Goal: Task Accomplishment & Management: Manage account settings

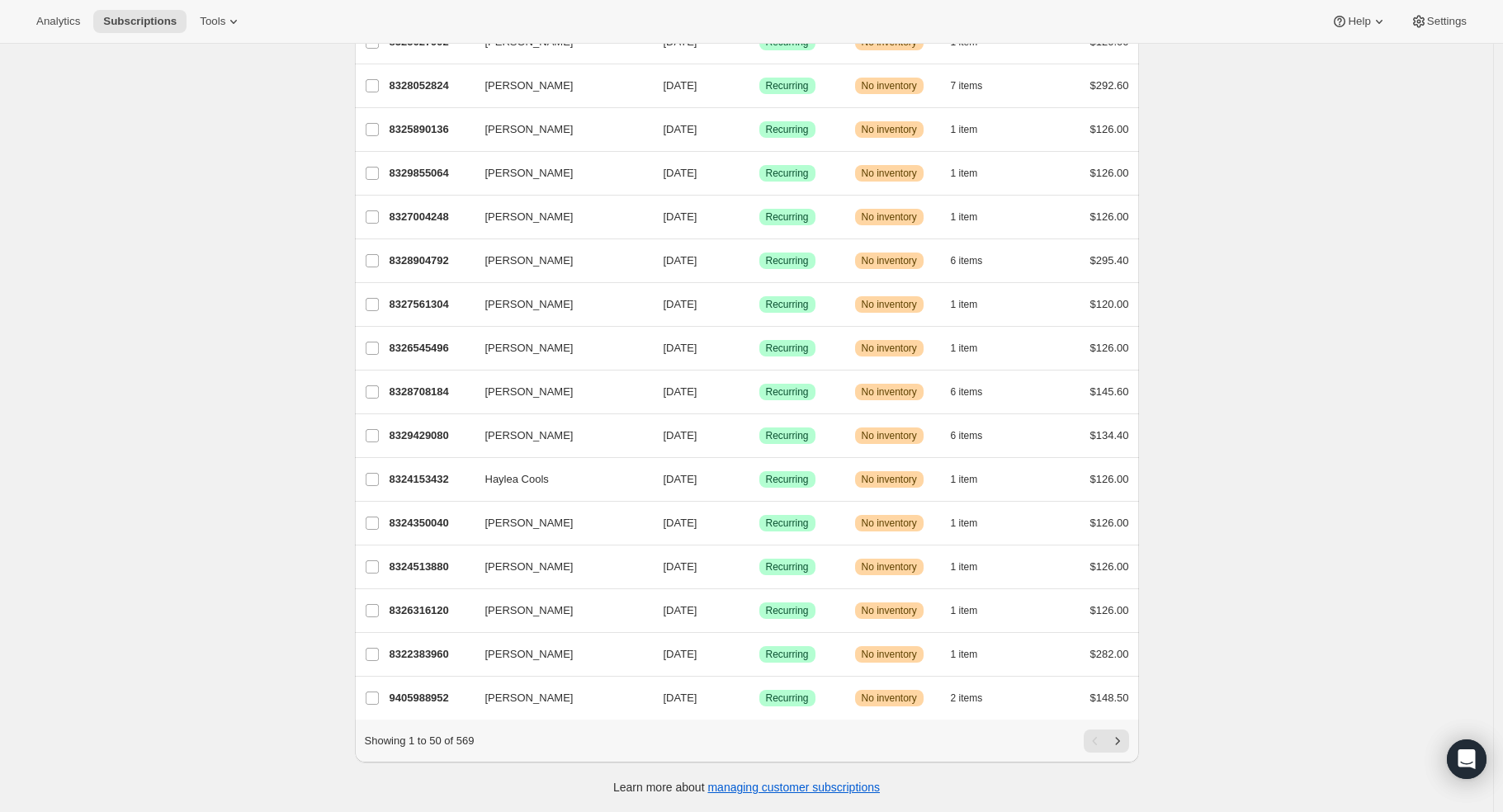
scroll to position [1664, 0]
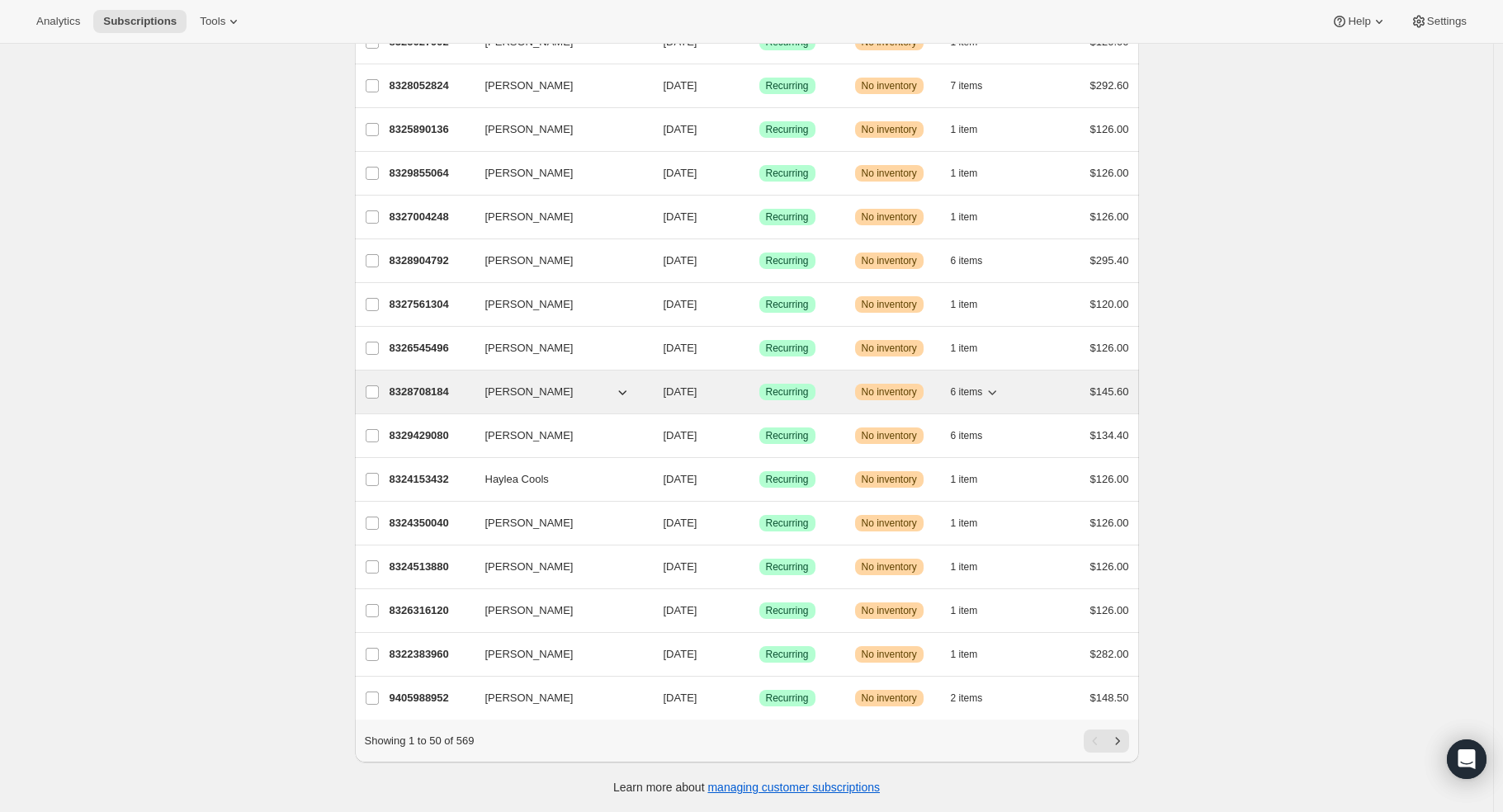
click at [412, 383] on p "8328708184" at bounding box center [431, 392] width 83 height 16
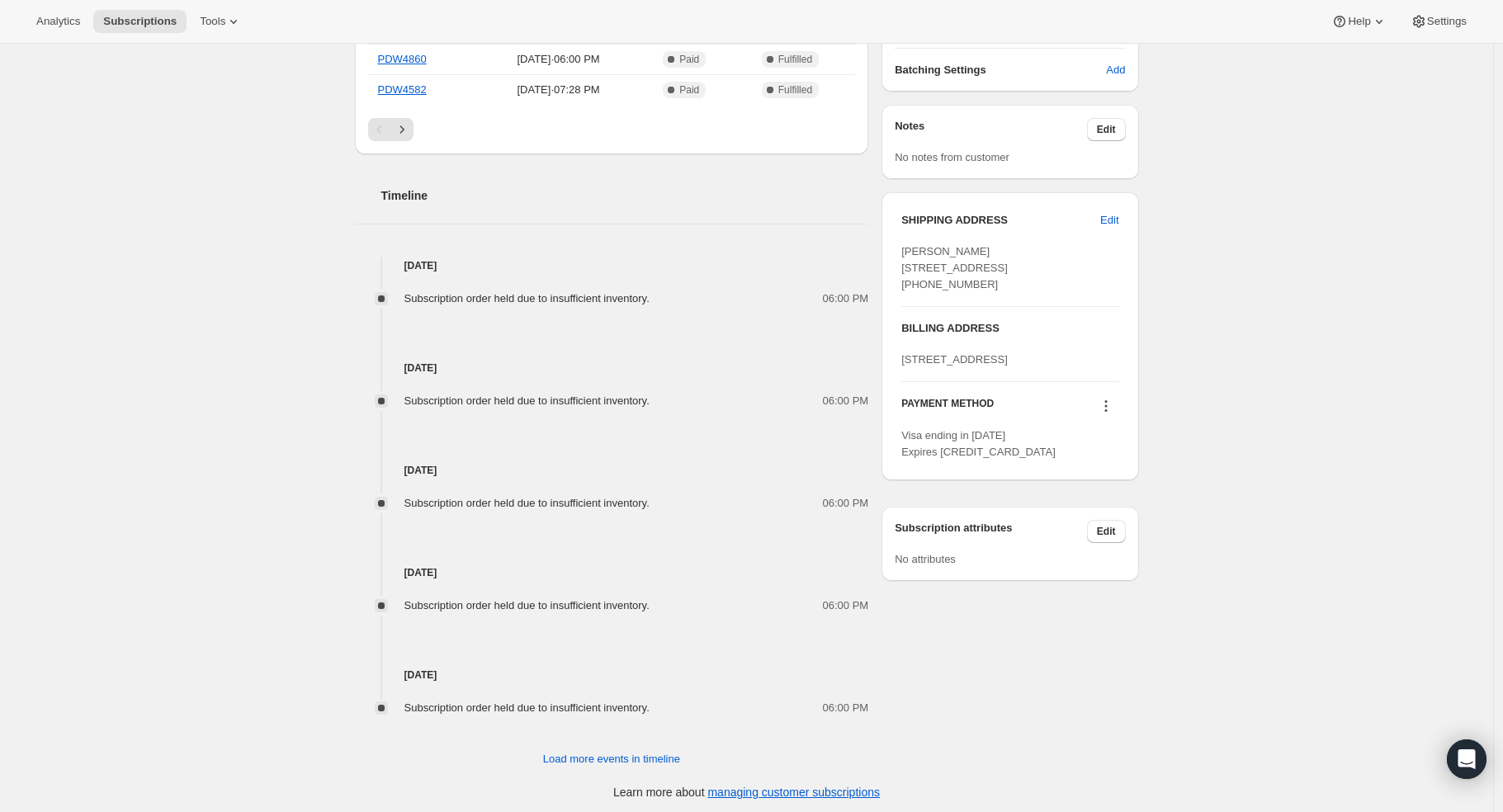
scroll to position [677, 0]
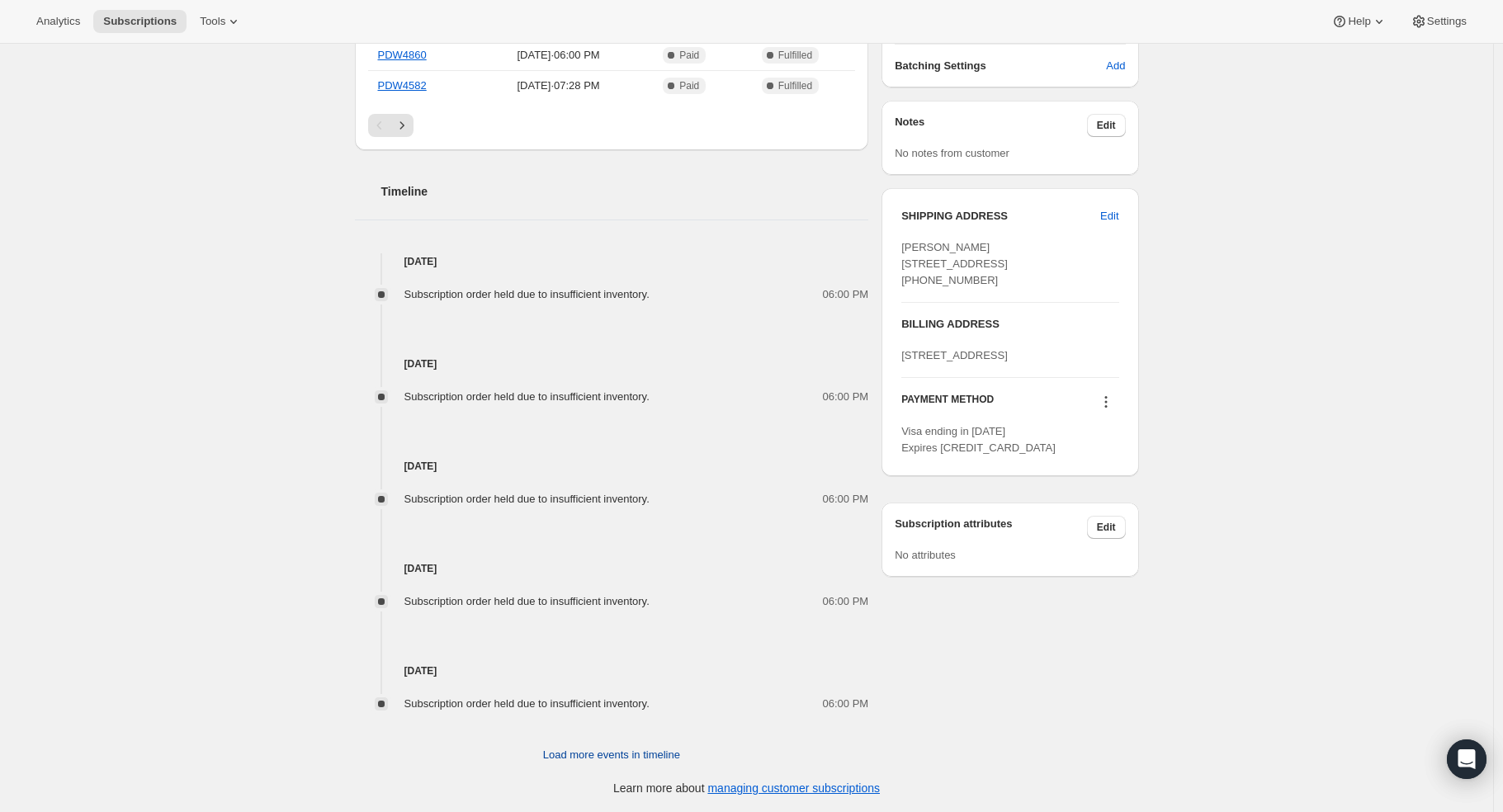
click at [600, 753] on span "Load more events in timeline" at bounding box center [611, 755] width 137 height 16
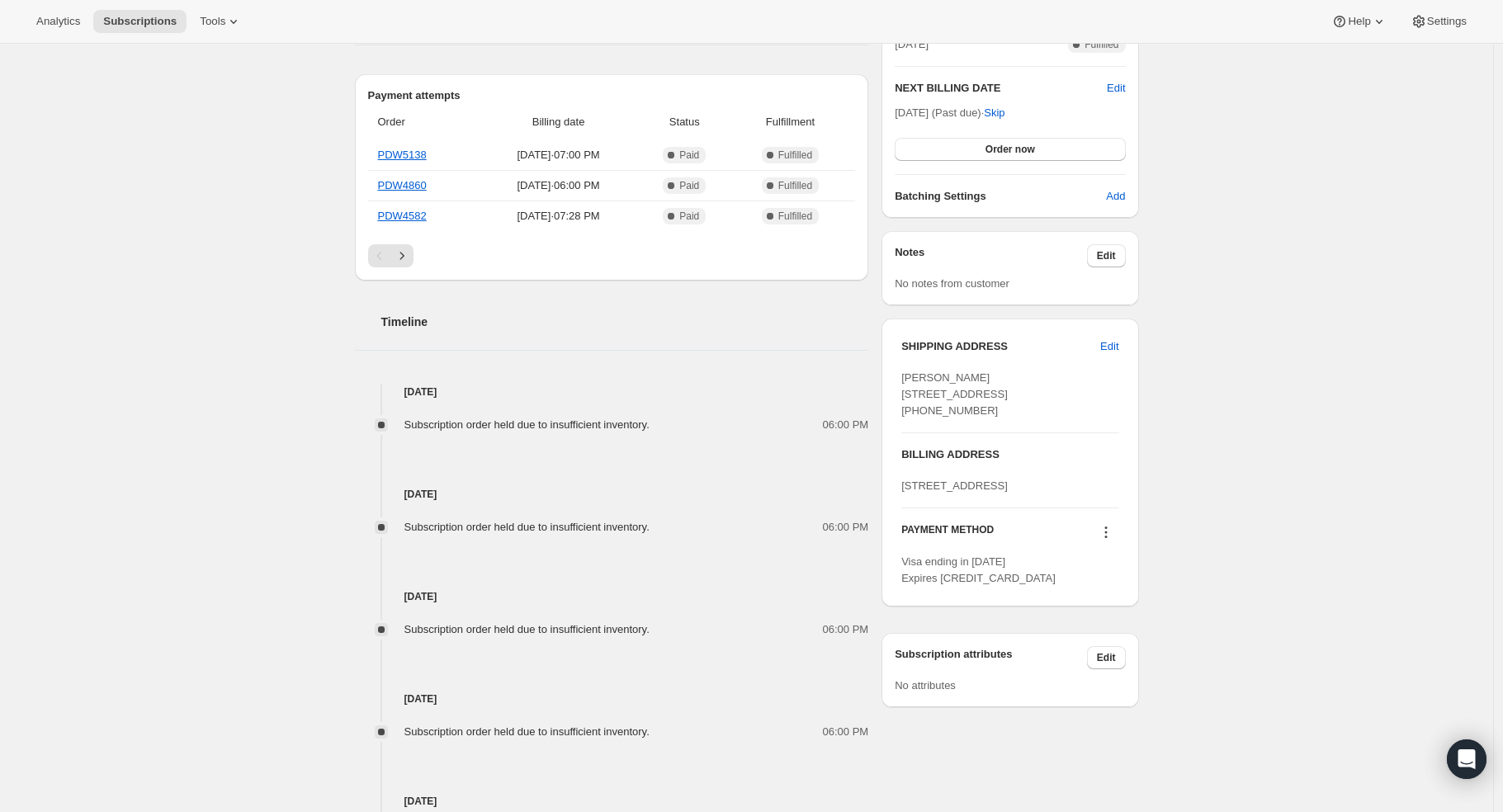
scroll to position [87, 0]
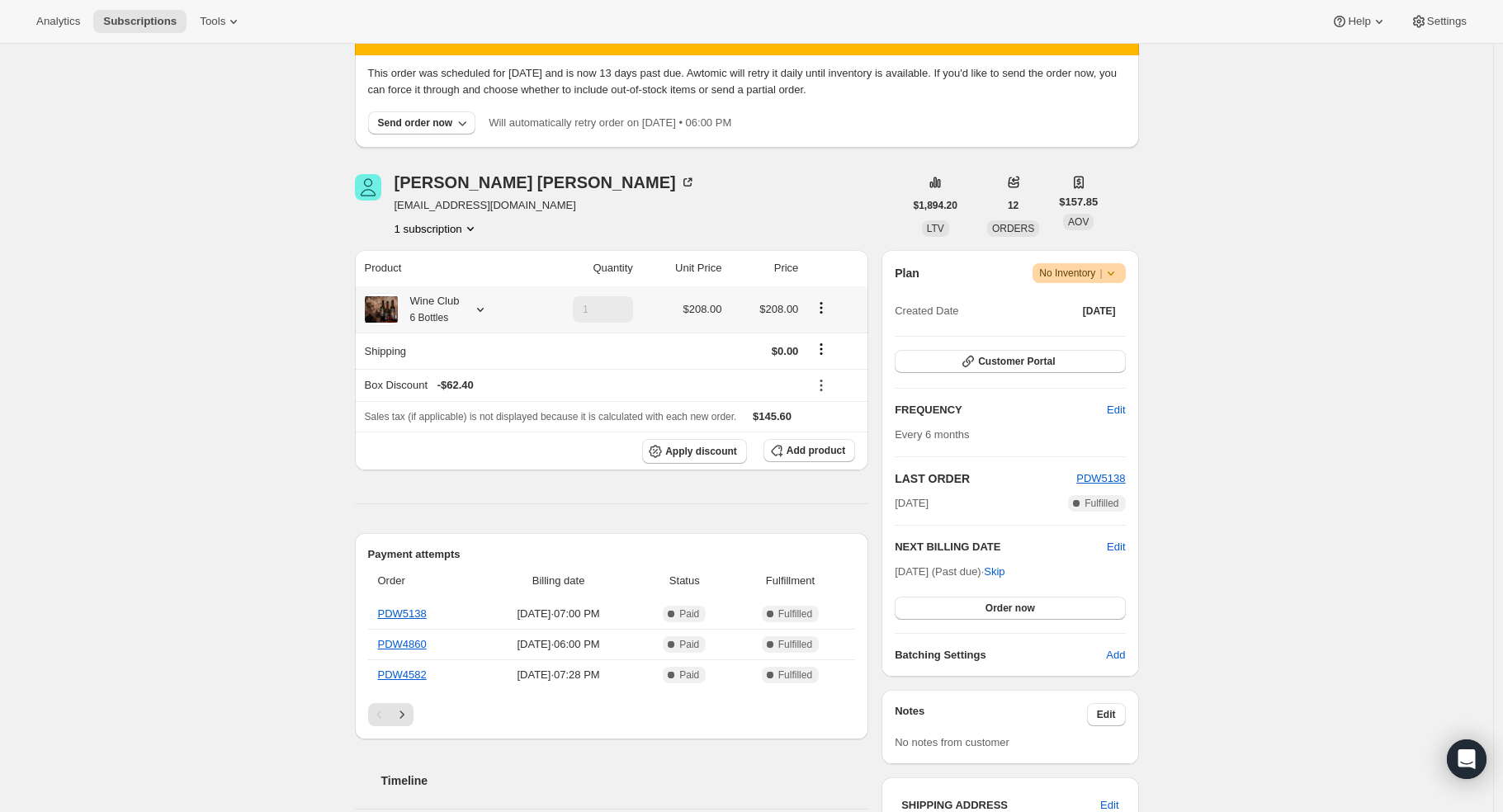
click at [488, 307] on icon at bounding box center [480, 310] width 16 height 16
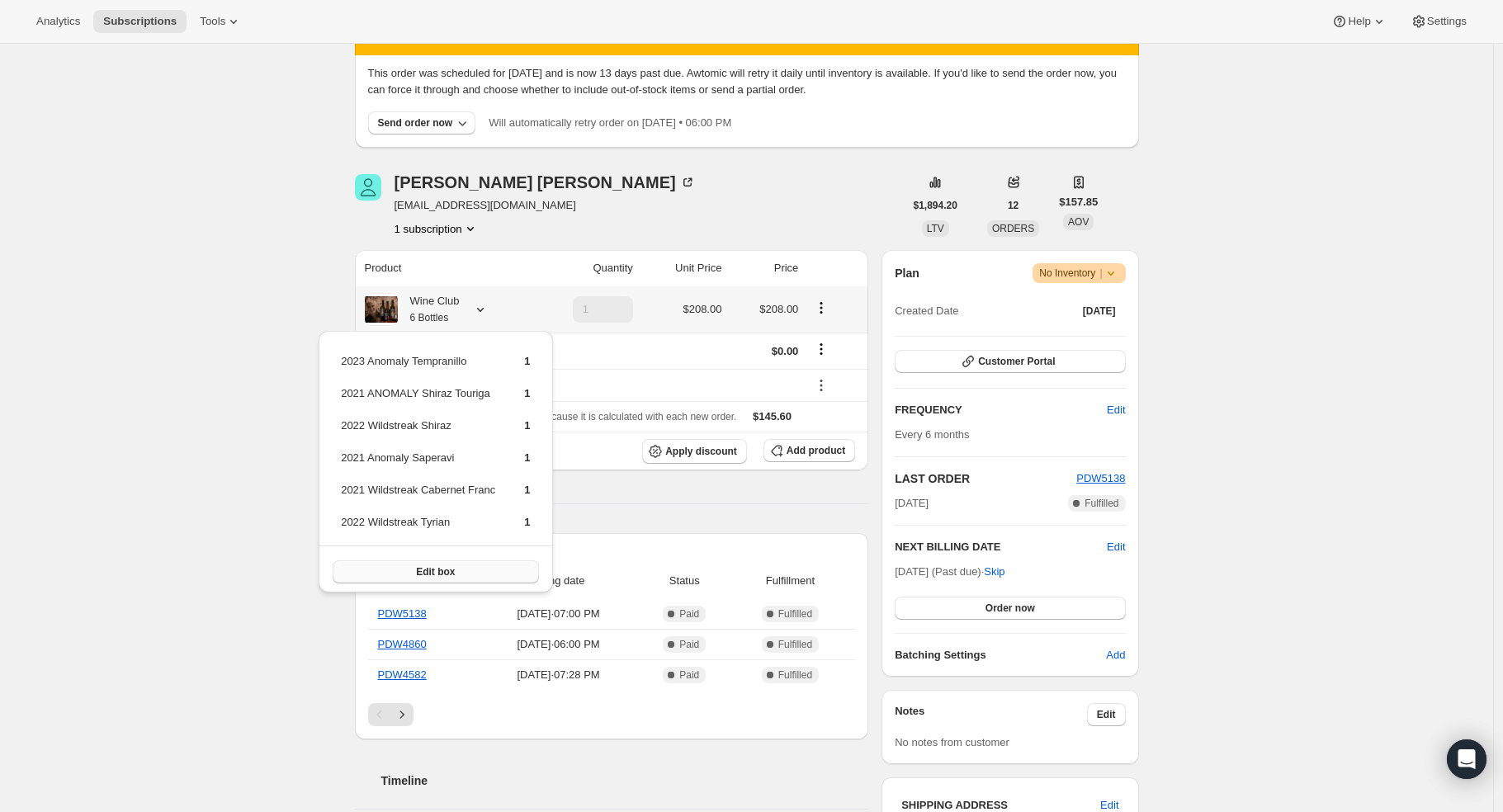
click at [450, 568] on span "Edit box" at bounding box center [435, 572] width 39 height 14
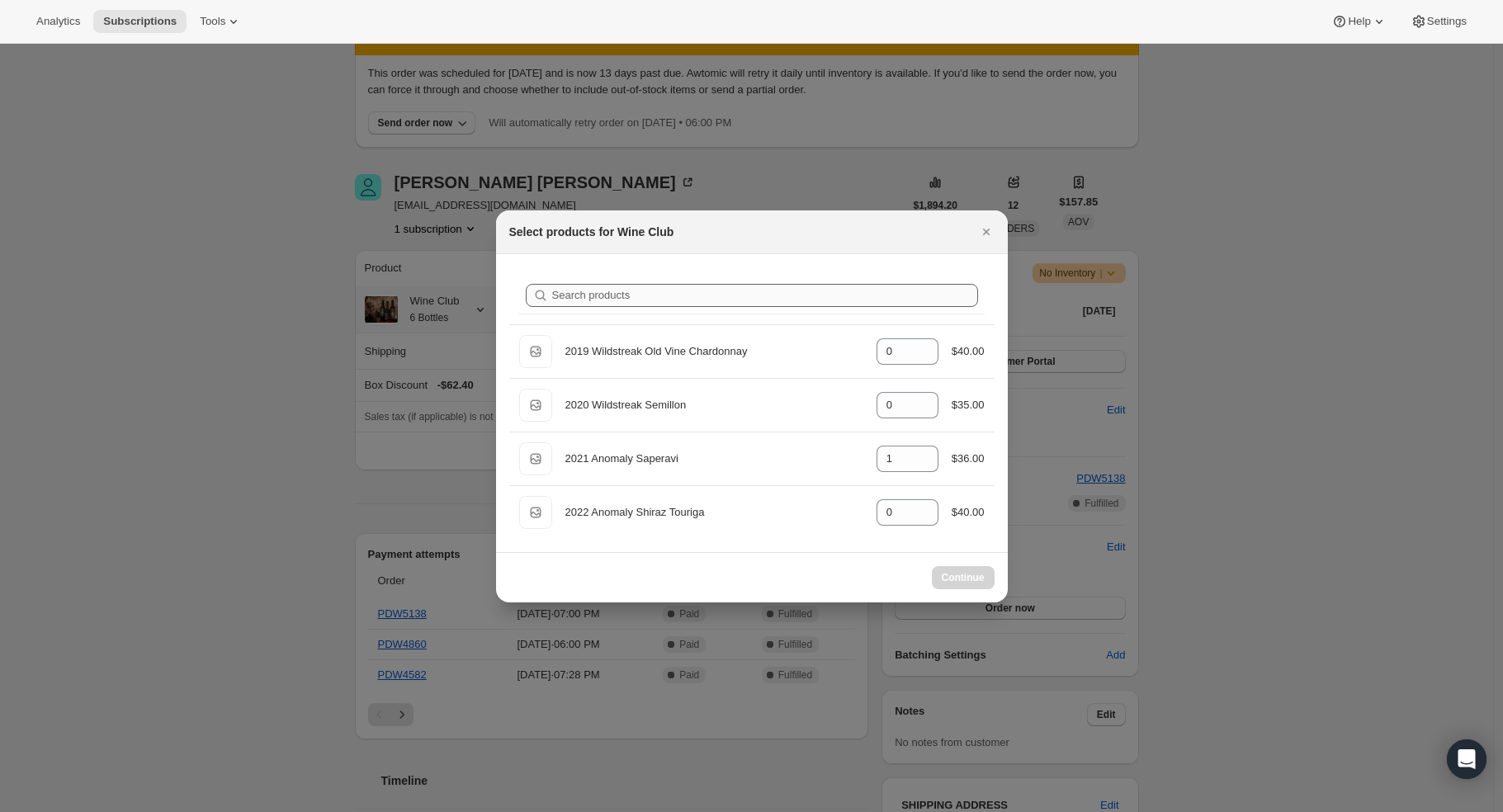
click at [695, 293] on div "Search products" at bounding box center [752, 295] width 485 height 57
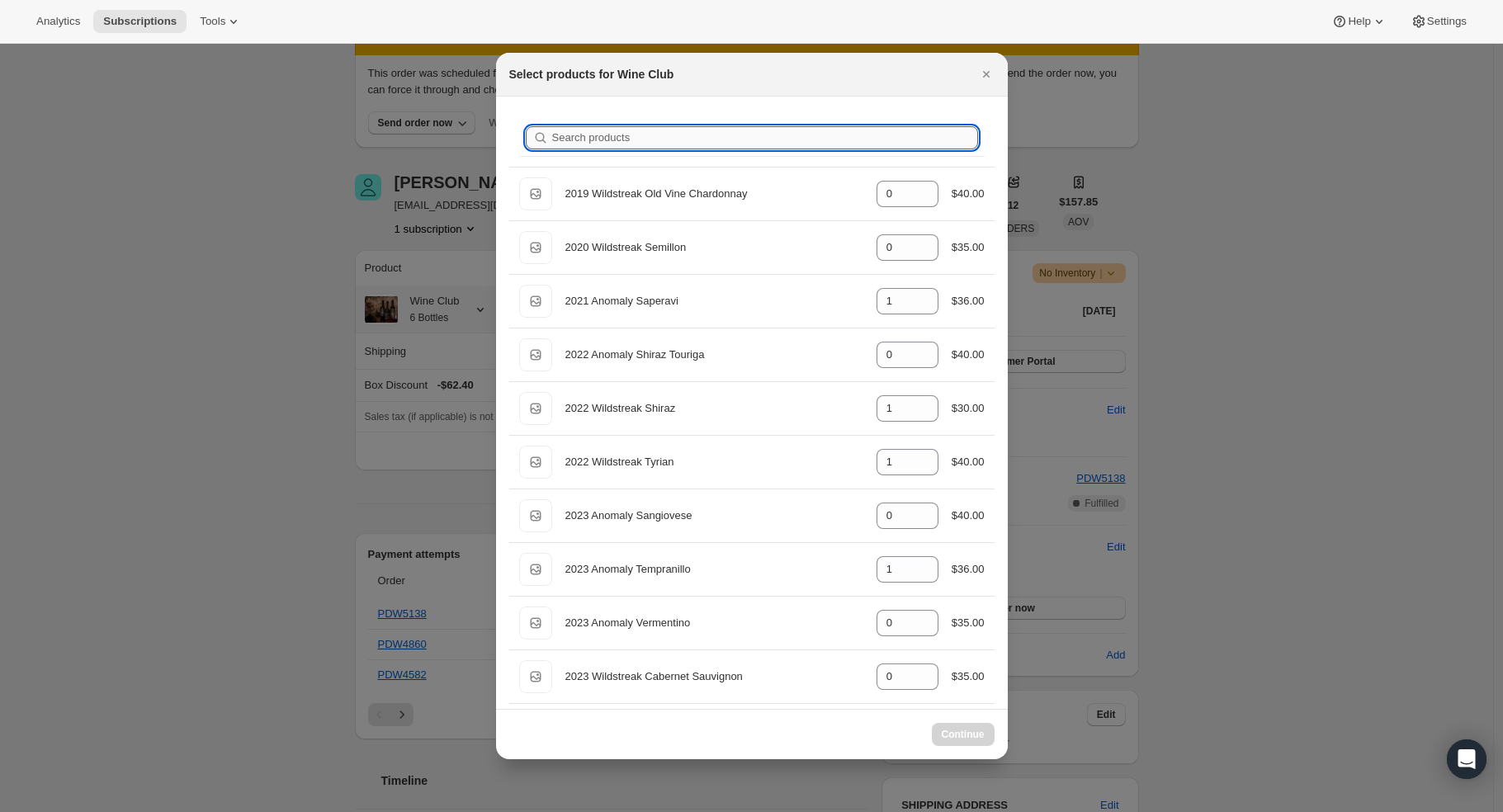
click at [703, 134] on input "Search products" at bounding box center [765, 138] width 426 height 23
type input "c"
type input "0"
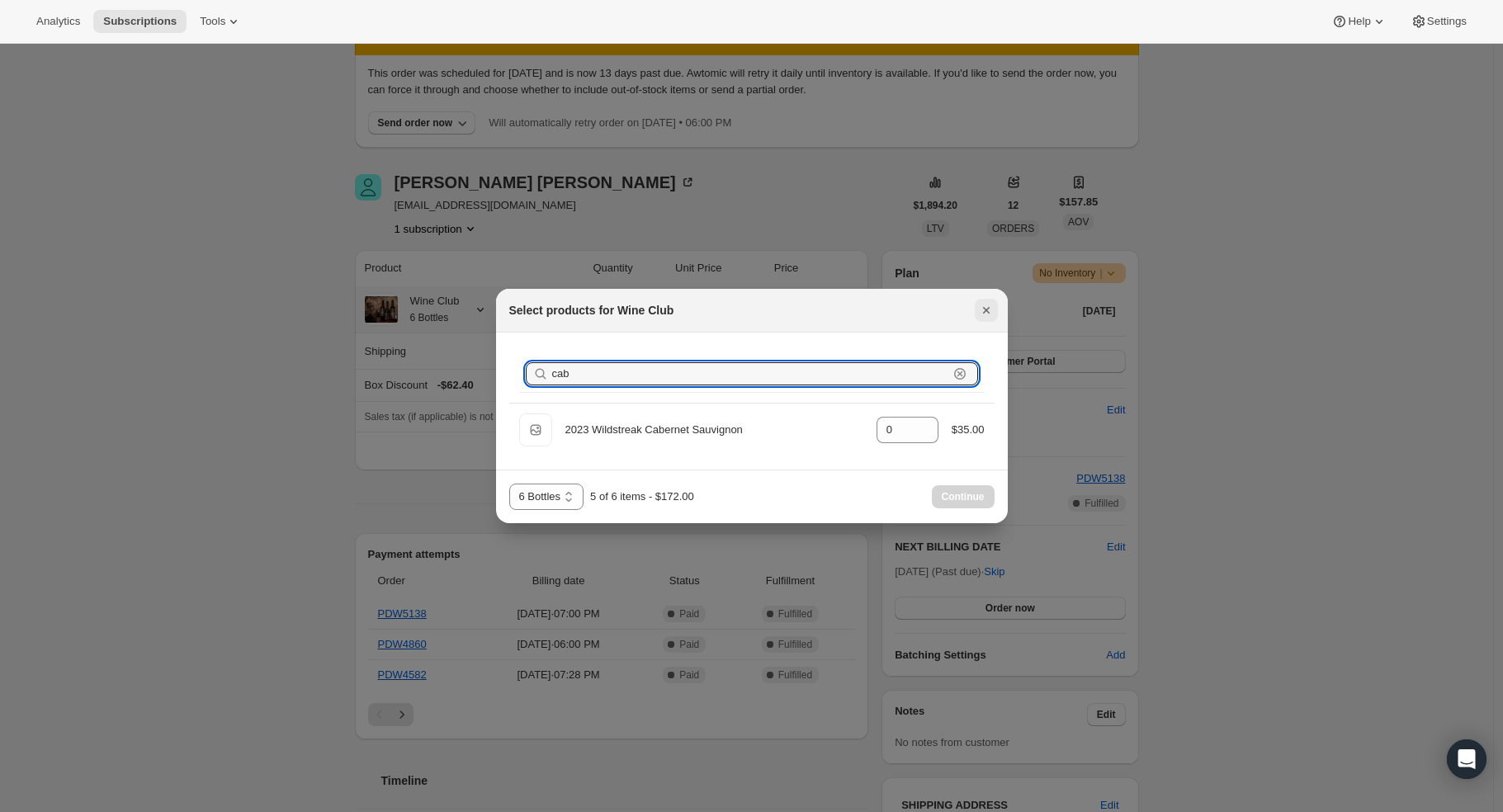
type input "cab"
click at [994, 312] on icon "Close" at bounding box center [986, 311] width 16 height 16
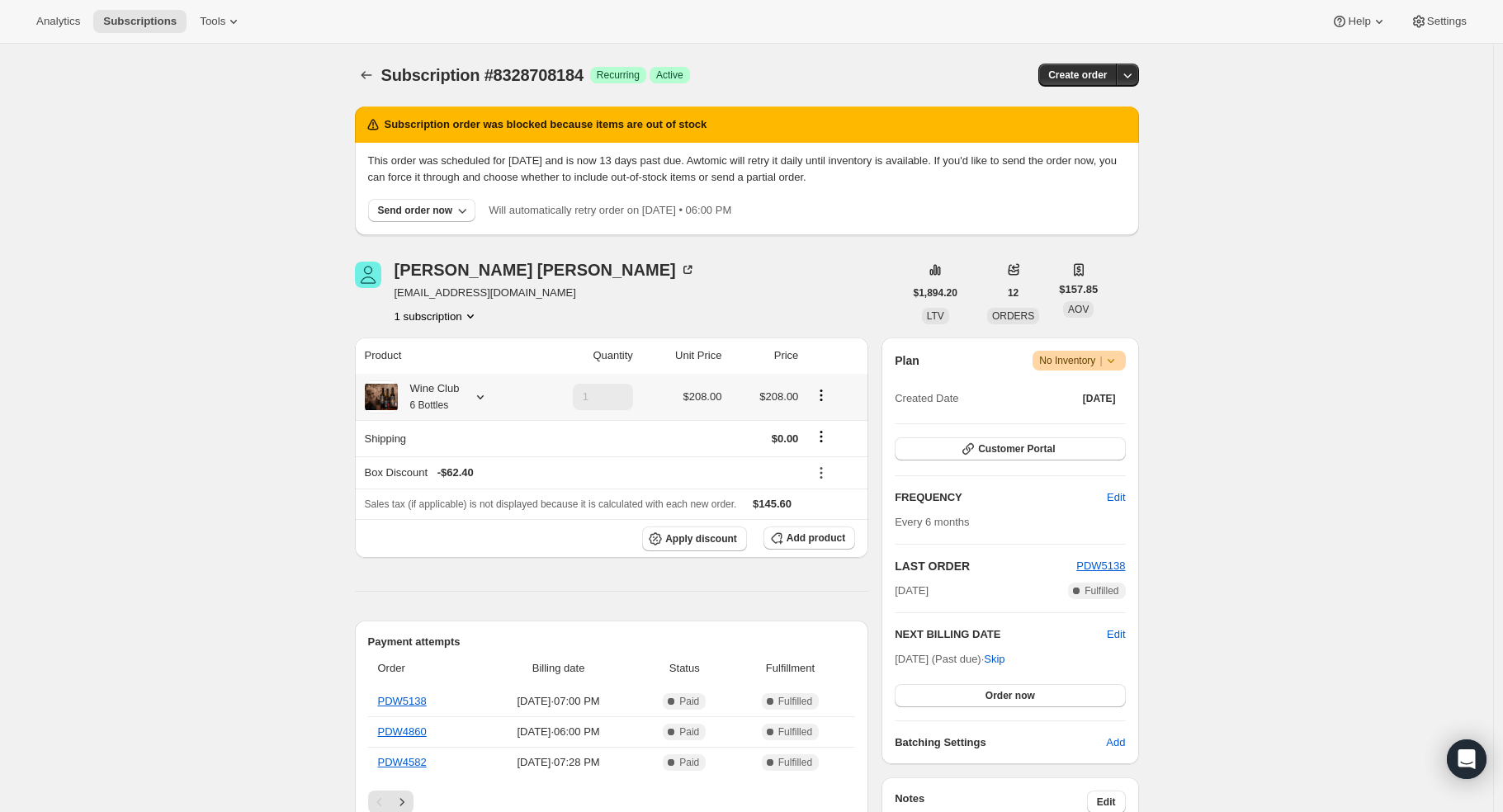
scroll to position [87, 0]
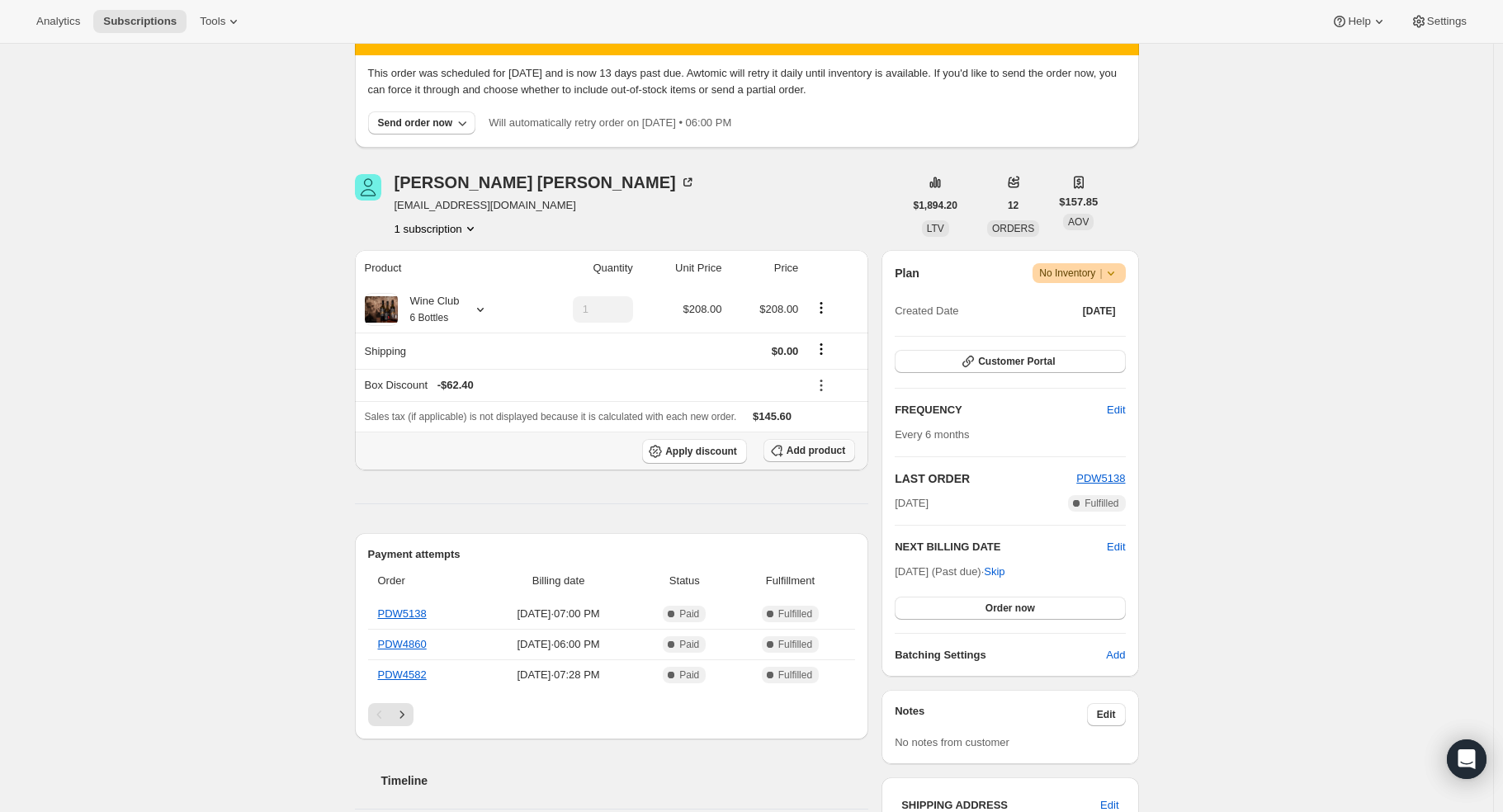
click at [801, 449] on span "Add product" at bounding box center [816, 450] width 59 height 14
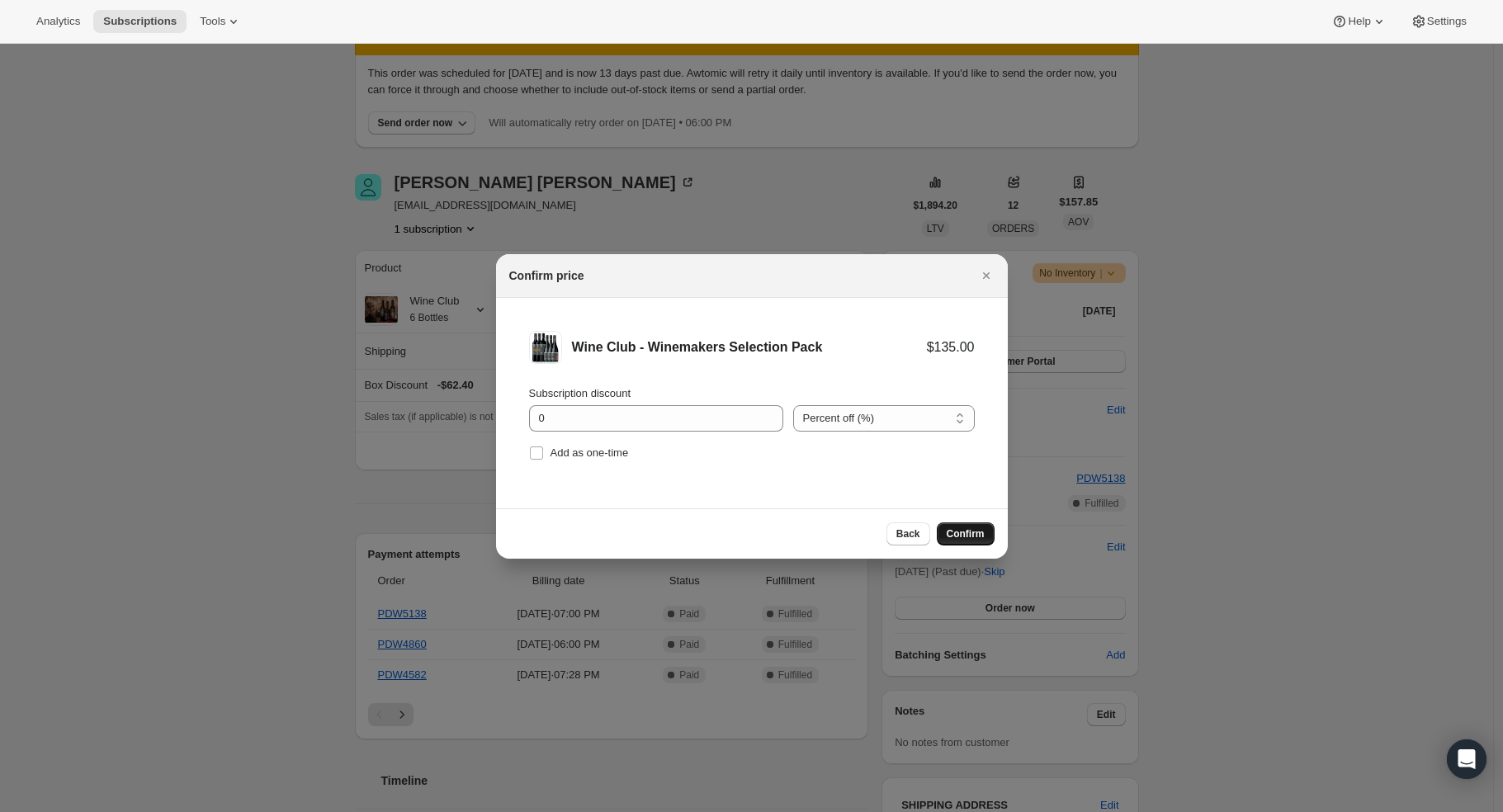
click at [971, 532] on span "Confirm" at bounding box center [966, 534] width 38 height 14
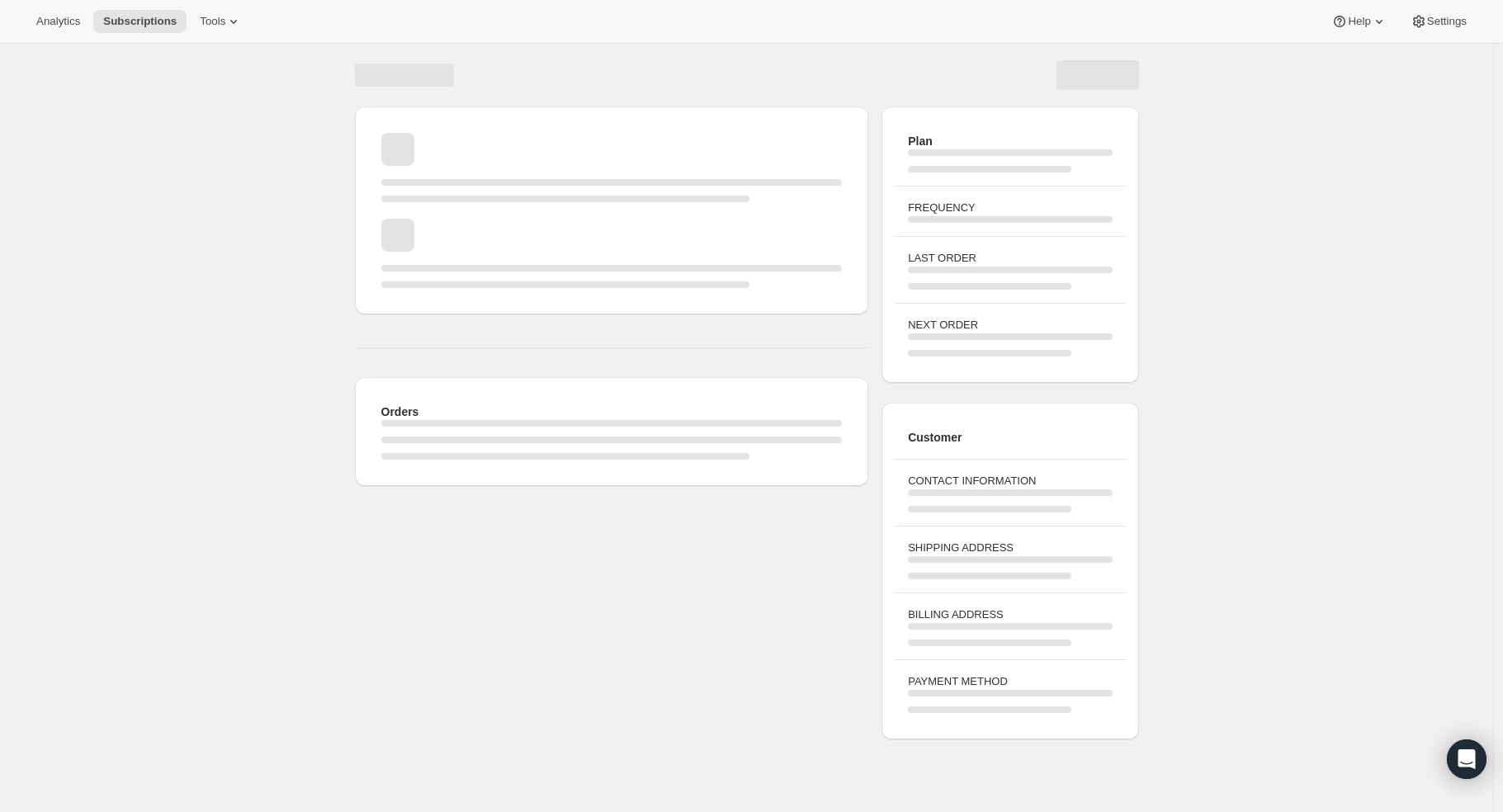
scroll to position [44, 0]
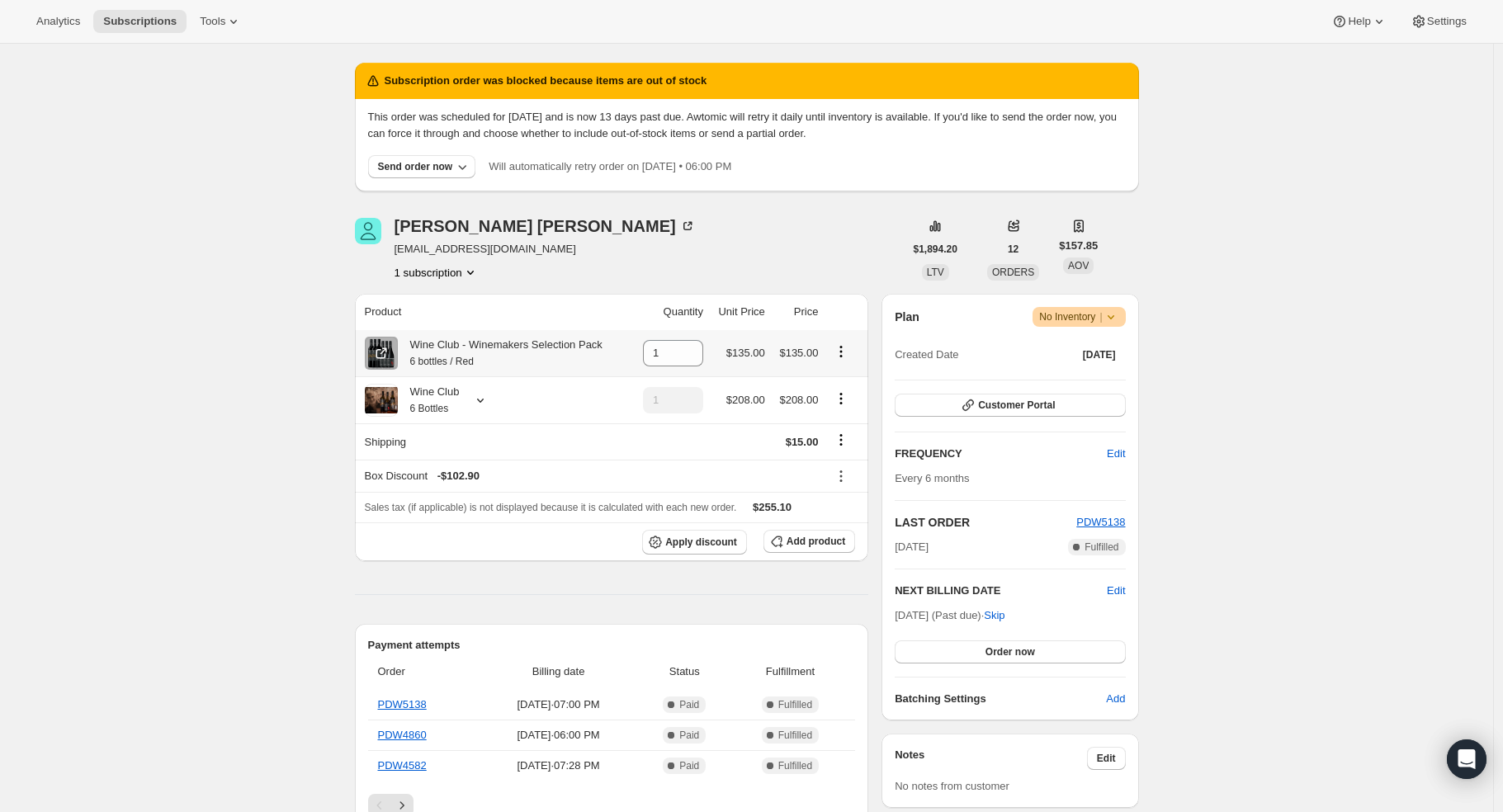
click at [843, 352] on icon "Product actions" at bounding box center [841, 351] width 3 height 3
click at [837, 382] on span "Remove" at bounding box center [836, 383] width 40 height 13
type input "0"
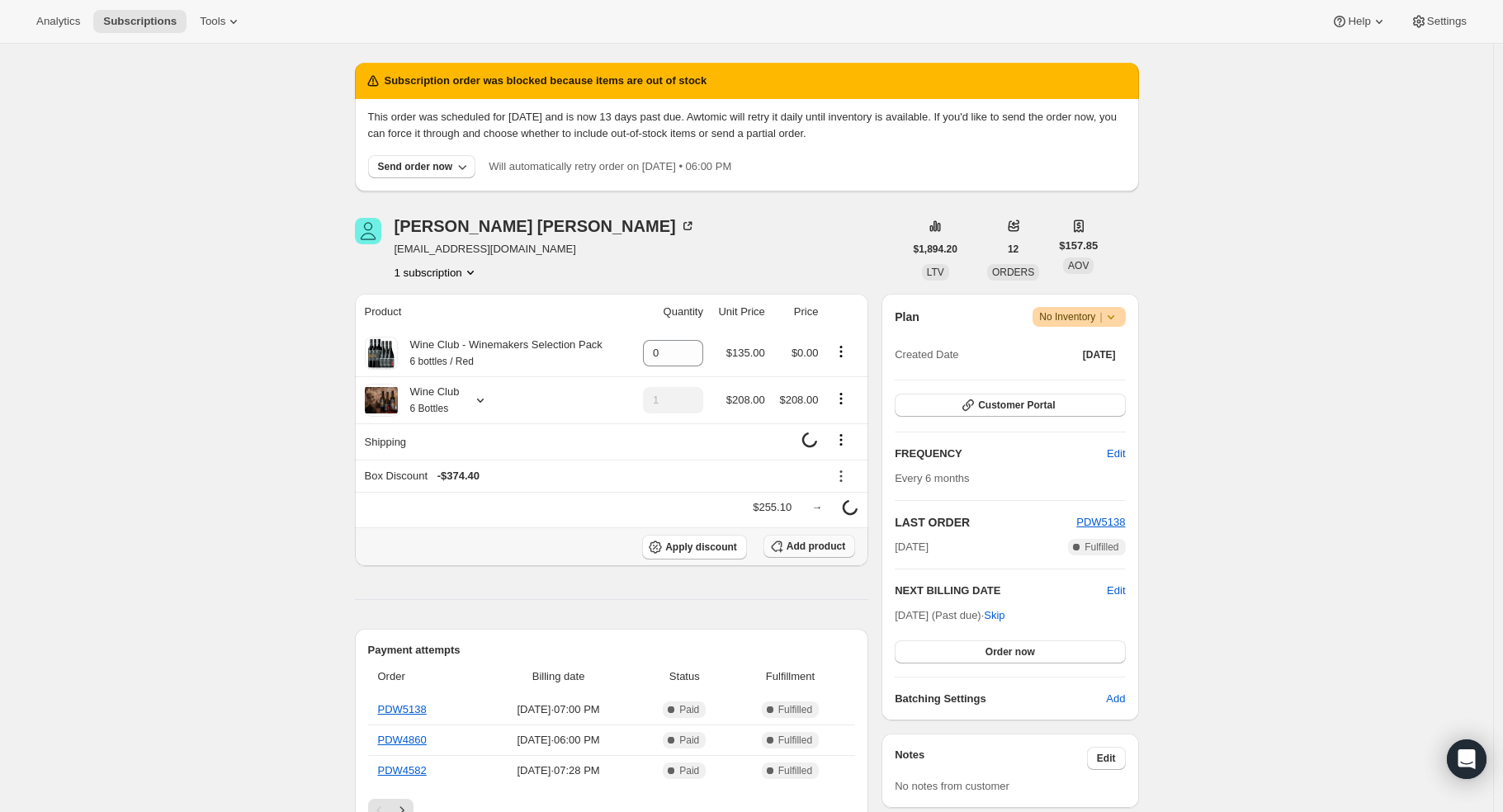
click at [819, 540] on span "Add product" at bounding box center [816, 546] width 59 height 14
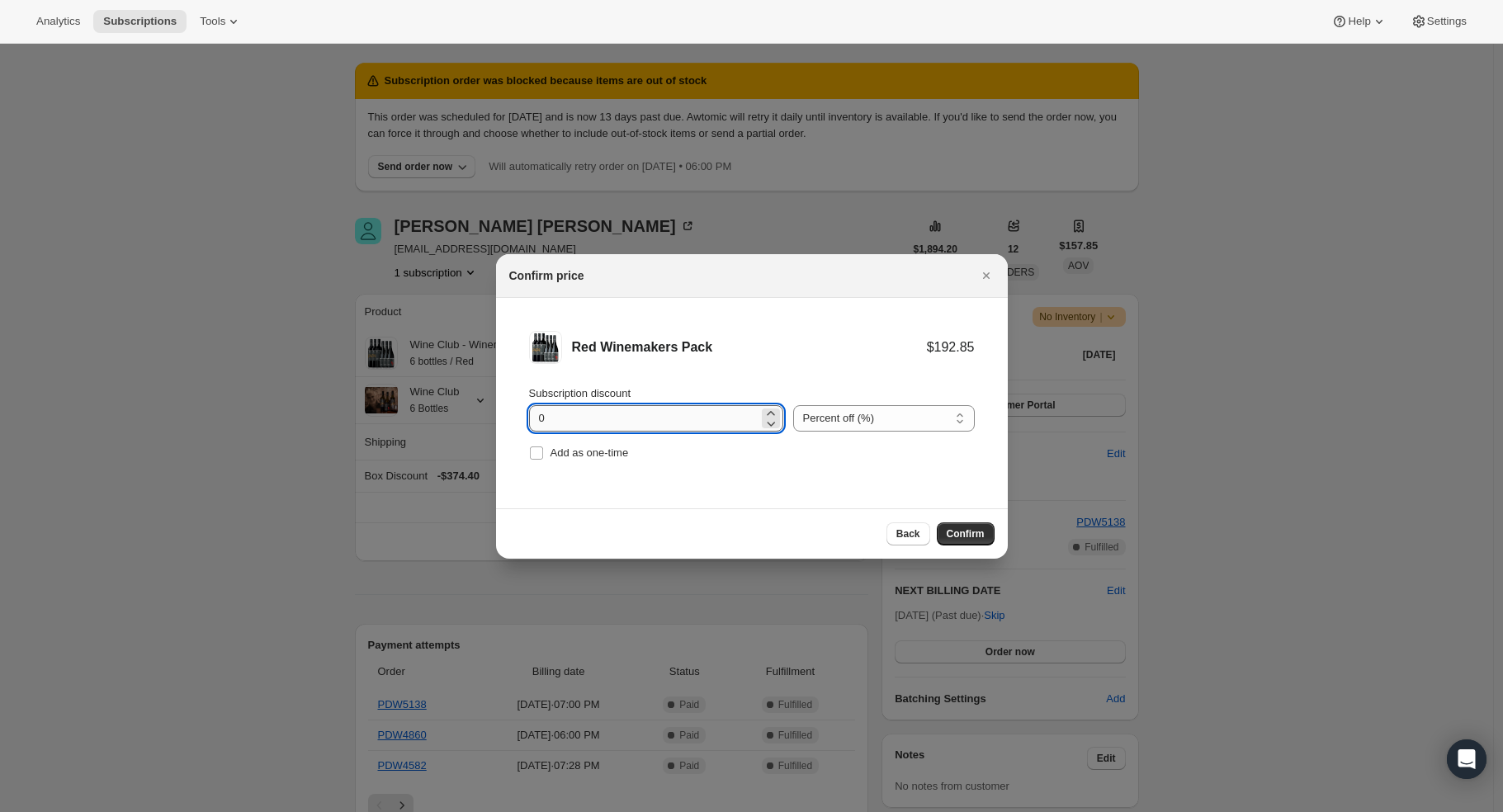
click at [578, 413] on input "0" at bounding box center [644, 418] width 230 height 26
drag, startPoint x: 583, startPoint y: 415, endPoint x: 491, endPoint y: 402, distance: 92.9
type input "30"
click at [956, 532] on span "Confirm" at bounding box center [966, 534] width 38 height 14
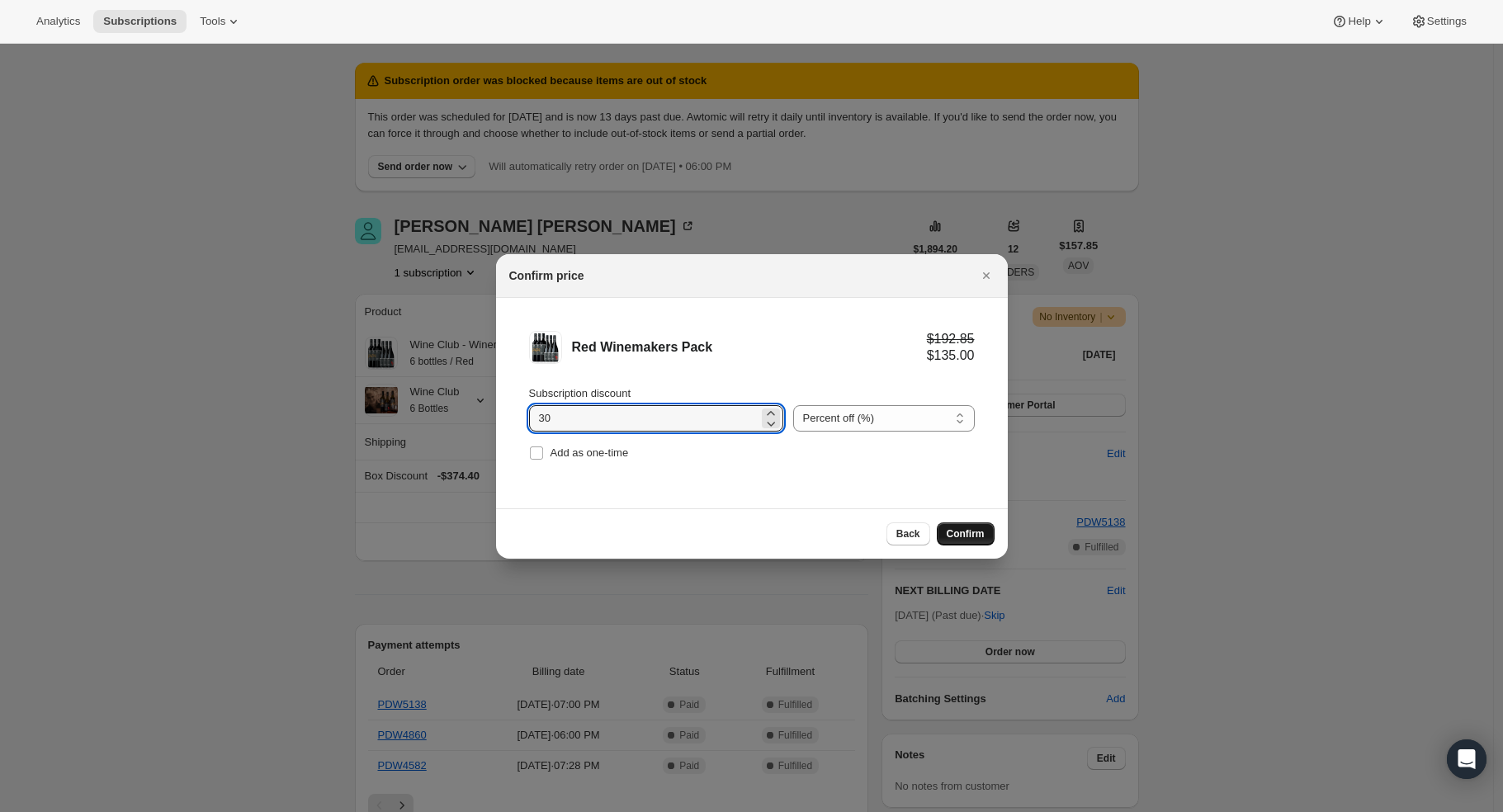
type input "1"
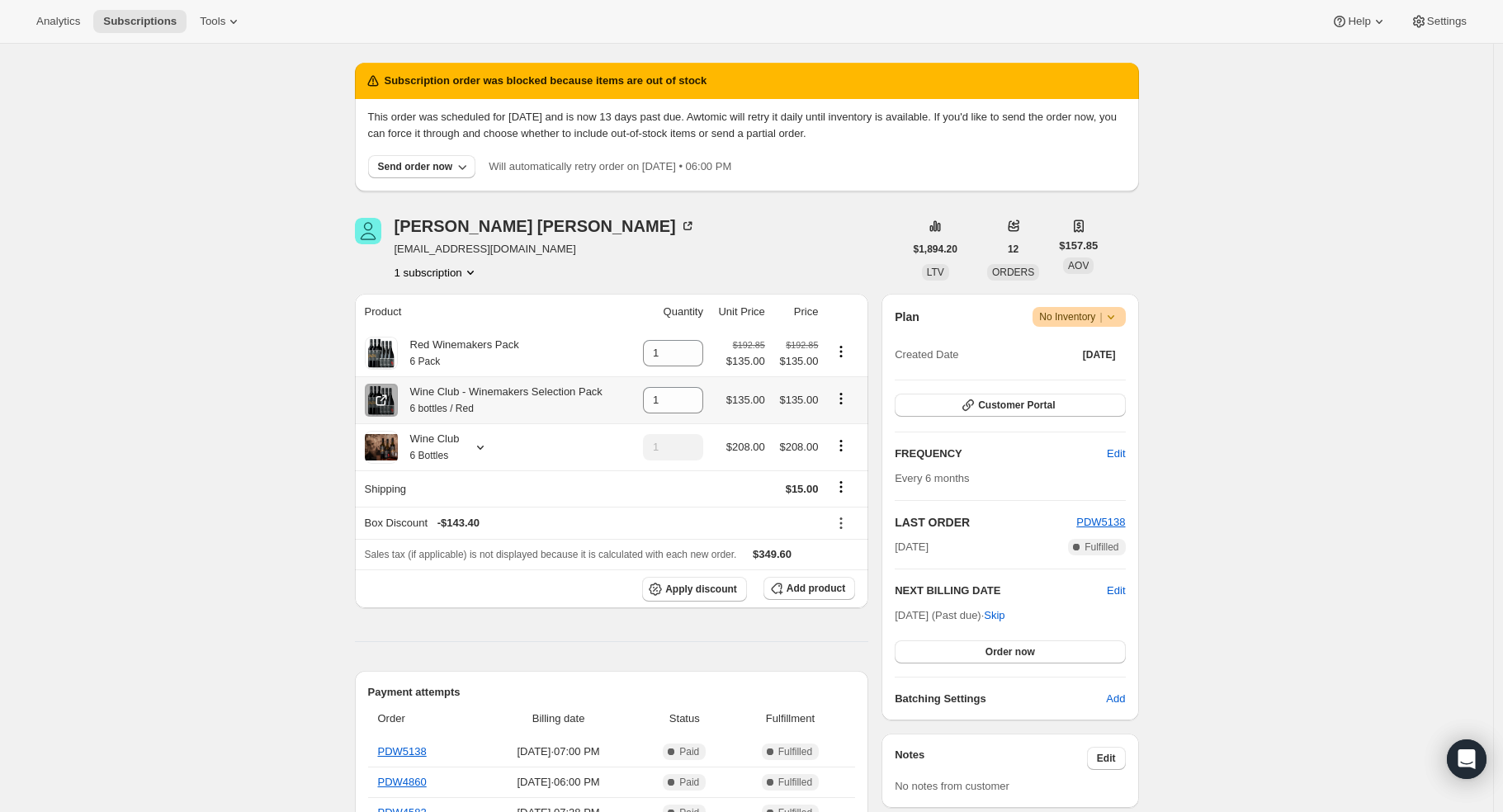
click at [843, 400] on icon "Product actions" at bounding box center [841, 398] width 3 height 3
click at [838, 431] on span "Remove" at bounding box center [836, 431] width 40 height 13
type input "0"
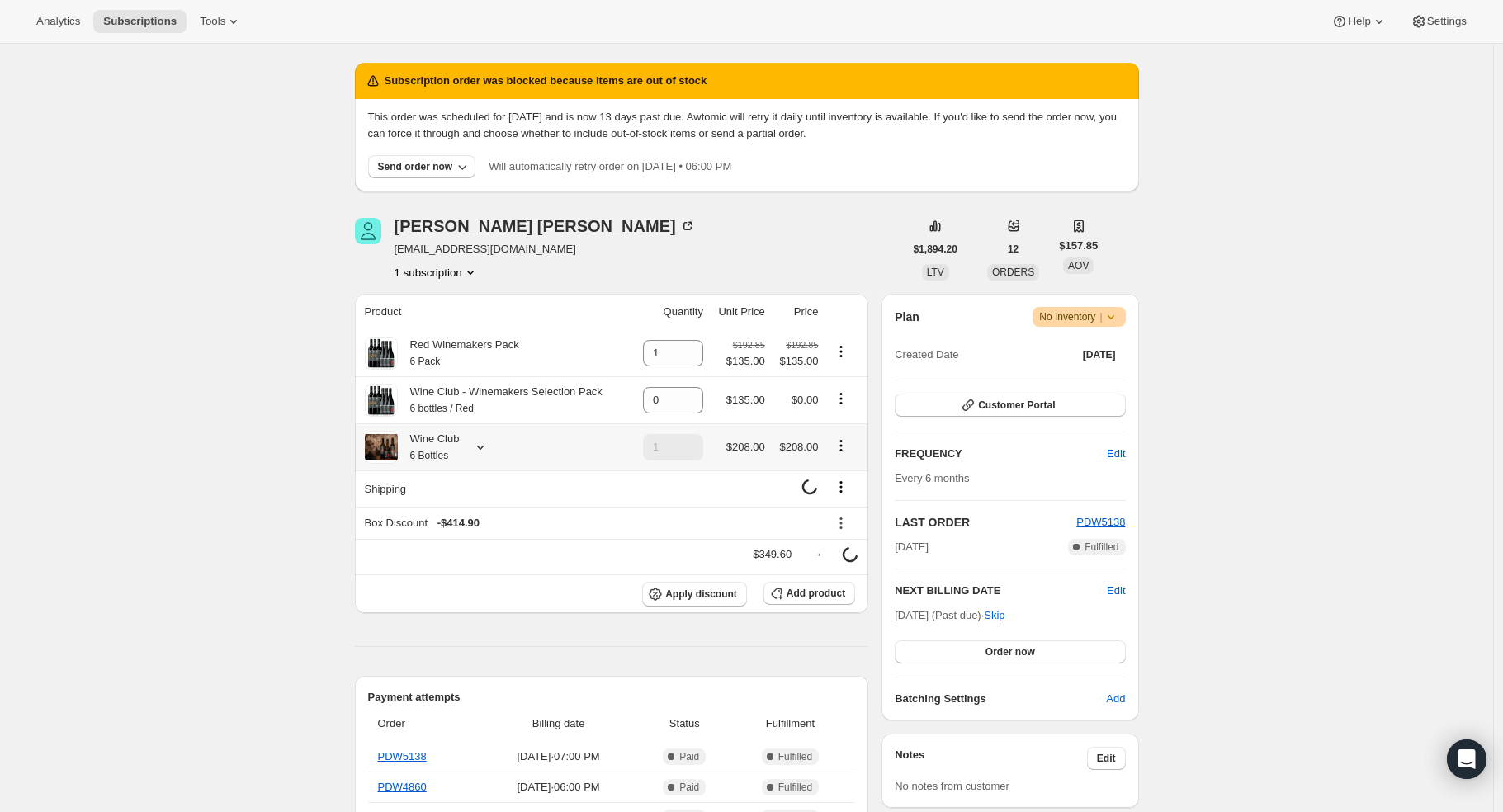
click at [843, 442] on icon "Product actions" at bounding box center [841, 441] width 3 height 3
click at [856, 510] on span "Remove" at bounding box center [847, 508] width 40 height 13
type input "0"
click at [846, 486] on icon "Shipping actions" at bounding box center [841, 487] width 16 height 16
click at [688, 502] on td at bounding box center [669, 489] width 77 height 36
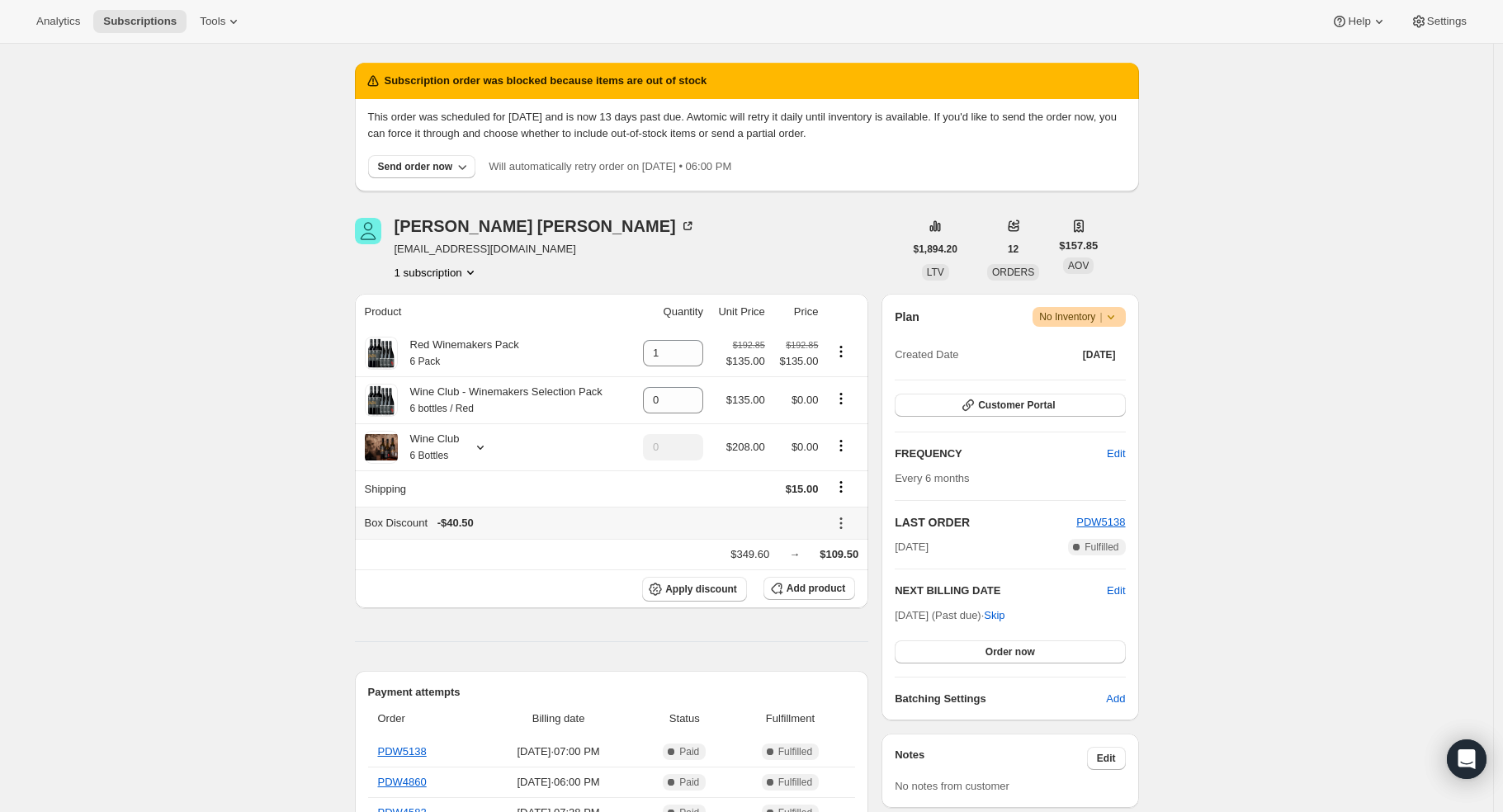
click at [848, 522] on icon at bounding box center [841, 523] width 16 height 16
click at [848, 579] on span "Remove" at bounding box center [848, 585] width 40 height 13
type input "1"
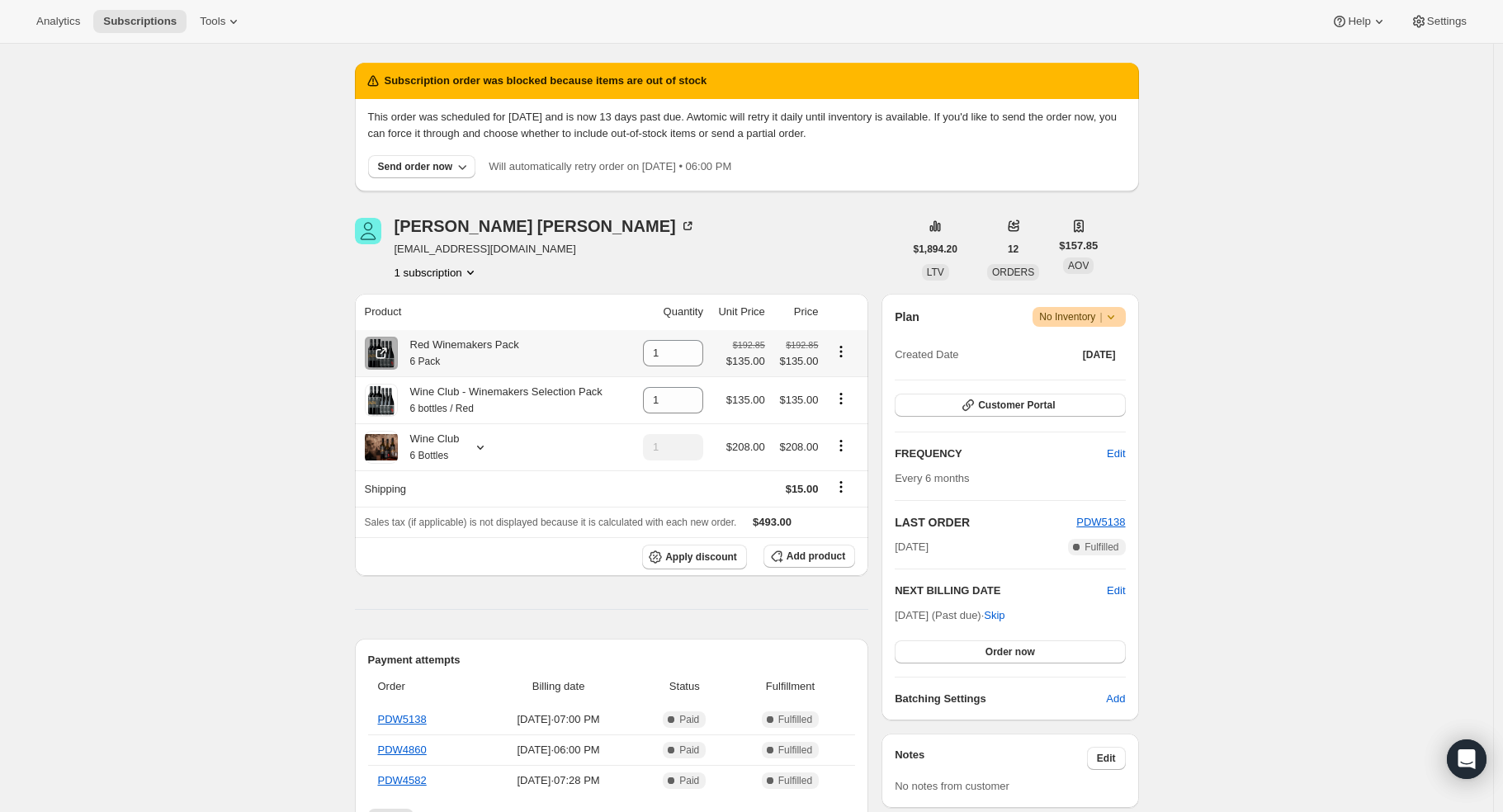
click at [849, 347] on icon "Product actions" at bounding box center [841, 351] width 16 height 16
click at [830, 277] on div "Camilla Cooper camillafaye@yahoo.com.au 1 subscription" at bounding box center [629, 249] width 549 height 63
click at [849, 394] on icon "Product actions" at bounding box center [841, 399] width 16 height 16
click at [844, 431] on span "Remove" at bounding box center [836, 431] width 40 height 13
type input "0"
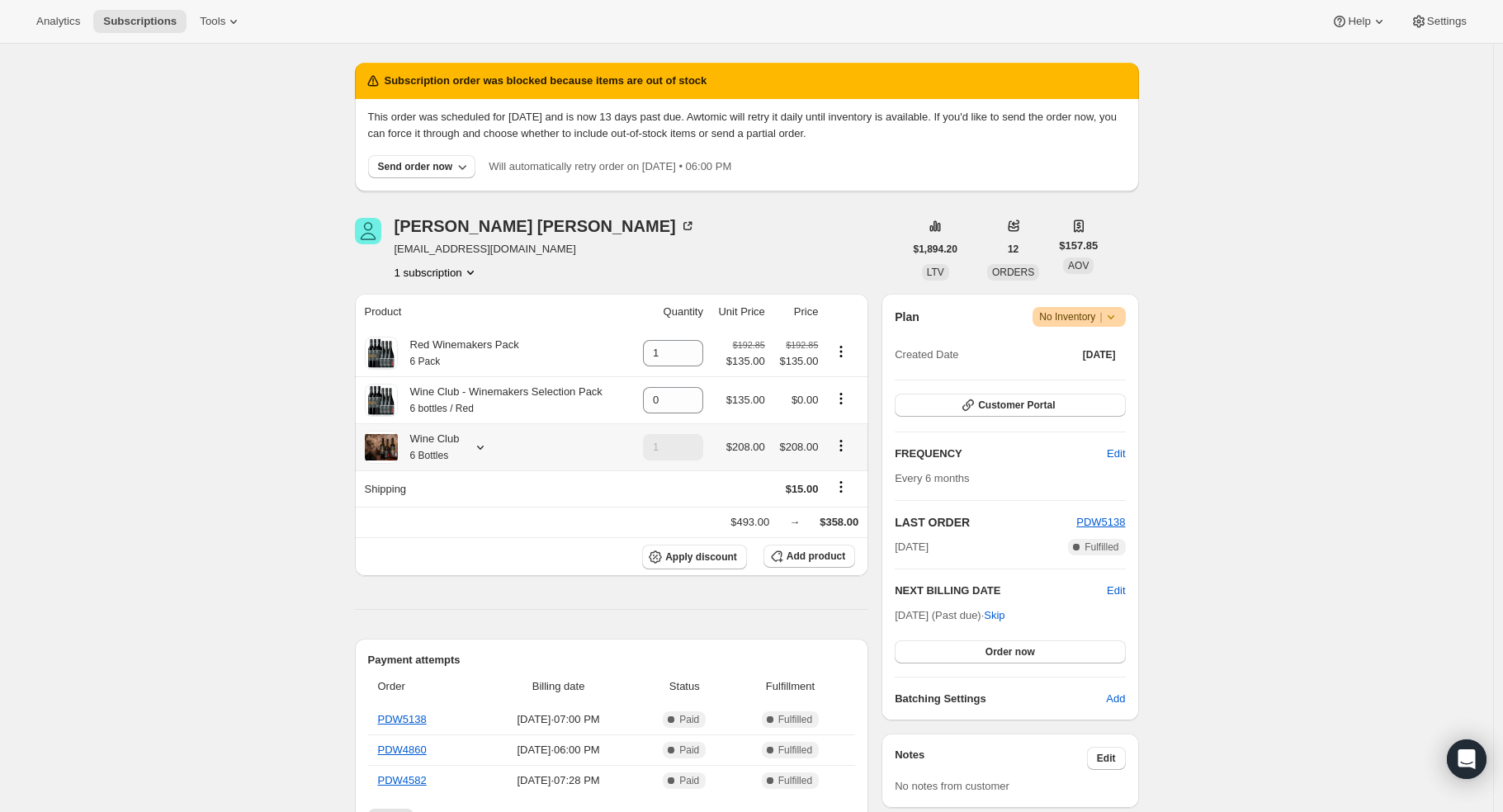
click at [843, 448] on icon "Product actions" at bounding box center [841, 446] width 16 height 16
click at [852, 501] on span "Remove" at bounding box center [847, 508] width 40 height 13
type input "0"
click at [823, 556] on span "Add product" at bounding box center [816, 556] width 59 height 14
click at [694, 562] on span "Apply discount" at bounding box center [702, 556] width 72 height 14
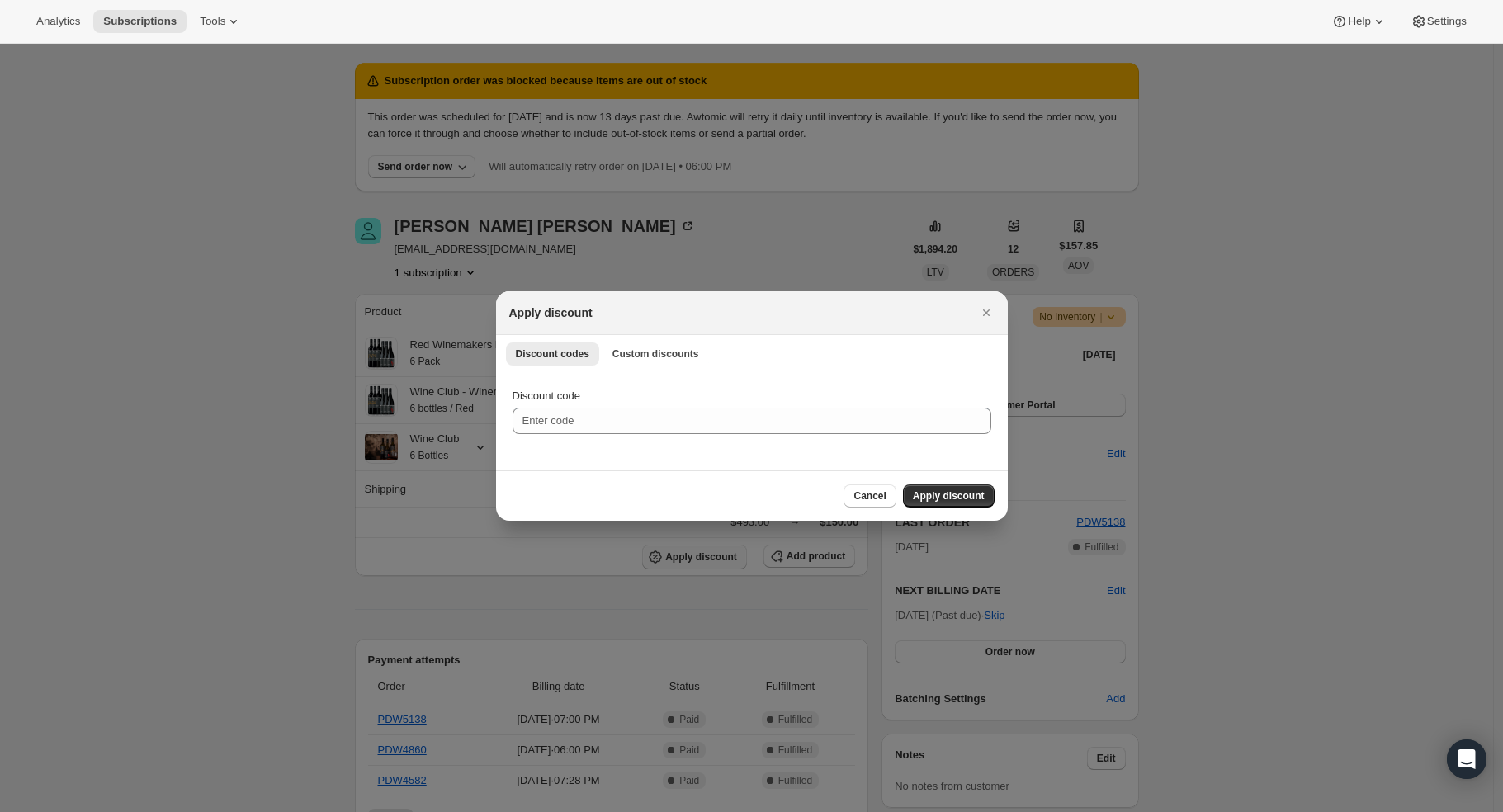
scroll to position [0, 0]
click at [630, 358] on span "Custom discounts" at bounding box center [656, 354] width 86 height 14
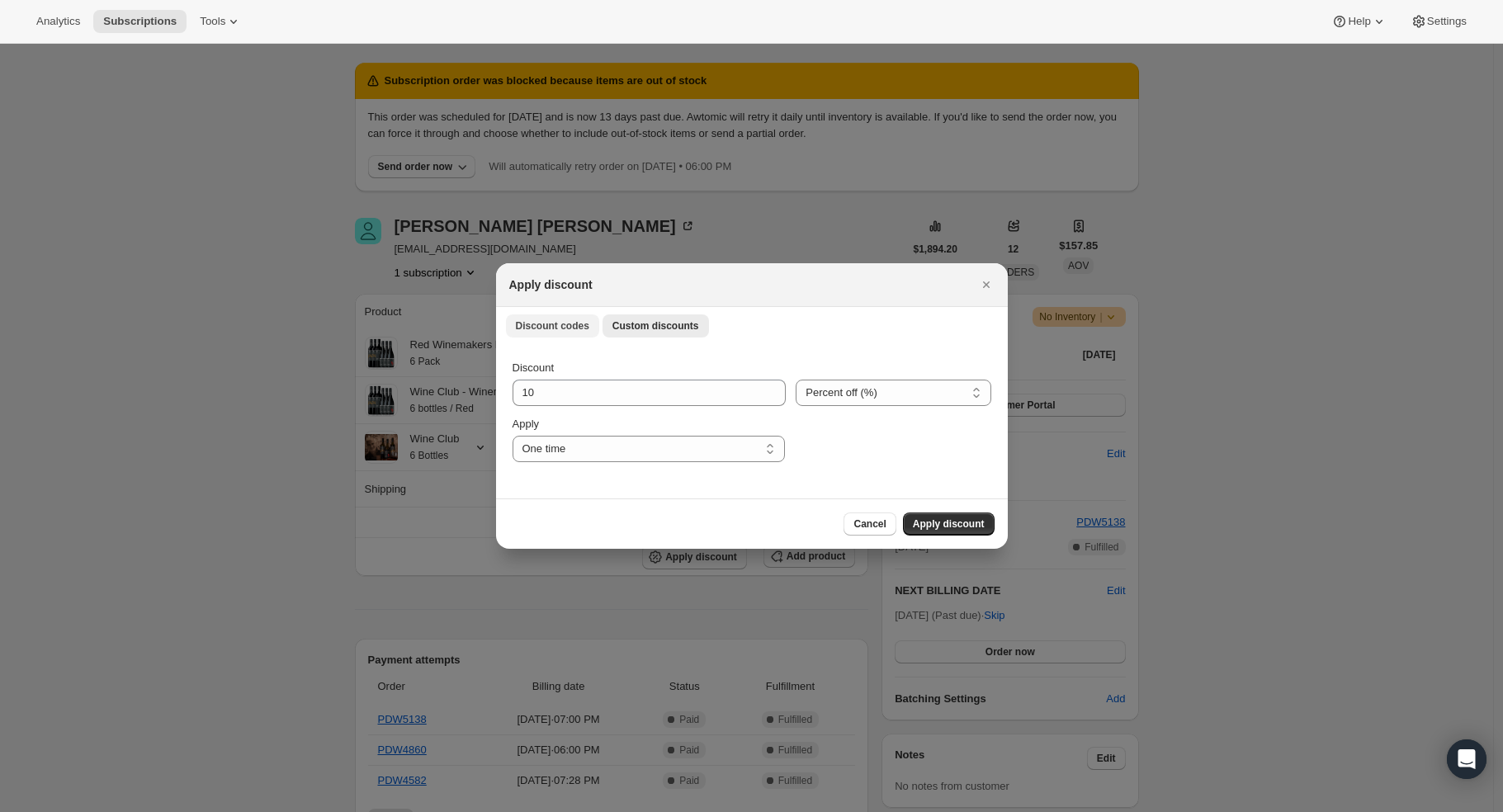
click at [538, 329] on span "Discount codes" at bounding box center [553, 326] width 74 height 14
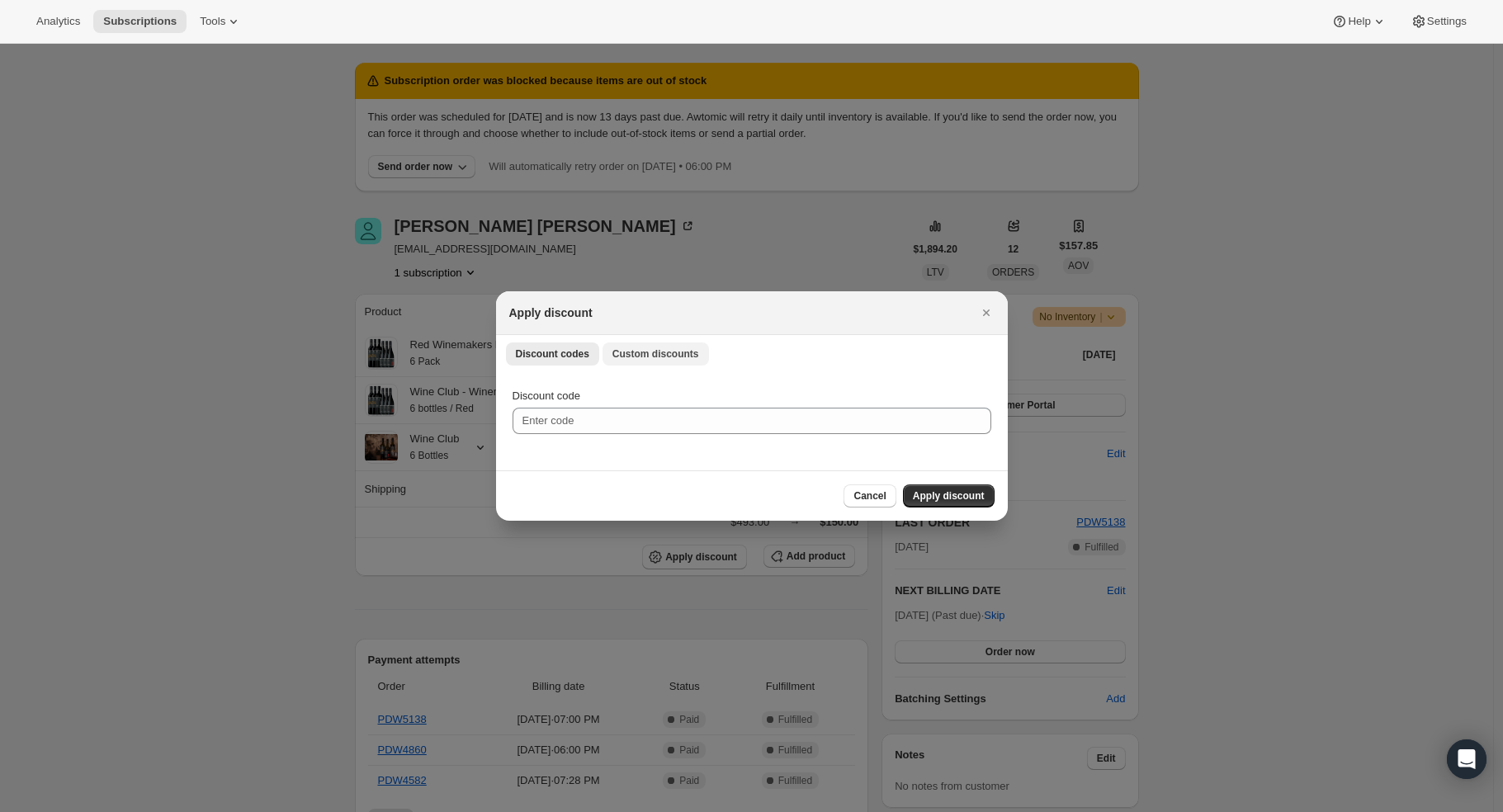
click at [671, 355] on span "Custom discounts" at bounding box center [656, 354] width 86 height 14
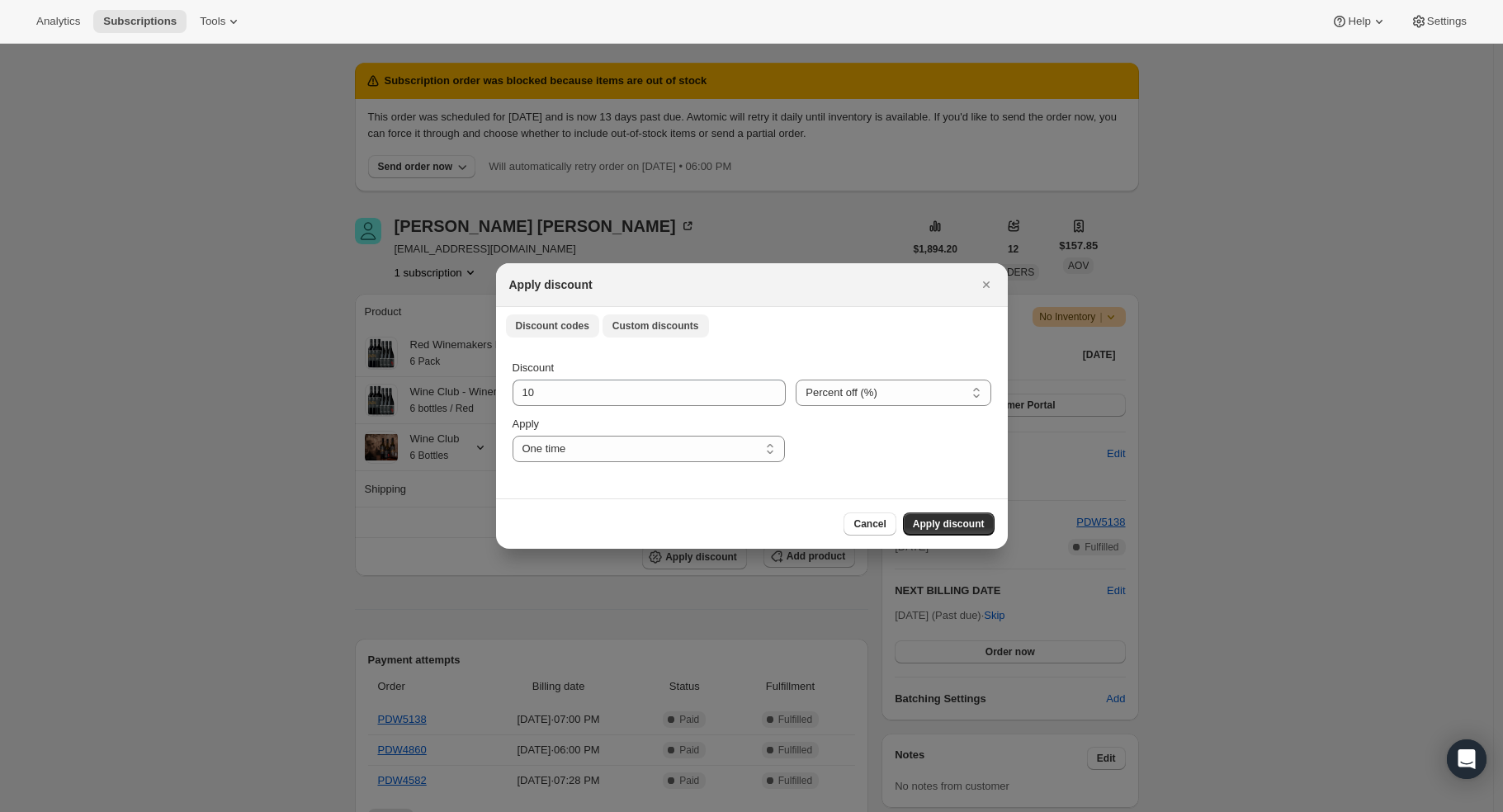
click at [562, 314] on button "Discount codes" at bounding box center [553, 326] width 94 height 23
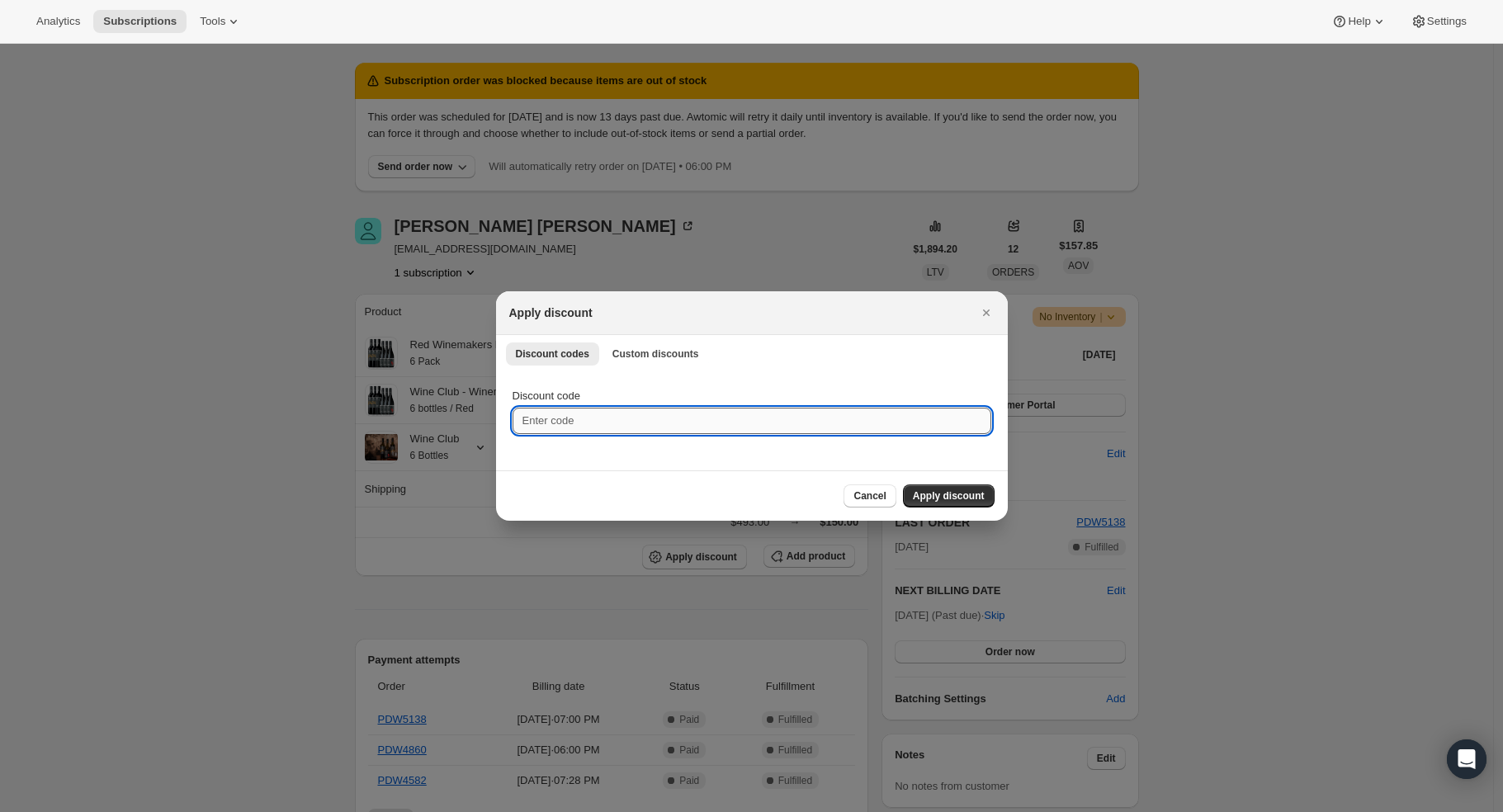
click at [560, 417] on input "Discount code" at bounding box center [752, 420] width 479 height 26
type input "WC"
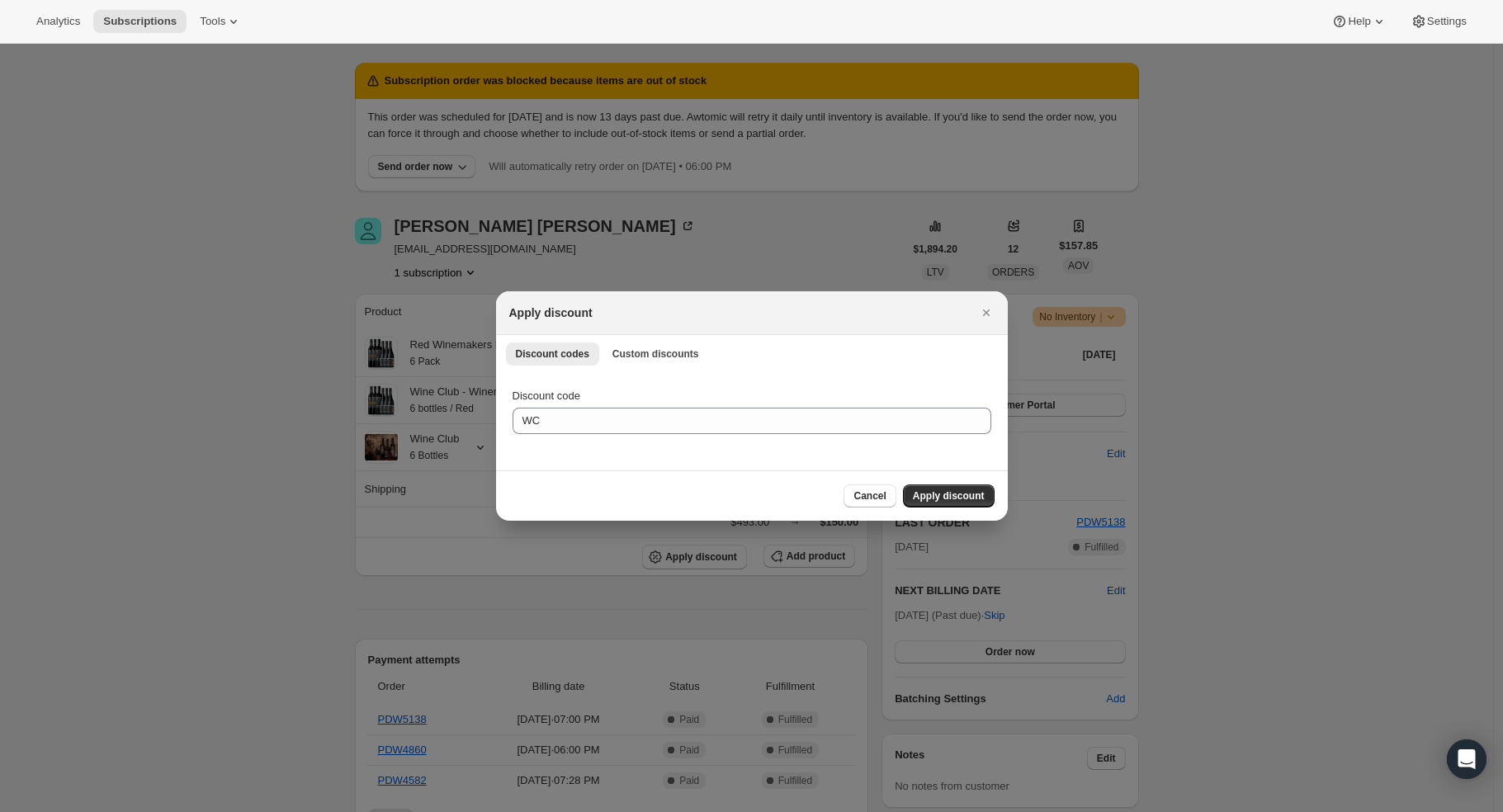
drag, startPoint x: 986, startPoint y: 307, endPoint x: 967, endPoint y: 302, distance: 19.6
click at [987, 307] on icon "Close" at bounding box center [986, 312] width 16 height 16
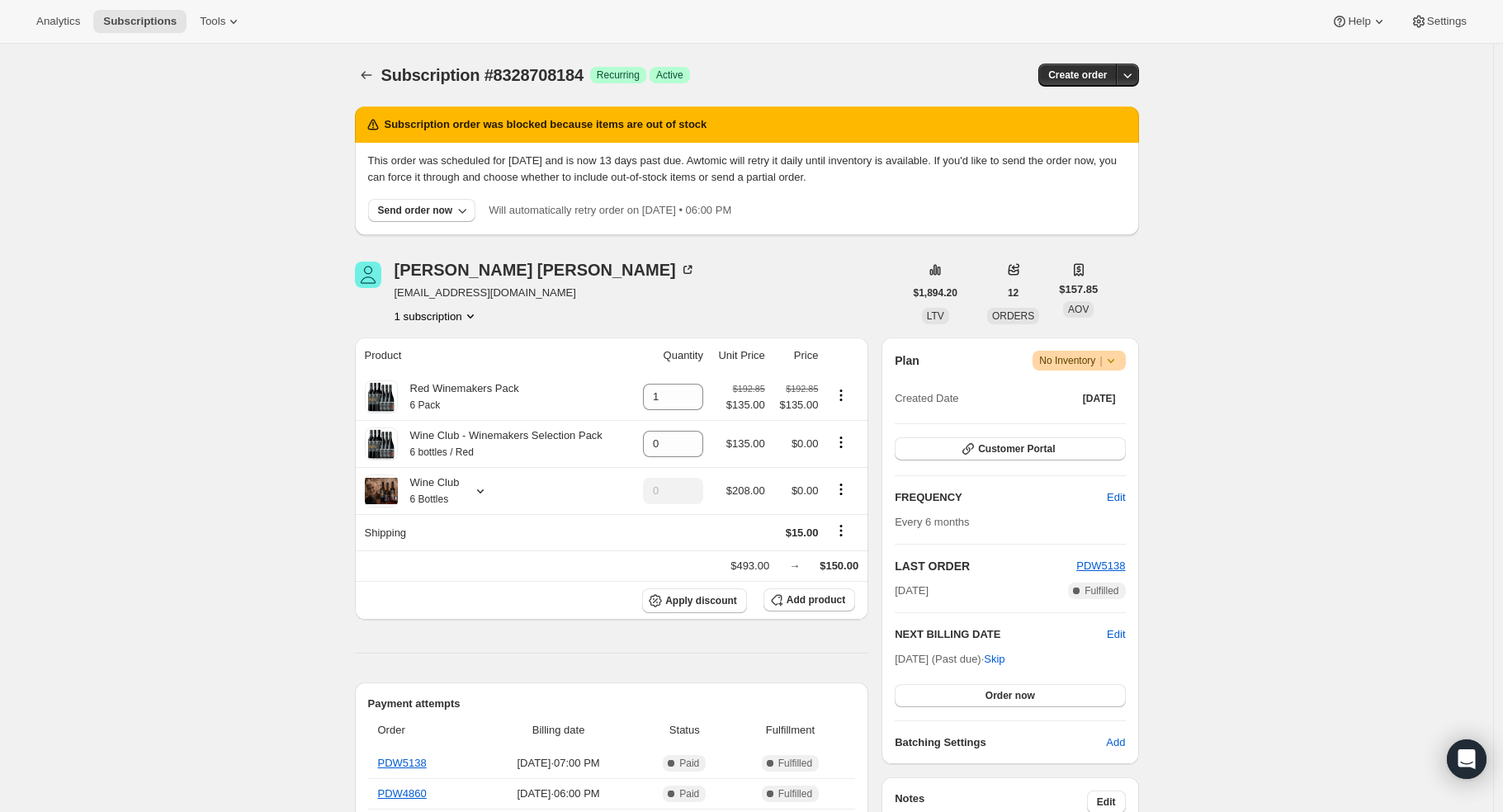
scroll to position [44, 0]
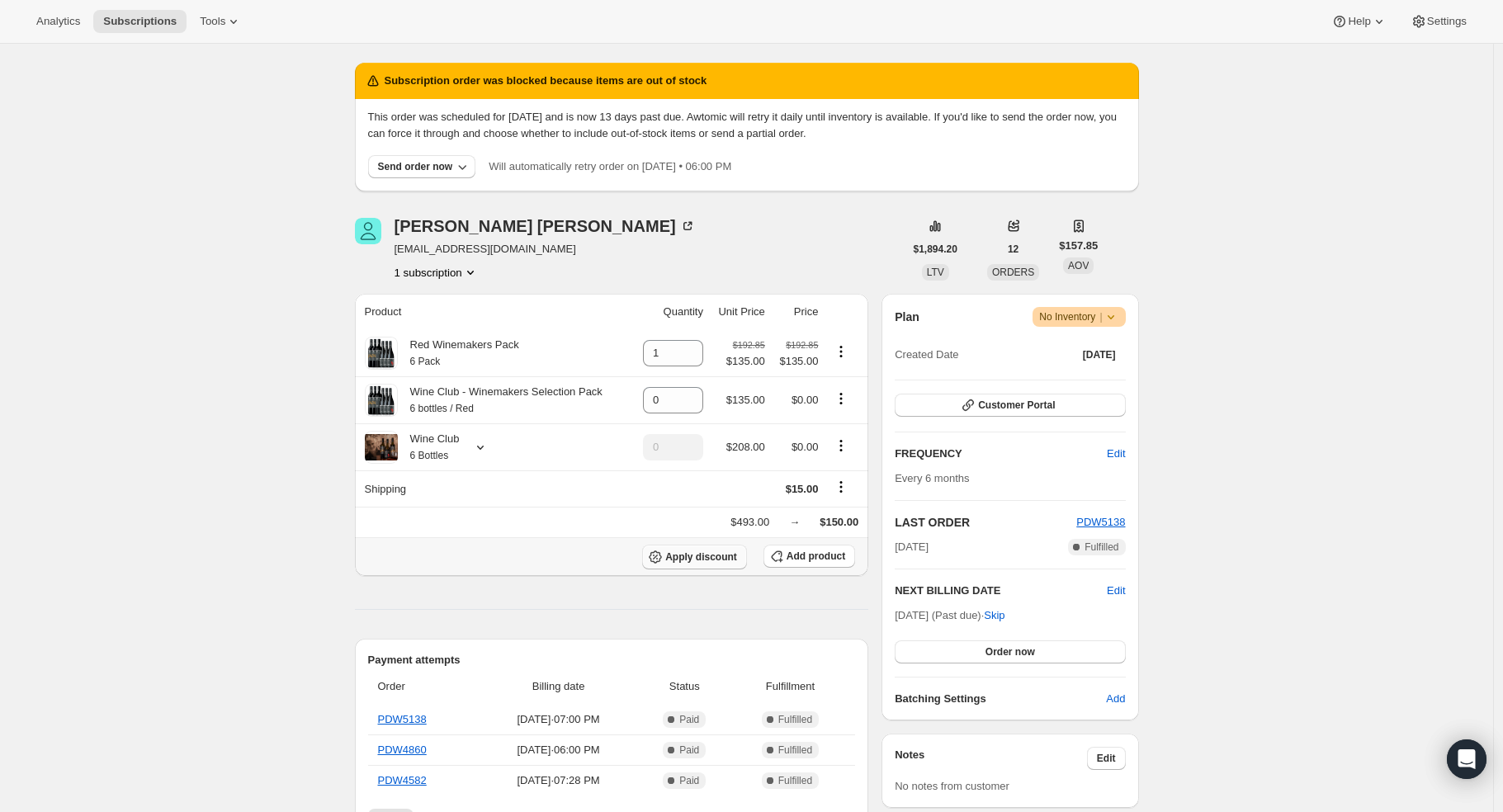
click at [720, 555] on span "Apply discount" at bounding box center [702, 556] width 72 height 14
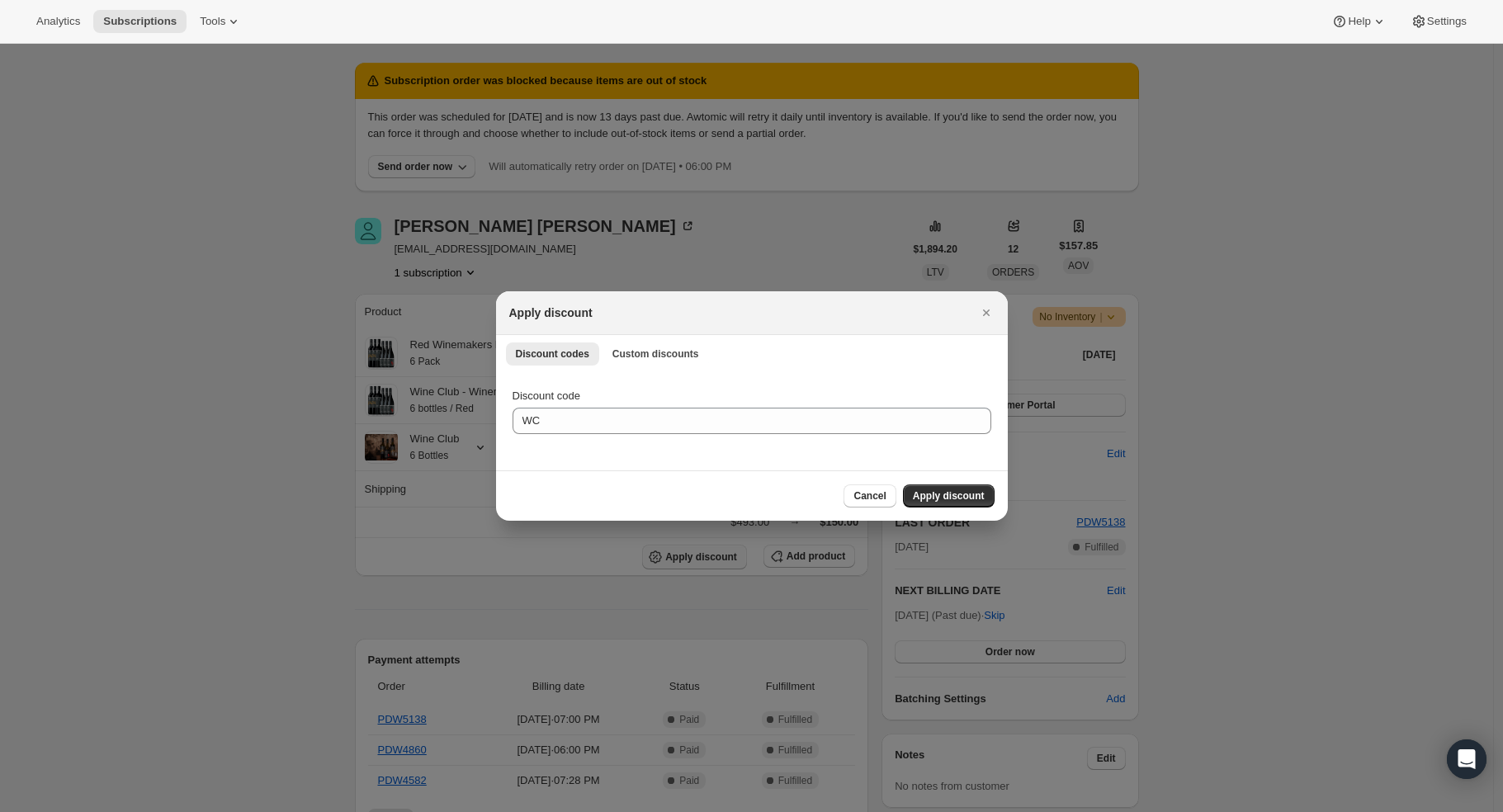
scroll to position [0, 0]
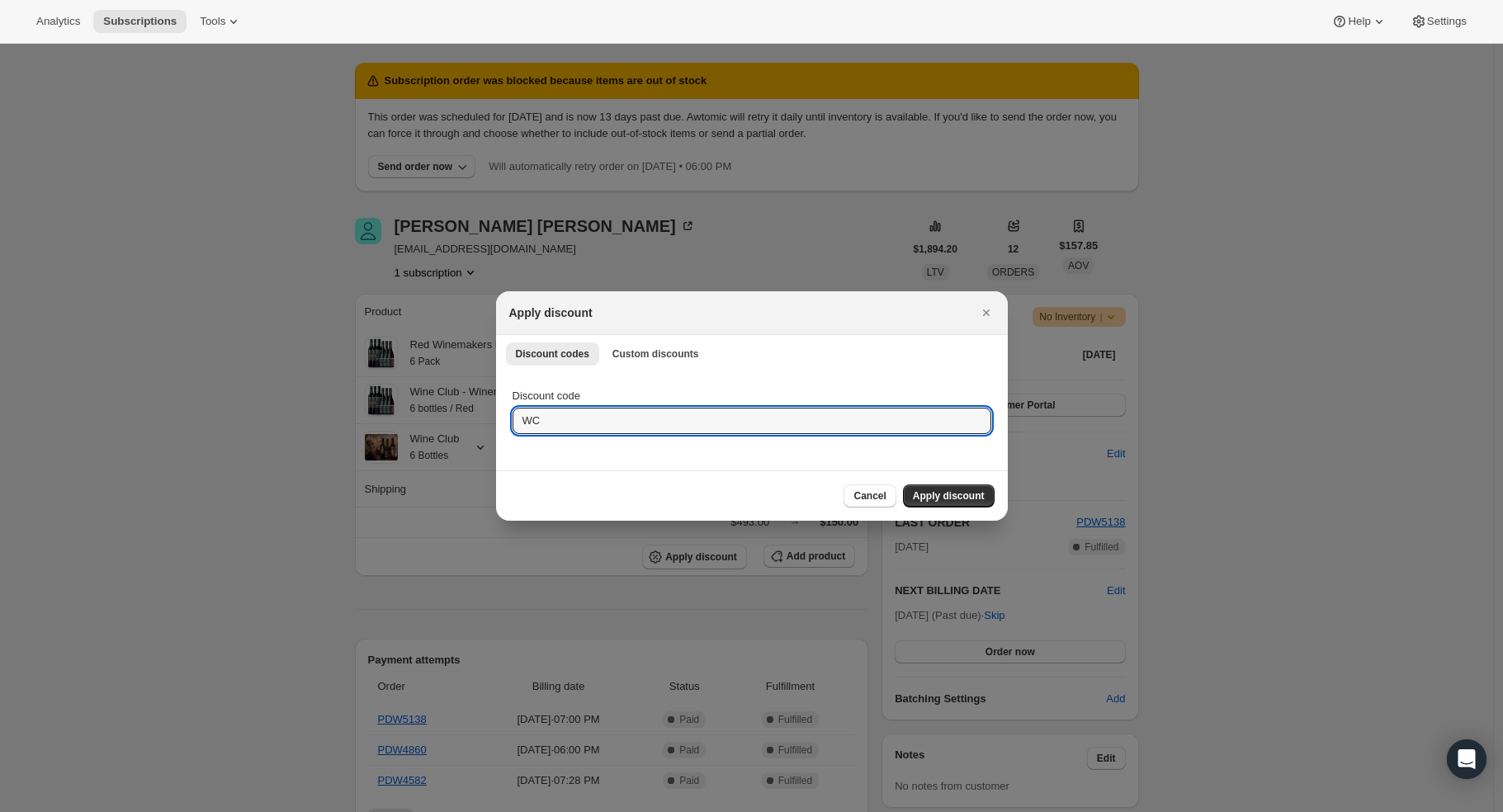
drag, startPoint x: 650, startPoint y: 421, endPoint x: 409, endPoint y: 390, distance: 243.0
type input "wcfs9999"
click at [928, 492] on span "Apply discount" at bounding box center [949, 496] width 72 height 14
type input "1"
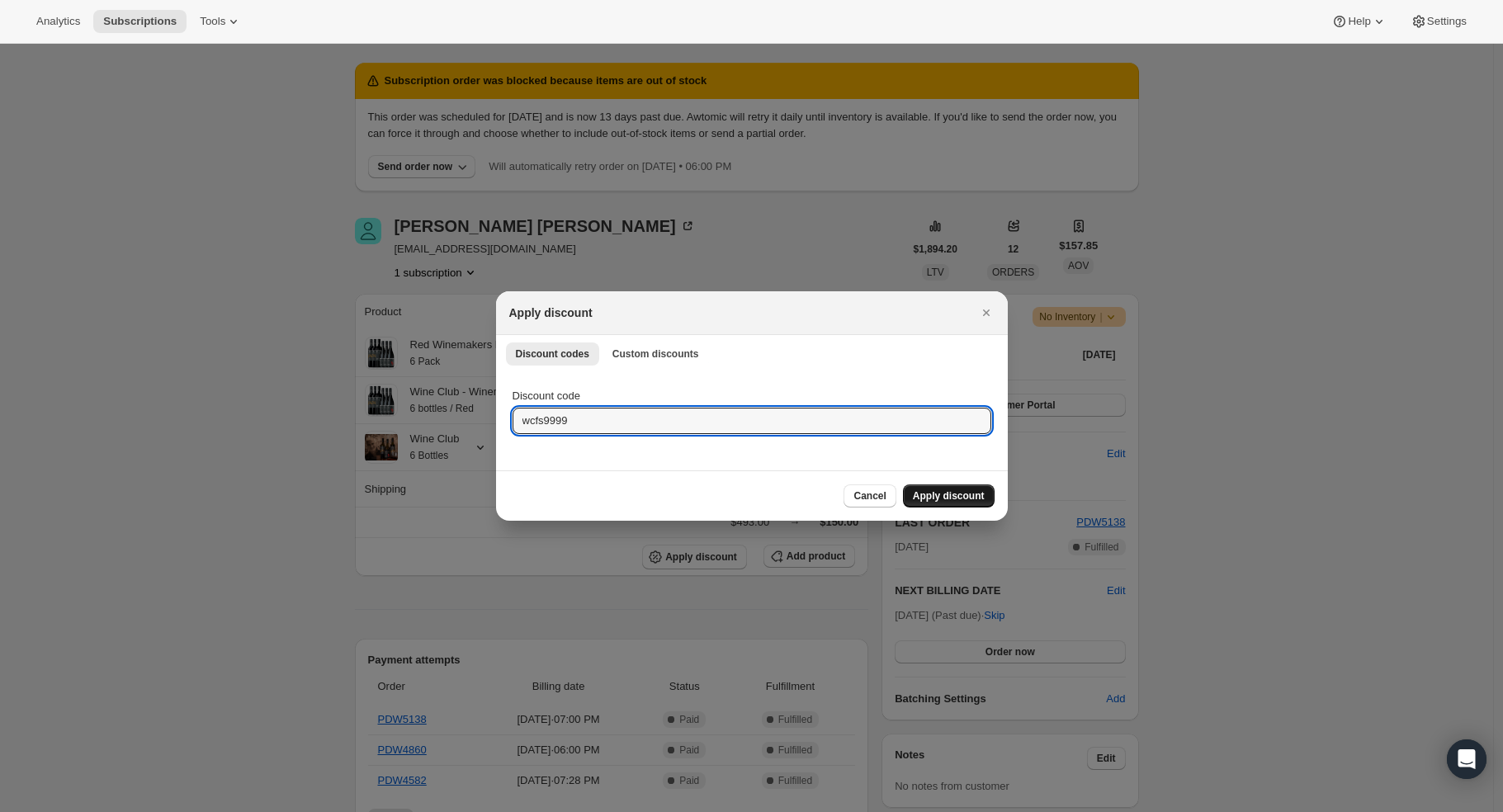
type input "1"
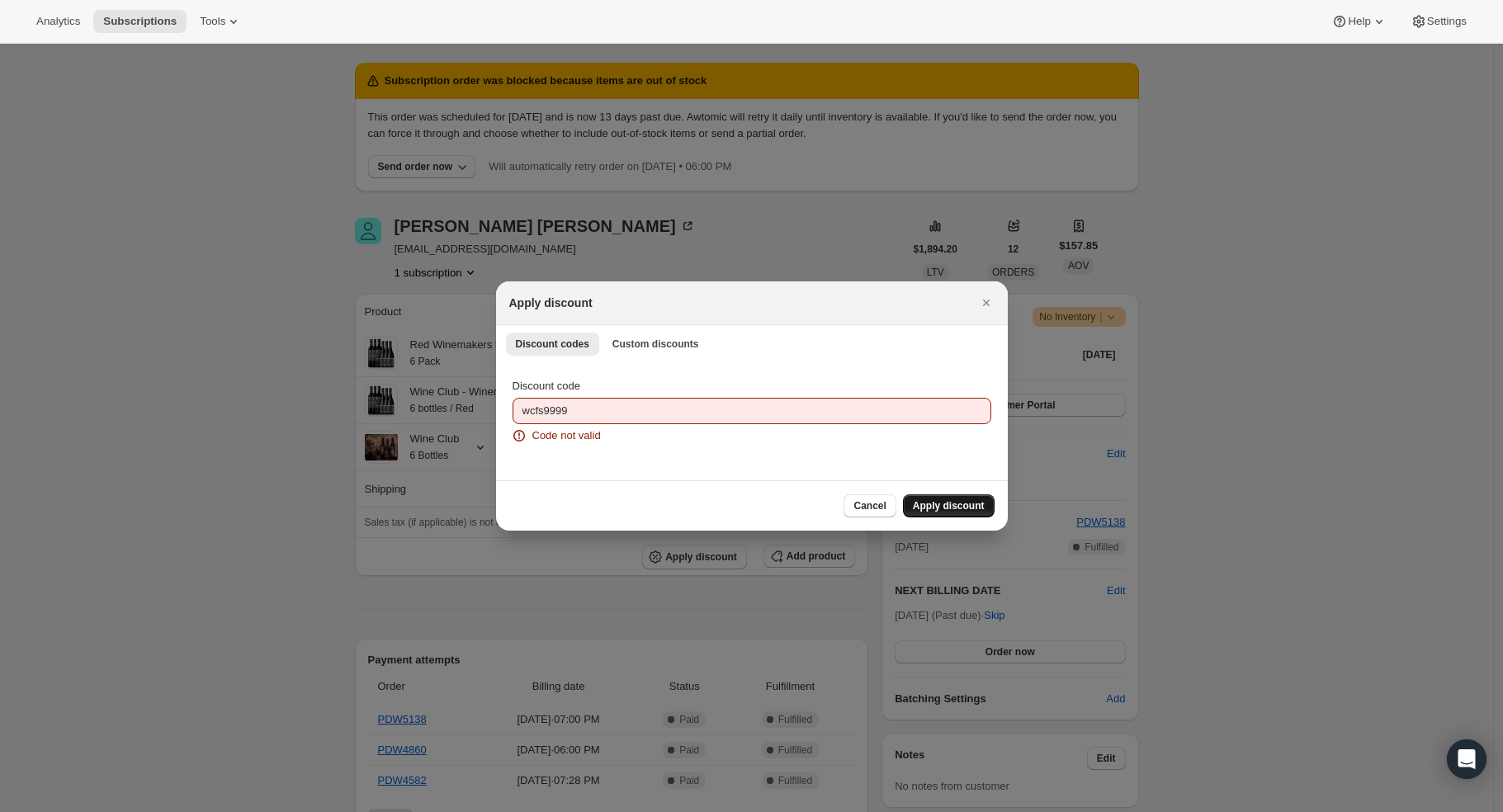
click at [960, 505] on span "Apply discount" at bounding box center [949, 506] width 72 height 14
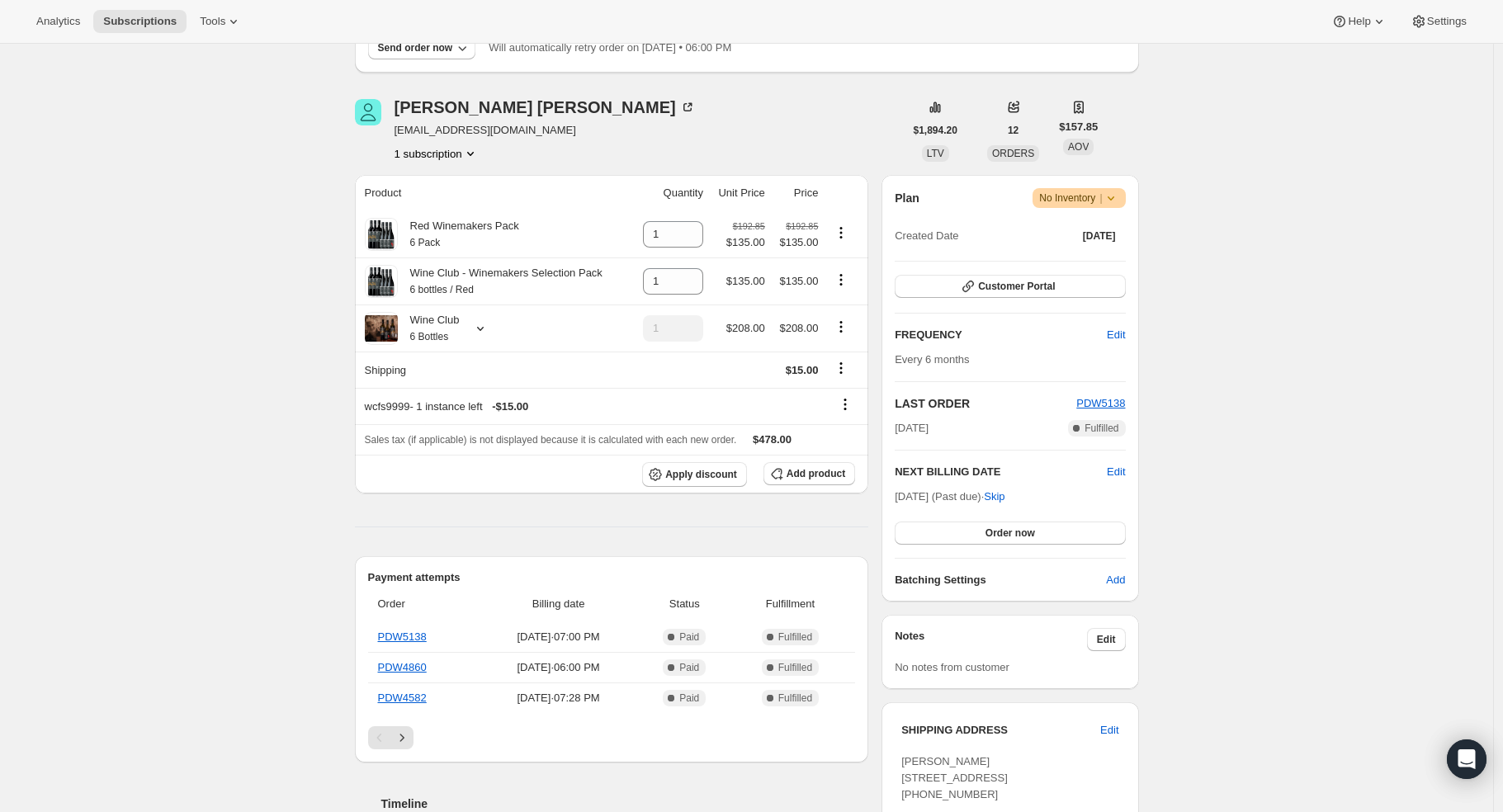
scroll to position [135, 0]
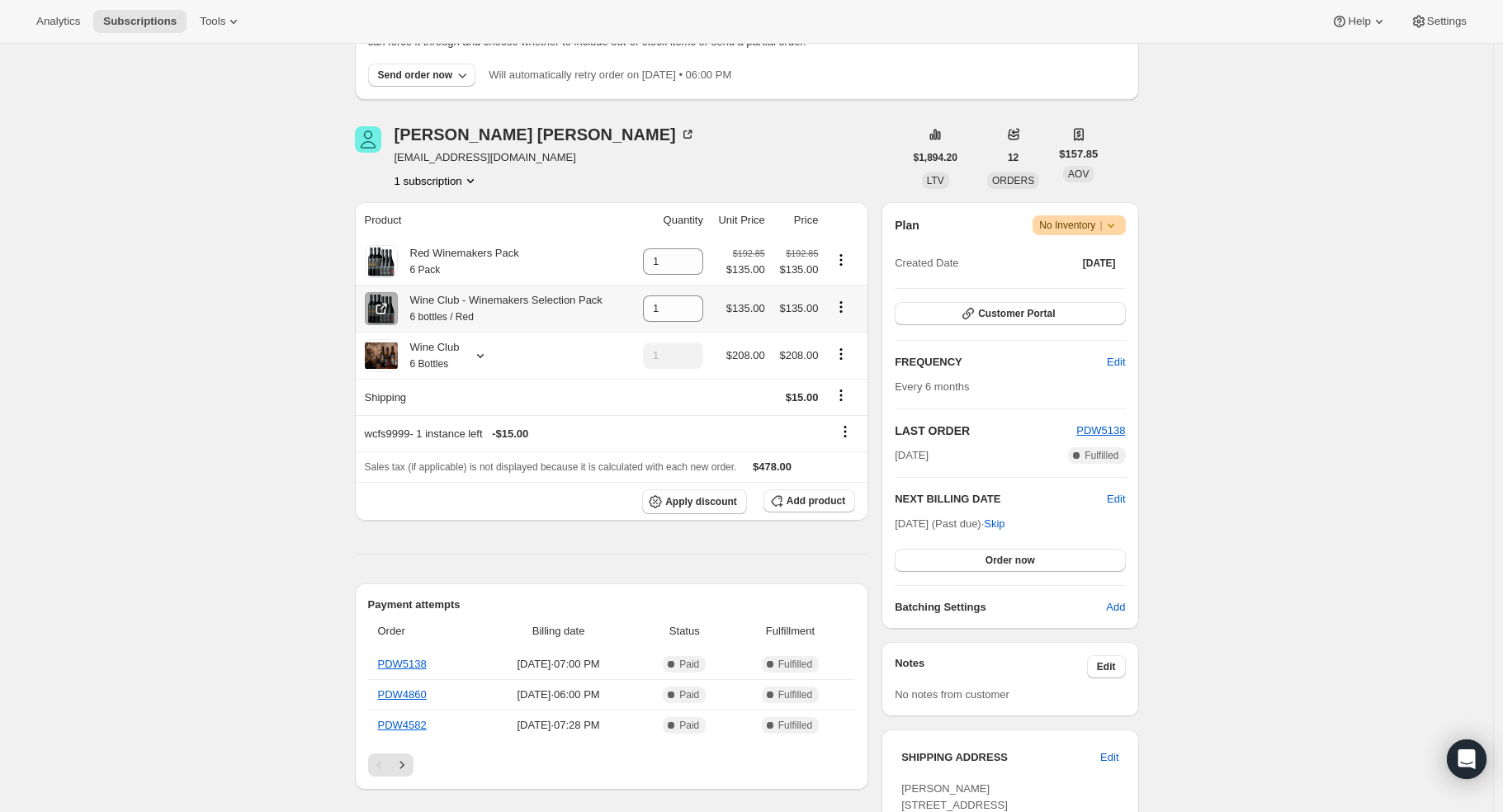
click at [844, 306] on icon "Product actions" at bounding box center [841, 307] width 16 height 16
click at [846, 350] on button "Remove" at bounding box center [847, 339] width 72 height 26
type input "0"
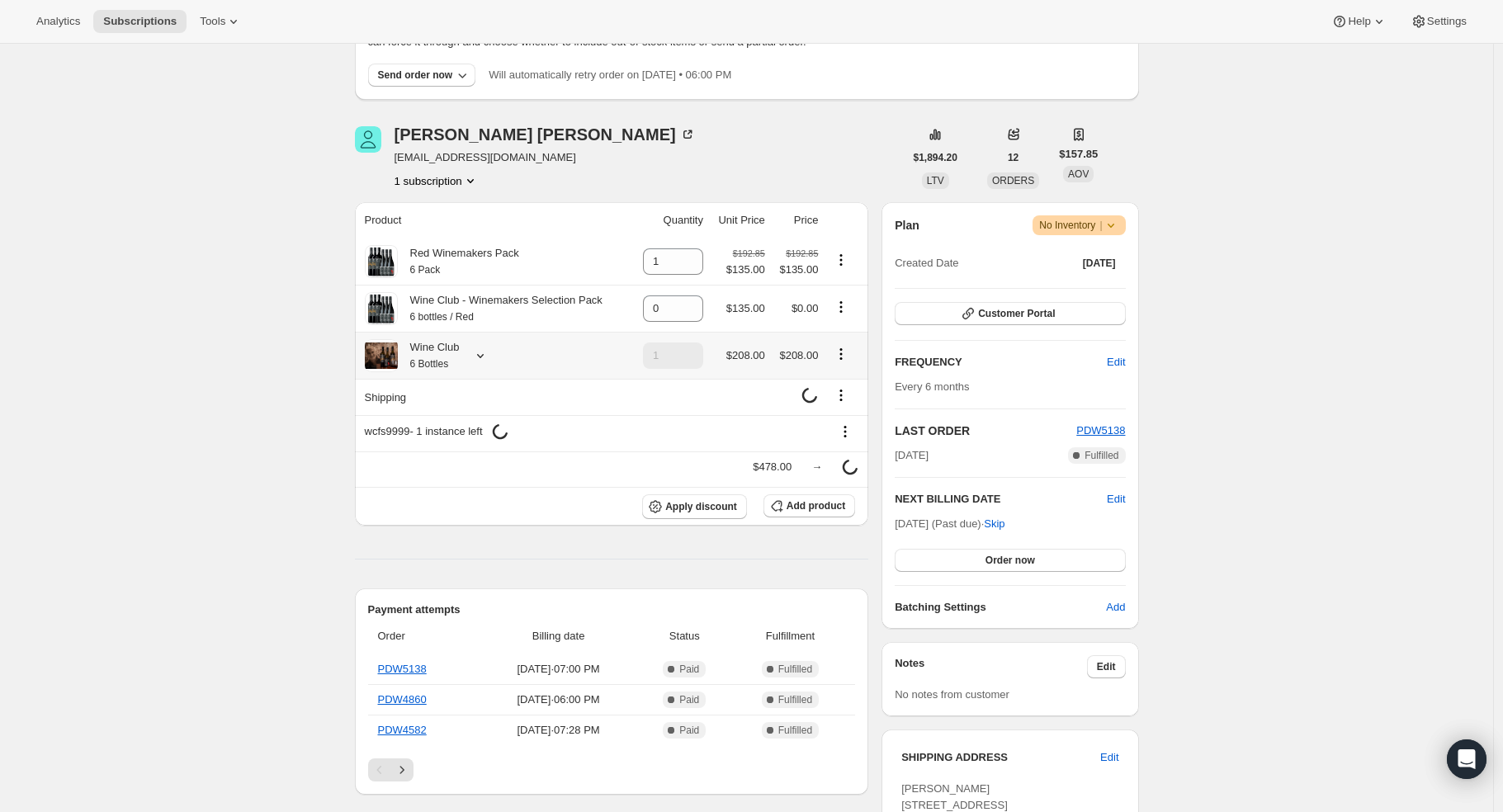
click at [845, 358] on icon "Product actions" at bounding box center [841, 354] width 16 height 16
click at [851, 411] on span "Remove" at bounding box center [847, 417] width 40 height 13
type input "0"
click at [1264, 372] on div "Subscription #8328708184. This page is ready Subscription #8328708184 Success R…" at bounding box center [747, 753] width 1493 height 1690
click at [1020, 556] on span "Order now" at bounding box center [1010, 560] width 50 height 14
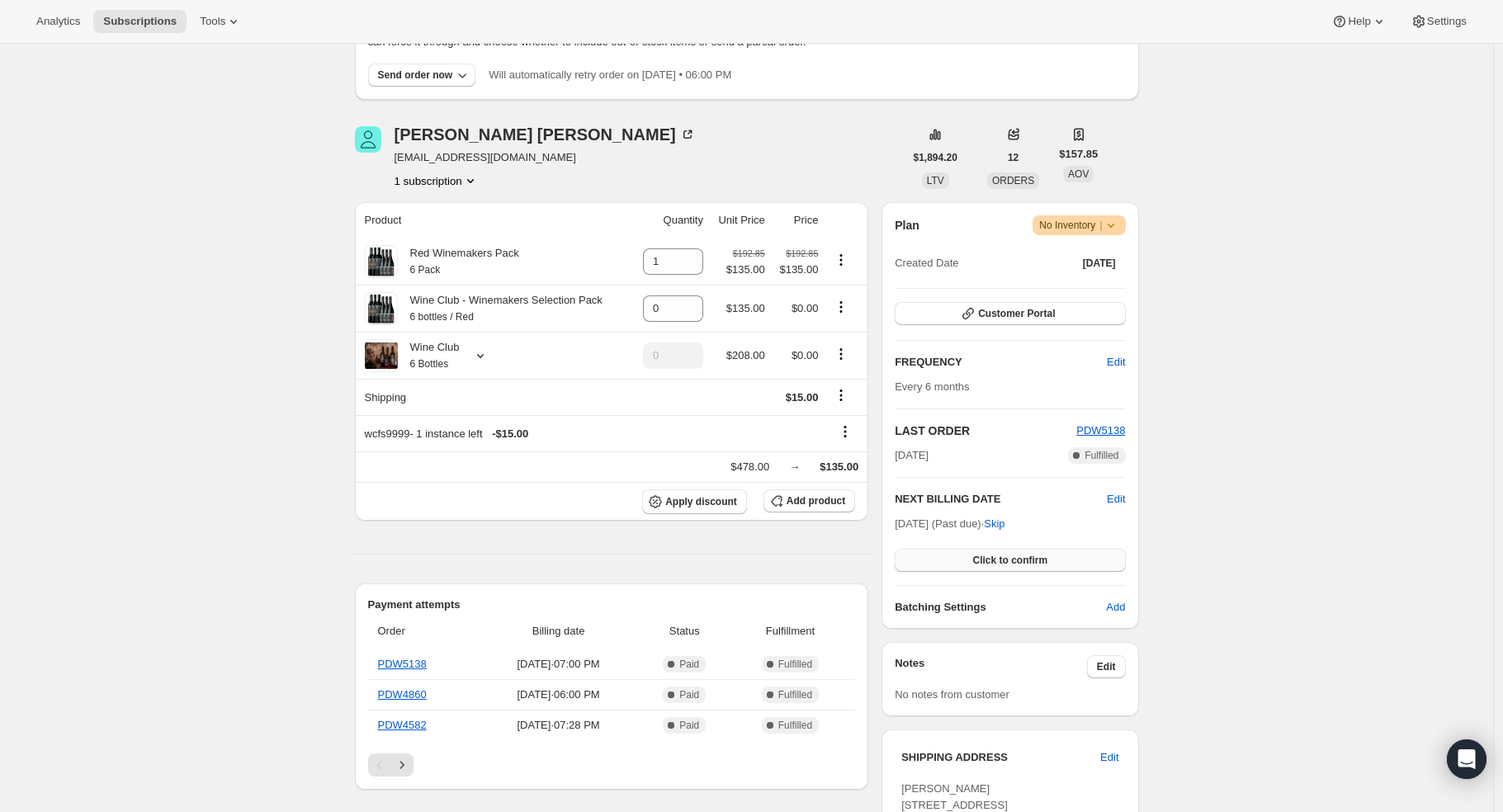
click at [1012, 562] on span "Click to confirm" at bounding box center [1010, 560] width 75 height 14
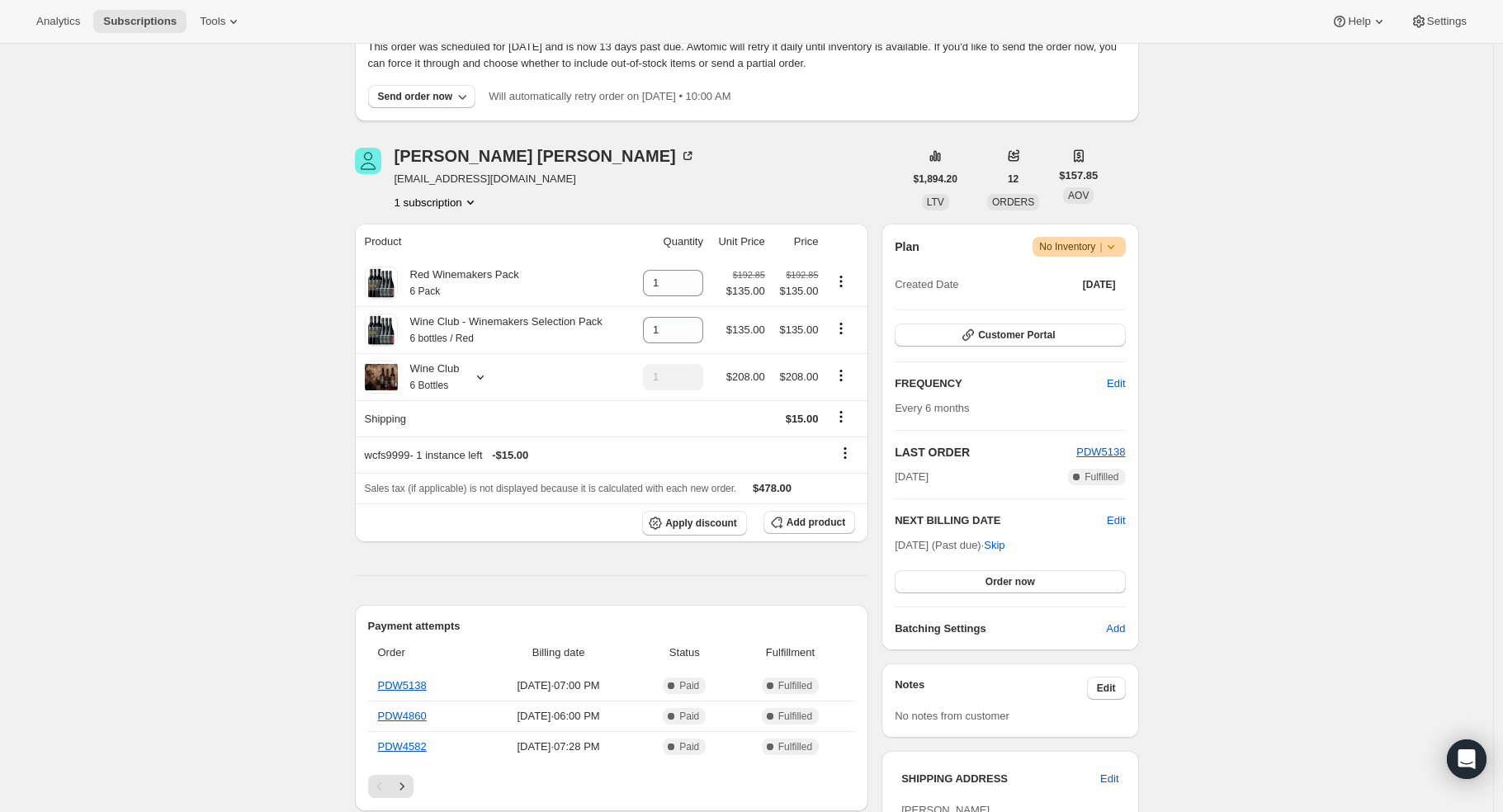
scroll to position [89, 0]
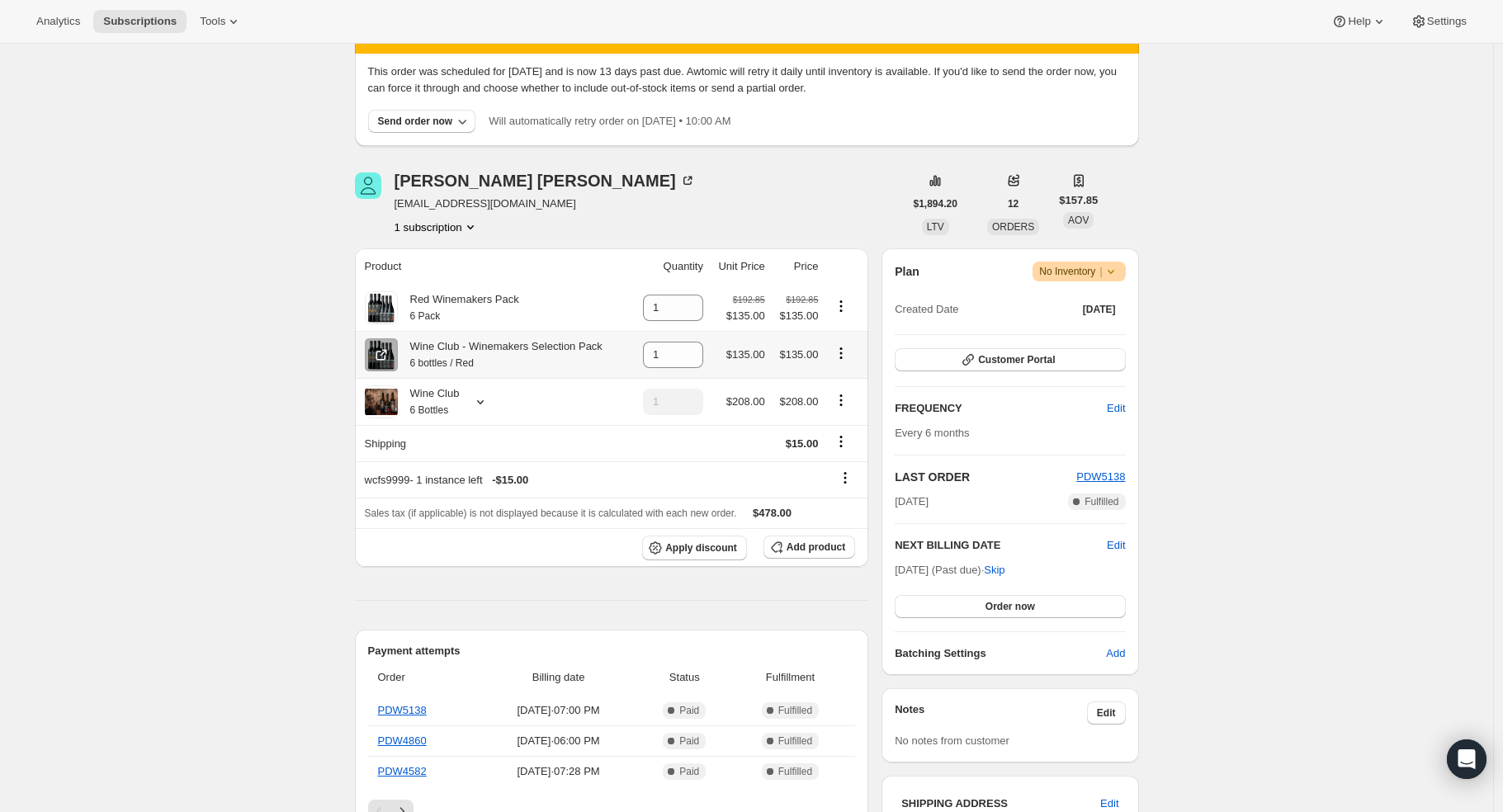
click at [844, 356] on icon "Product actions" at bounding box center [841, 353] width 16 height 16
click at [840, 387] on span "Remove" at bounding box center [836, 386] width 40 height 13
type input "0"
click at [847, 404] on icon "Product actions" at bounding box center [841, 400] width 16 height 16
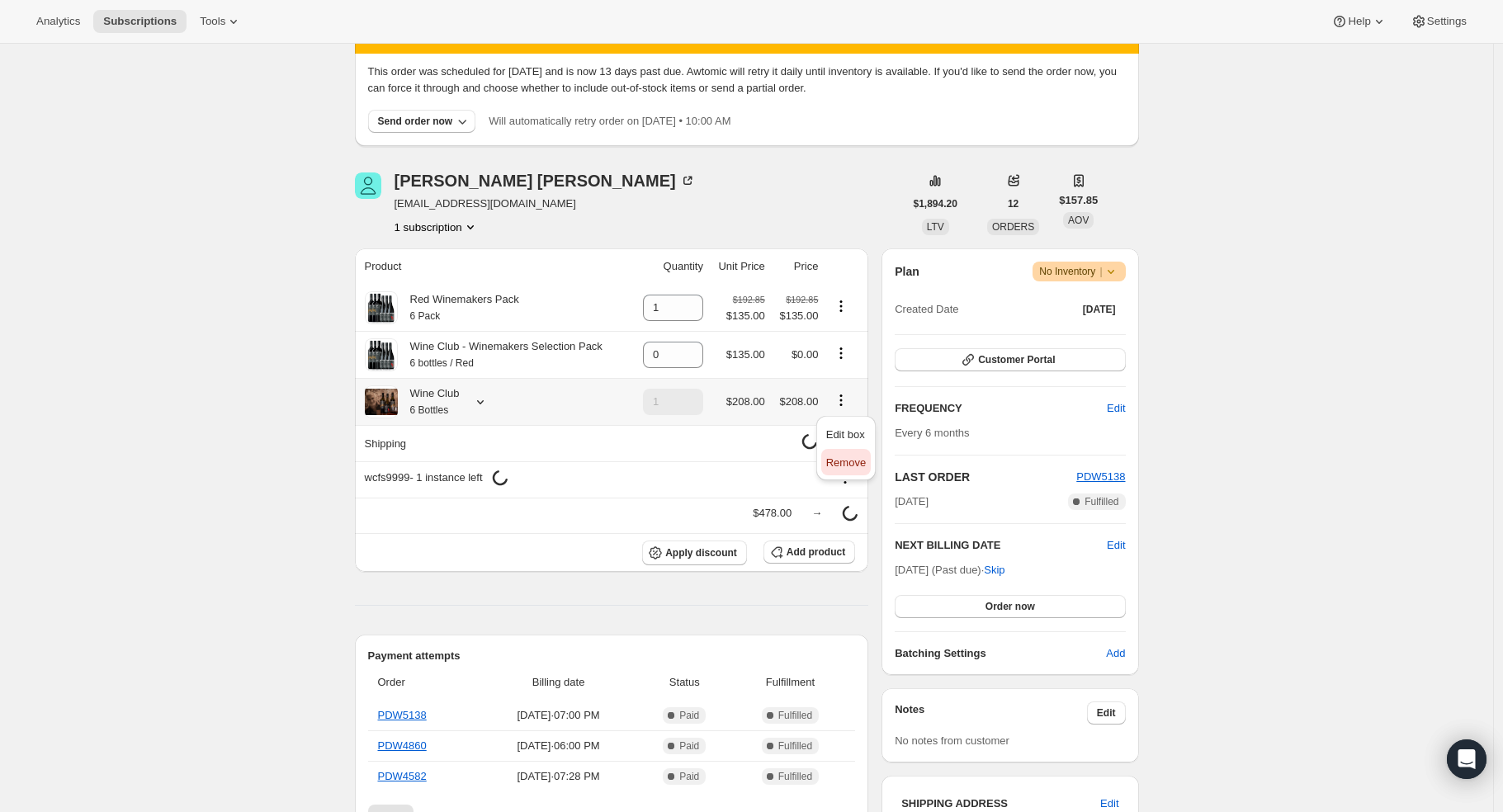
click at [839, 464] on span "Remove" at bounding box center [847, 463] width 40 height 13
type input "0"
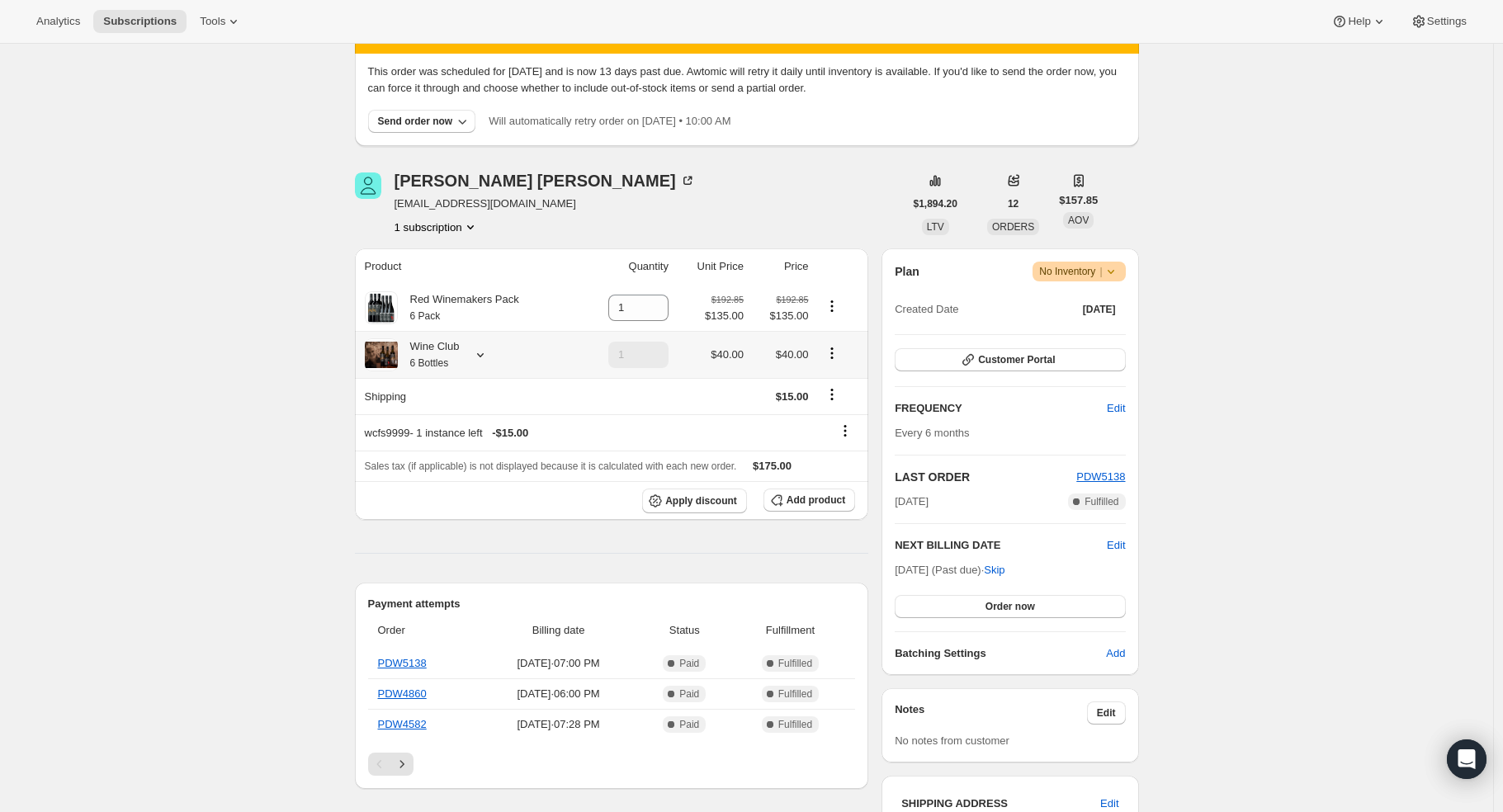
click at [838, 357] on icon "Product actions" at bounding box center [832, 353] width 16 height 16
click at [845, 412] on span "Remove" at bounding box center [836, 414] width 40 height 13
type input "0"
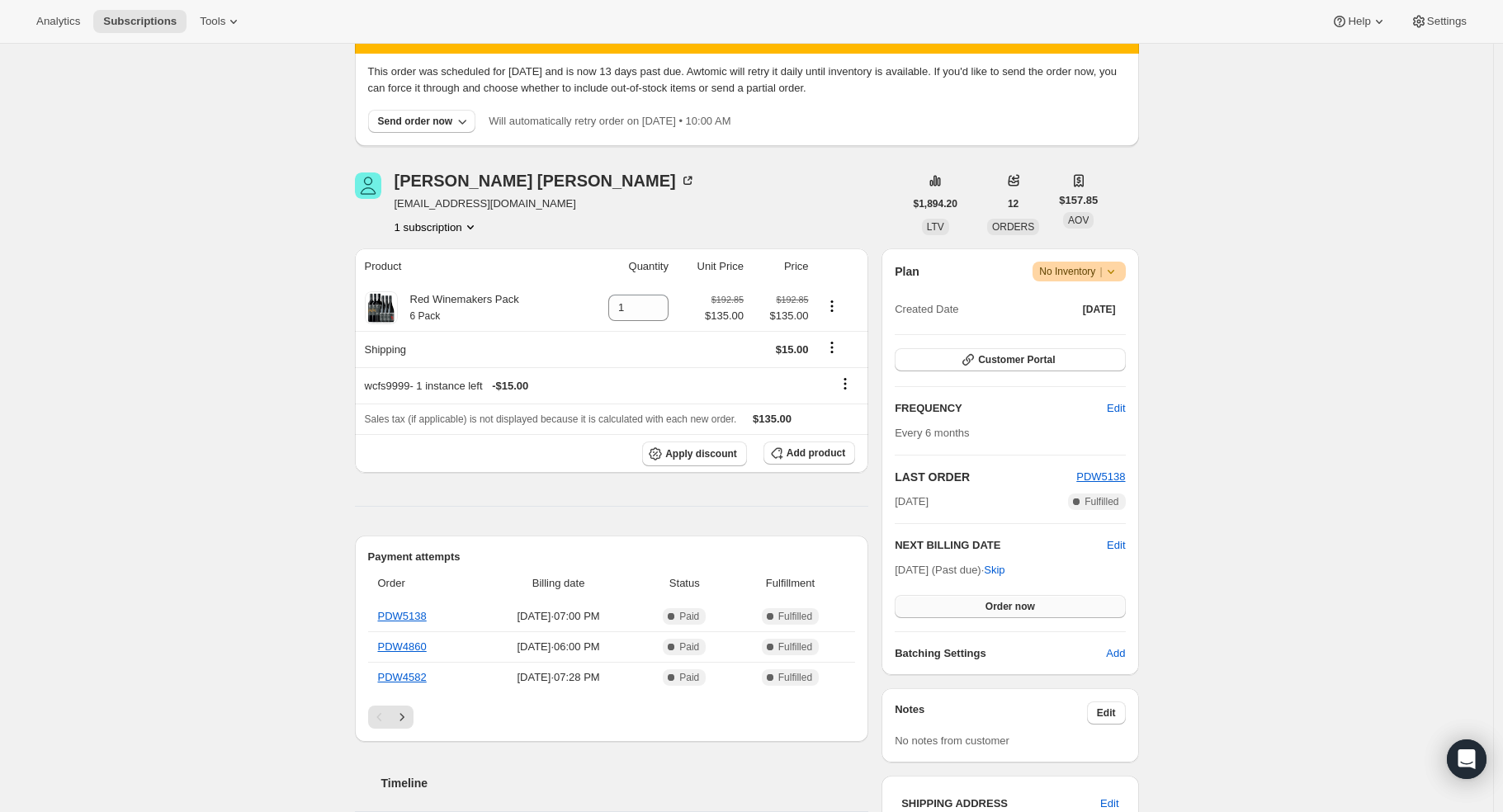
click at [996, 605] on span "Order now" at bounding box center [1010, 606] width 50 height 14
click at [996, 605] on span "Click to confirm" at bounding box center [1010, 606] width 75 height 14
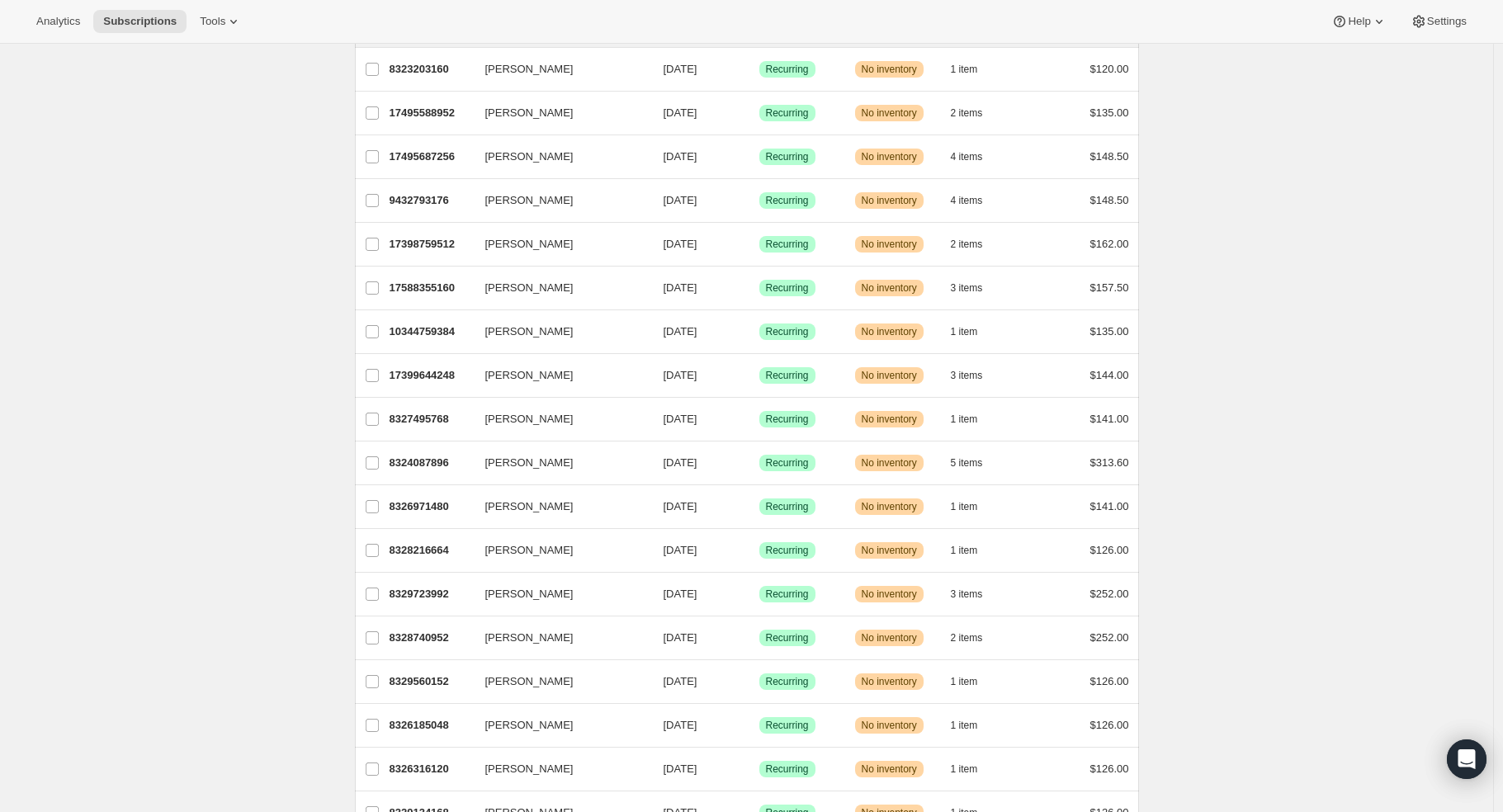
scroll to position [458, 0]
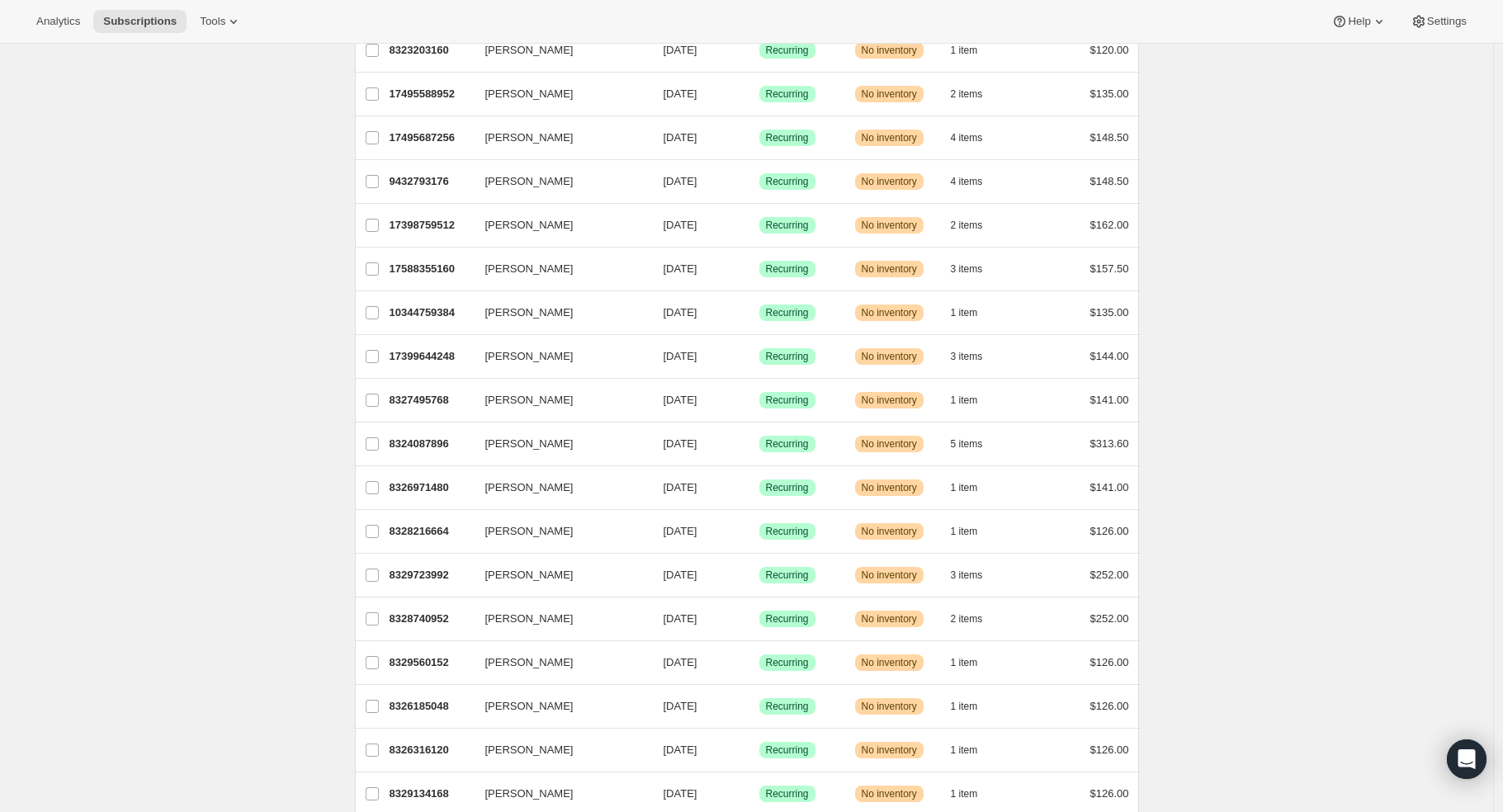
drag, startPoint x: 439, startPoint y: 266, endPoint x: 316, endPoint y: 293, distance: 125.9
click at [316, 293] on div "Subscriptions. This page is ready Subscriptions Bulk updates More actions Bulk …" at bounding box center [747, 793] width 1493 height 2415
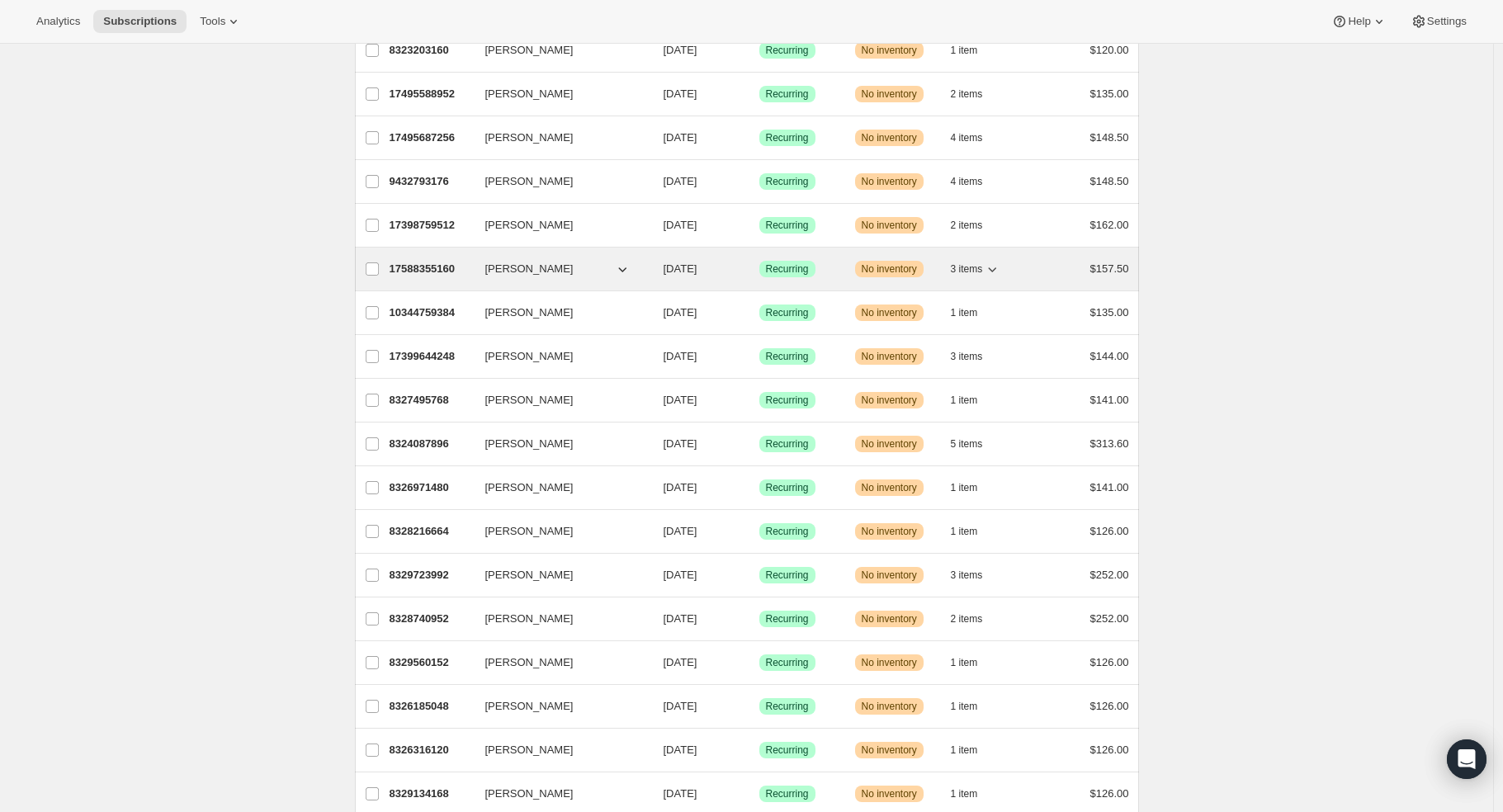
click at [413, 266] on p "17588355160" at bounding box center [431, 269] width 83 height 16
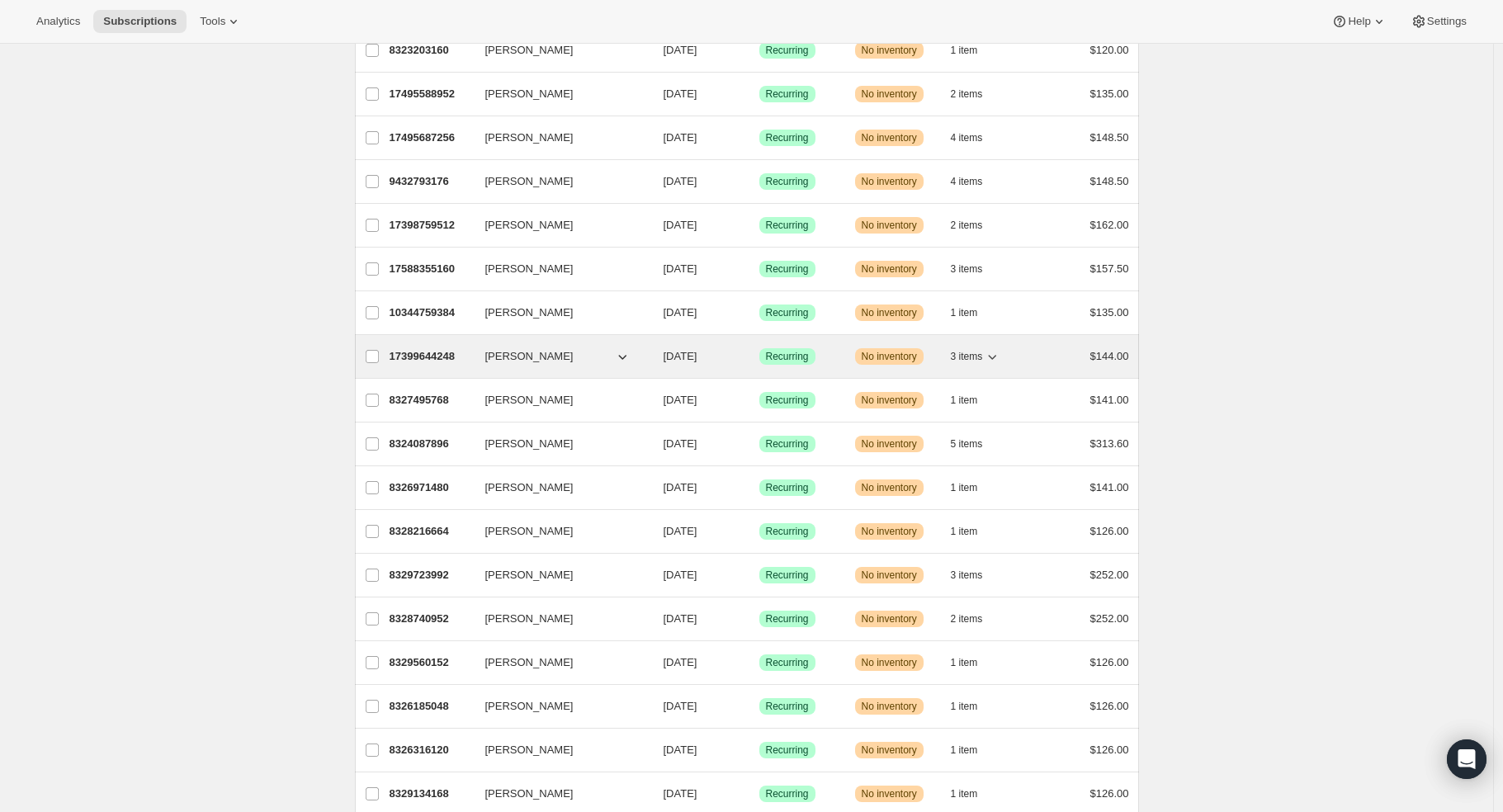
click at [420, 364] on p "17399644248" at bounding box center [431, 356] width 83 height 16
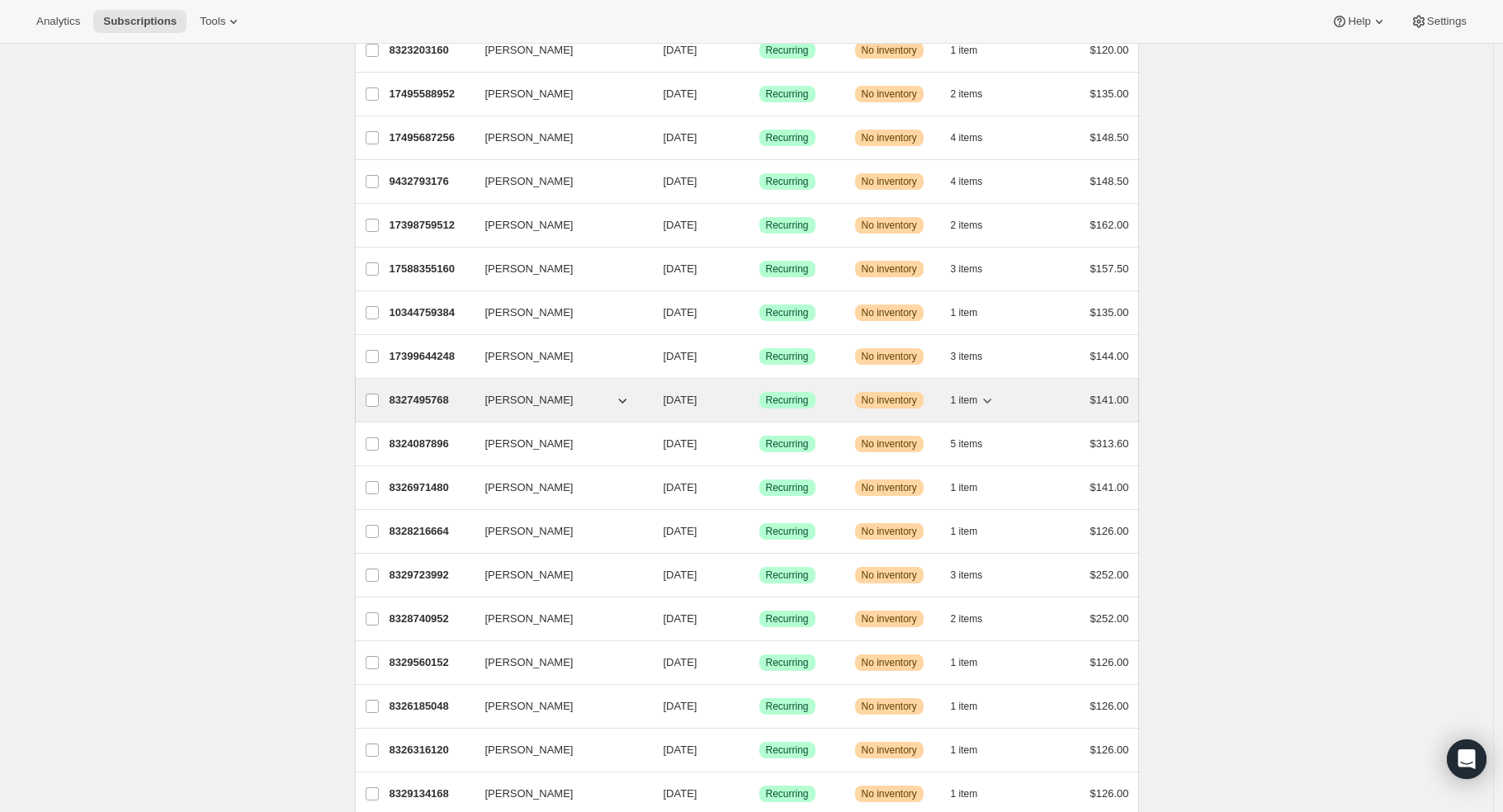
click at [434, 404] on p "8327495768" at bounding box center [431, 400] width 83 height 16
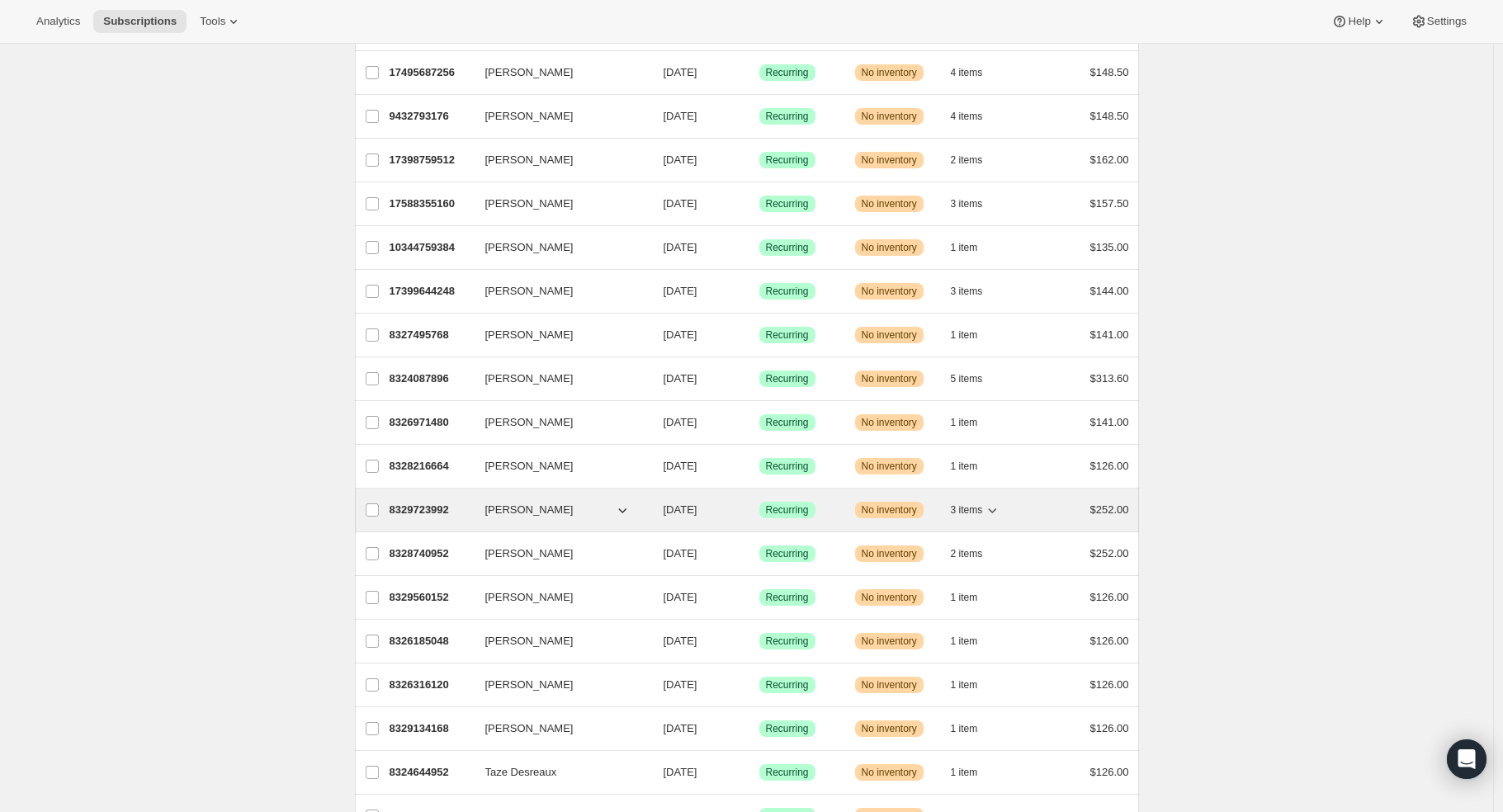
scroll to position [550, 0]
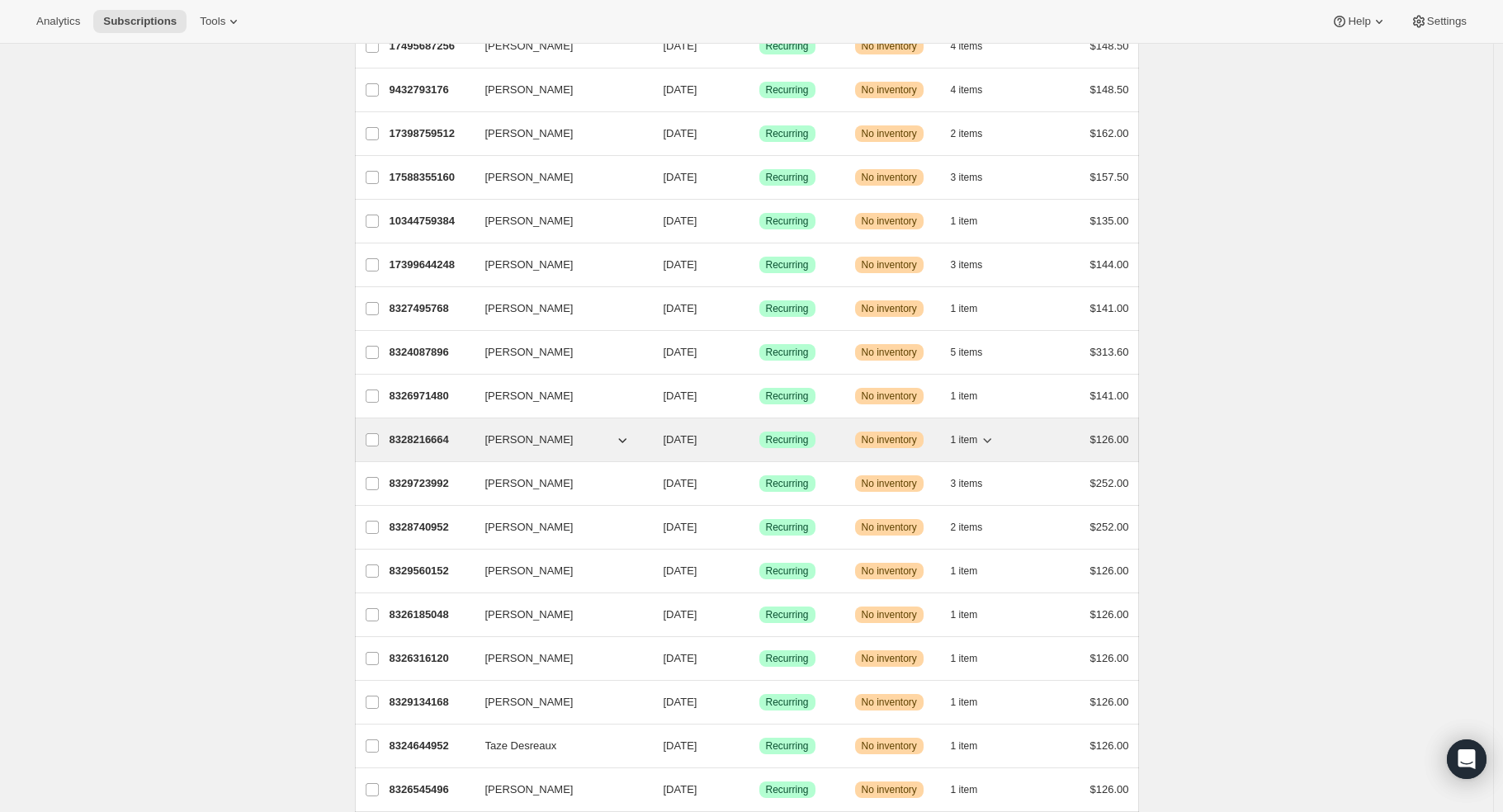
click at [421, 438] on p "8328216664" at bounding box center [431, 439] width 83 height 16
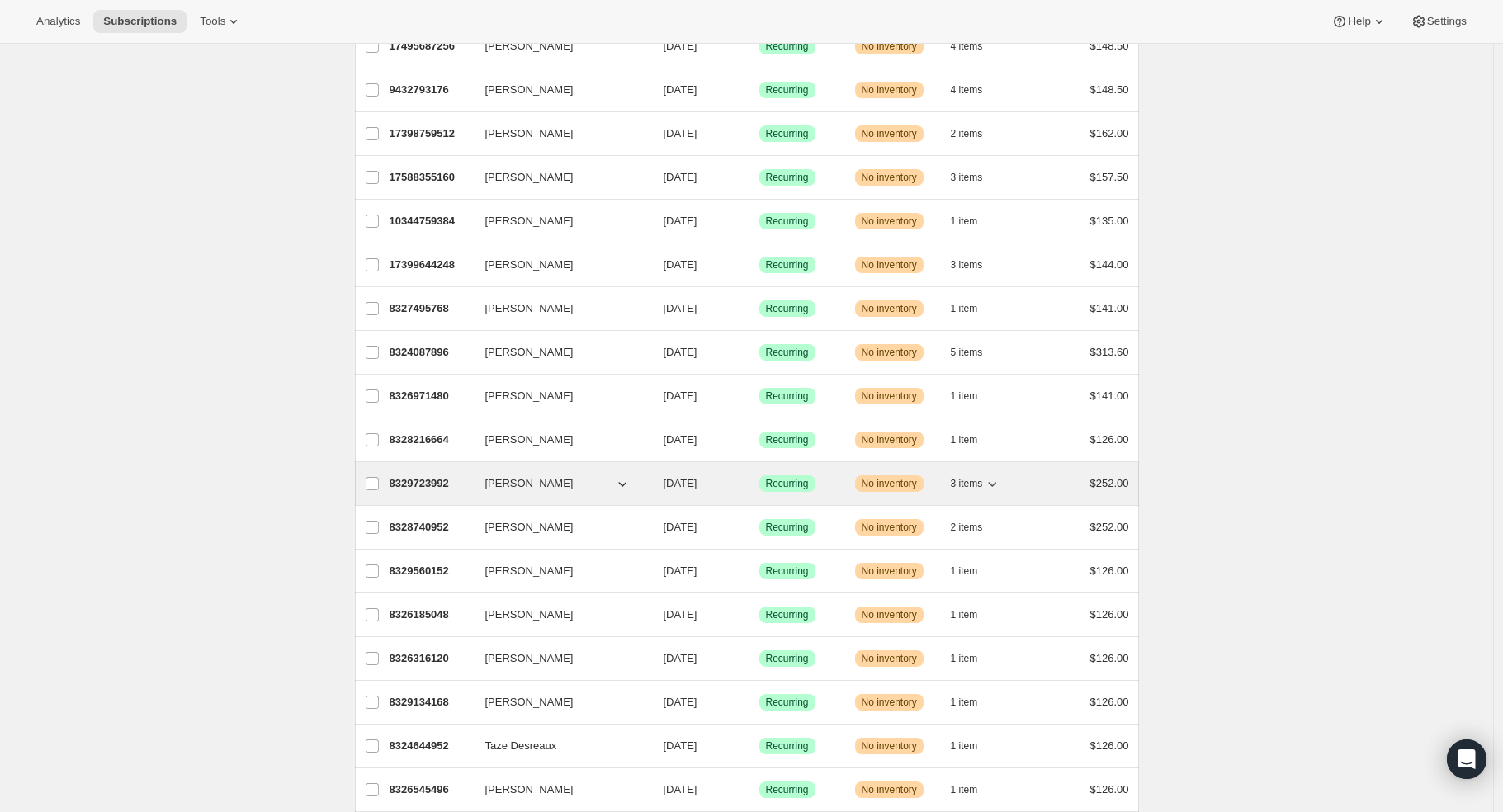
click at [431, 483] on p "8329723992" at bounding box center [431, 483] width 83 height 16
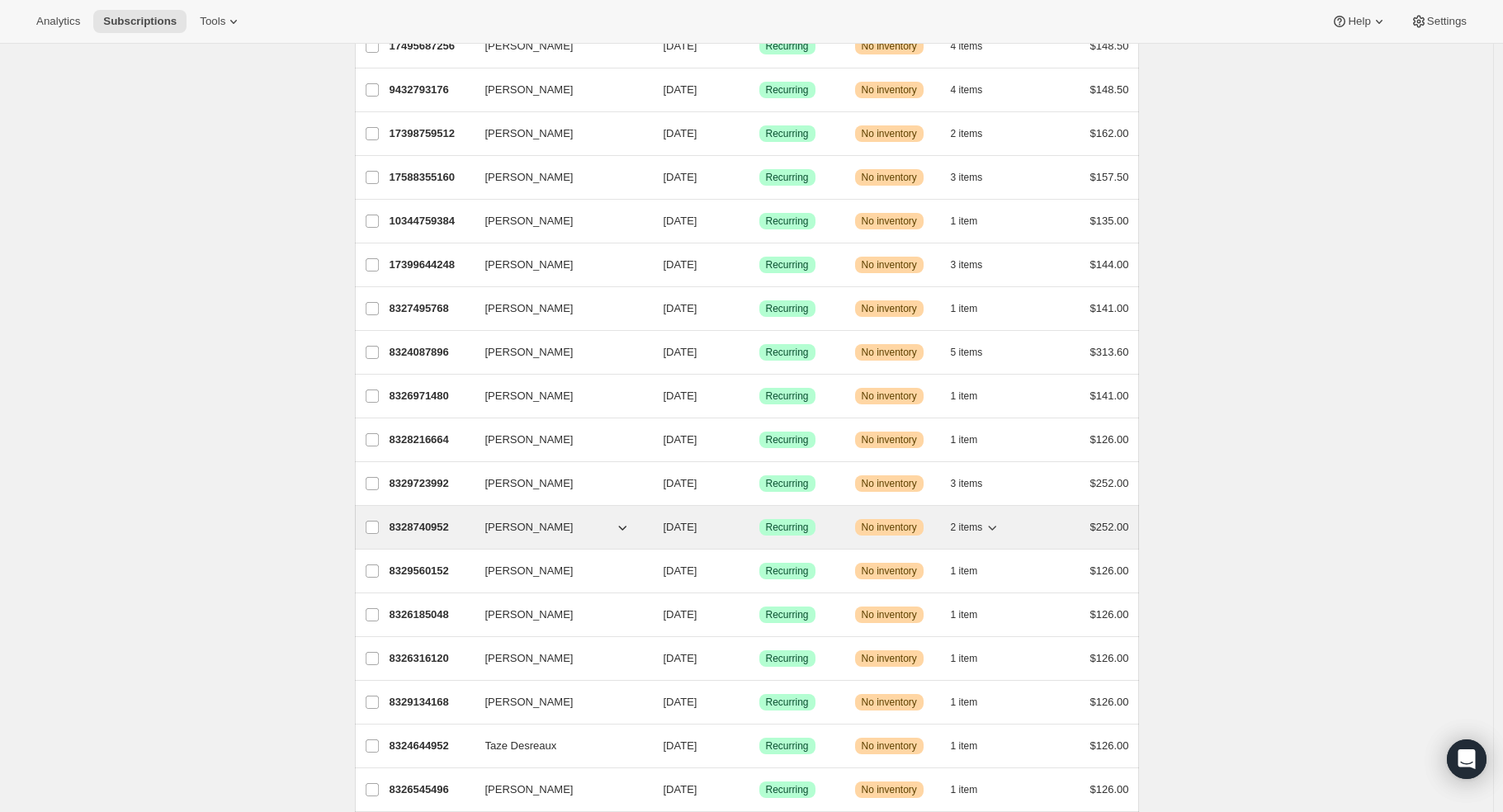
click at [415, 529] on p "8328740952" at bounding box center [431, 528] width 83 height 16
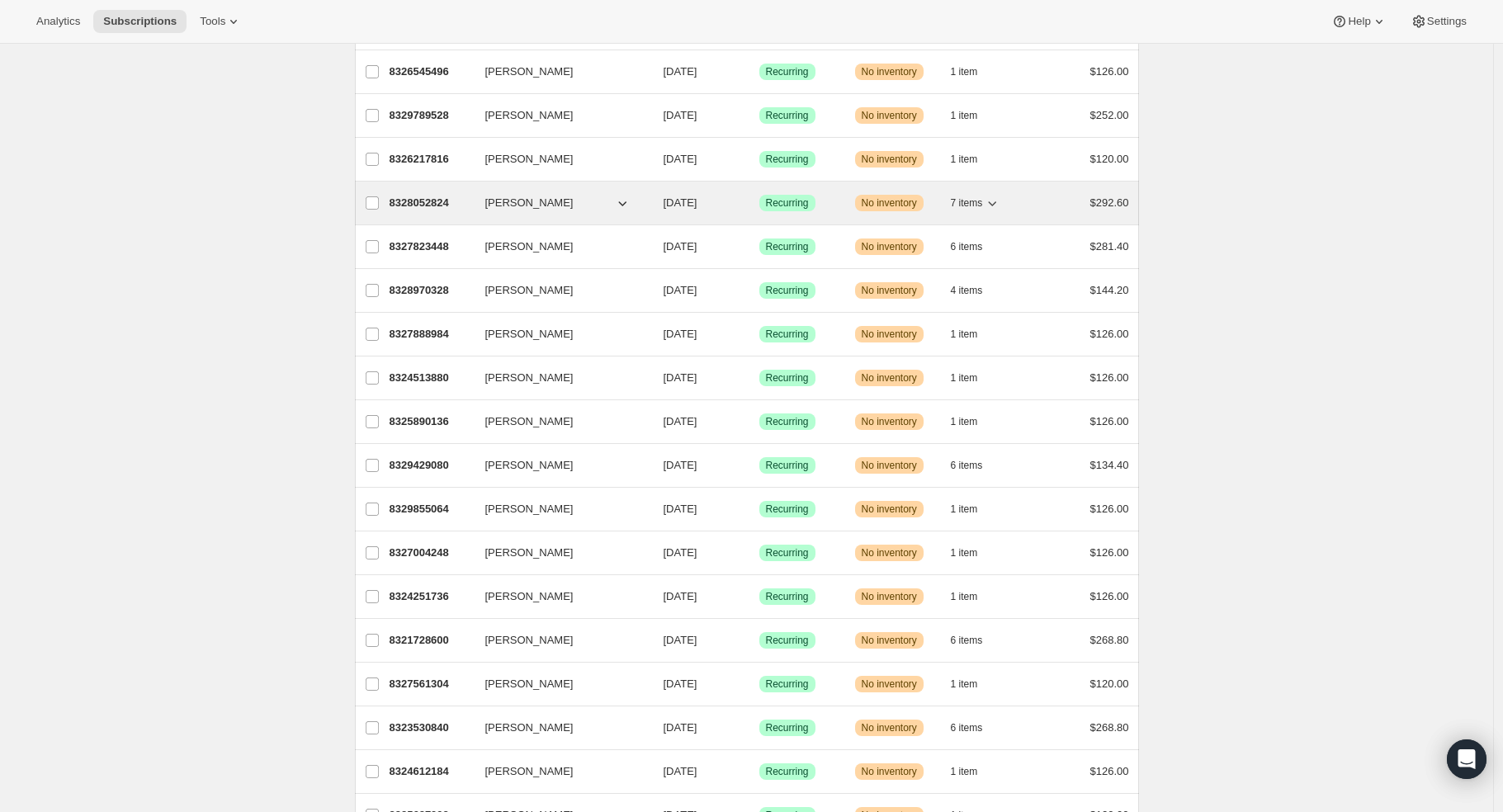
scroll to position [1284, 0]
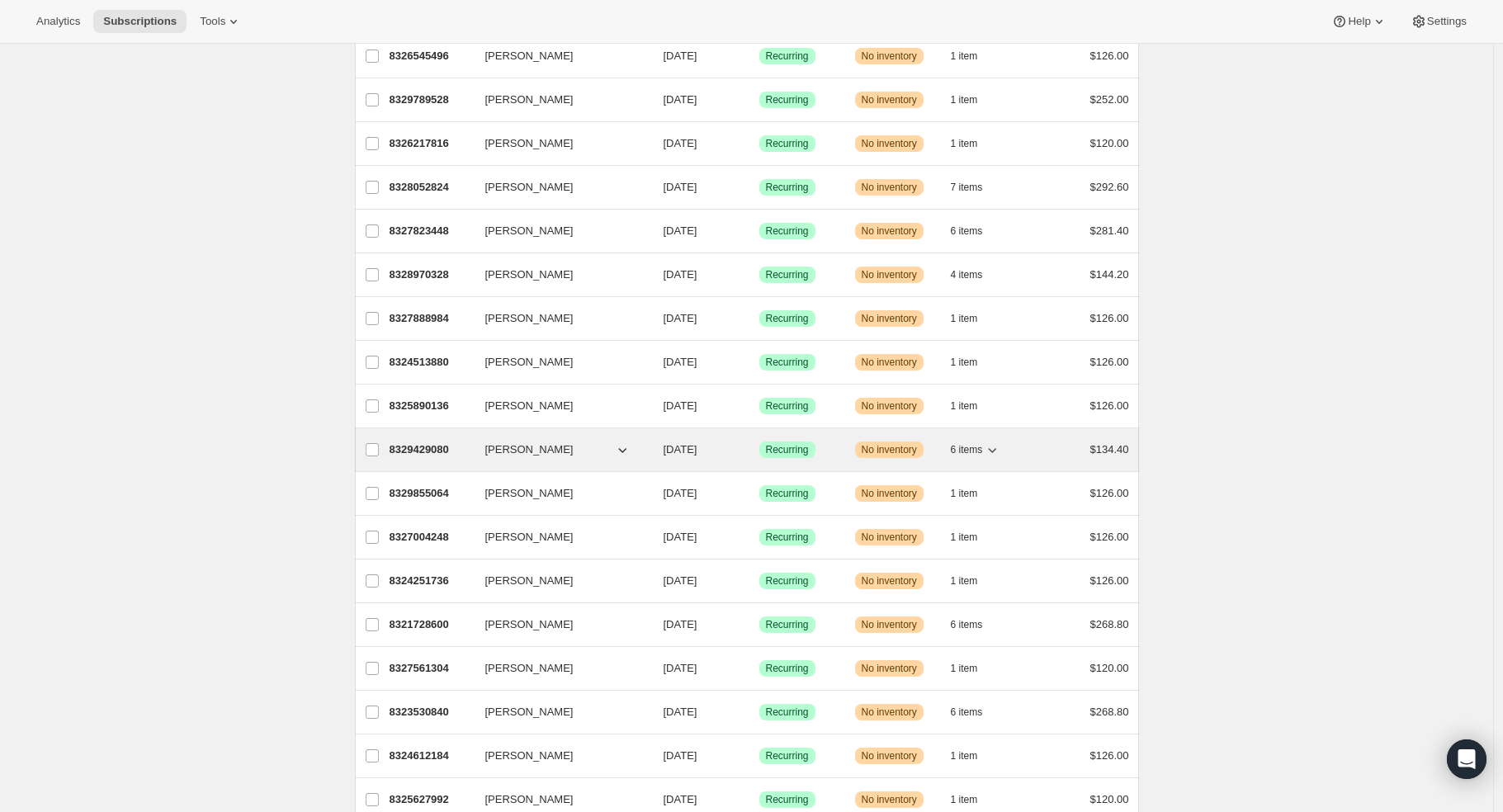
click at [425, 452] on p "8329429080" at bounding box center [431, 449] width 83 height 16
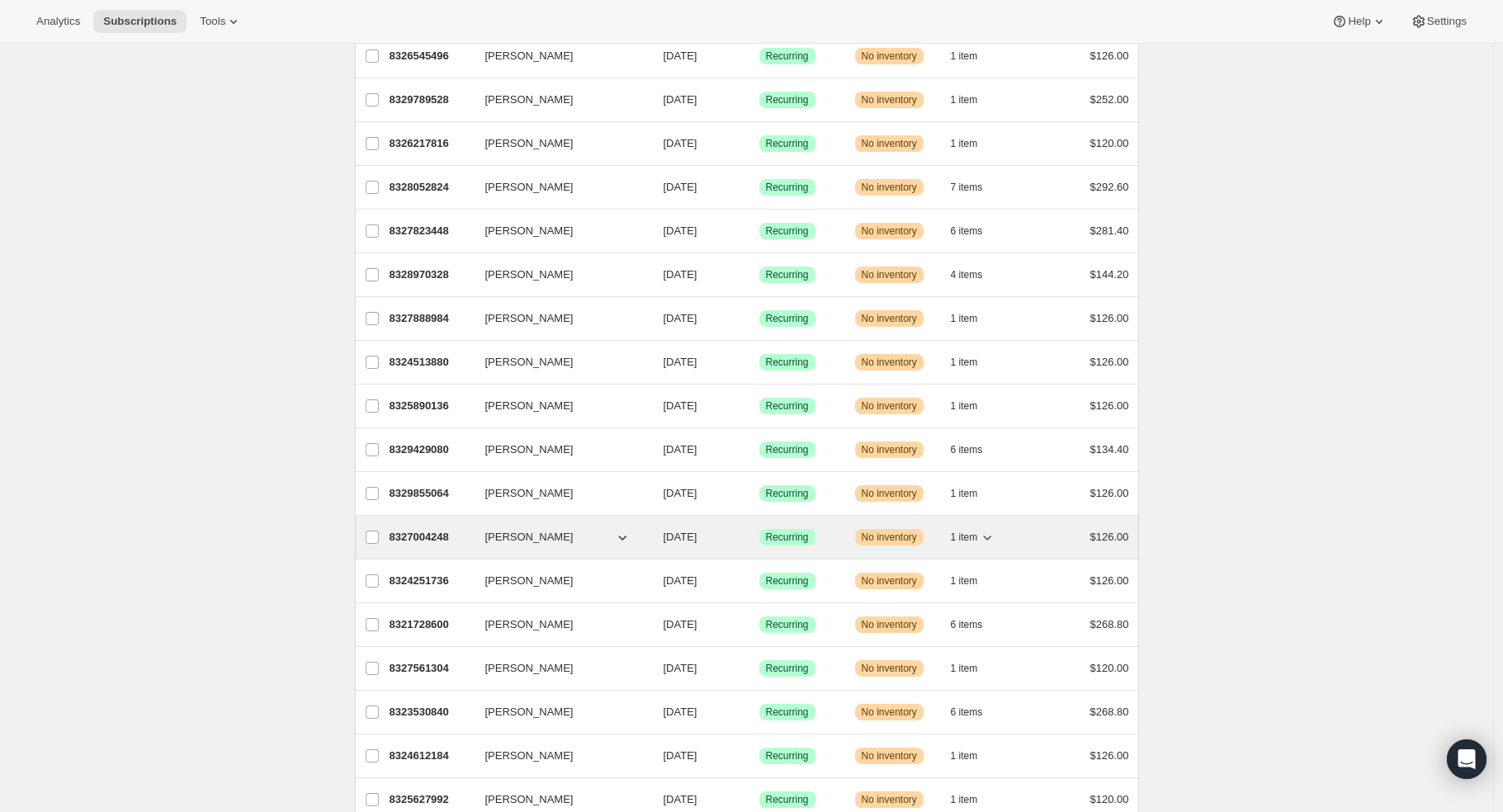
click at [425, 540] on p "8327004248" at bounding box center [431, 537] width 83 height 16
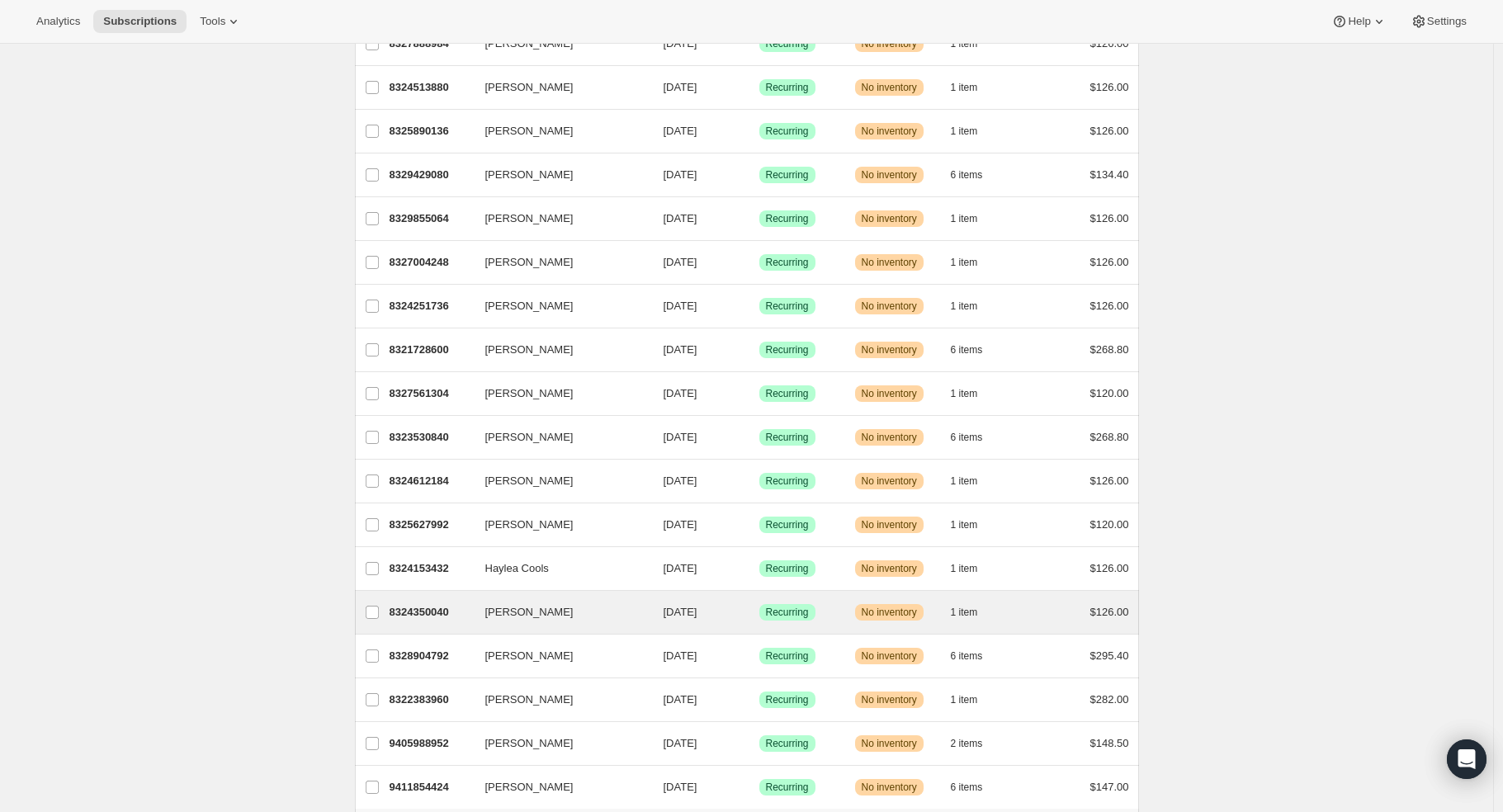
scroll to position [1664, 0]
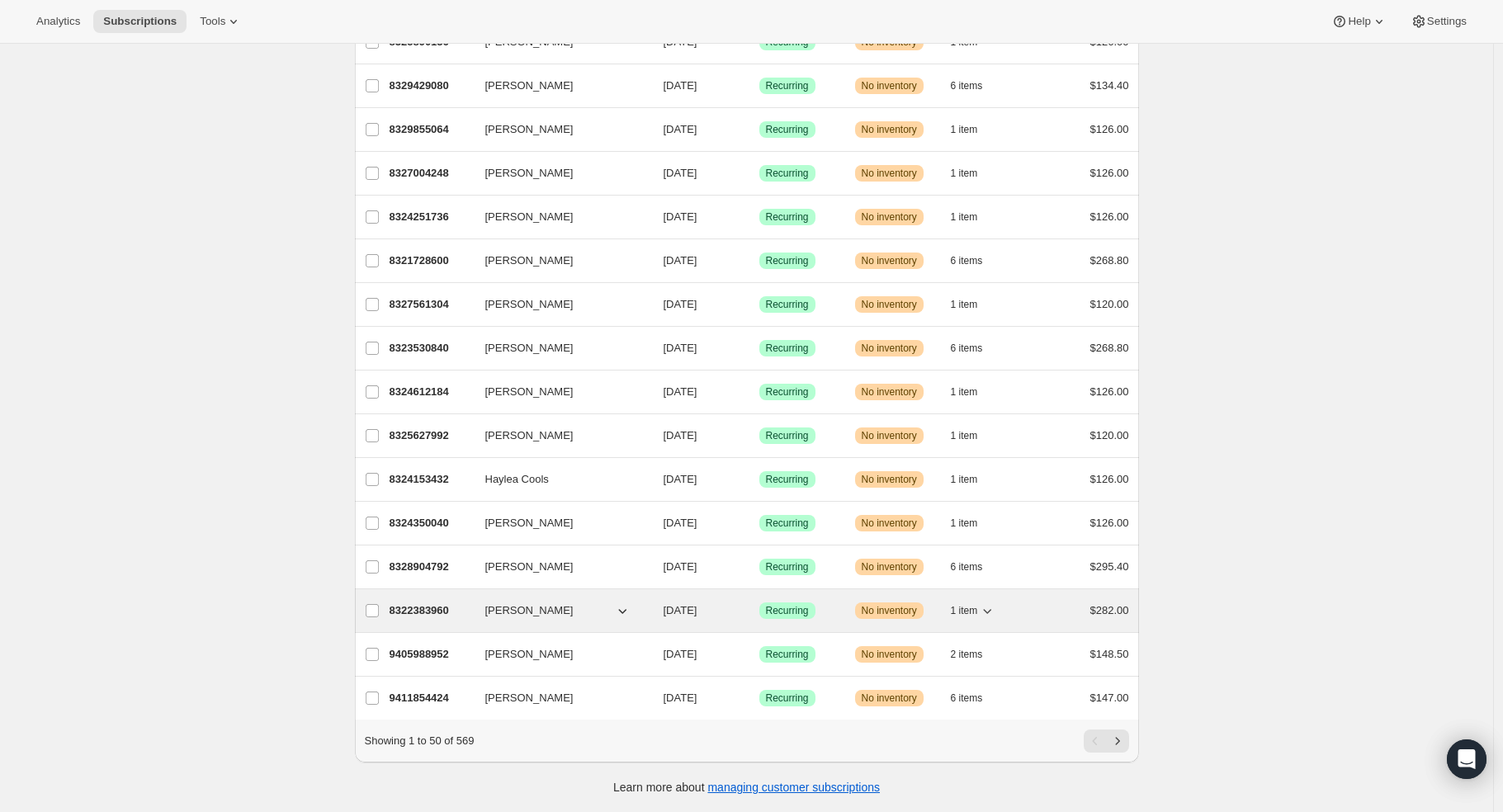
click at [422, 602] on p "8322383960" at bounding box center [431, 610] width 83 height 16
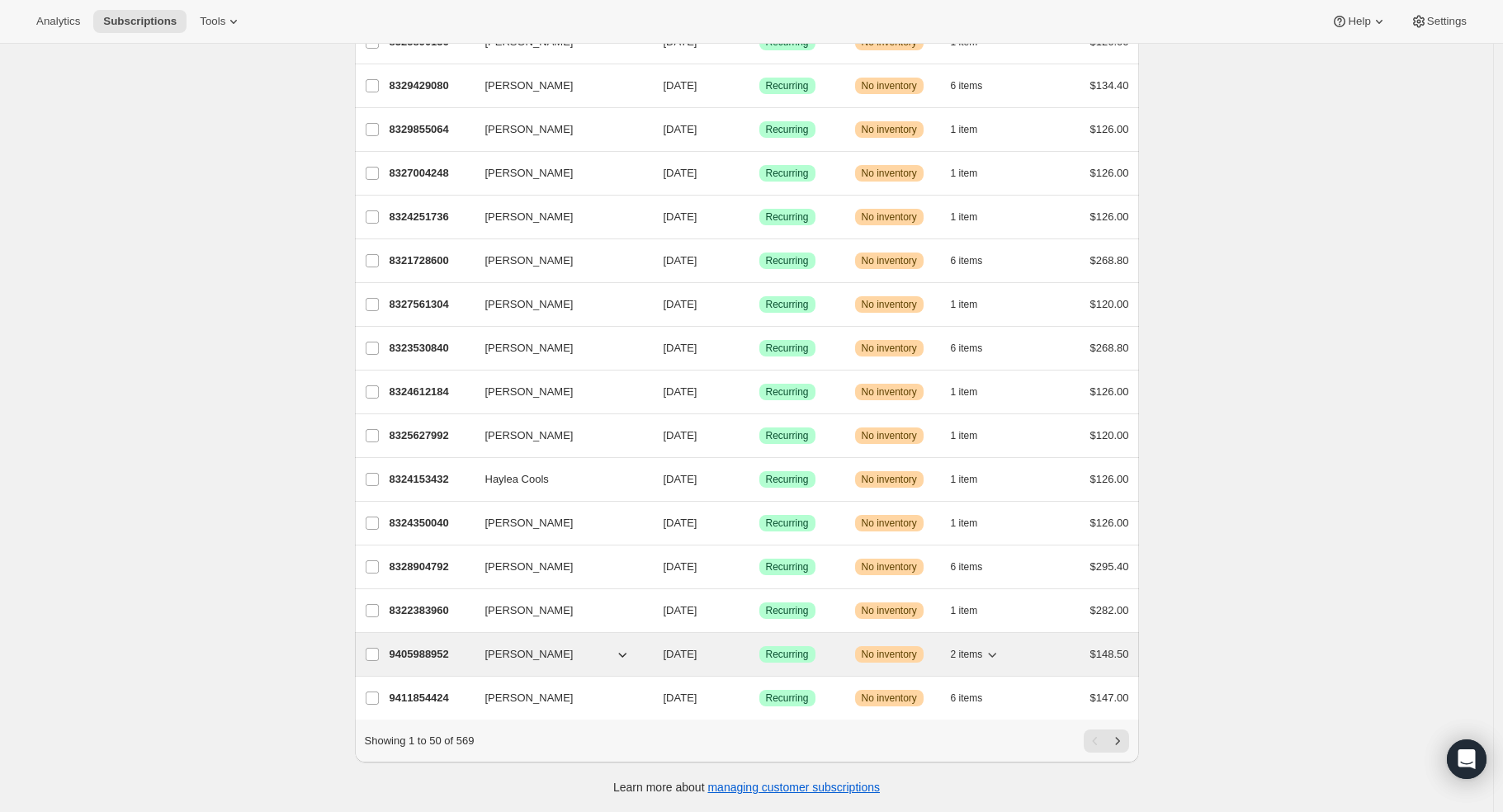
click at [423, 646] on p "9405988952" at bounding box center [431, 654] width 83 height 16
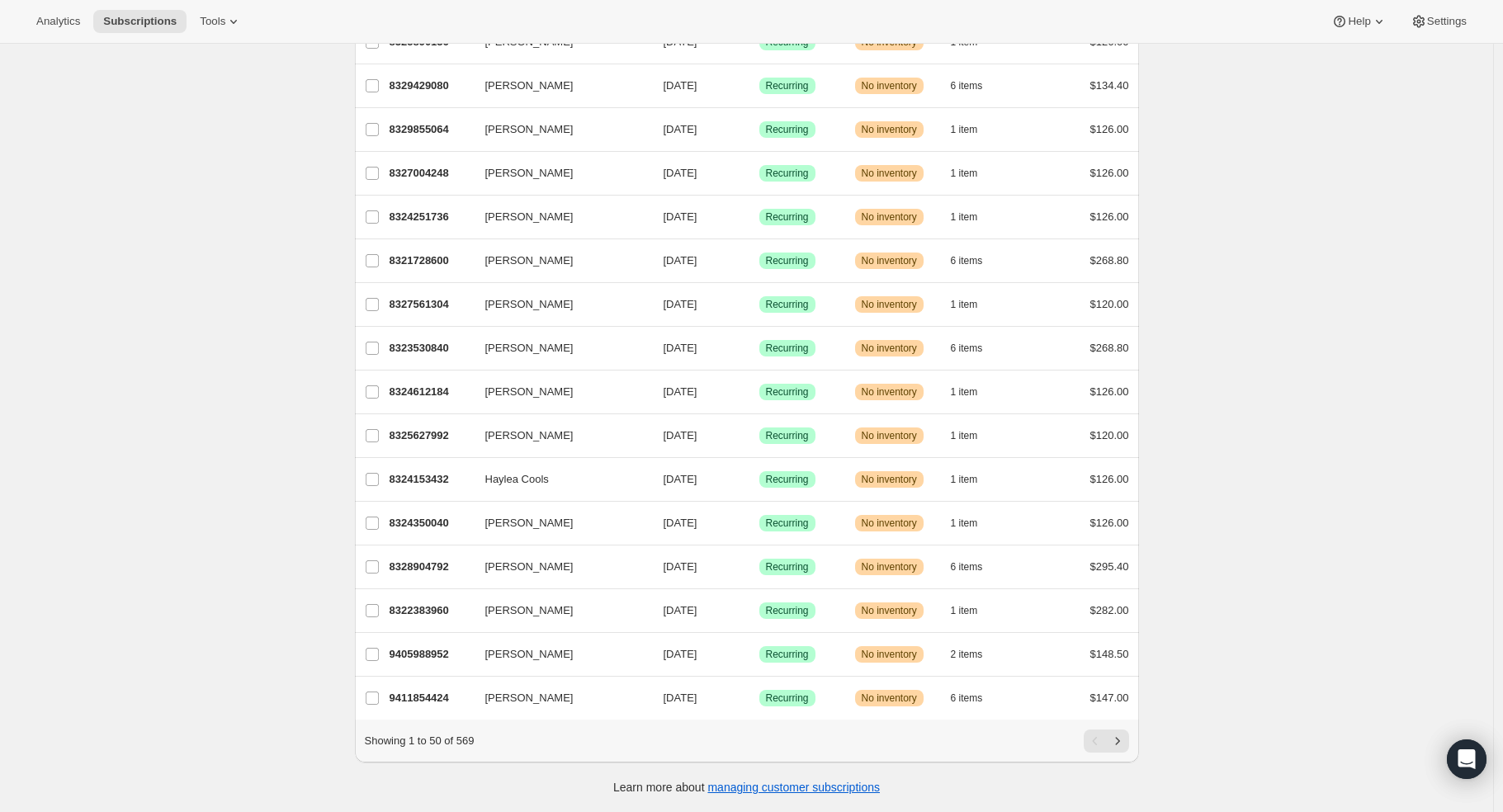
drag, startPoint x: 431, startPoint y: 548, endPoint x: 306, endPoint y: 536, distance: 125.6
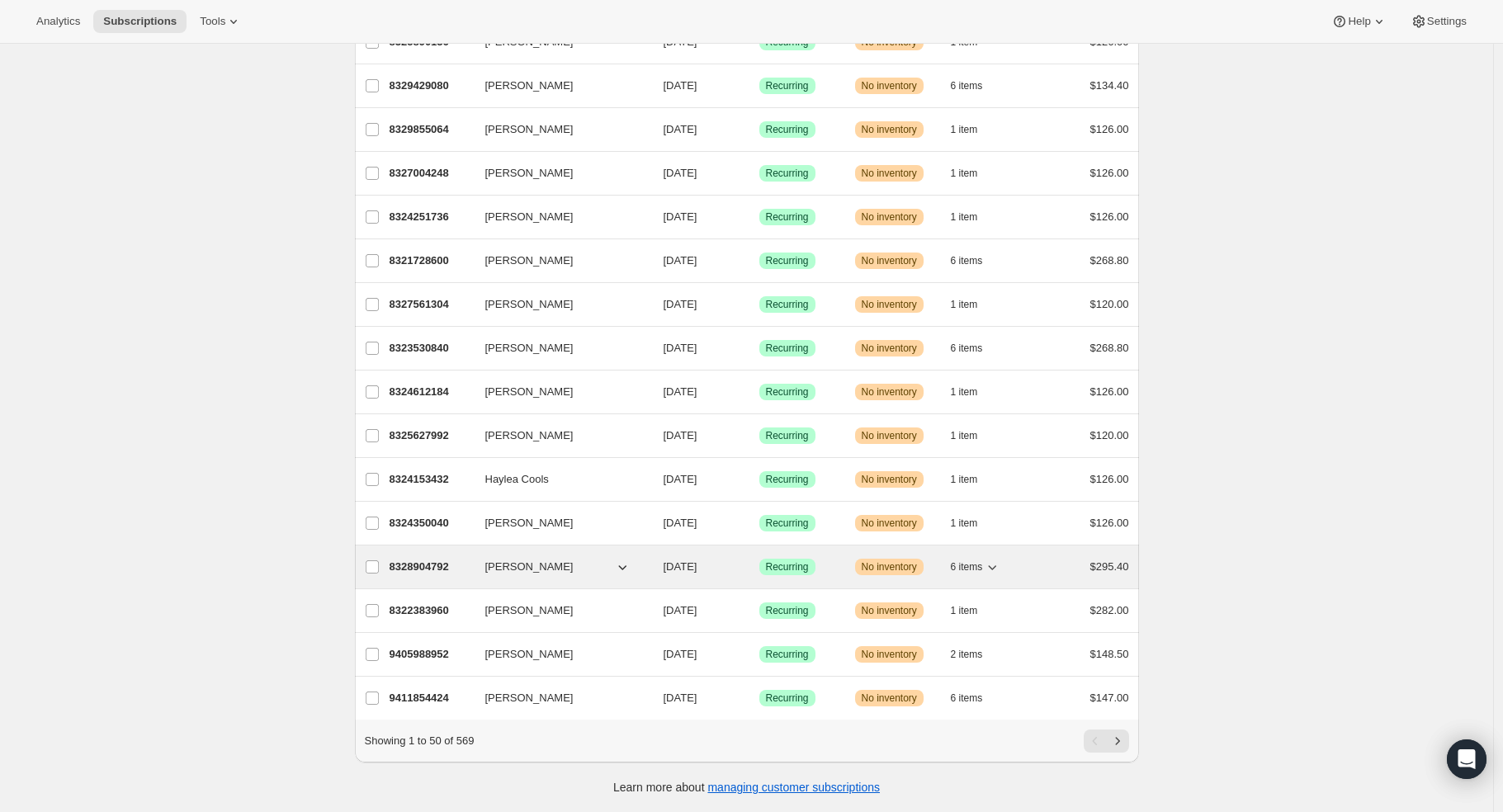
click at [431, 559] on p "8328904792" at bounding box center [431, 567] width 83 height 16
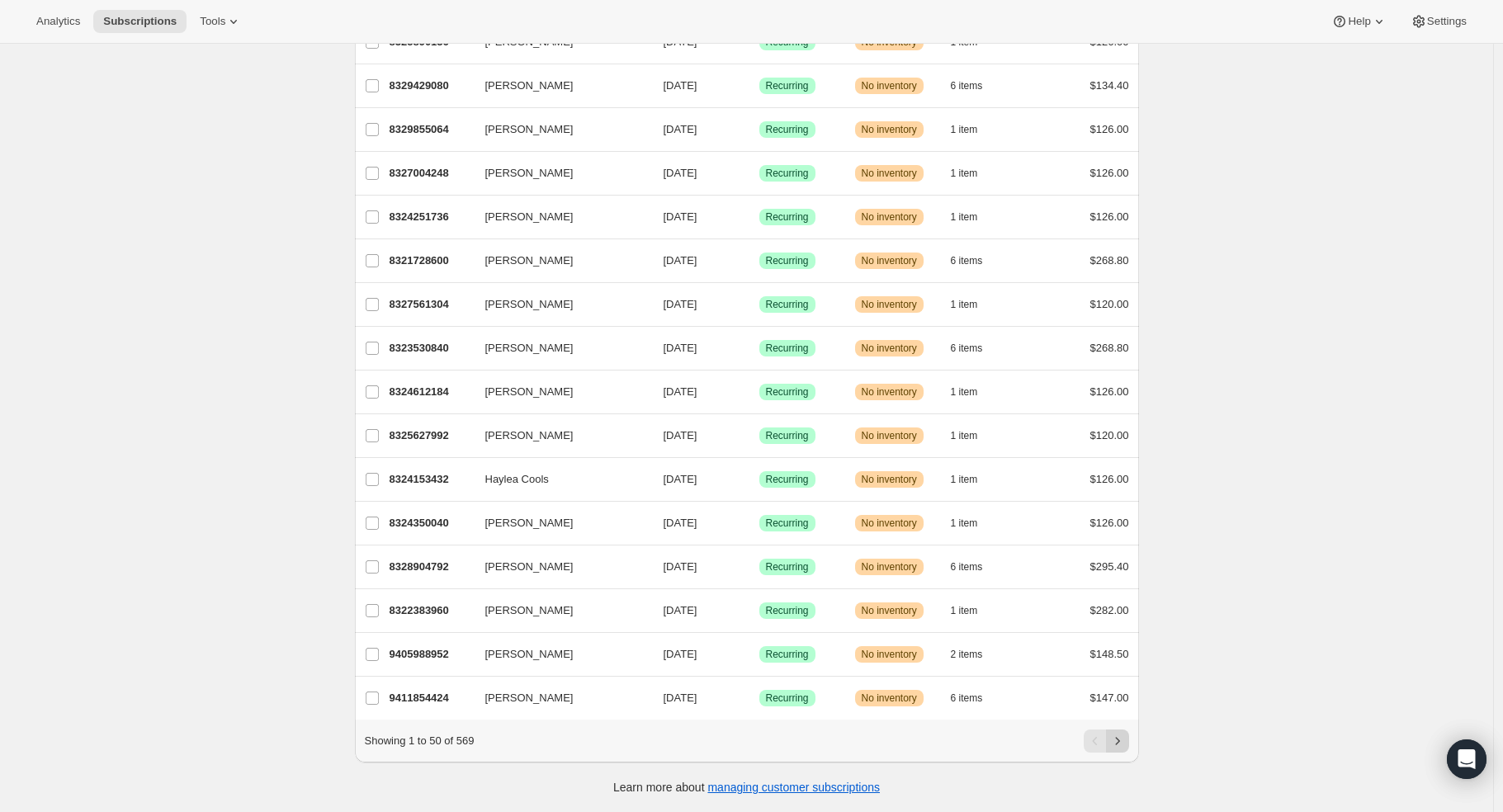
click at [1125, 739] on icon "Next" at bounding box center [1118, 741] width 16 height 16
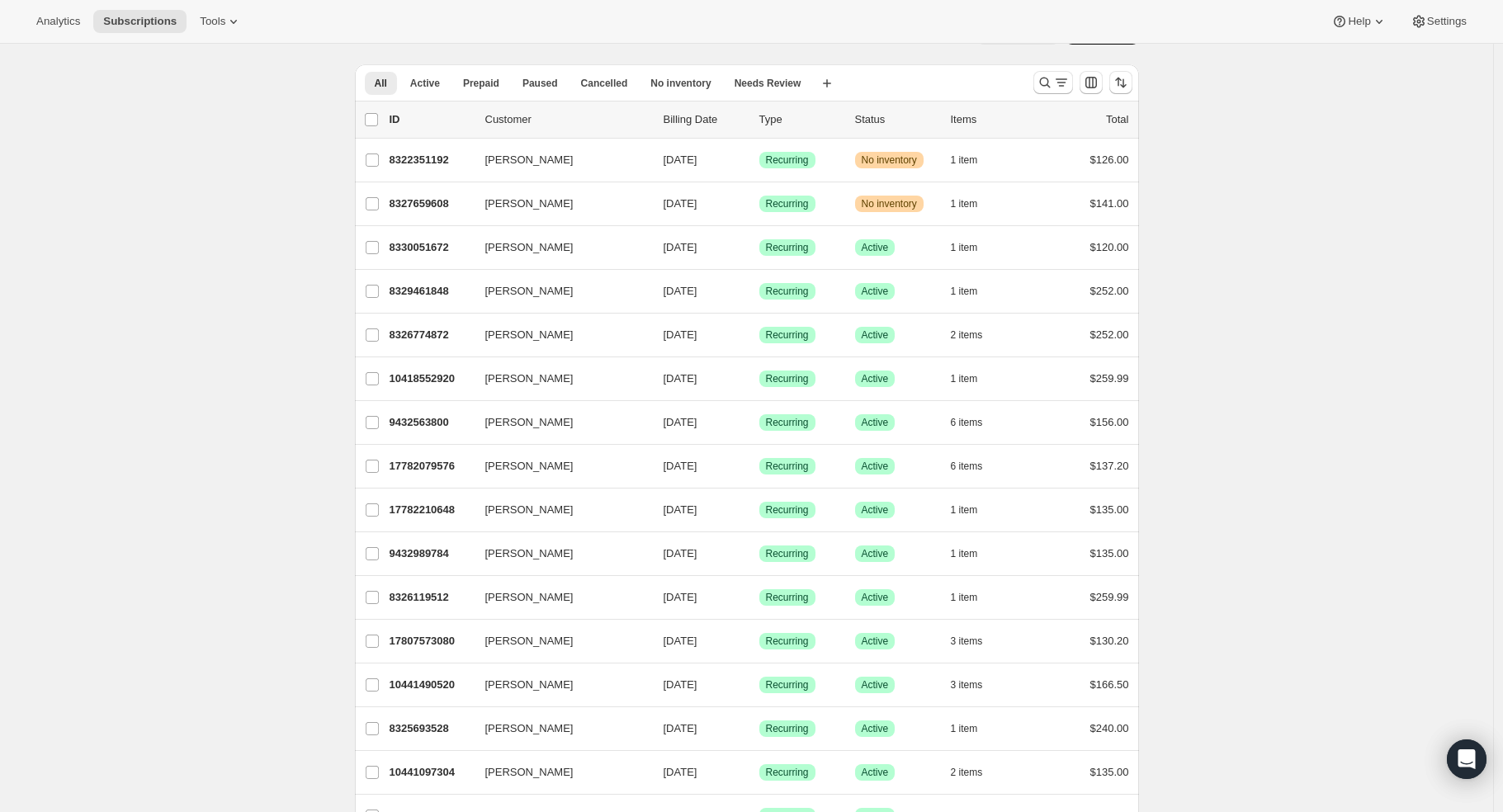
scroll to position [0, 0]
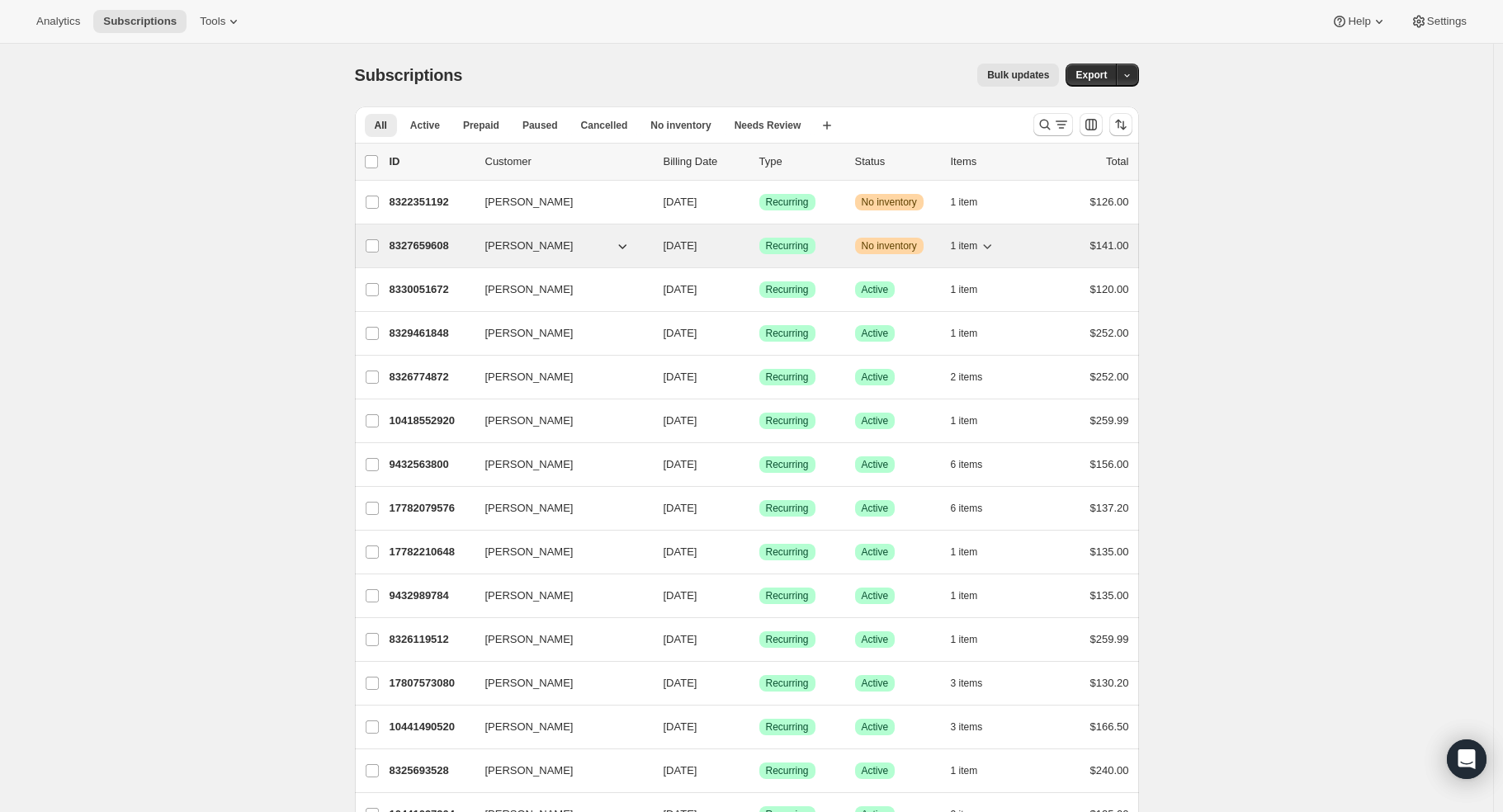
click at [413, 241] on p "8327659608" at bounding box center [431, 246] width 83 height 16
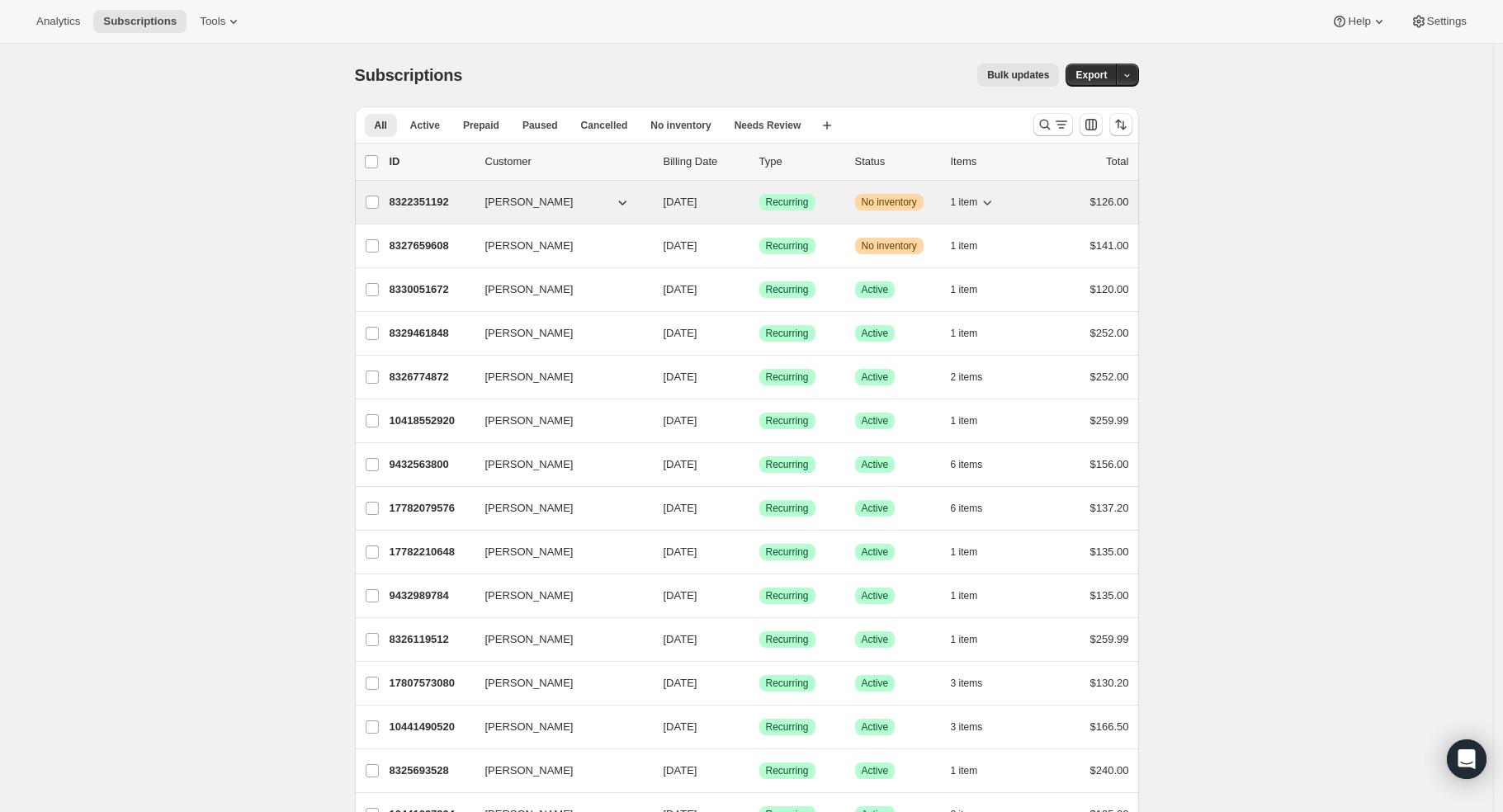
click at [439, 204] on p "8322351192" at bounding box center [431, 202] width 83 height 16
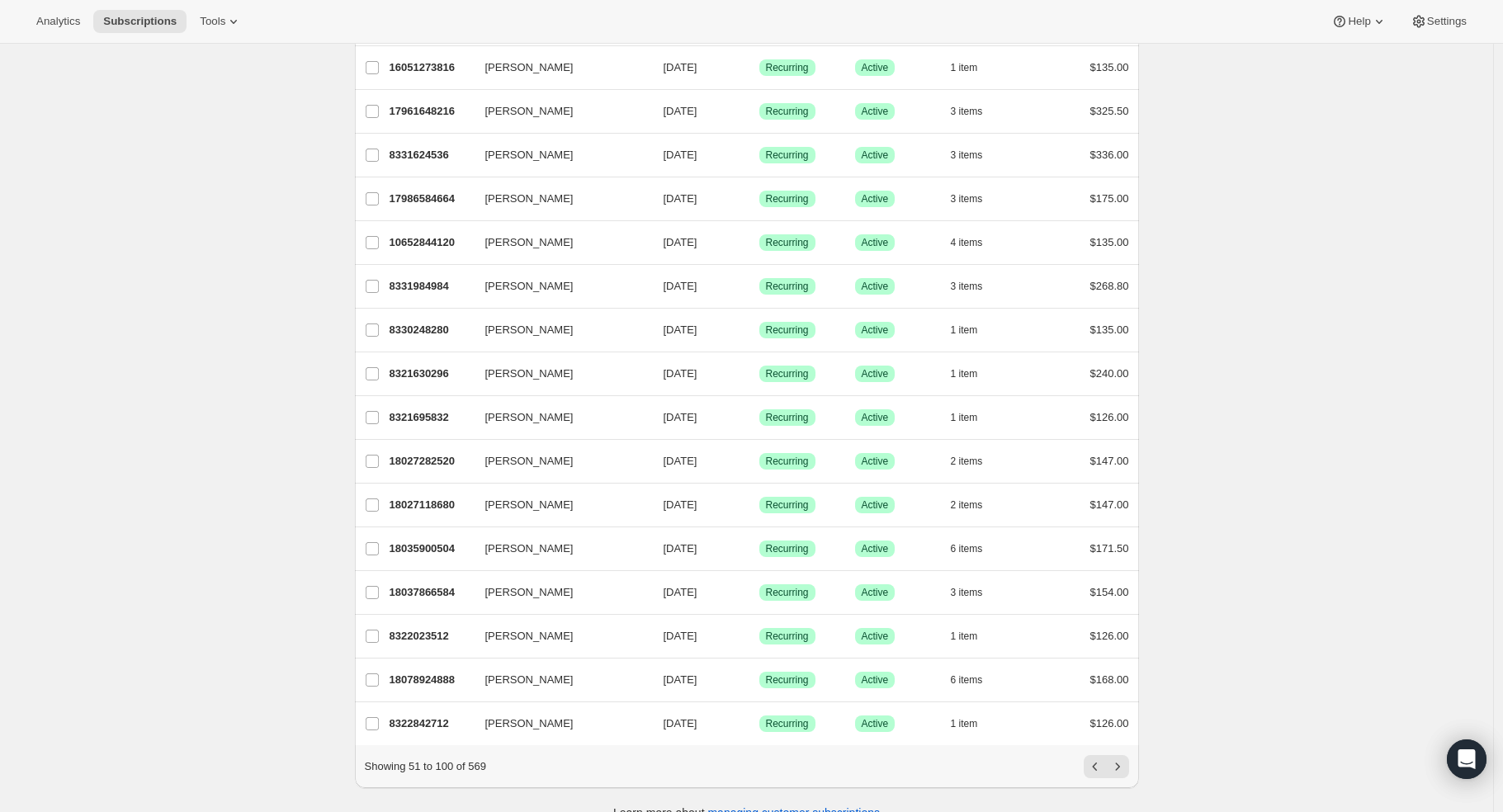
scroll to position [1664, 0]
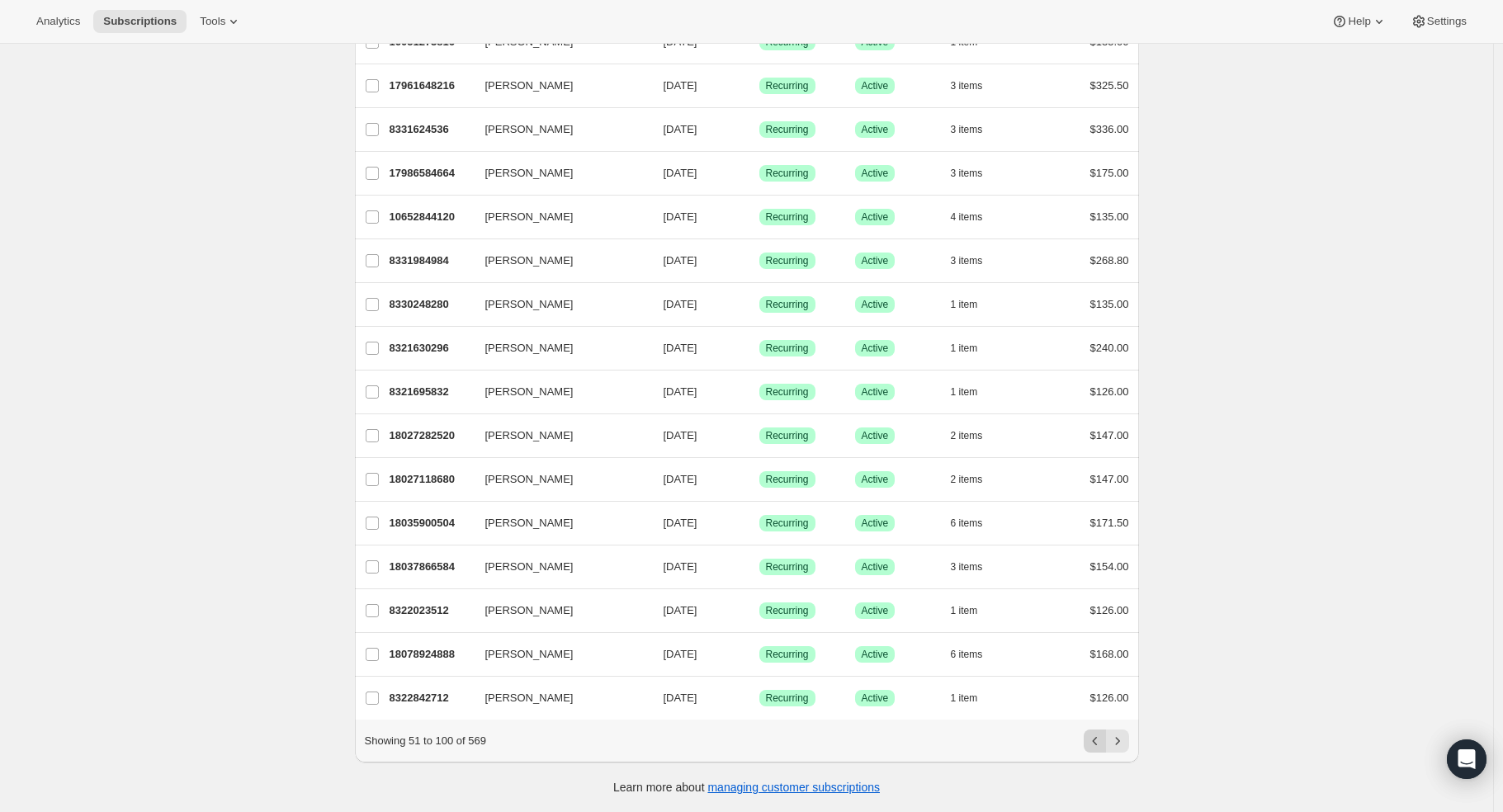
click at [1096, 744] on icon "Previous" at bounding box center [1095, 741] width 16 height 16
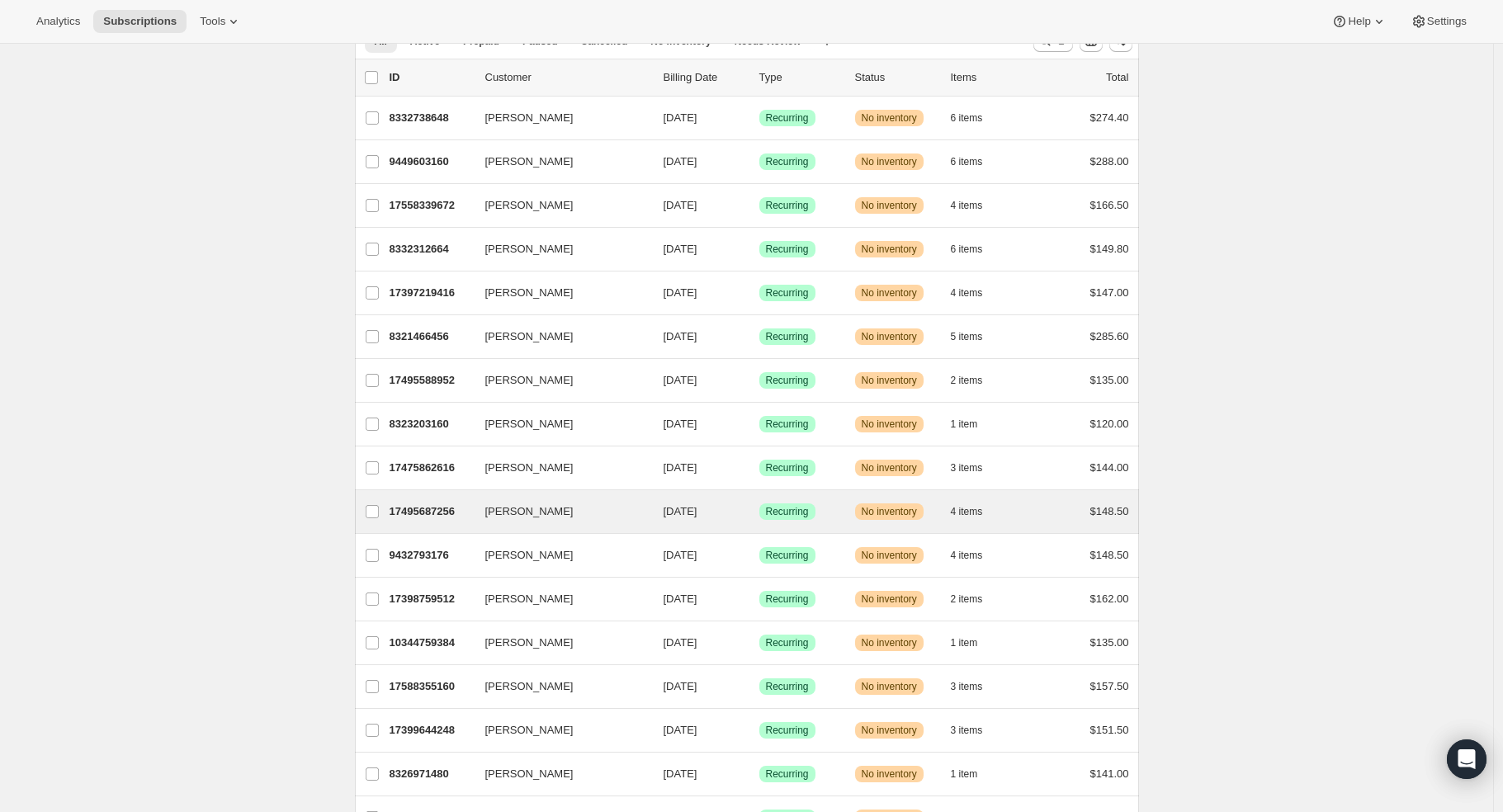
scroll to position [92, 0]
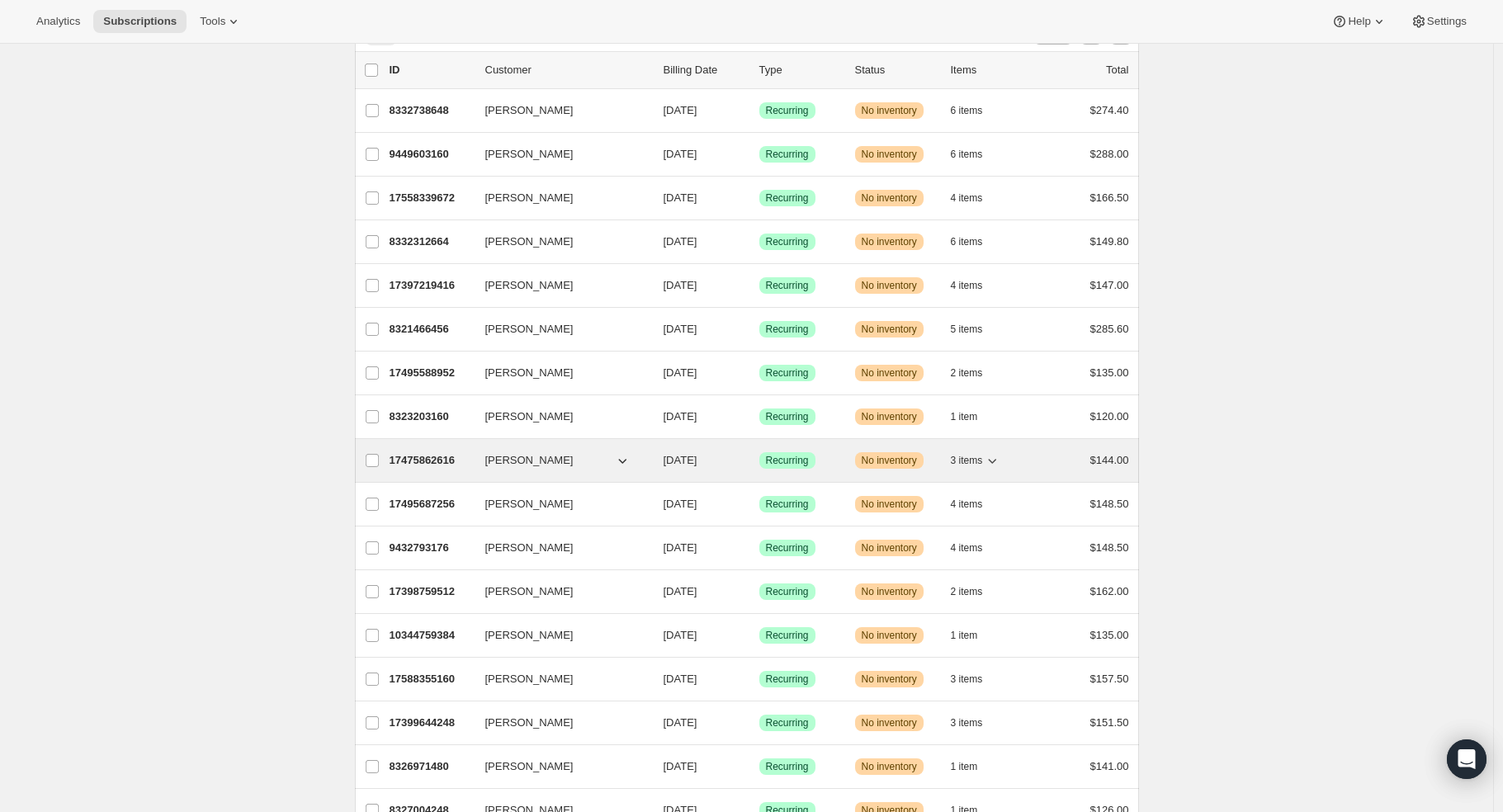
click at [440, 463] on p "17475862616" at bounding box center [431, 460] width 83 height 16
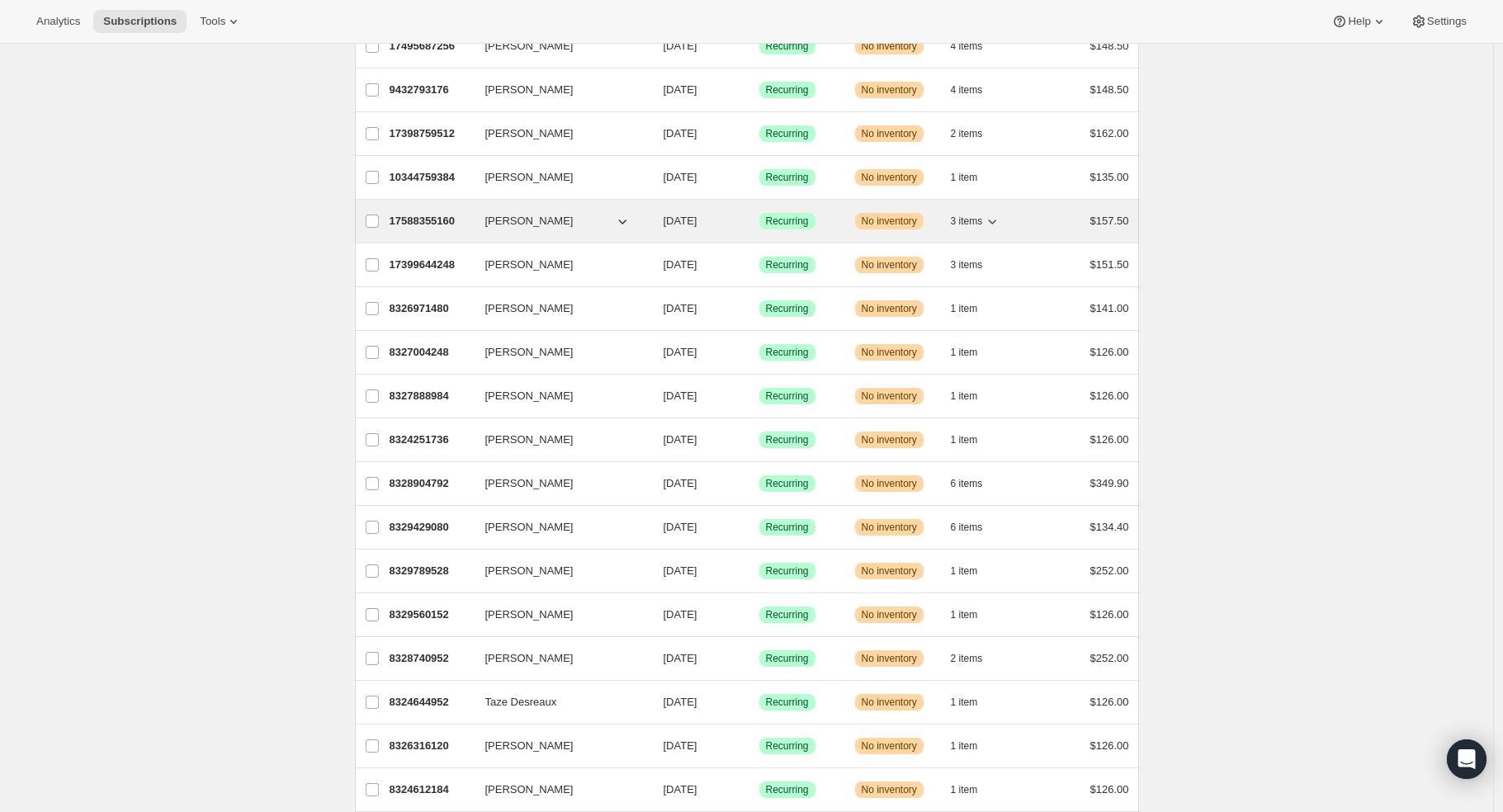
scroll to position [641, 0]
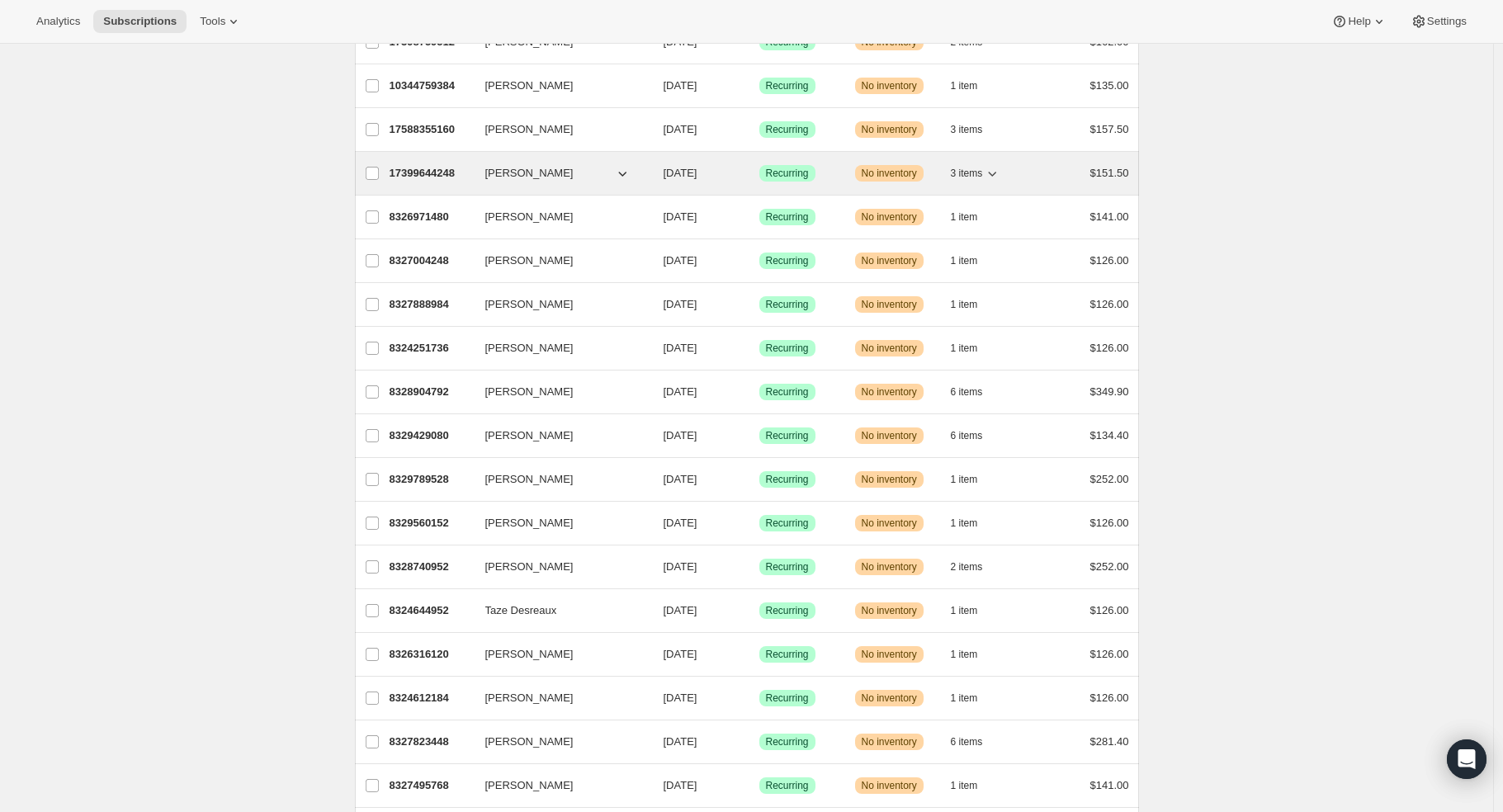
click at [422, 174] on p "17399644248" at bounding box center [431, 173] width 83 height 16
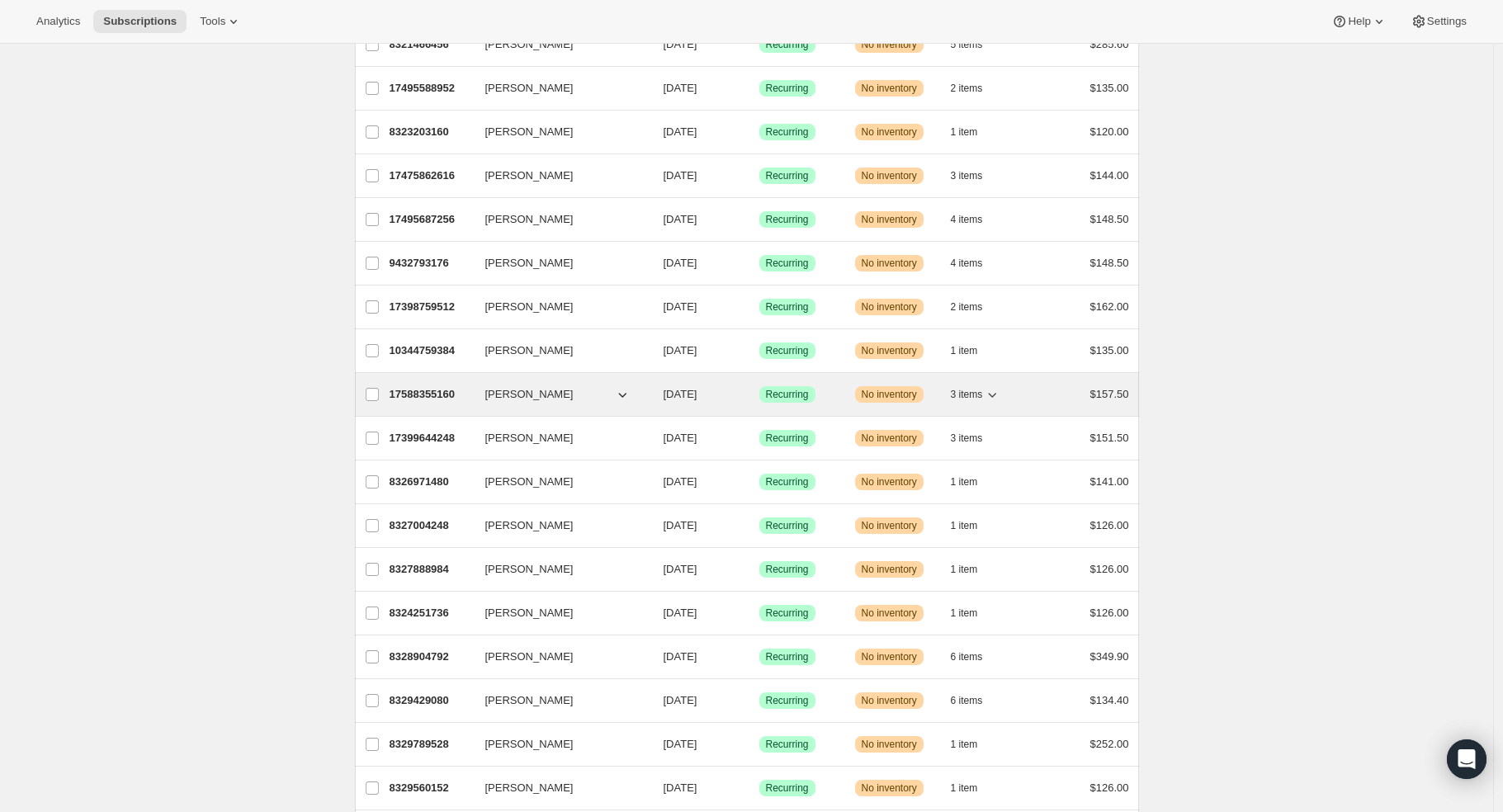
scroll to position [275, 0]
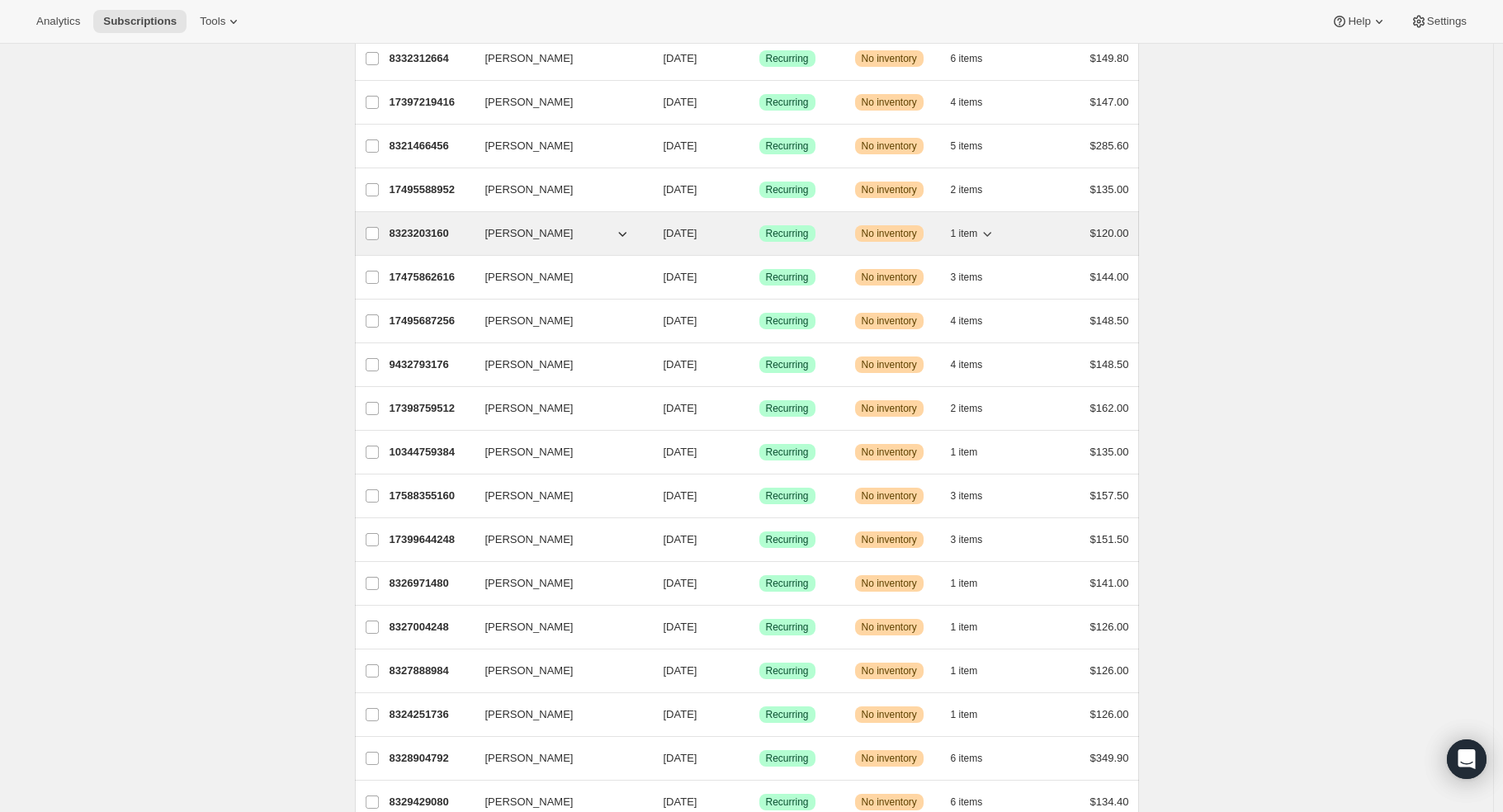
click at [996, 232] on icon "button" at bounding box center [987, 233] width 16 height 16
click at [995, 233] on icon "button" at bounding box center [987, 233] width 16 height 16
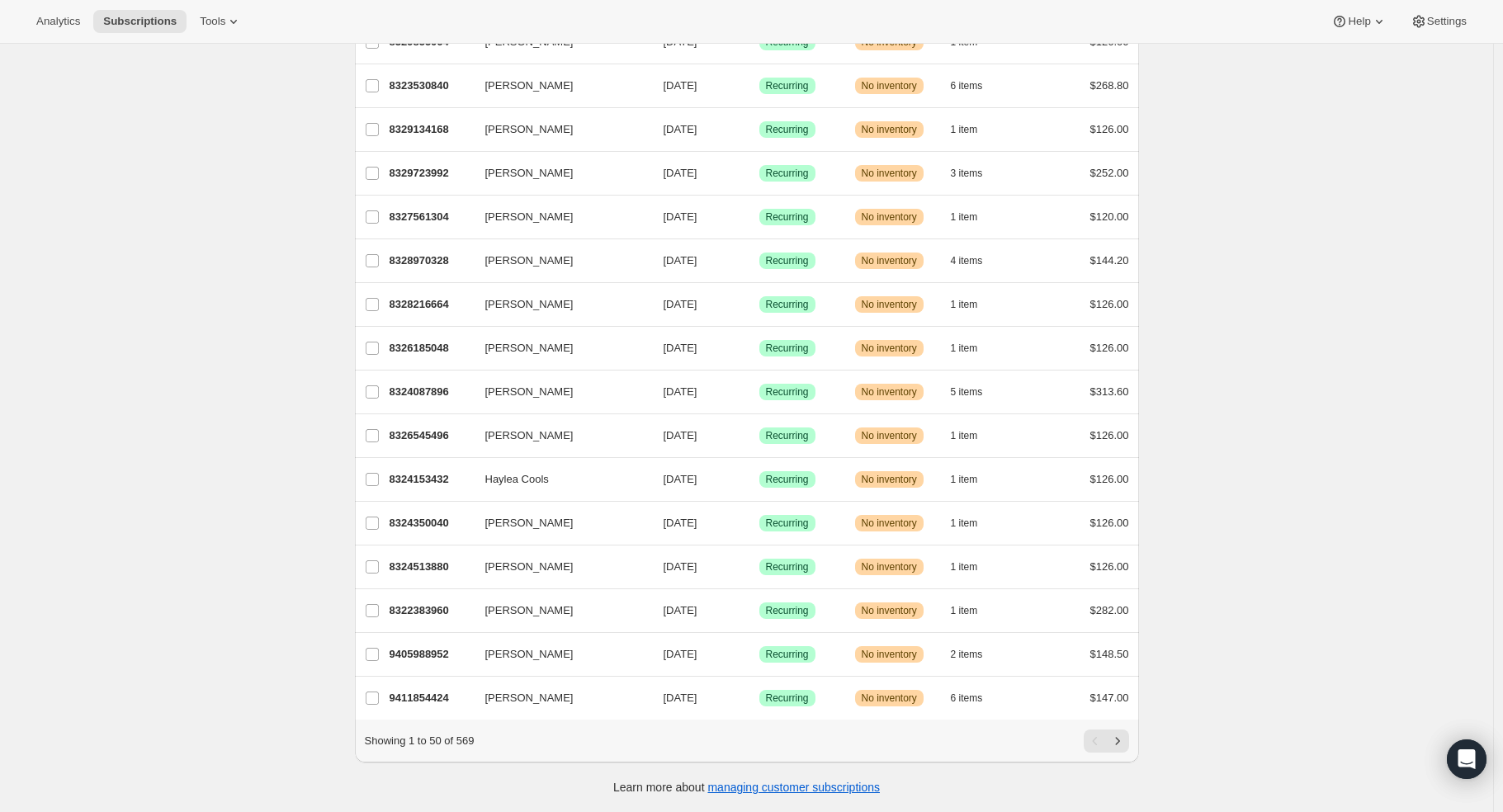
scroll to position [1664, 0]
click at [1126, 744] on icon "Next" at bounding box center [1118, 741] width 16 height 16
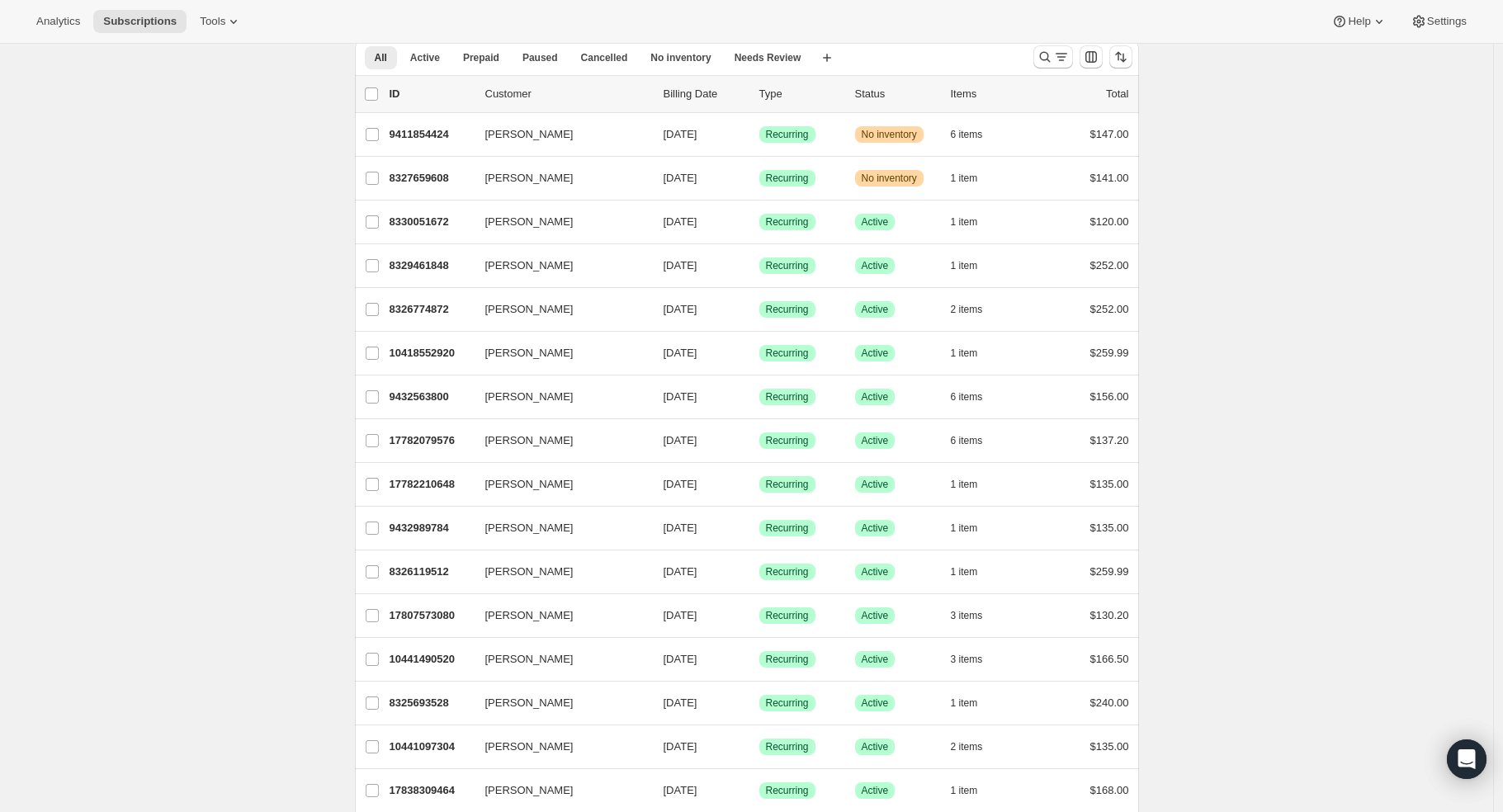
scroll to position [14, 0]
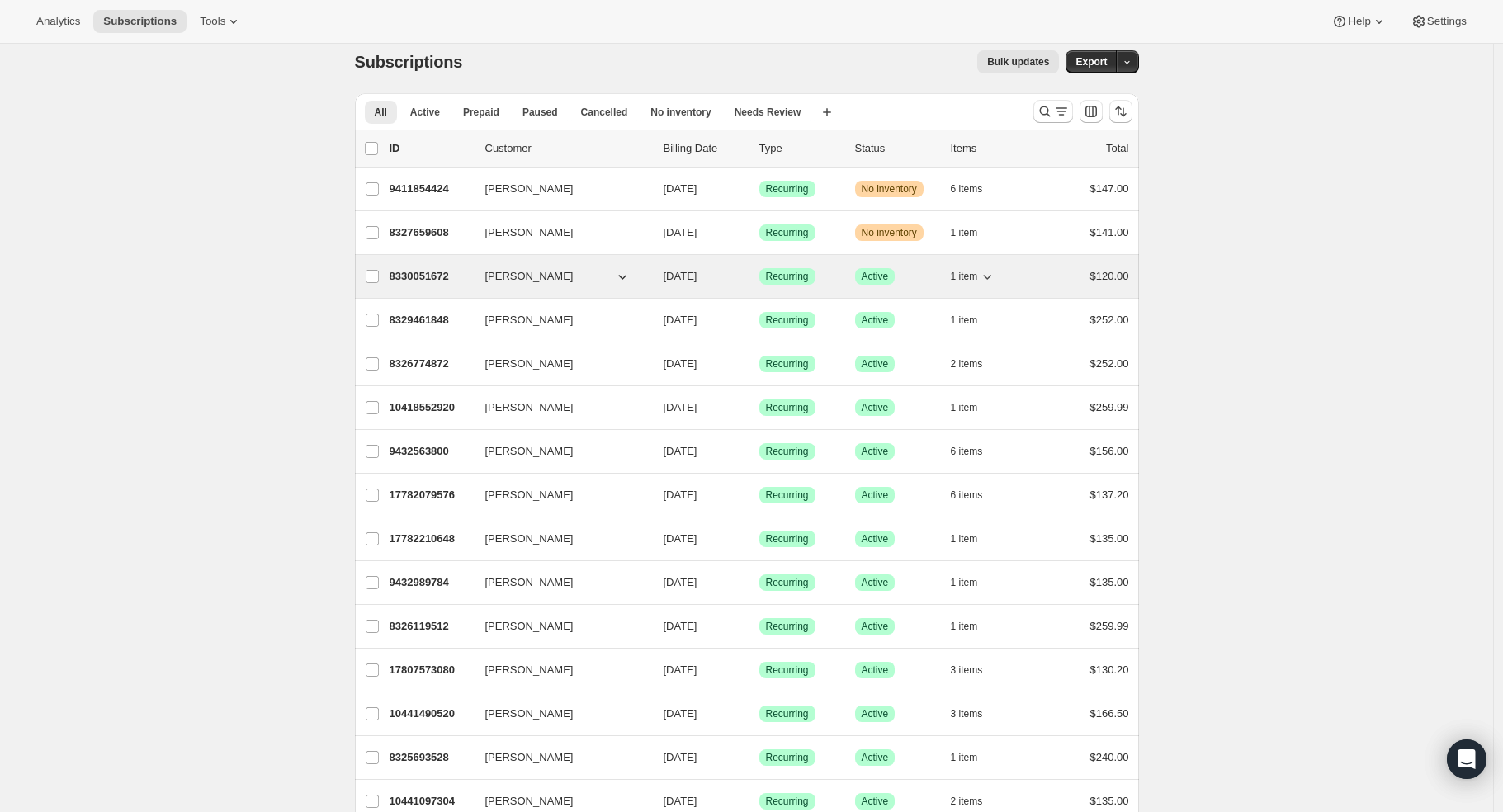
click at [424, 275] on p "8330051672" at bounding box center [431, 276] width 83 height 16
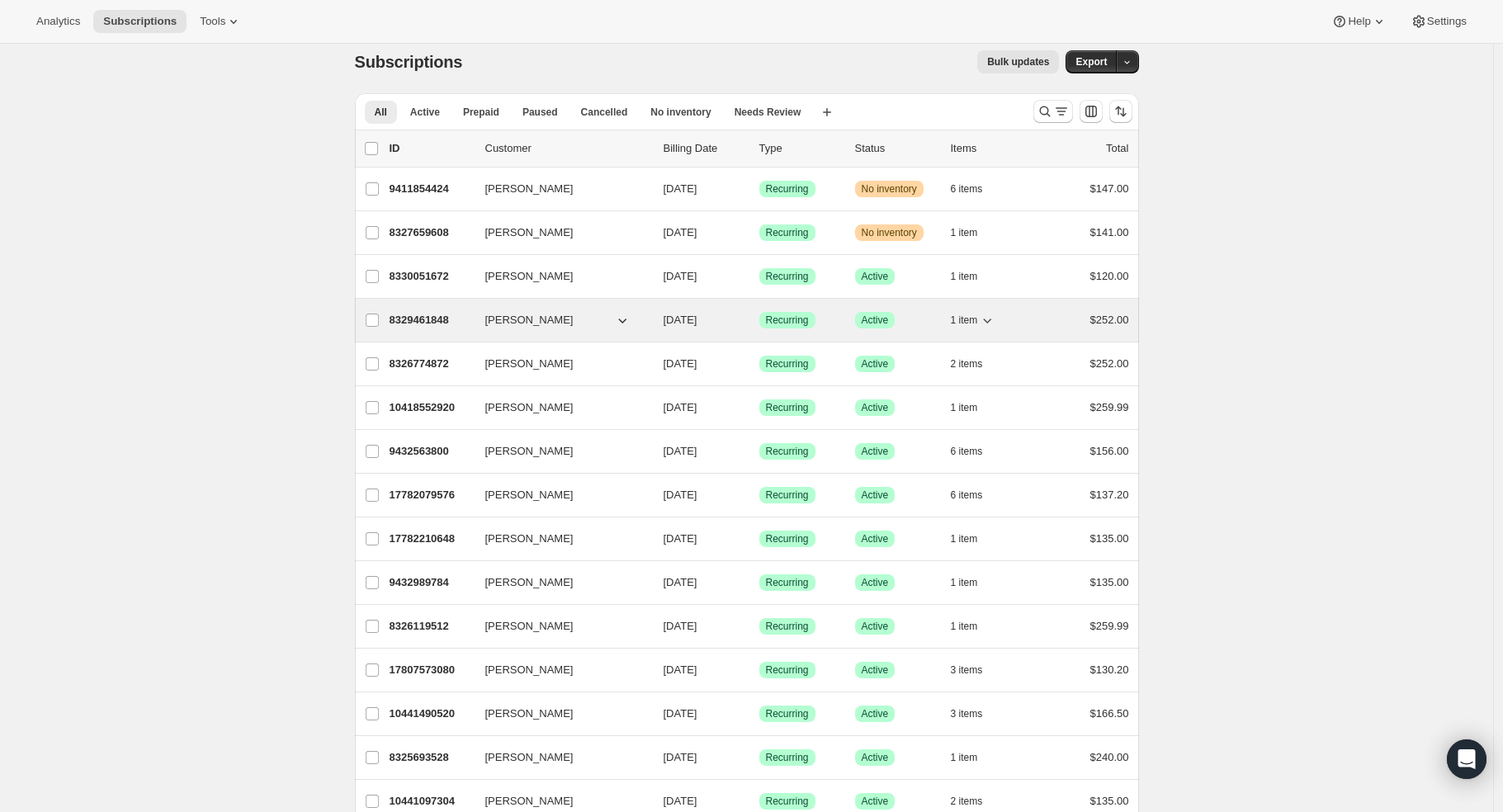
click at [420, 315] on p "8329461848" at bounding box center [431, 320] width 83 height 16
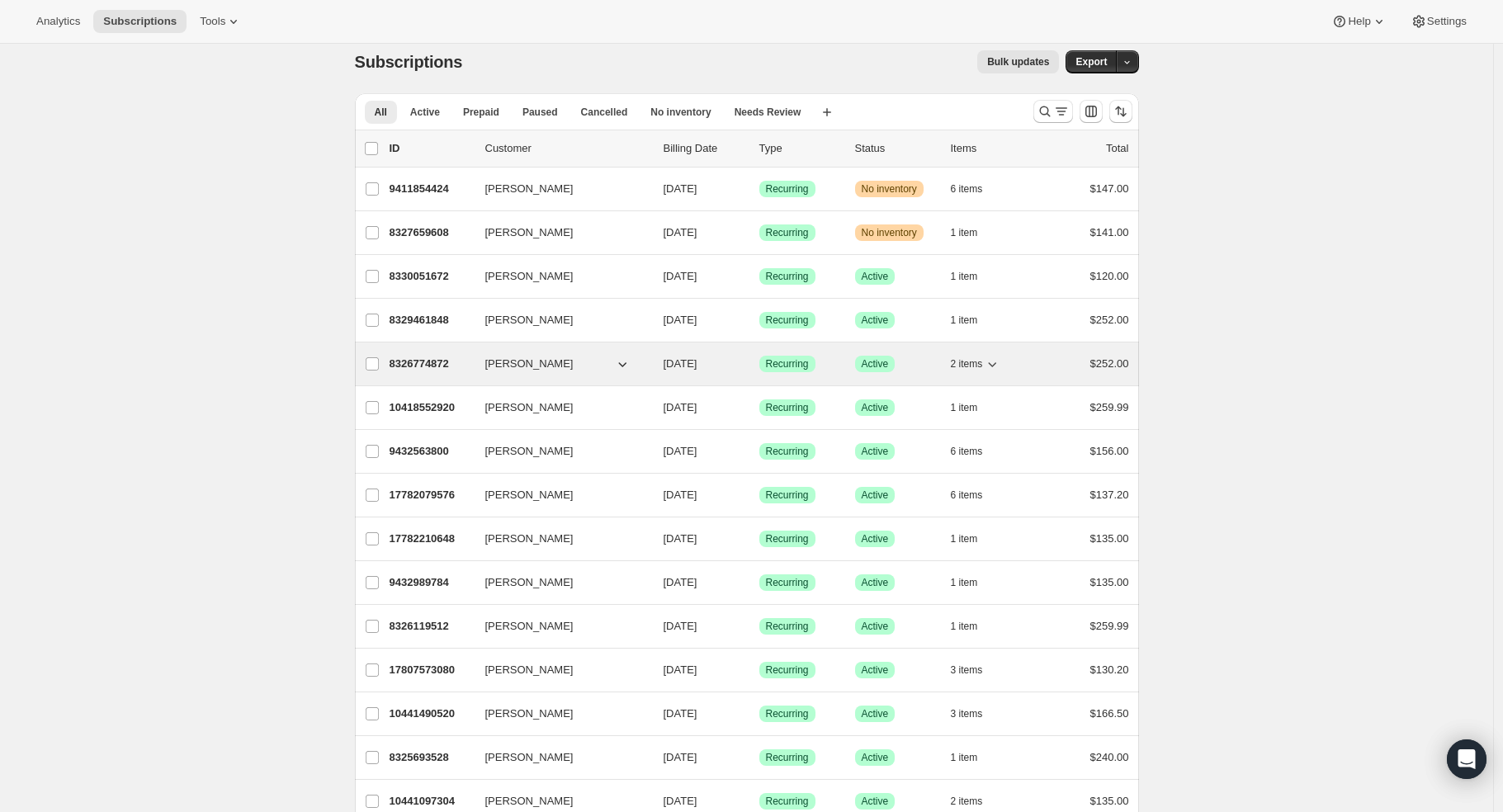
click at [439, 362] on p "8326774872" at bounding box center [431, 364] width 83 height 16
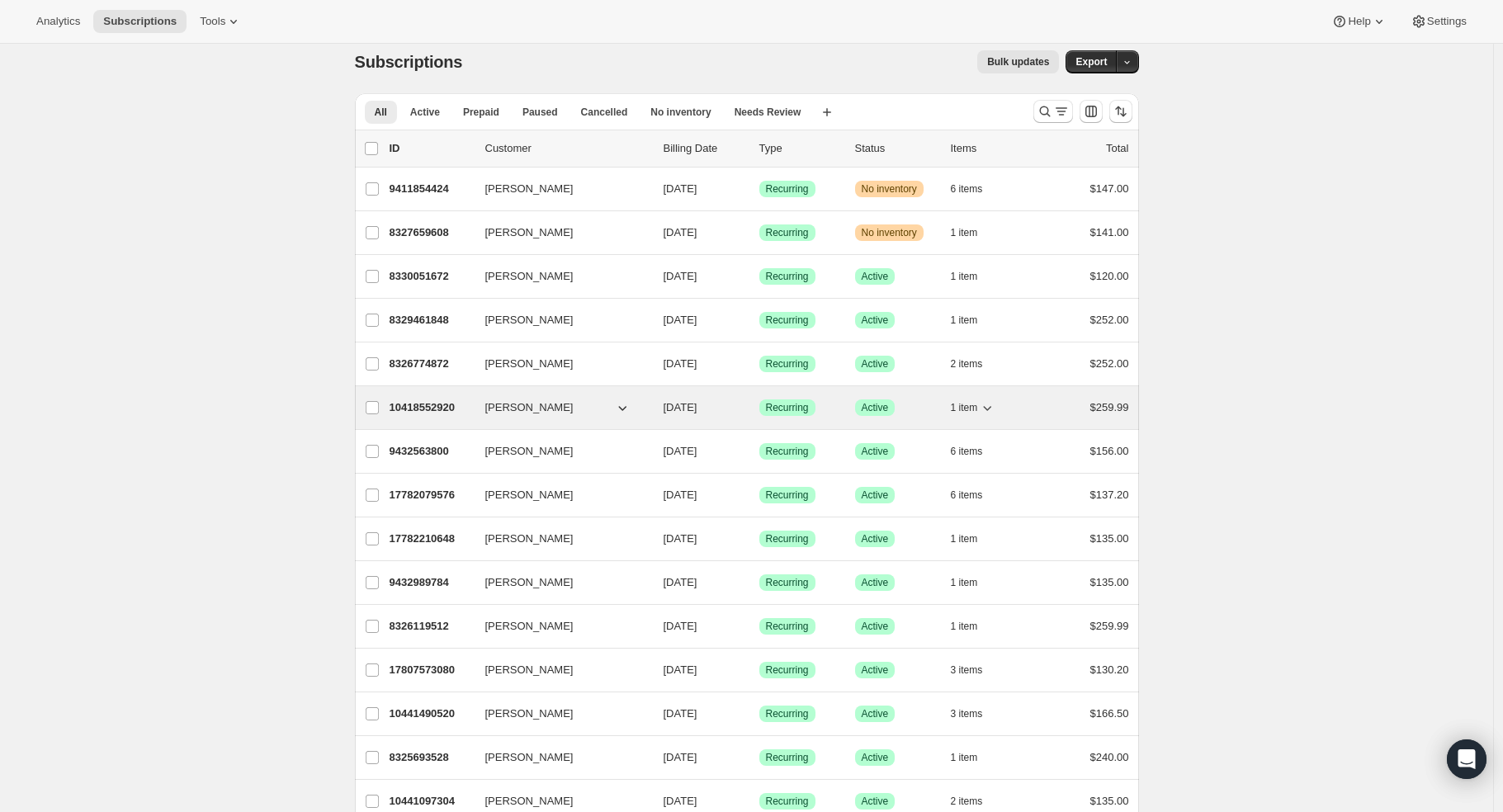
click at [434, 412] on p "10418552920" at bounding box center [431, 408] width 83 height 16
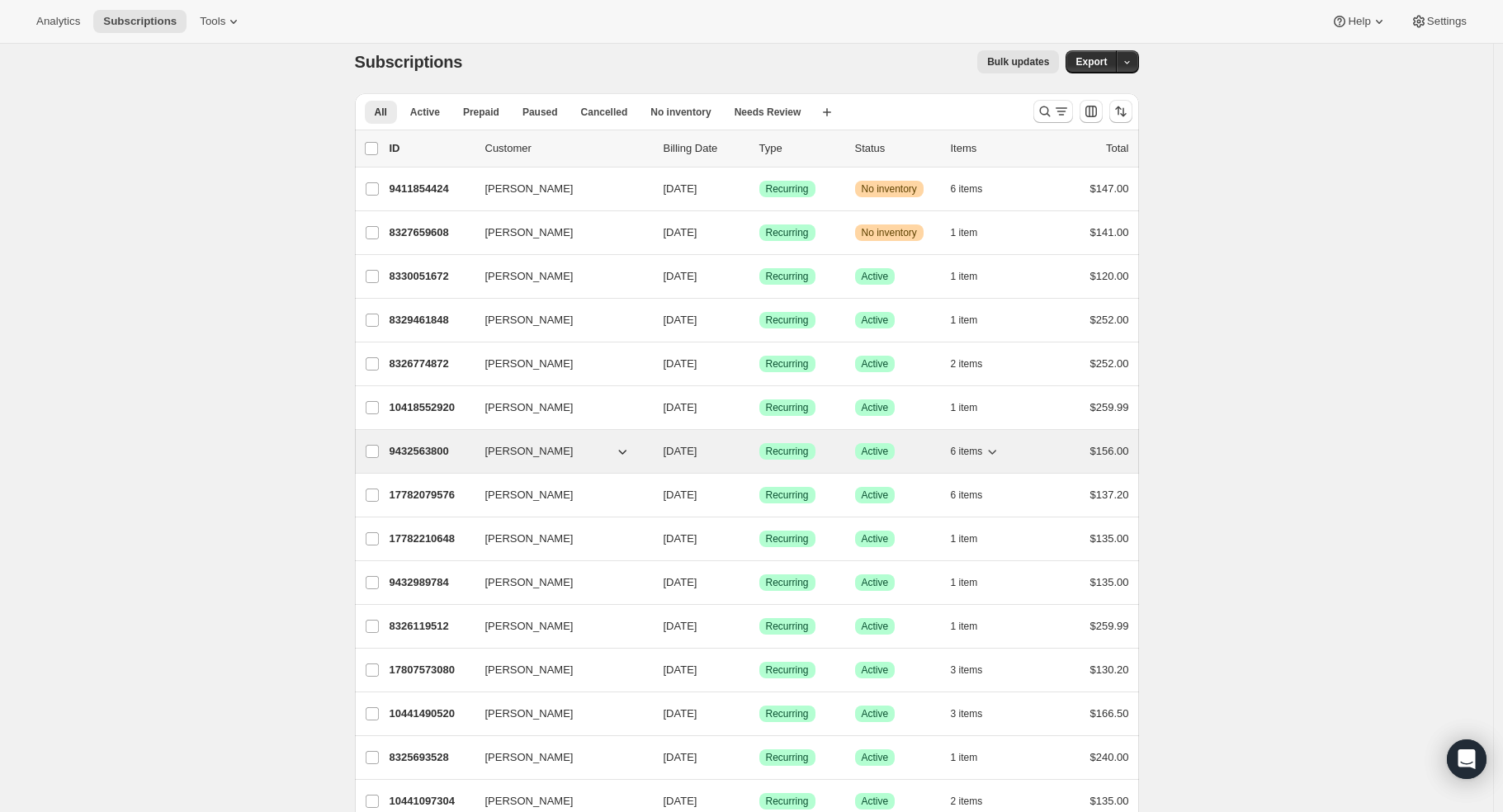
click at [447, 454] on p "9432563800" at bounding box center [431, 451] width 83 height 16
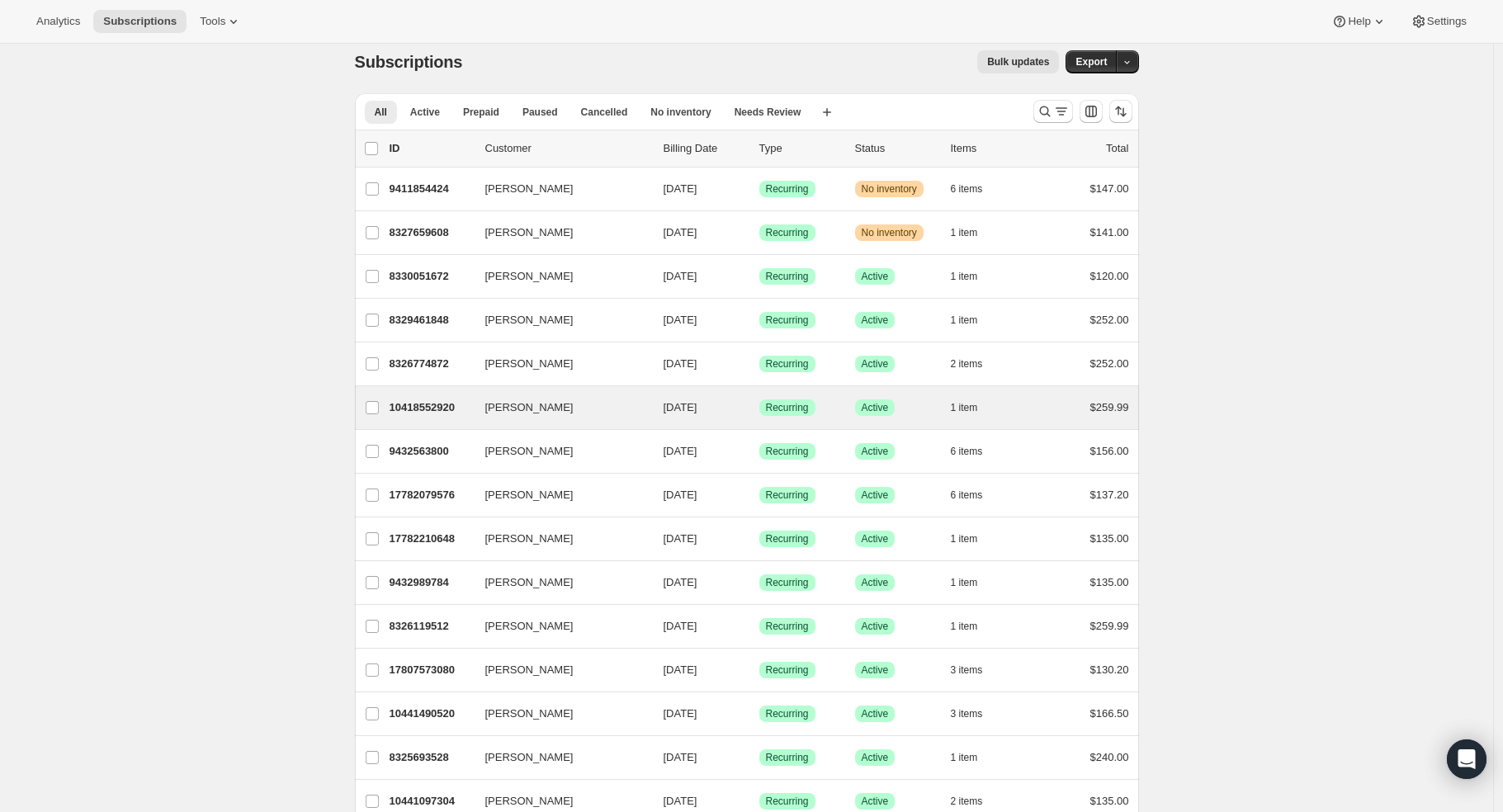
scroll to position [104, 0]
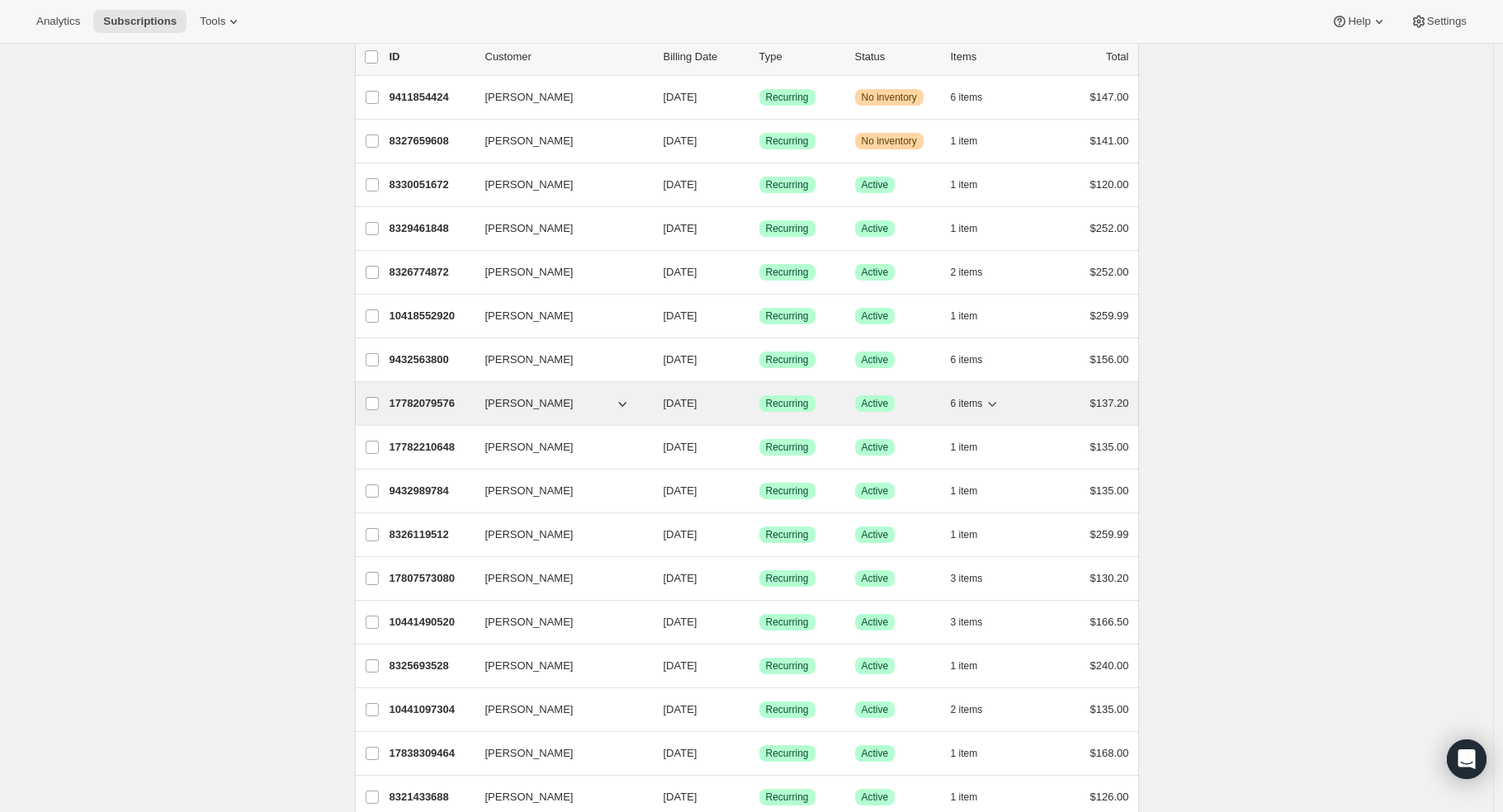
click at [426, 402] on p "17782079576" at bounding box center [431, 403] width 83 height 16
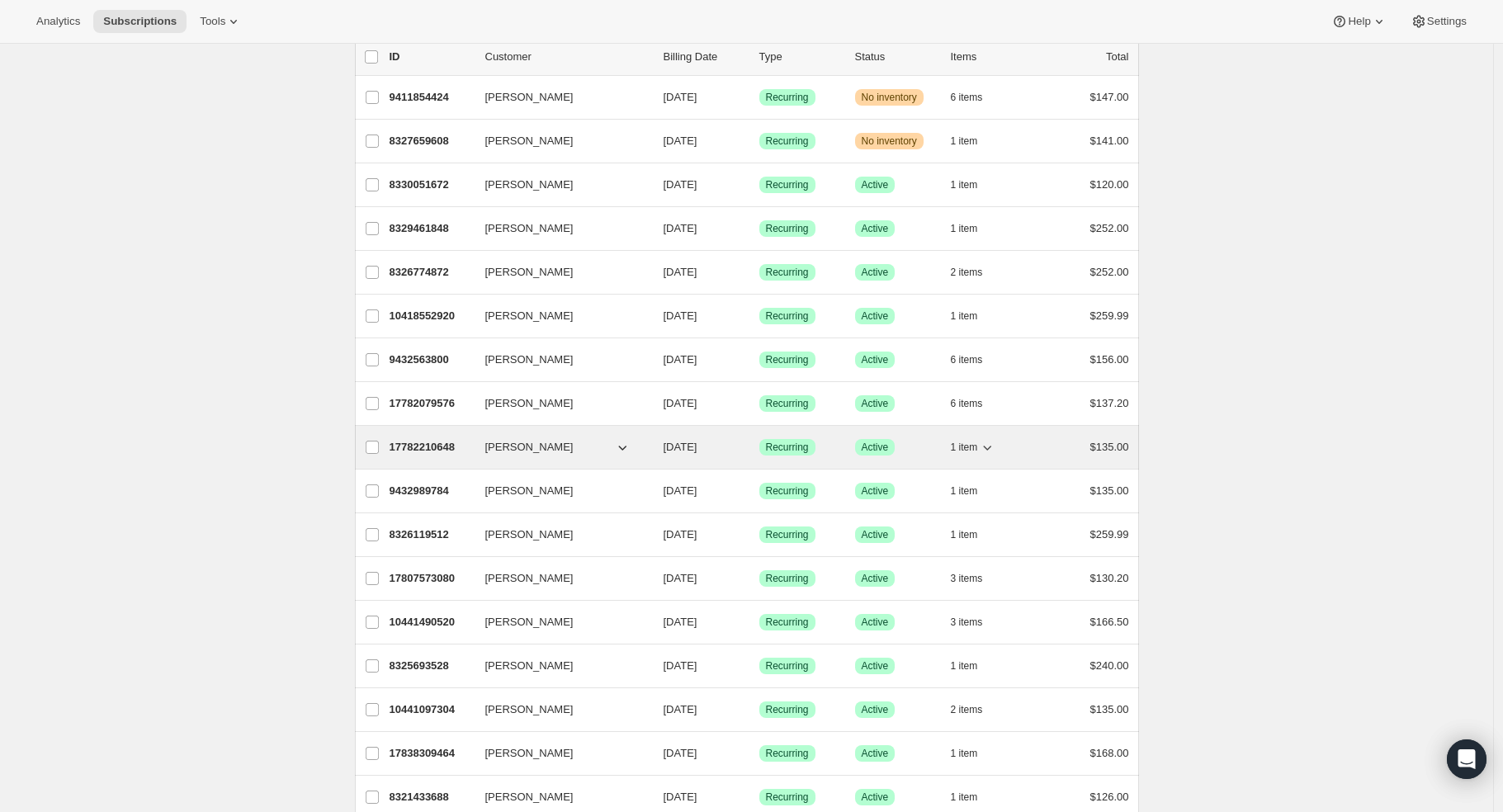
click at [414, 448] on p "17782210648" at bounding box center [431, 447] width 83 height 16
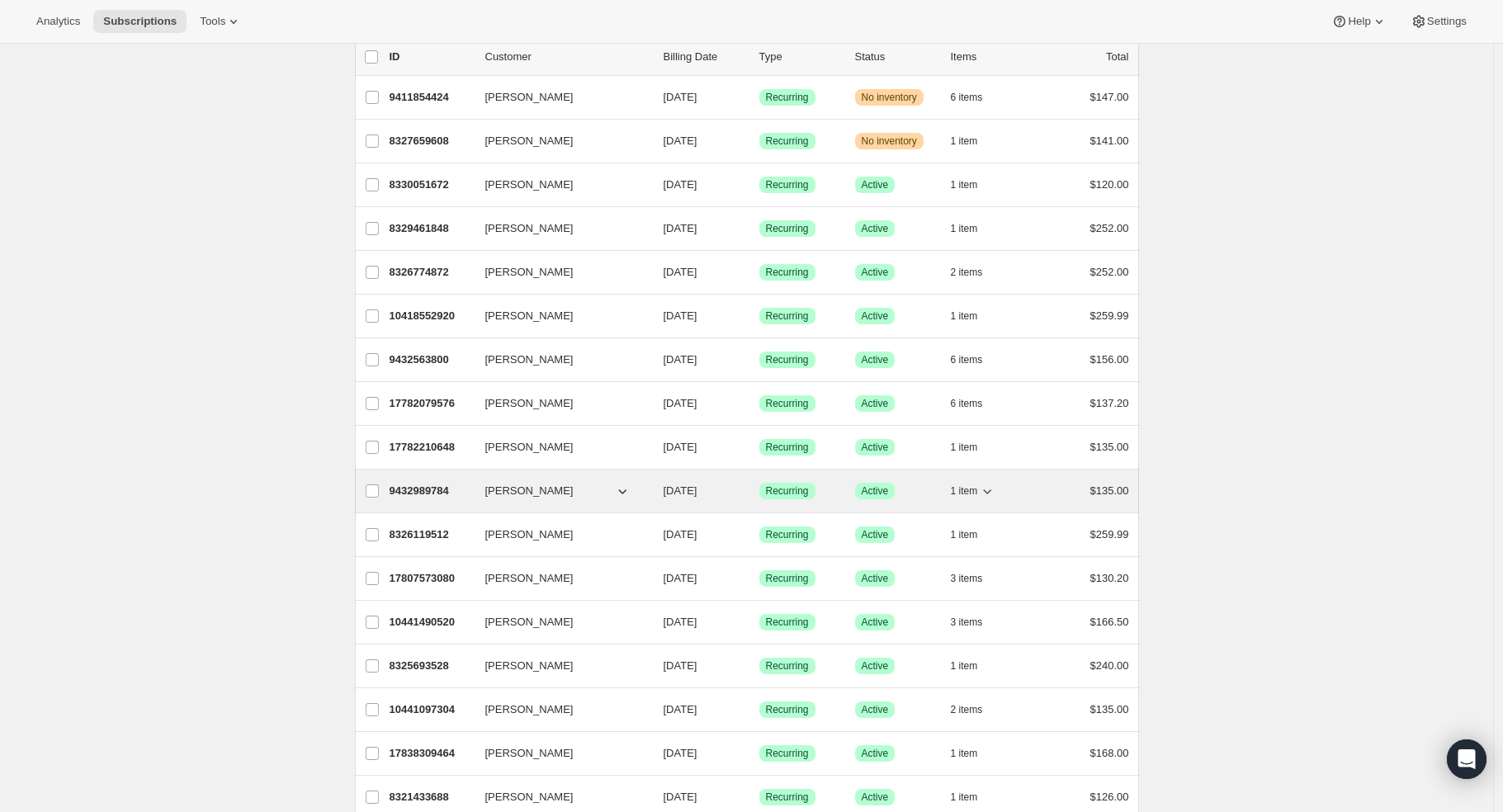
click at [441, 491] on p "9432989784" at bounding box center [431, 491] width 83 height 16
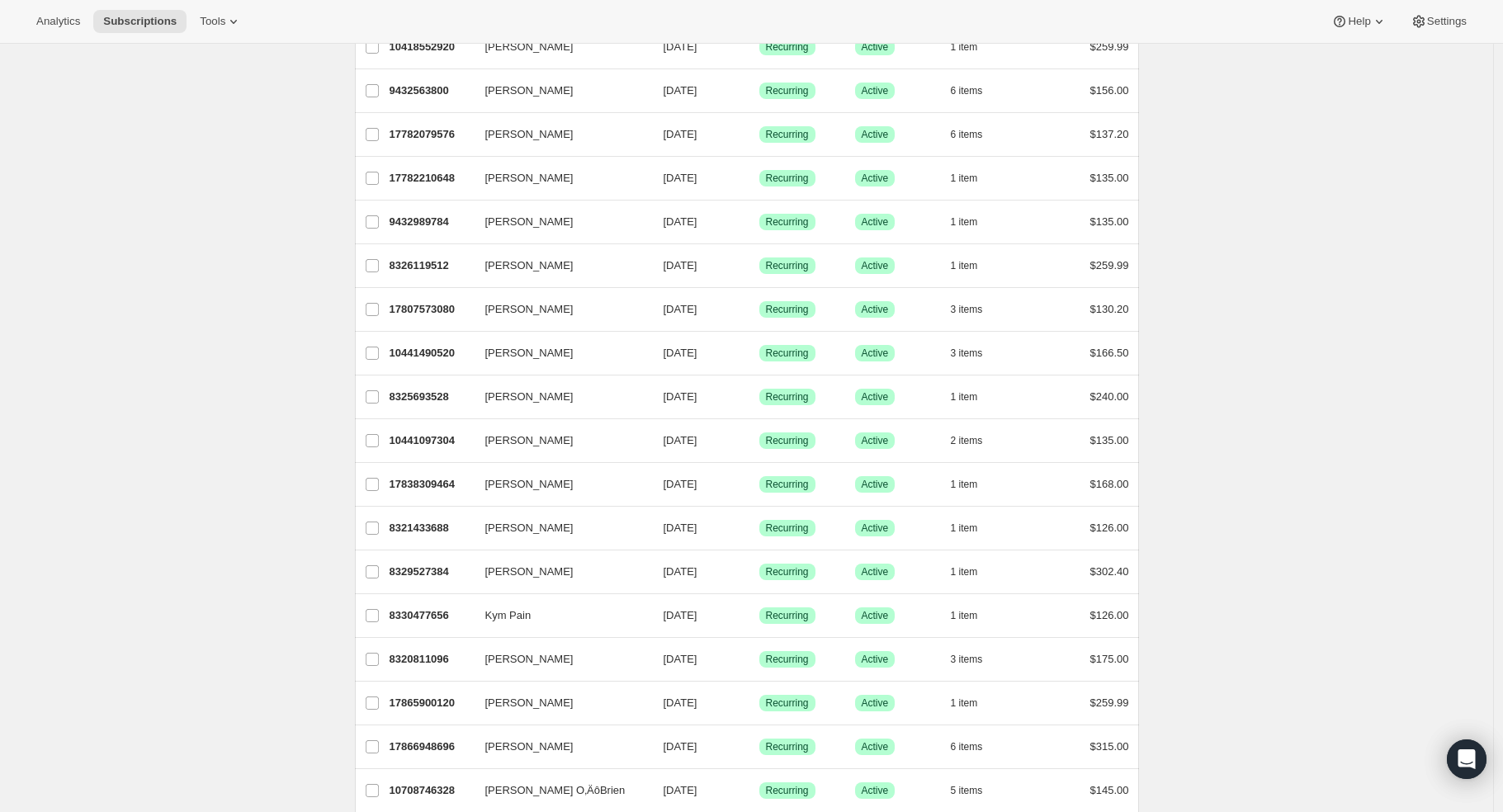
scroll to position [381, 0]
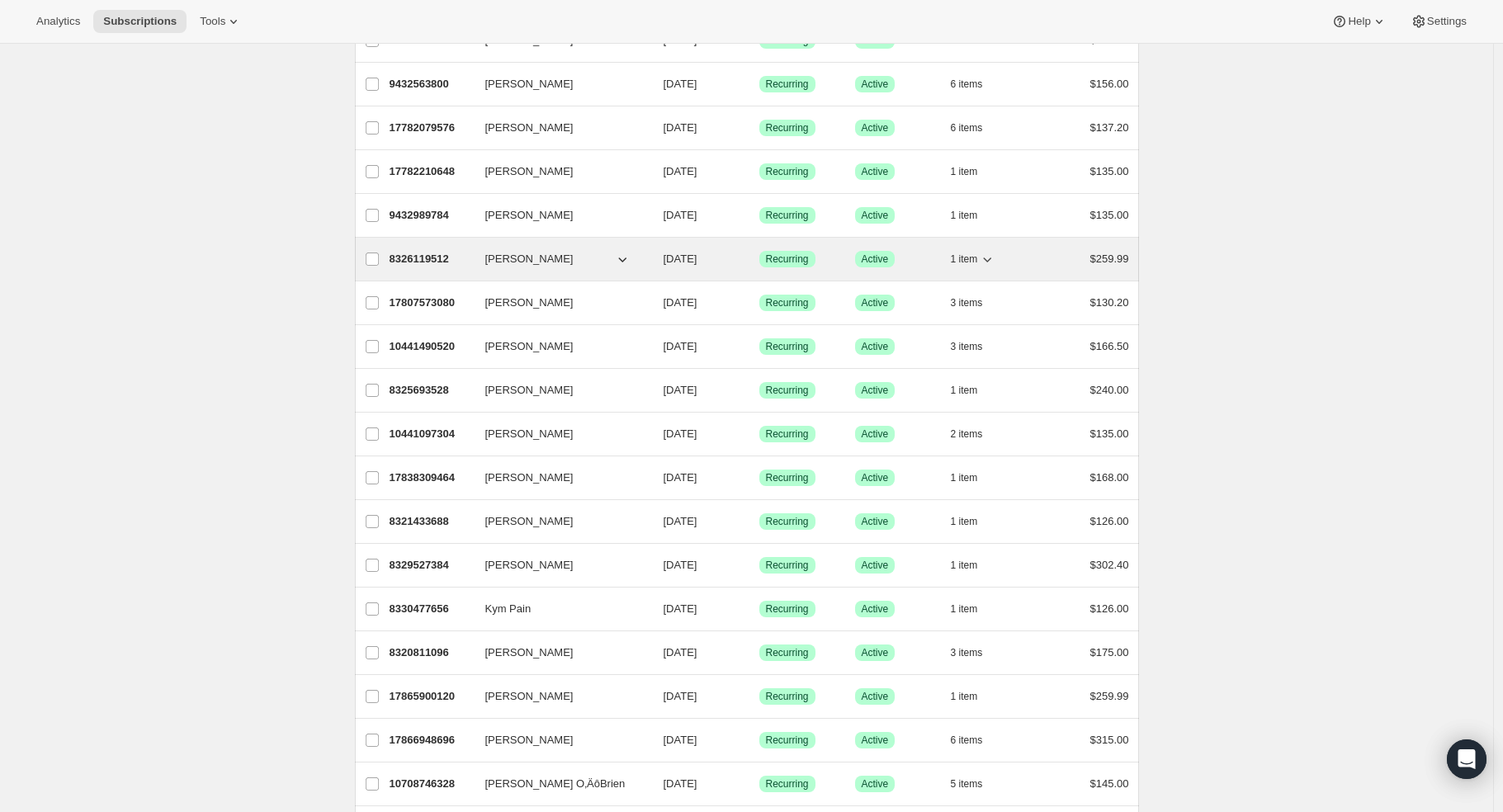
click at [451, 266] on p "8326119512" at bounding box center [431, 259] width 83 height 16
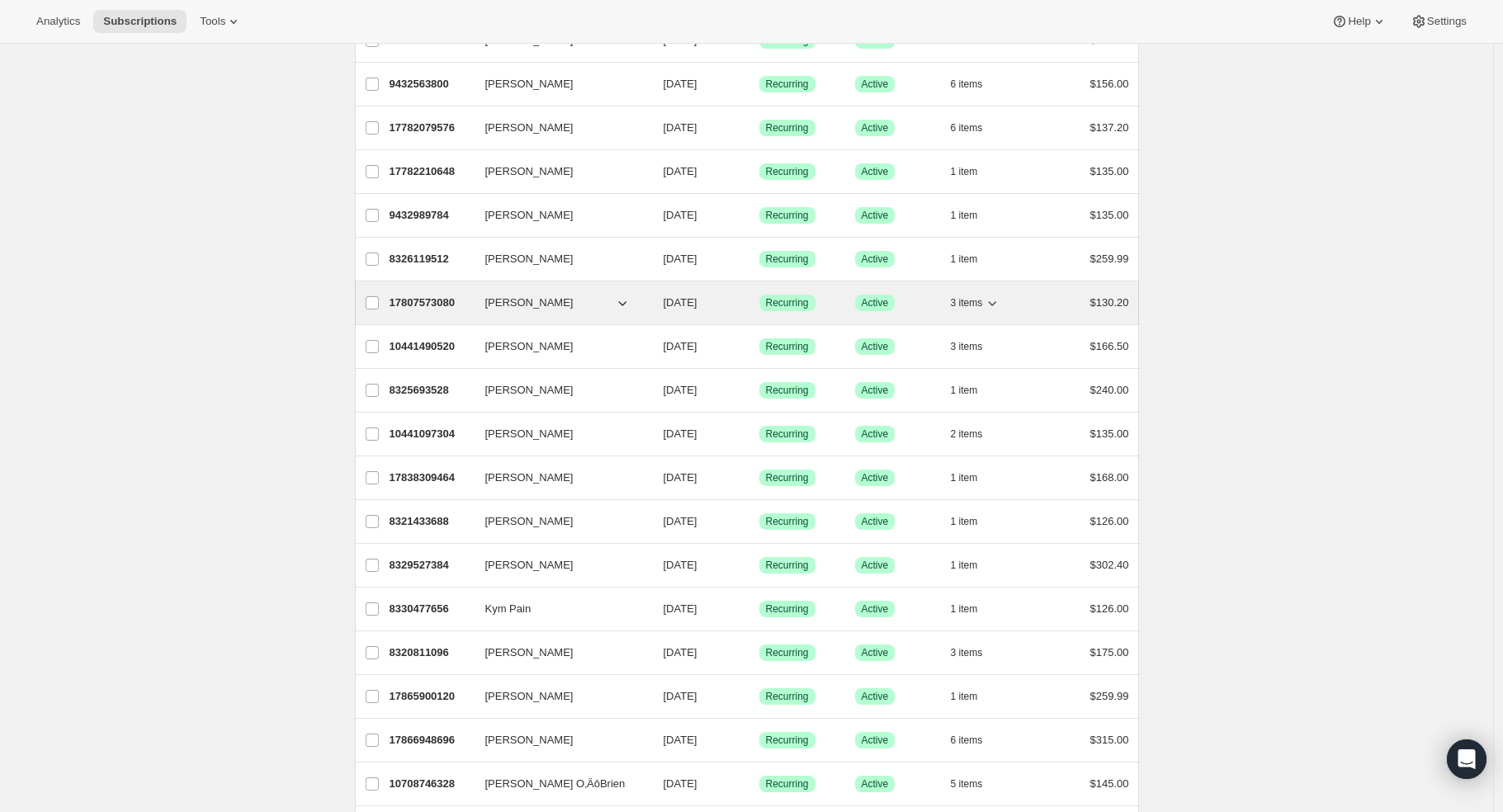
click at [434, 306] on p "17807573080" at bounding box center [431, 302] width 83 height 16
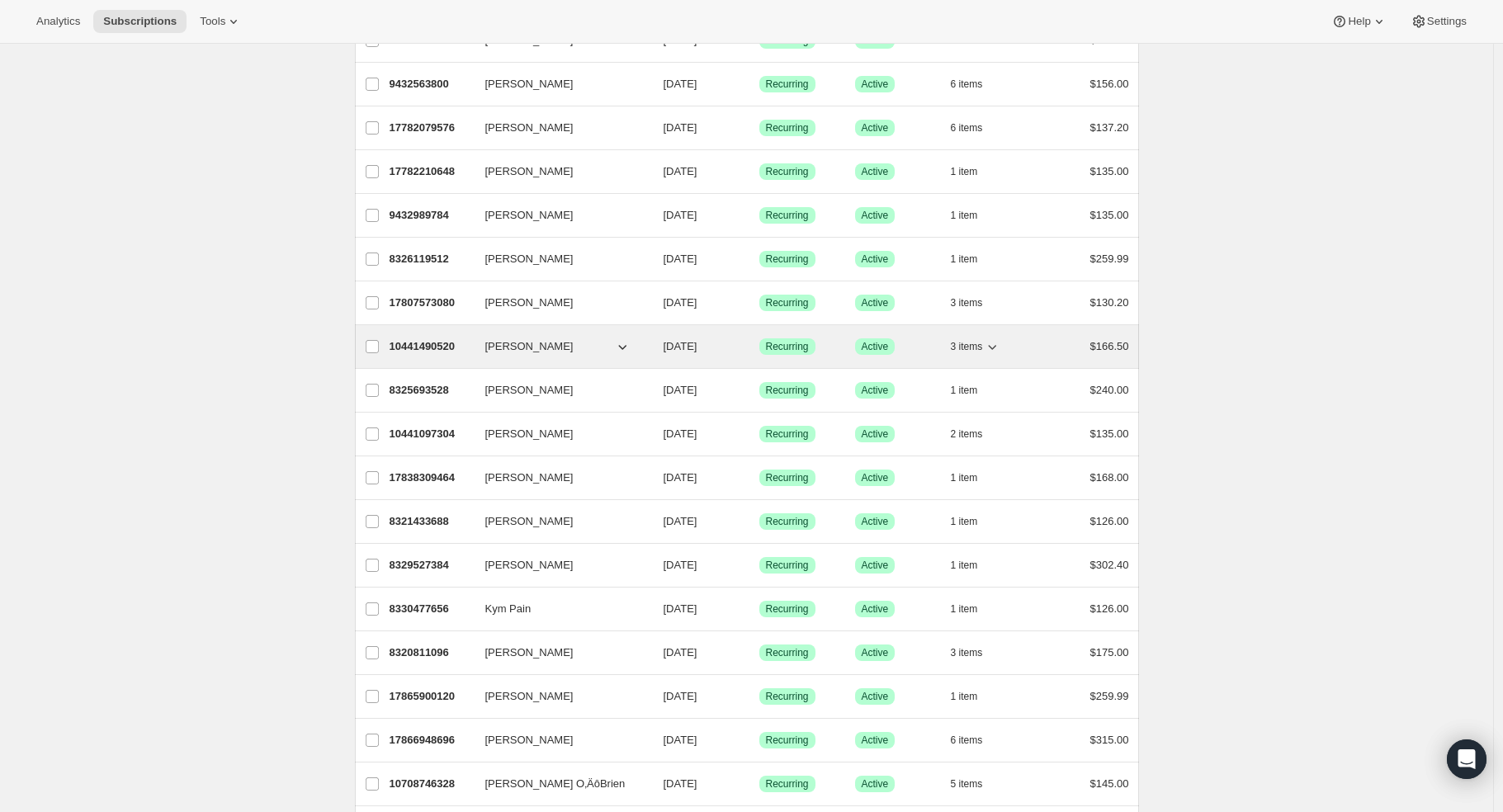
click at [431, 345] on p "10441490520" at bounding box center [431, 347] width 83 height 16
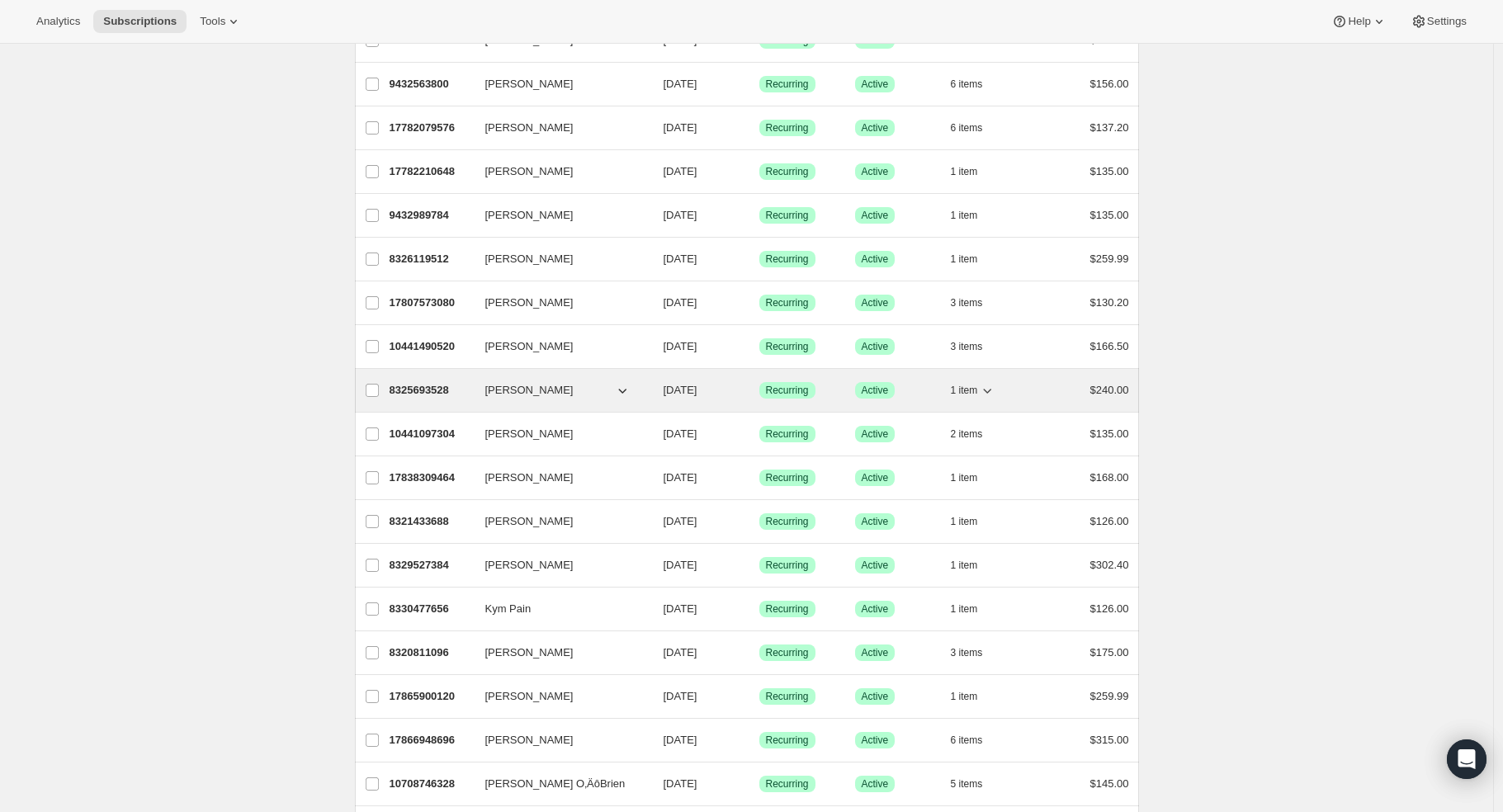
click at [434, 391] on p "8325693528" at bounding box center [431, 390] width 83 height 16
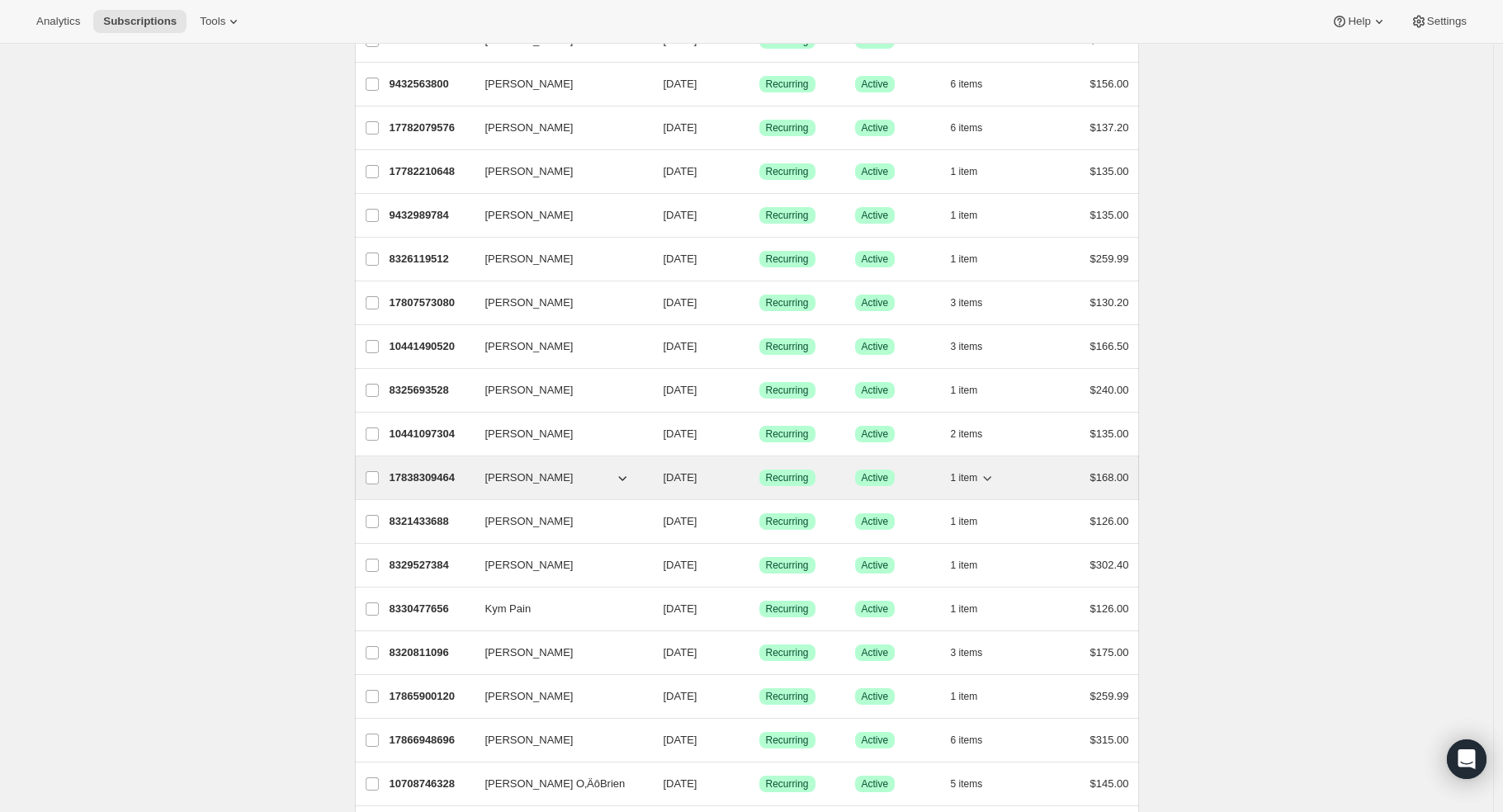
click at [416, 473] on p "17838309464" at bounding box center [431, 478] width 83 height 16
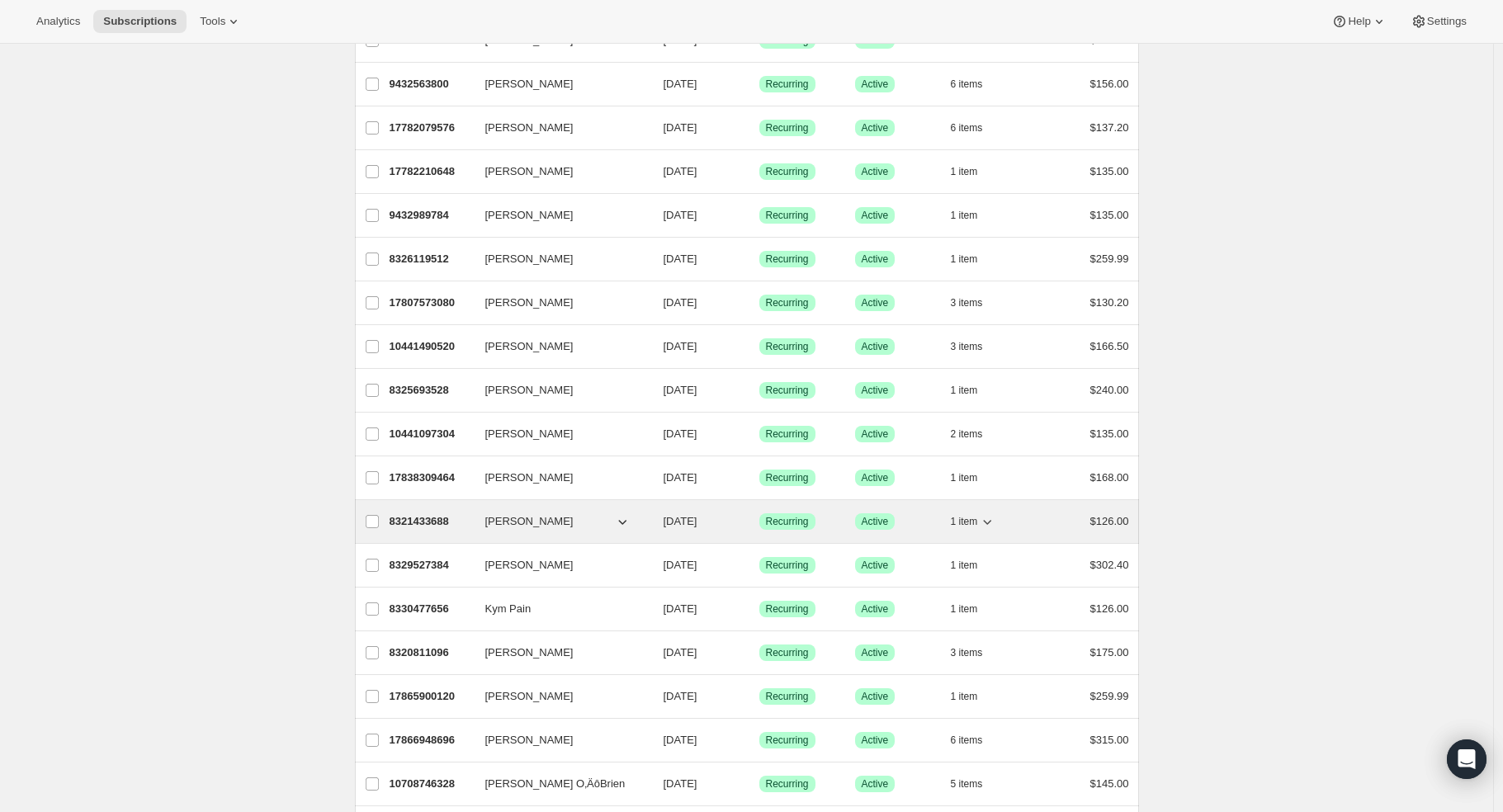
click at [416, 524] on p "8321433688" at bounding box center [431, 521] width 83 height 16
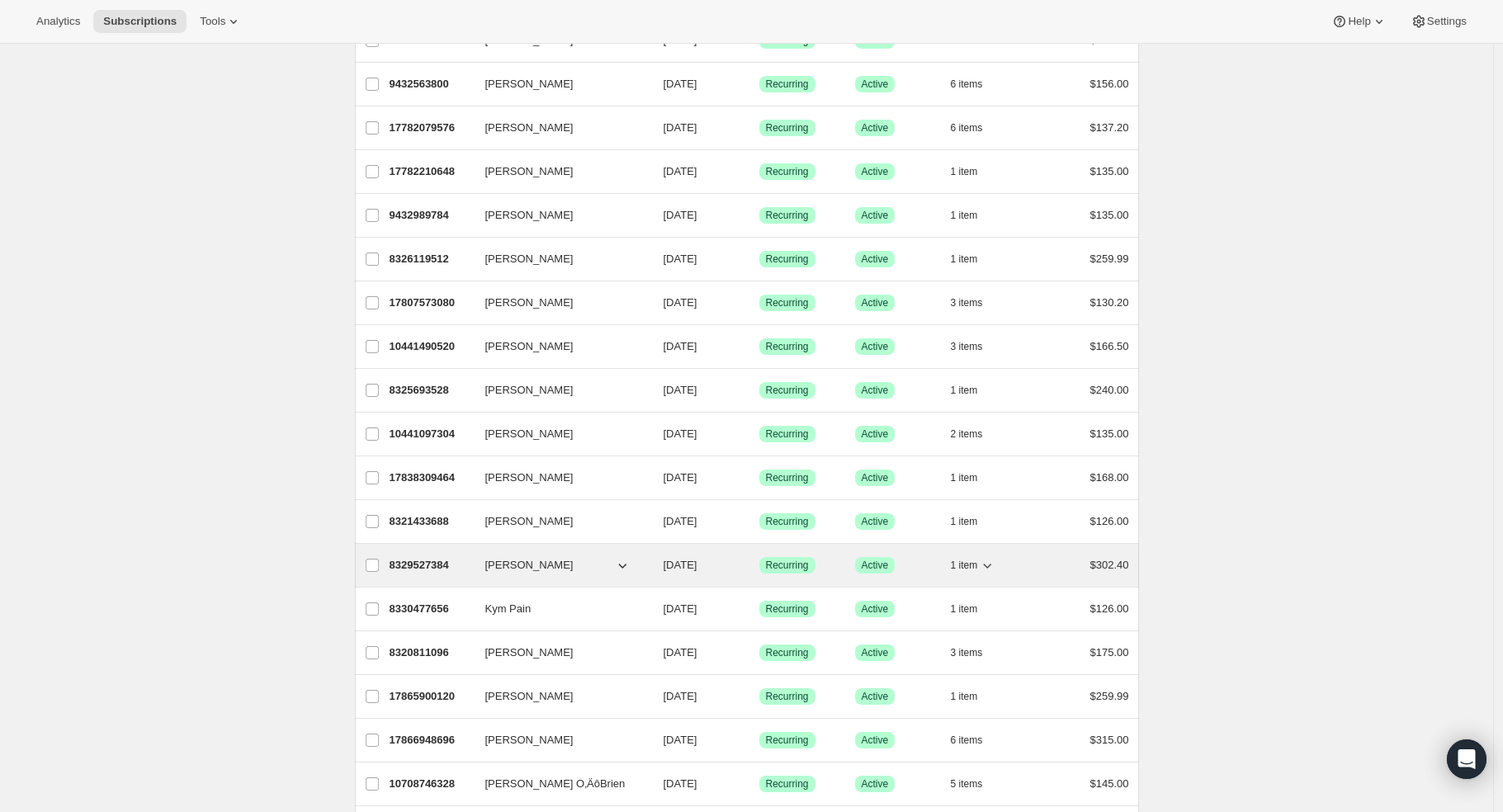
click at [421, 570] on p "8329527384" at bounding box center [431, 565] width 83 height 16
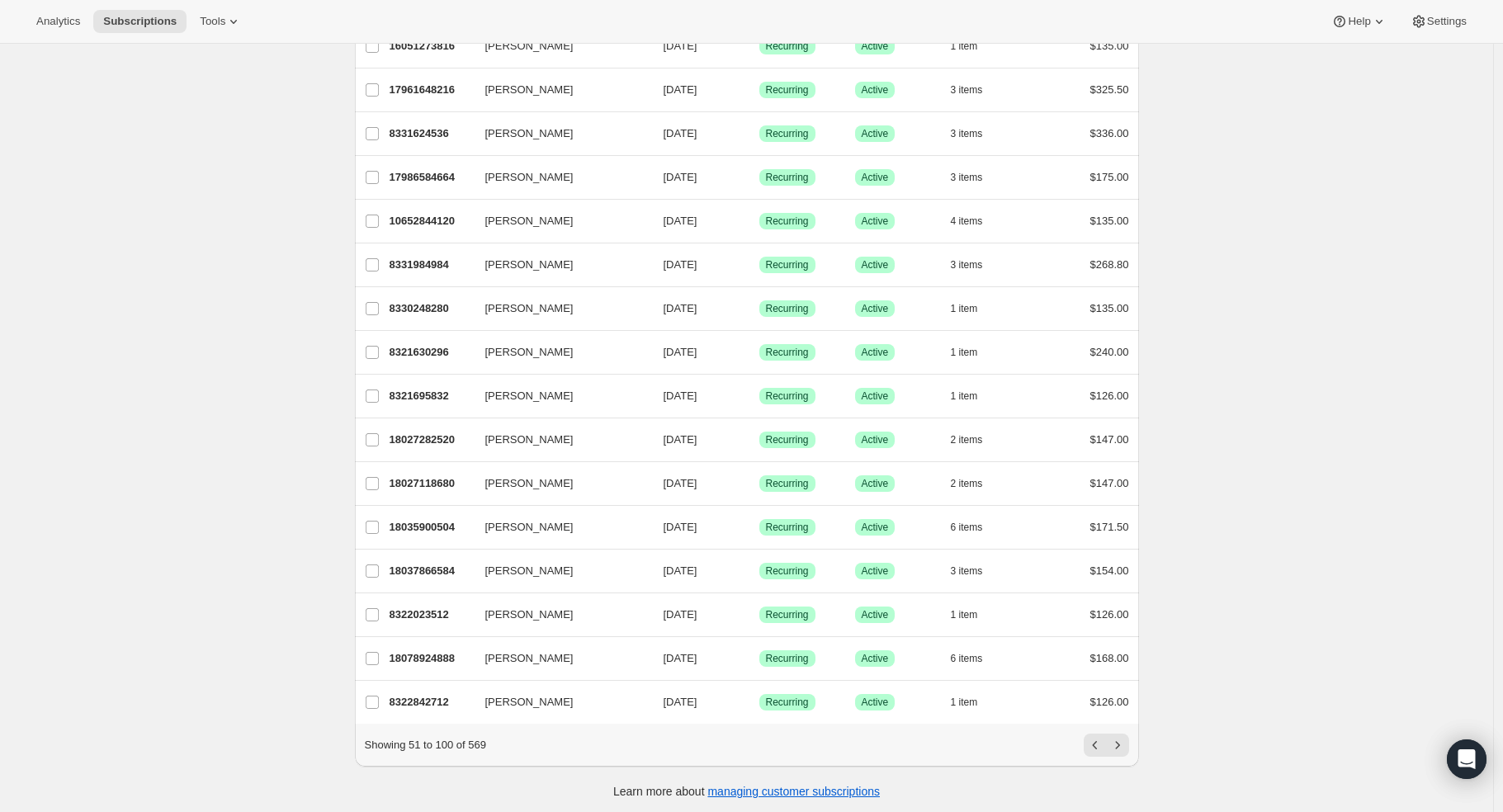
scroll to position [1664, 0]
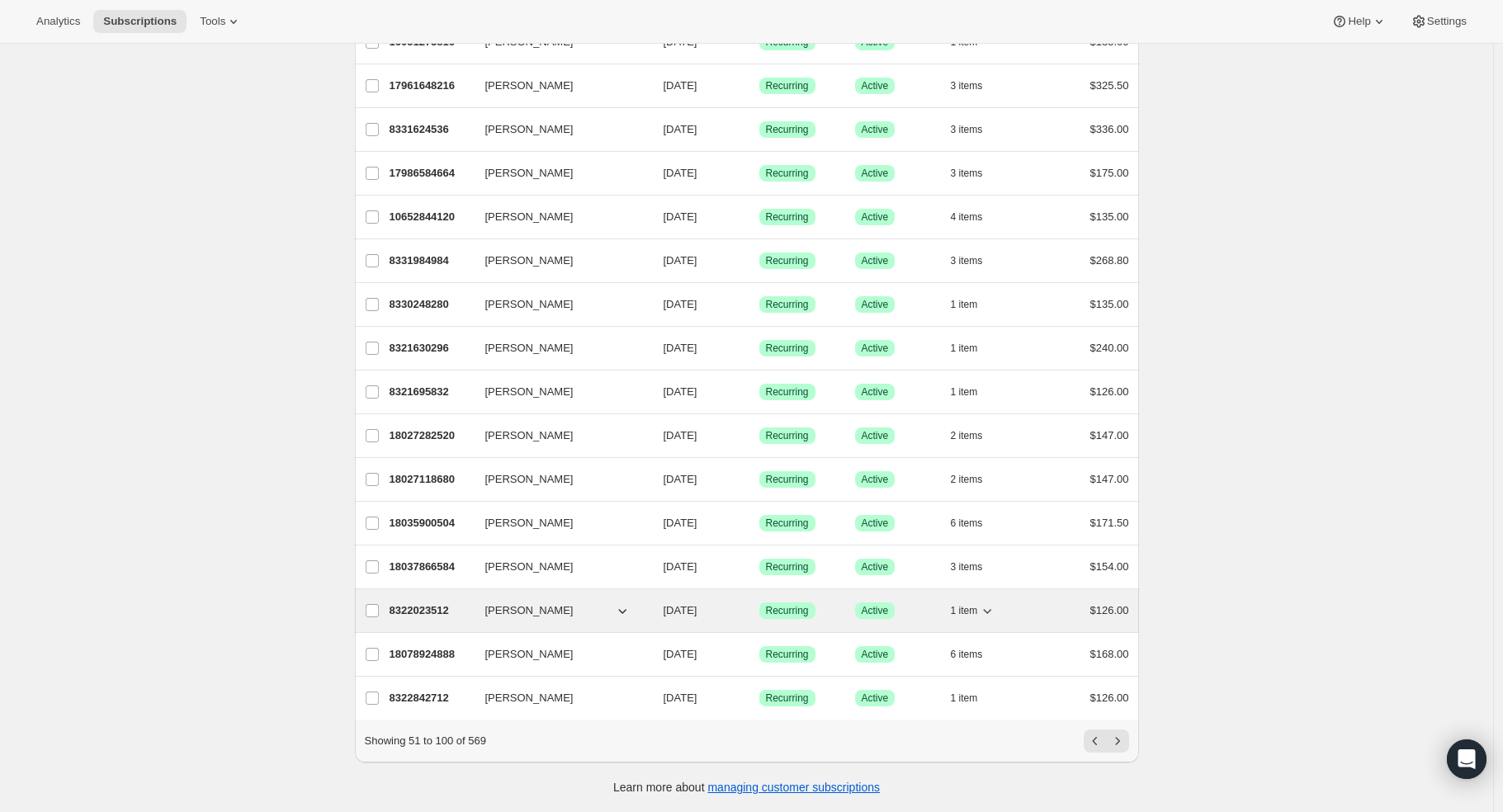
click at [435, 602] on p "8322023512" at bounding box center [431, 610] width 83 height 16
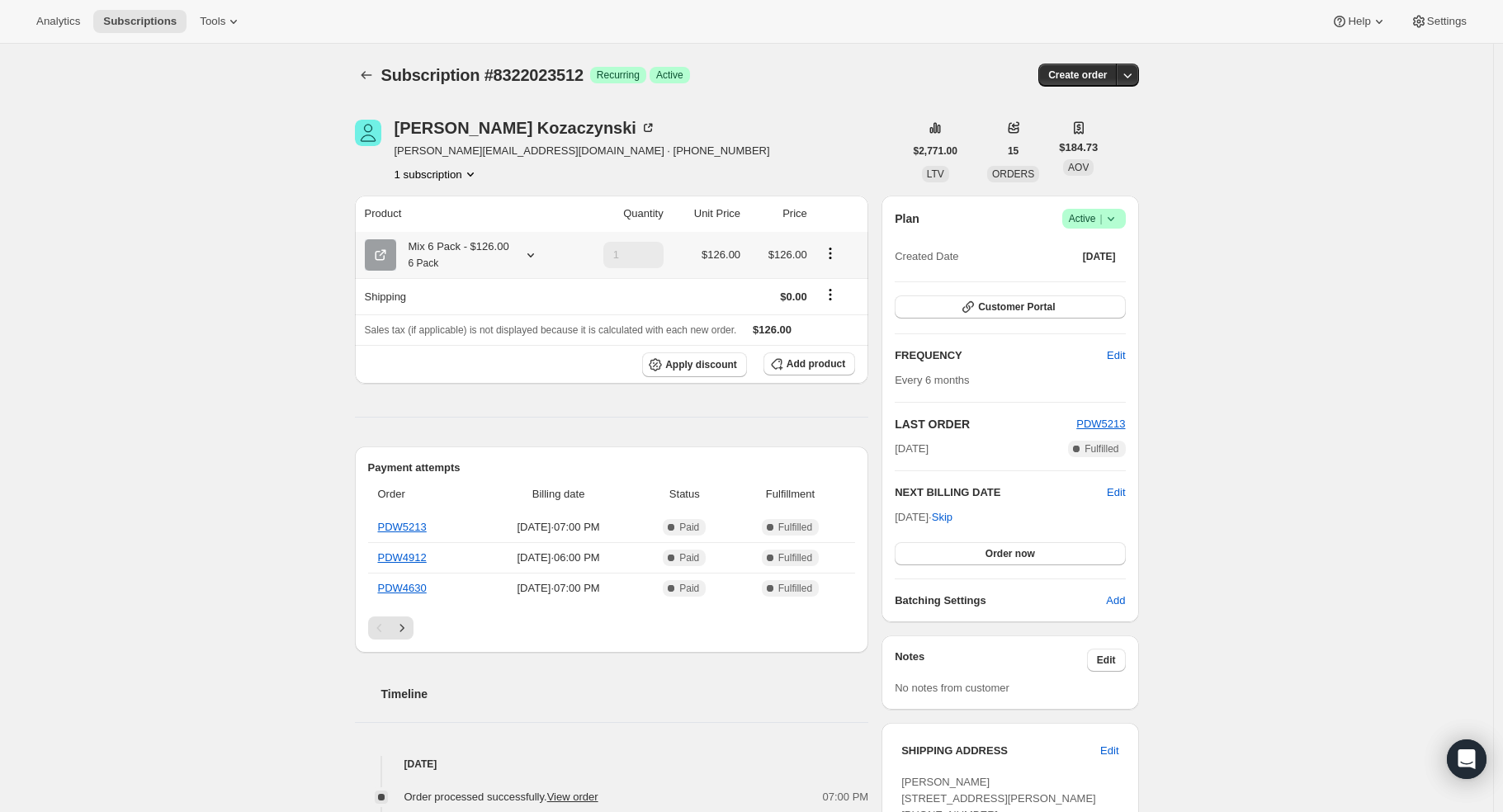
click at [534, 254] on icon at bounding box center [530, 255] width 6 height 5
click at [285, 246] on div "Subscription #8322023512. This page is ready Subscription #8322023512 Success R…" at bounding box center [747, 680] width 1493 height 1272
click at [366, 75] on icon "Subscriptions" at bounding box center [367, 75] width 11 height 8
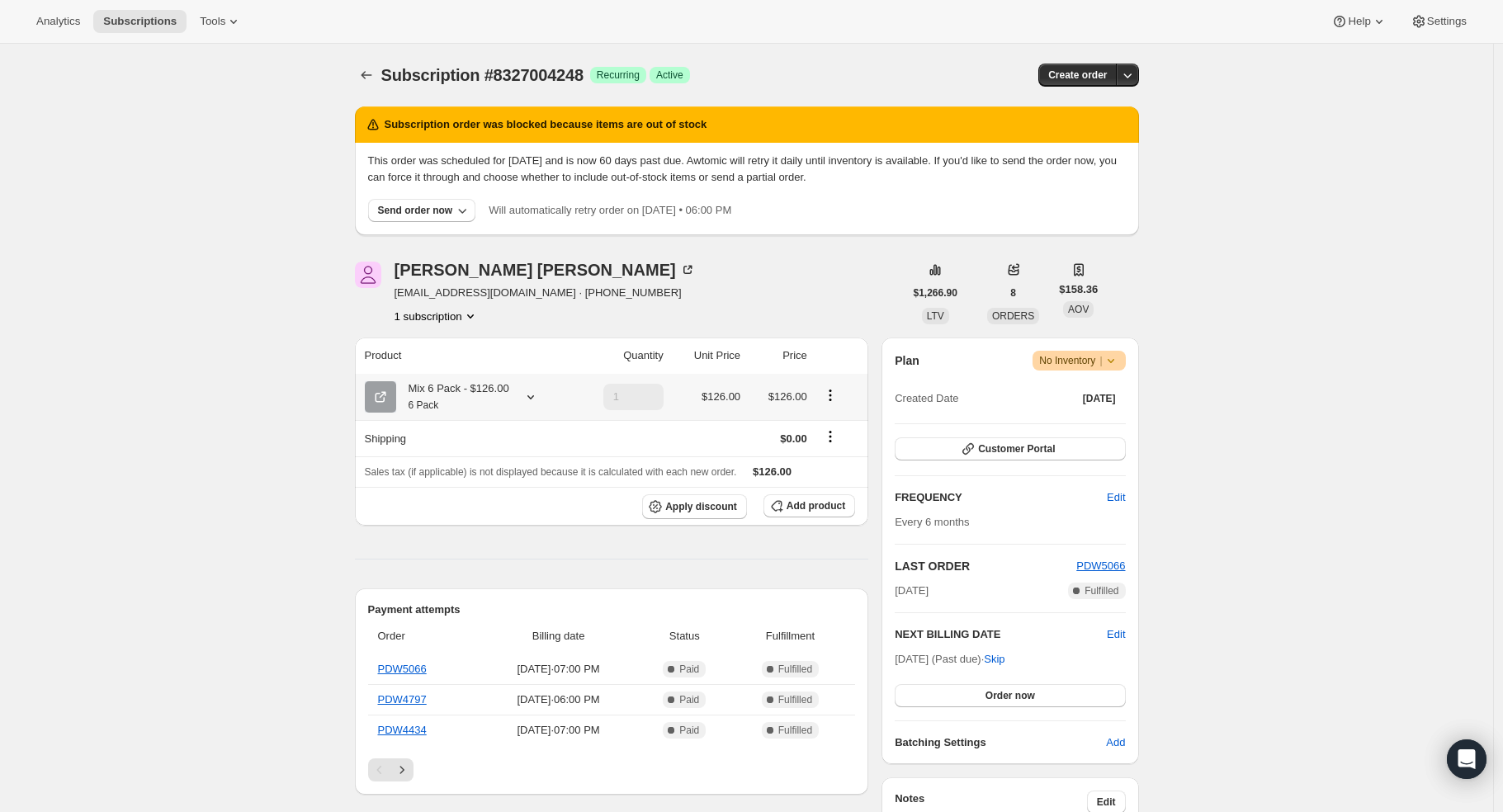
click at [539, 396] on icon at bounding box center [530, 397] width 16 height 16
click at [532, 397] on icon at bounding box center [530, 397] width 6 height 5
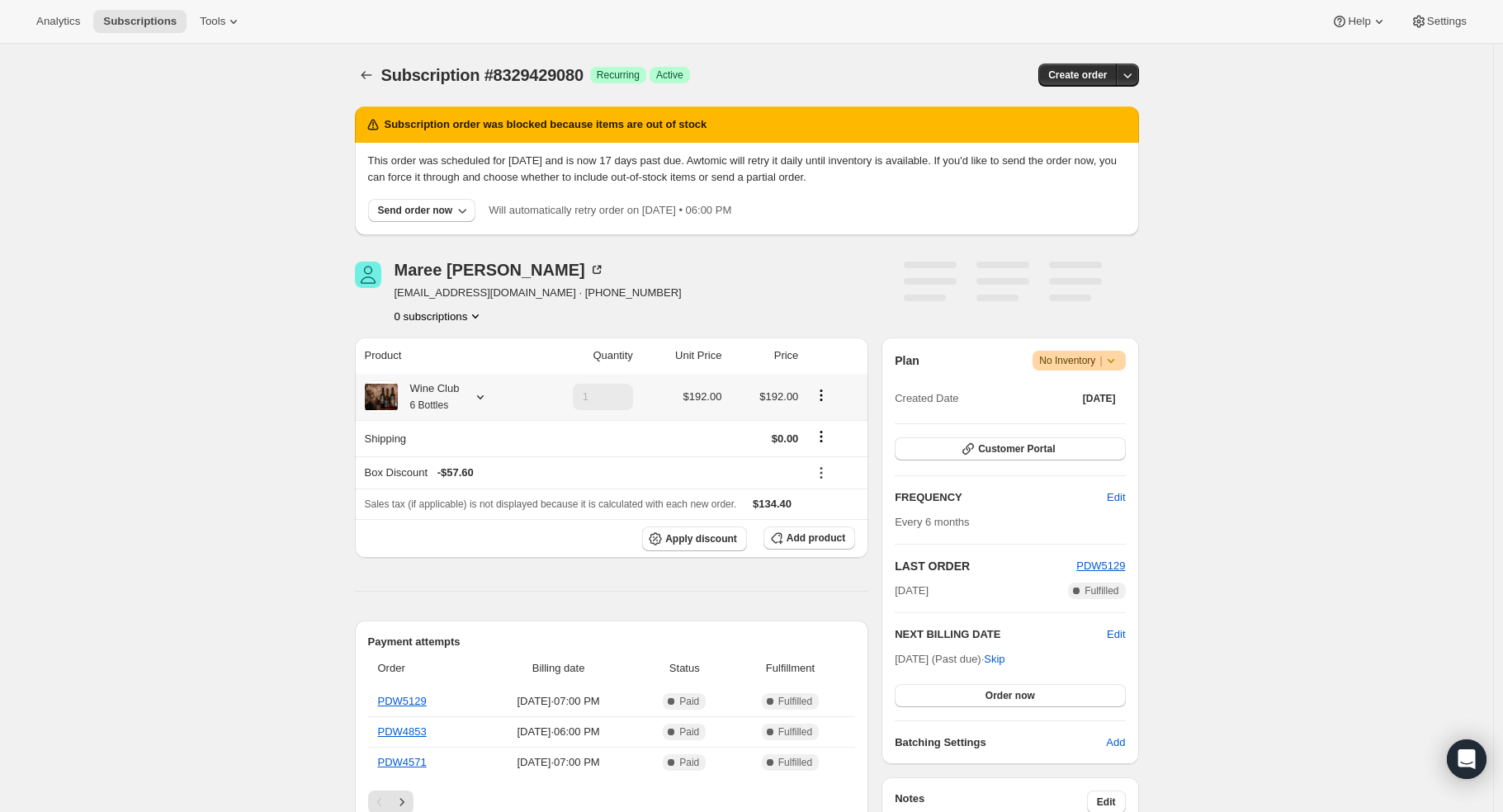
click at [489, 396] on icon at bounding box center [480, 397] width 16 height 16
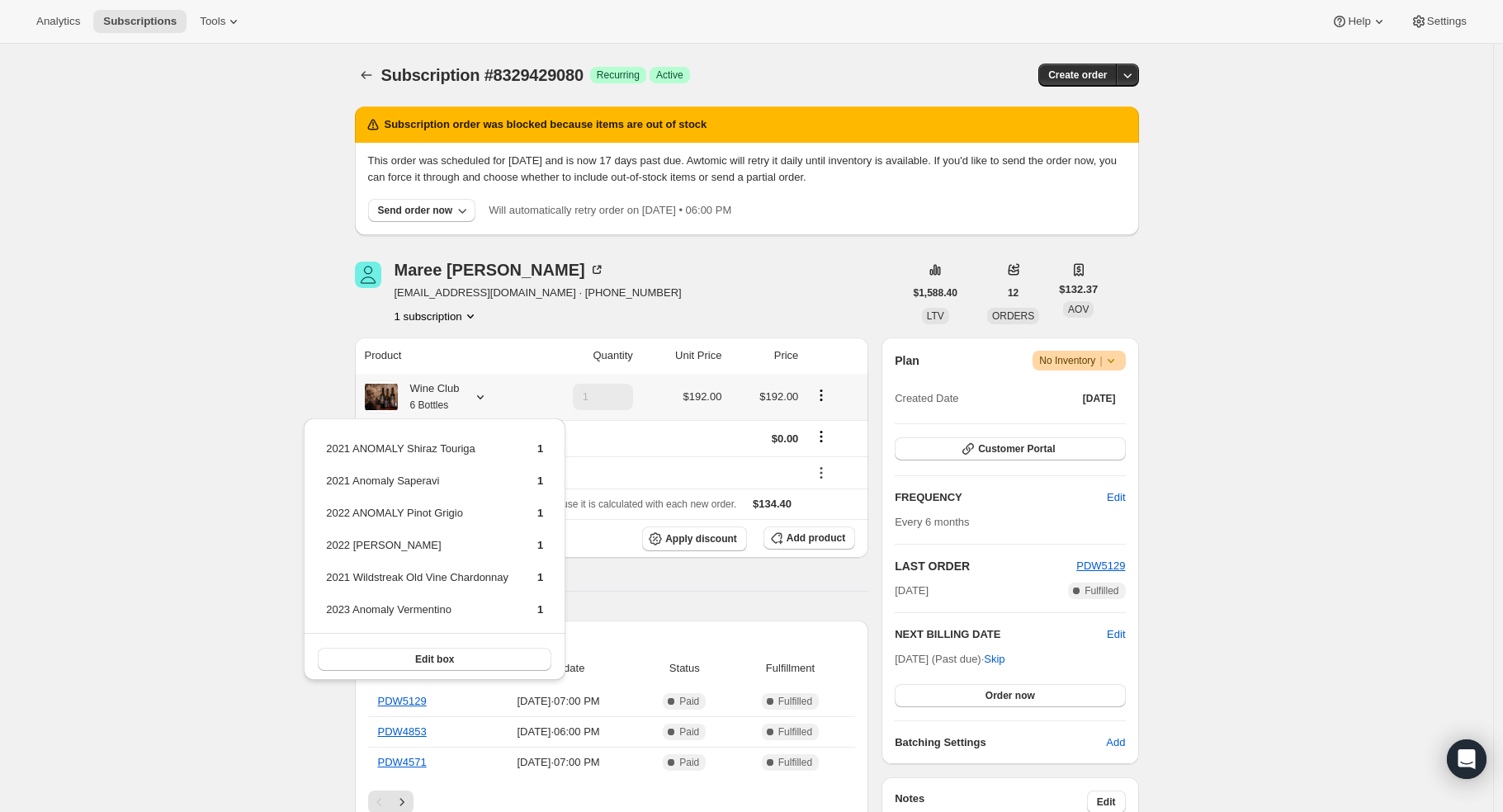
click at [489, 396] on icon at bounding box center [480, 397] width 16 height 16
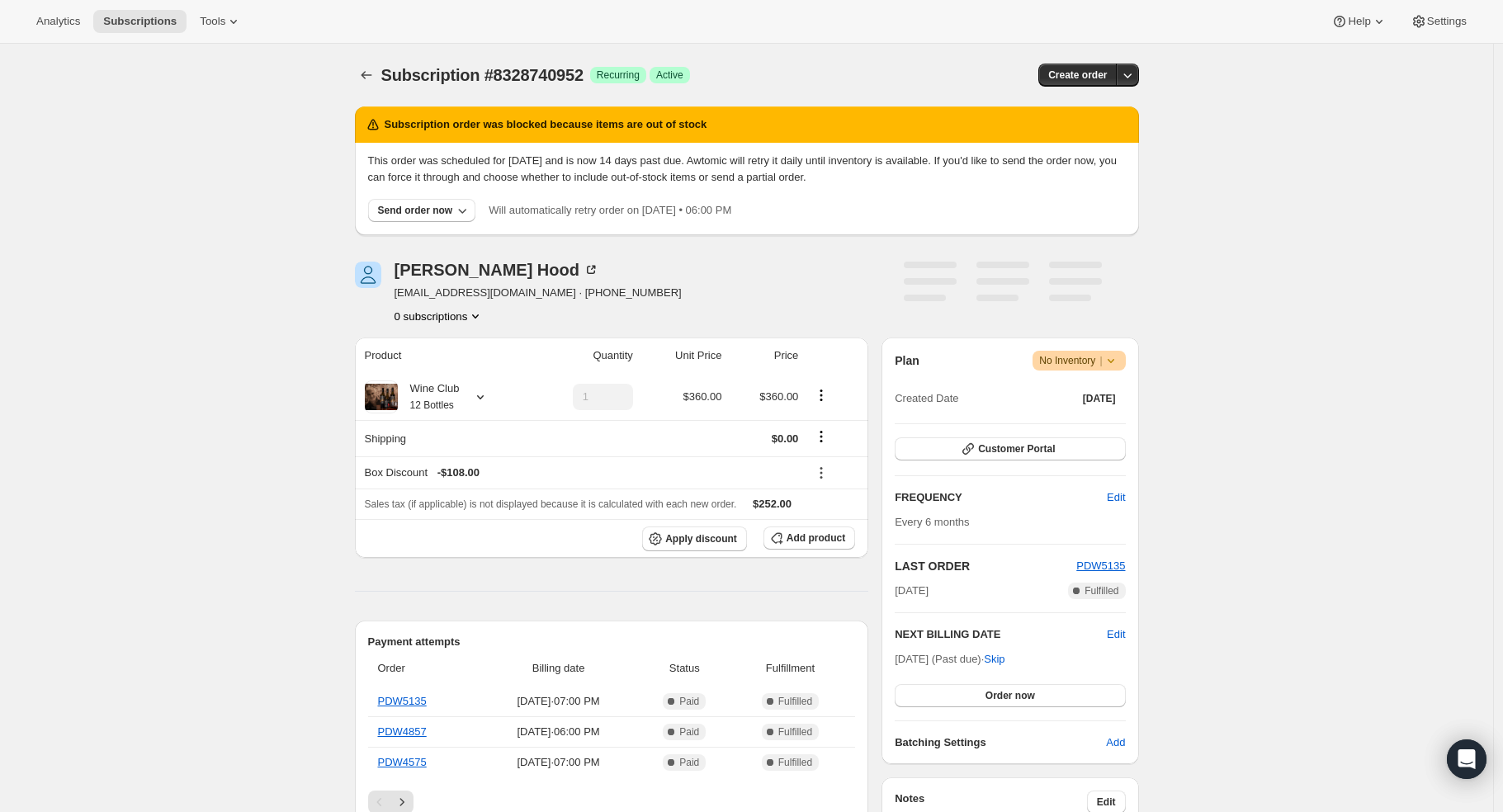
drag, startPoint x: 0, startPoint y: 0, endPoint x: 487, endPoint y: 396, distance: 627.7
click at [484, 396] on icon at bounding box center [480, 397] width 6 height 5
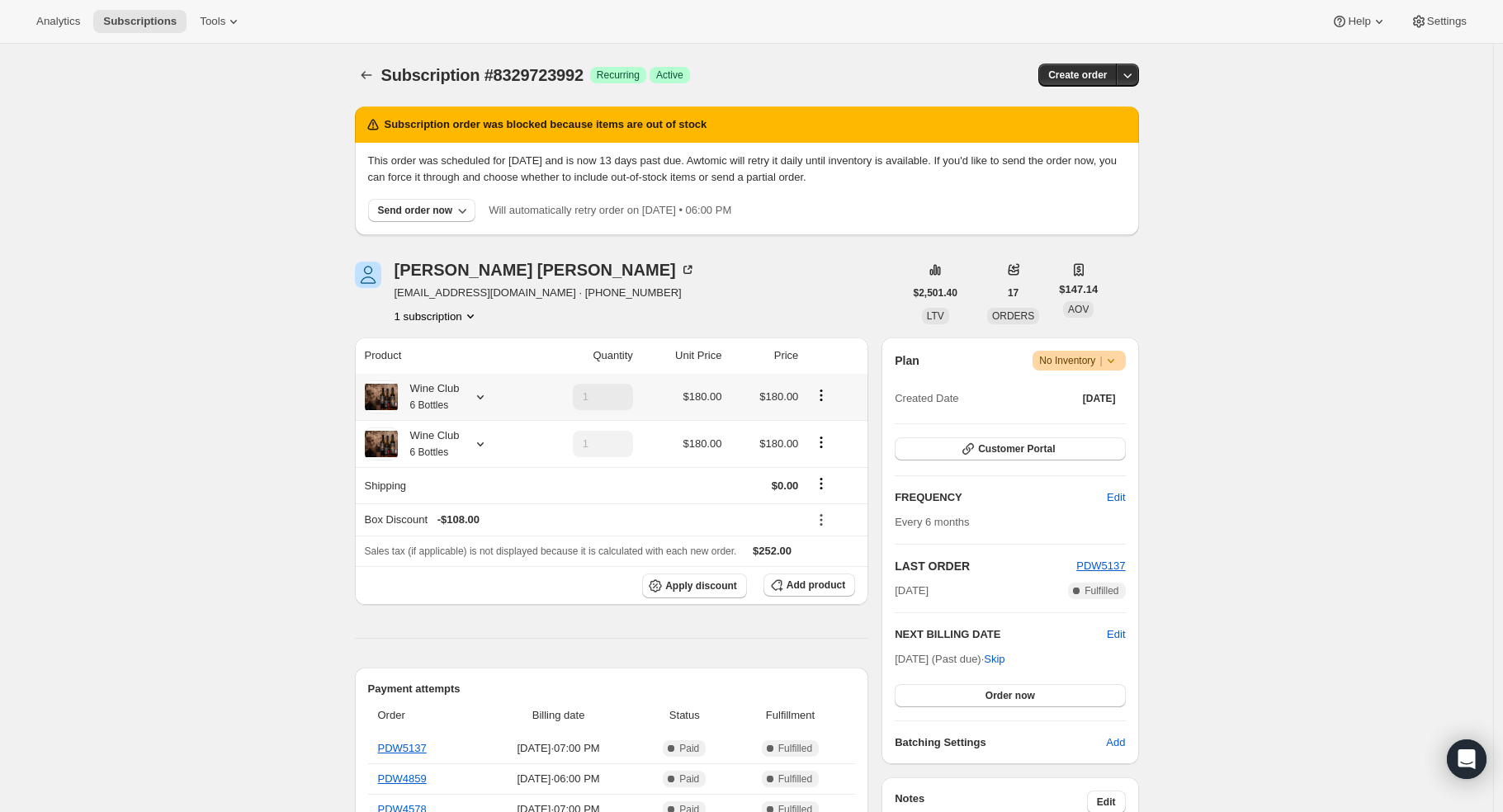
click at [485, 403] on icon at bounding box center [480, 397] width 16 height 16
click at [570, 494] on td at bounding box center [583, 485] width 111 height 36
click at [489, 448] on icon at bounding box center [480, 444] width 16 height 16
click at [530, 312] on div "1 subscription" at bounding box center [545, 316] width 302 height 16
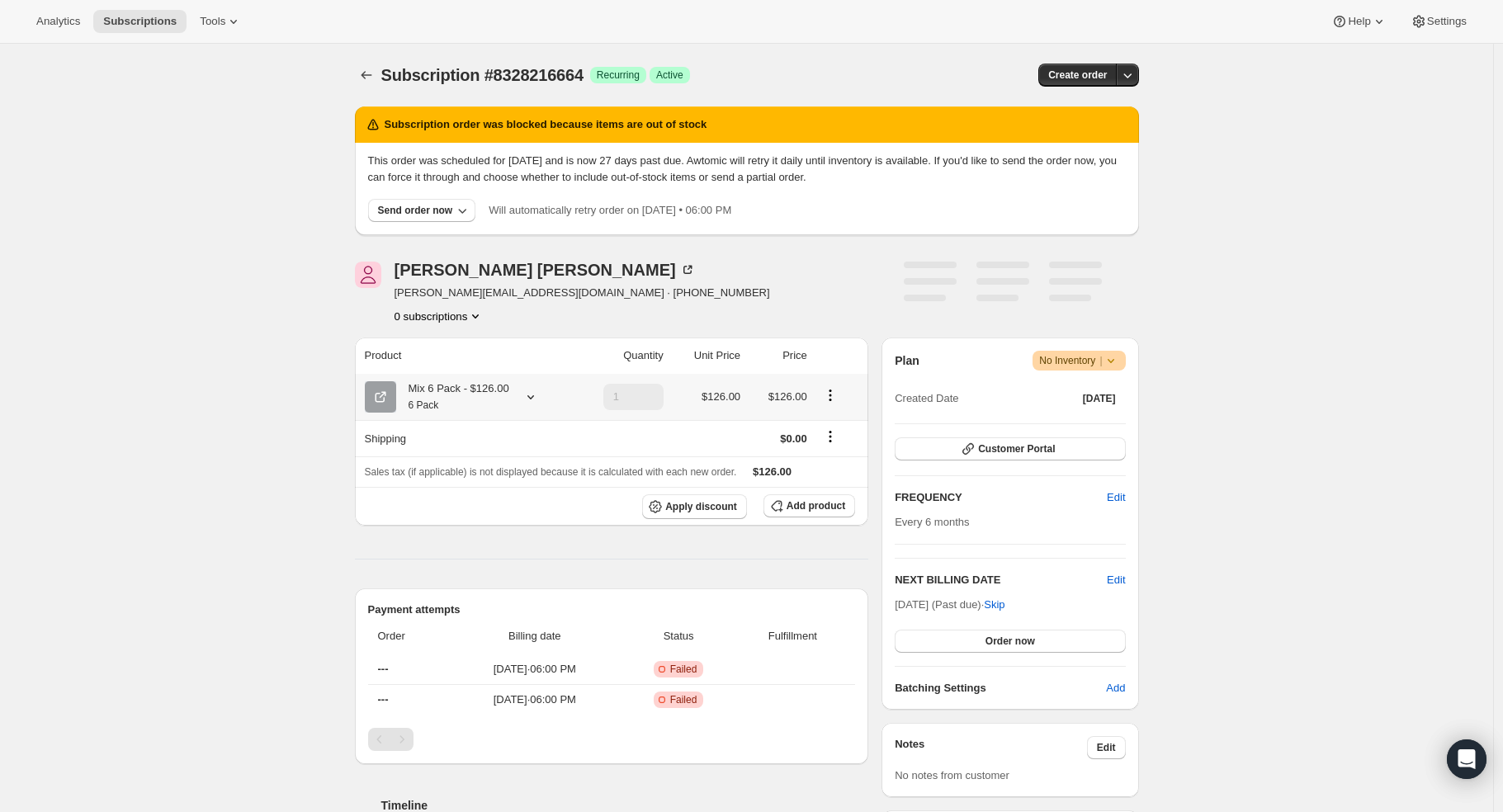
click at [534, 394] on icon at bounding box center [530, 397] width 16 height 16
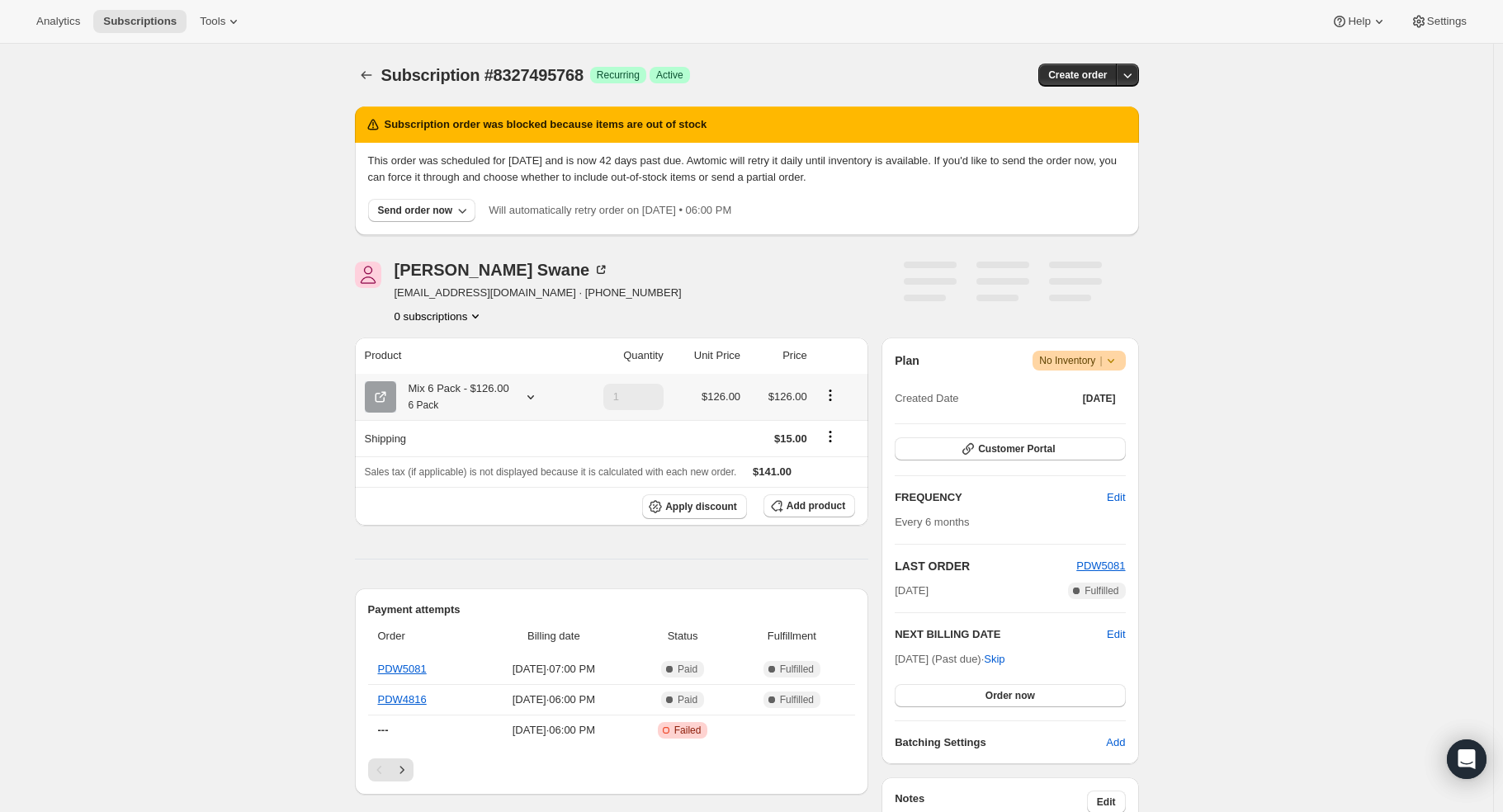
click at [530, 394] on icon at bounding box center [530, 397] width 16 height 16
click at [485, 530] on button "Edit box" at bounding box center [457, 531] width 190 height 23
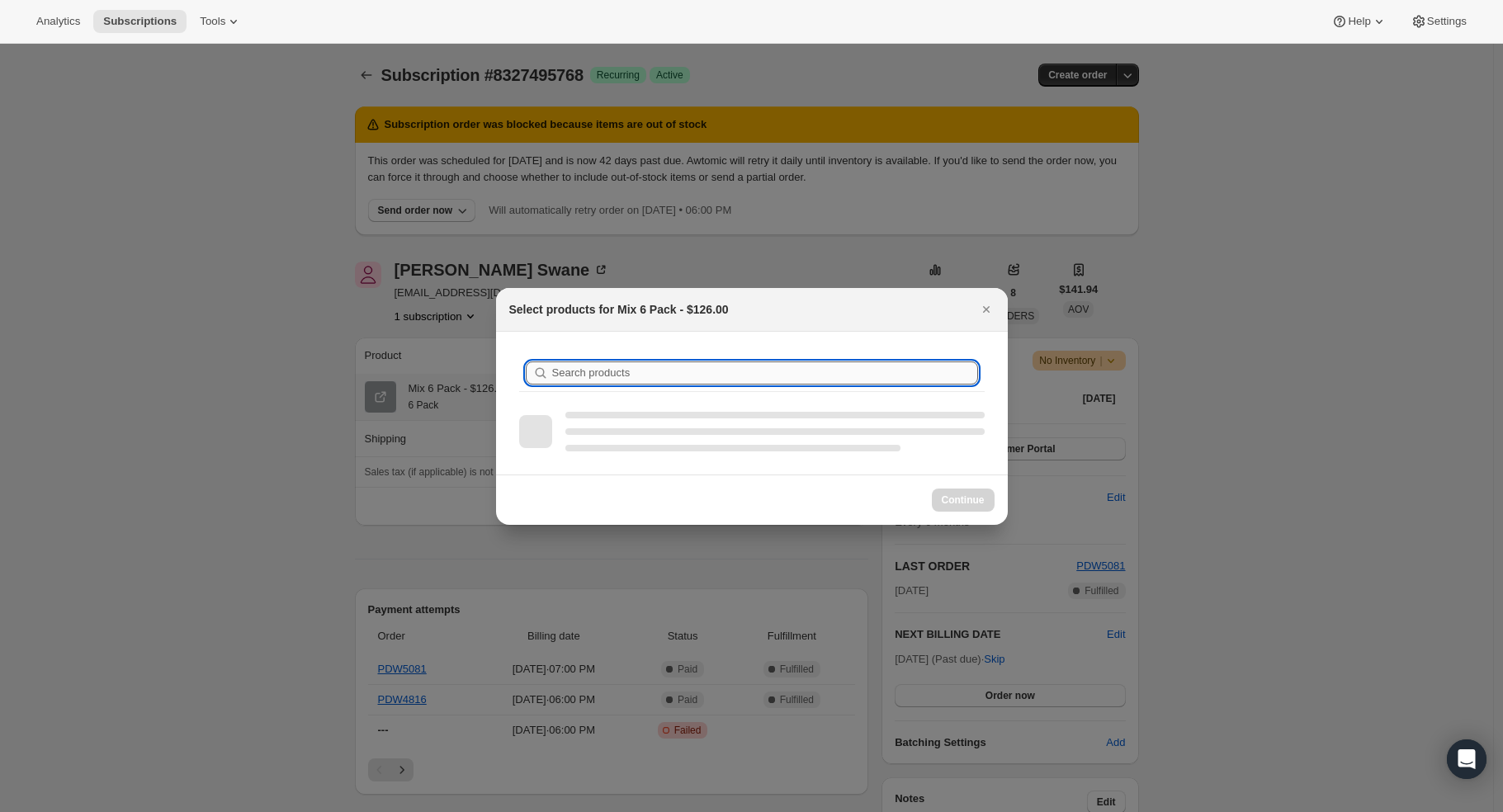
click at [570, 372] on input "Search products" at bounding box center [765, 374] width 426 height 23
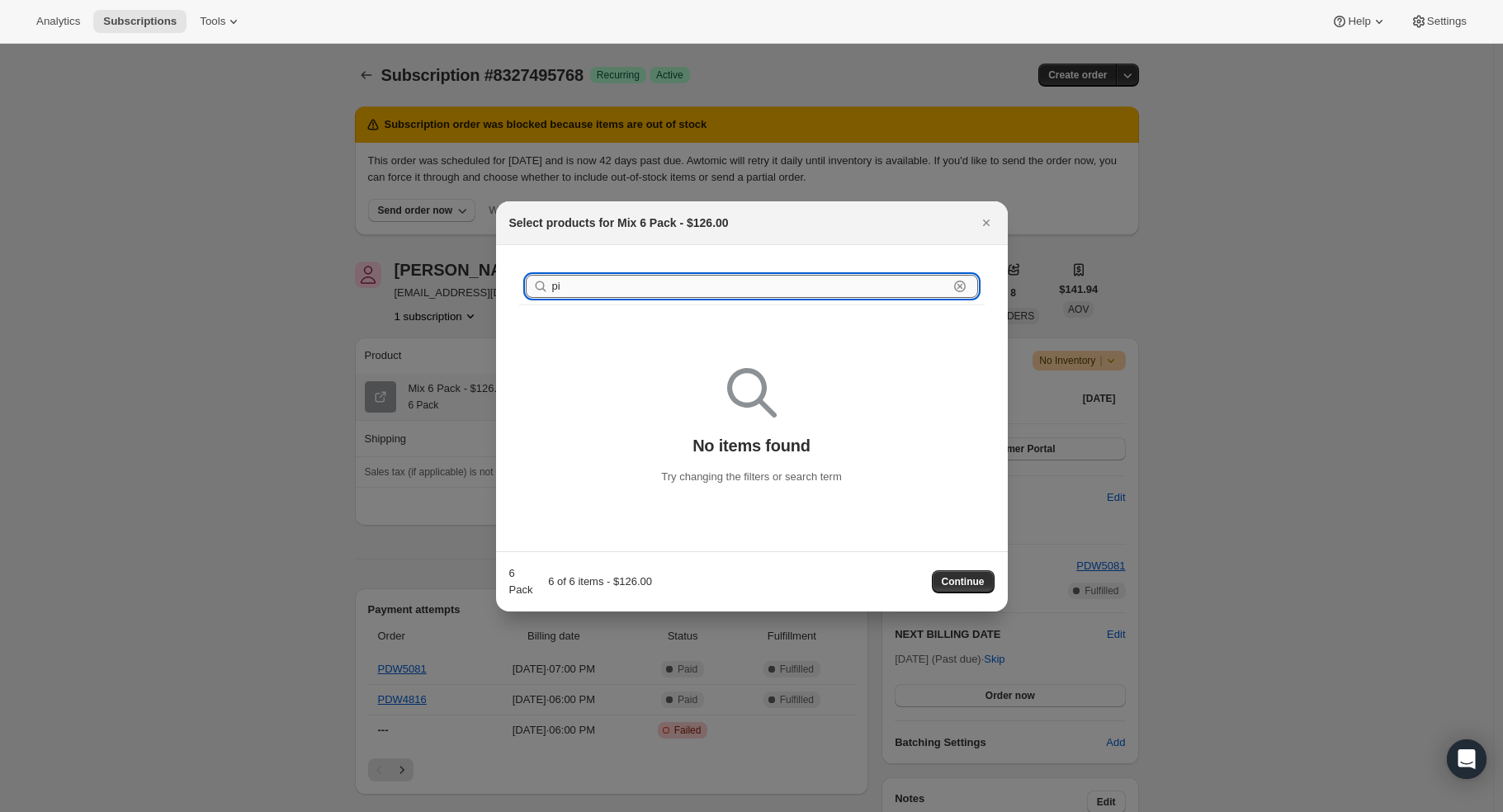
type input "p"
type input "pinot"
drag, startPoint x: 614, startPoint y: 289, endPoint x: 499, endPoint y: 289, distance: 115.0
click at [499, 289] on div "Search products pinot Clear No items found Try changing the filters or search t…" at bounding box center [752, 398] width 512 height 306
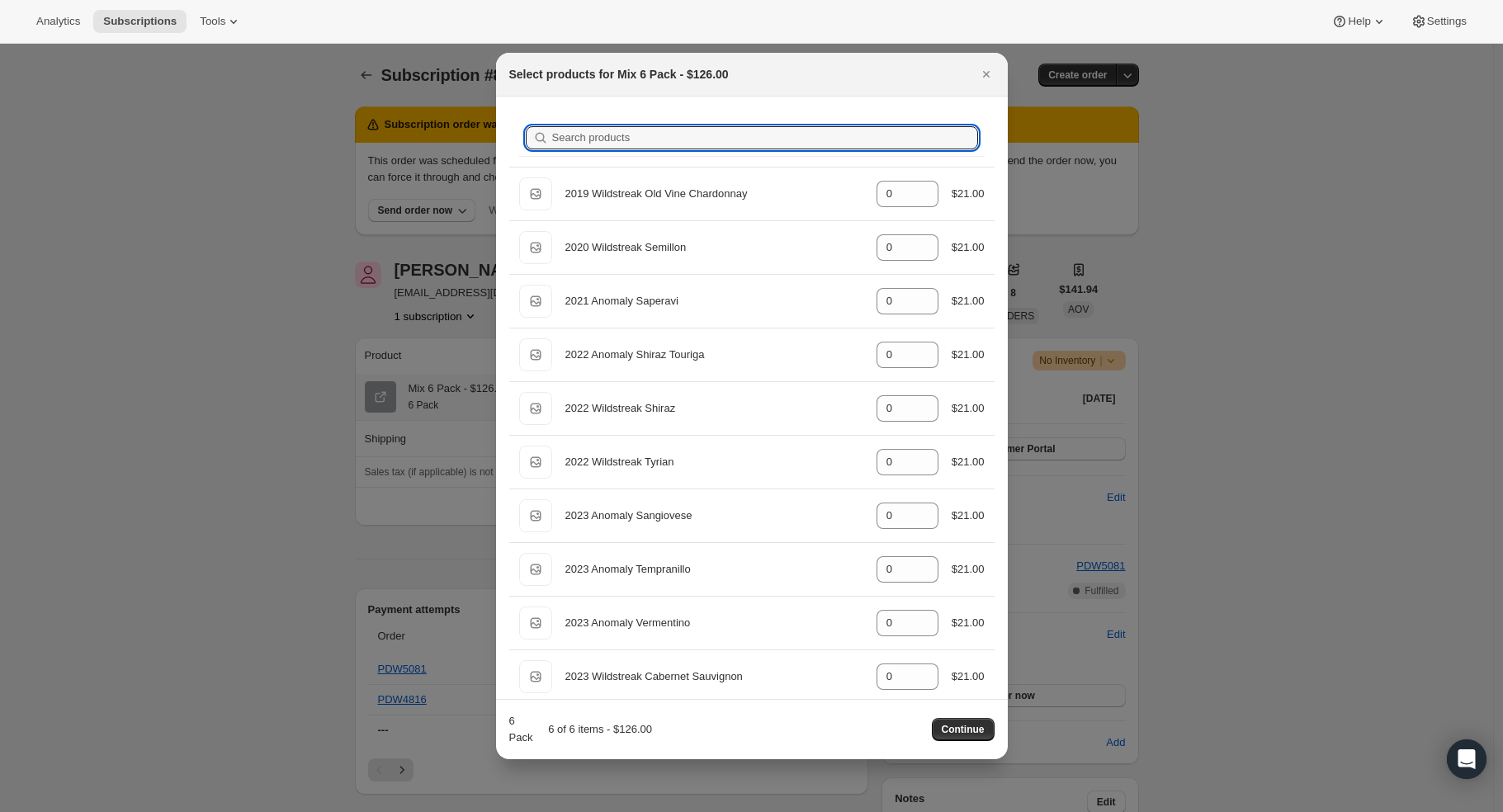
type input "c"
type input "5"
type input "ch"
type input "5"
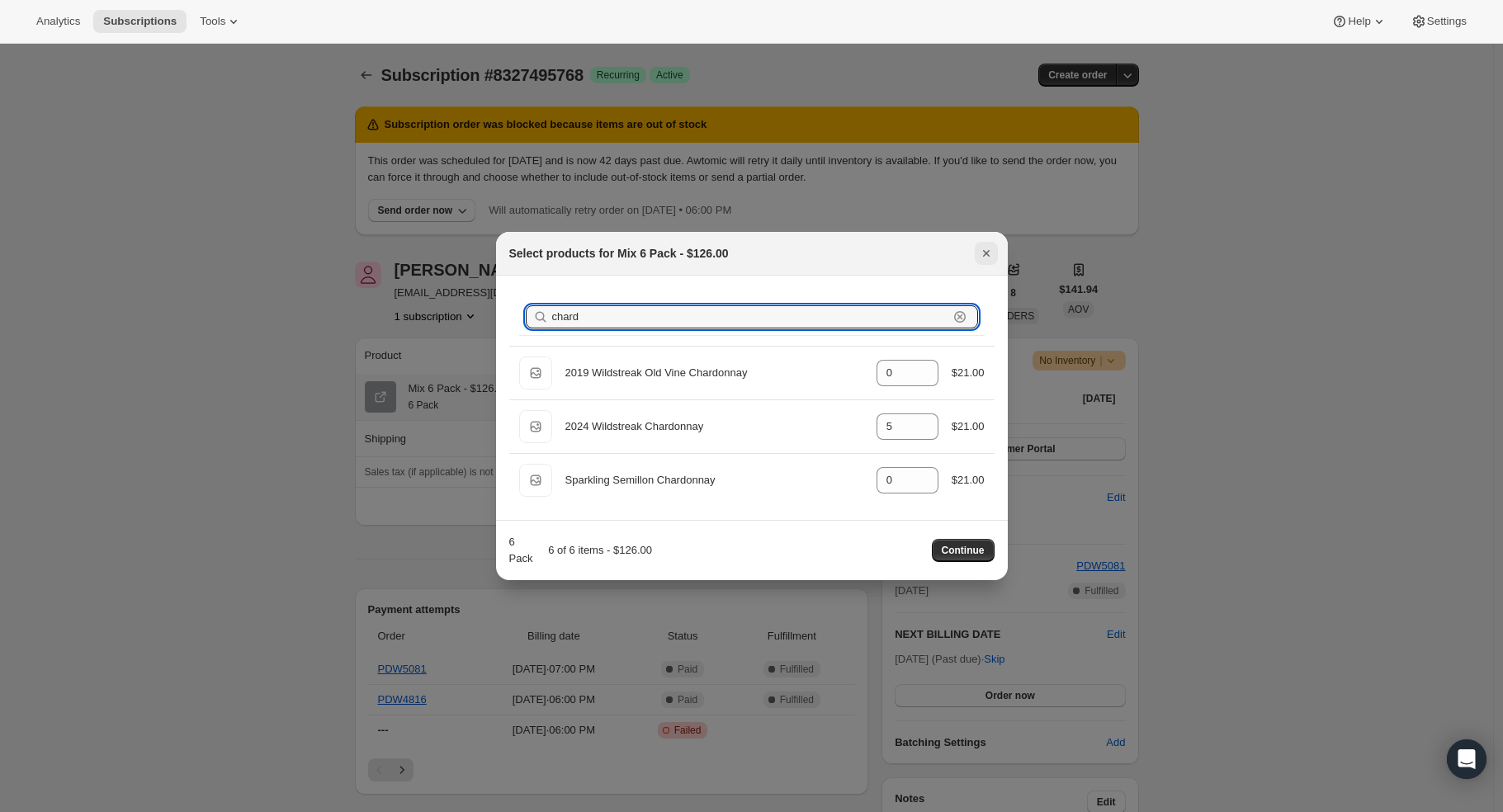
type input "chard"
click at [986, 254] on icon "Close" at bounding box center [985, 253] width 6 height 6
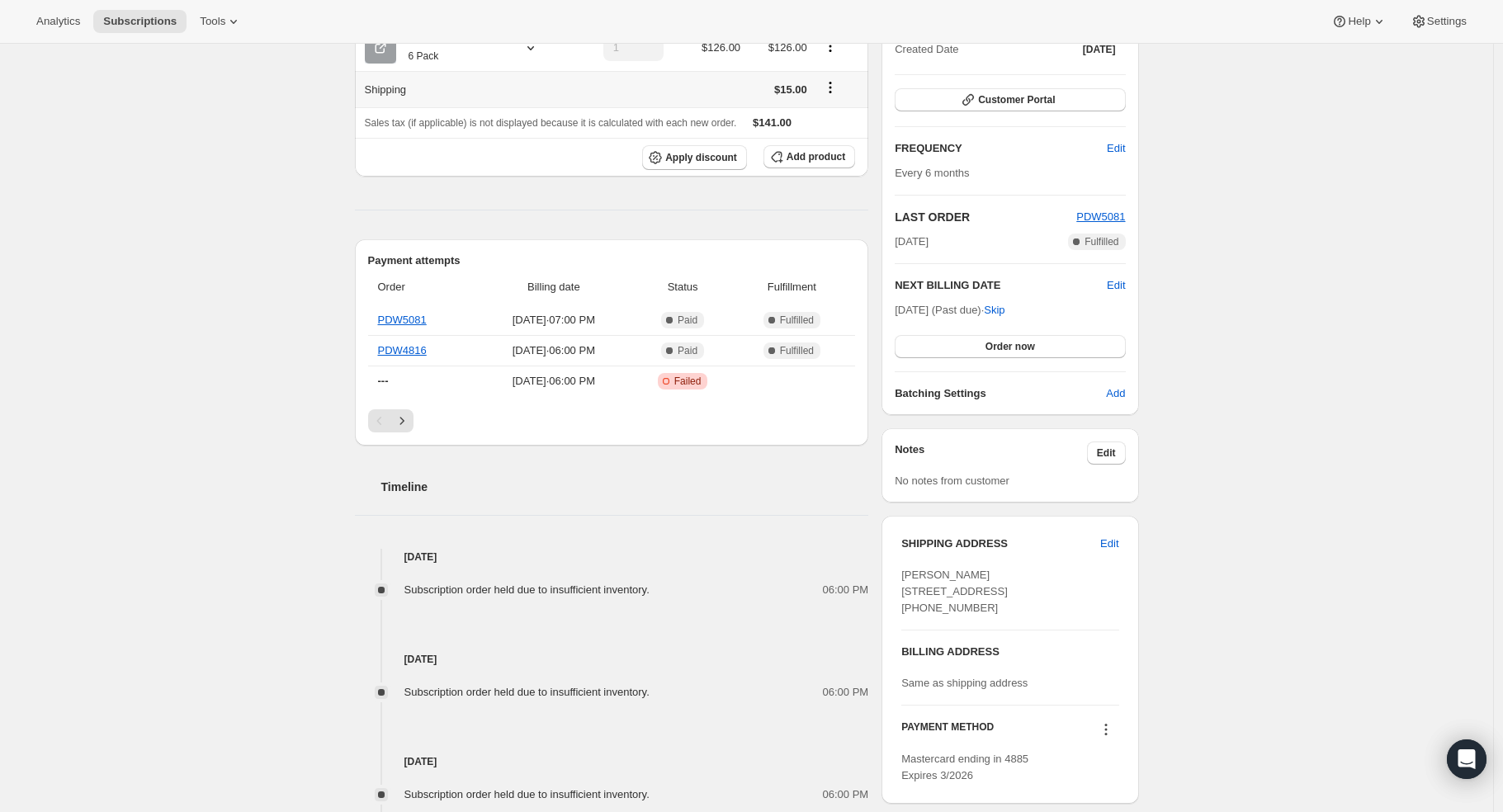
scroll to position [550, 0]
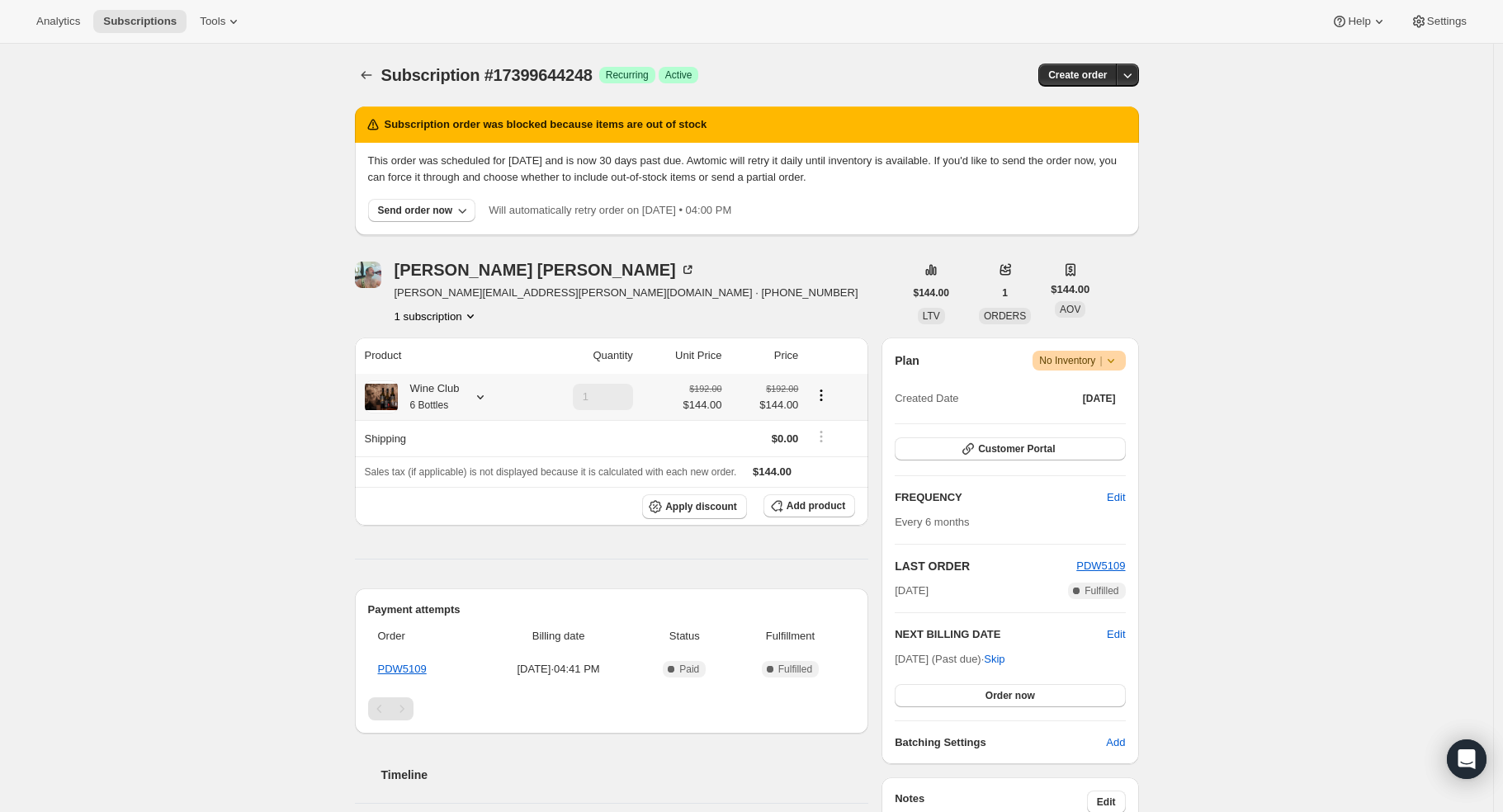
click at [479, 391] on icon at bounding box center [480, 397] width 16 height 16
click at [476, 557] on button "Edit box" at bounding box center [435, 563] width 230 height 23
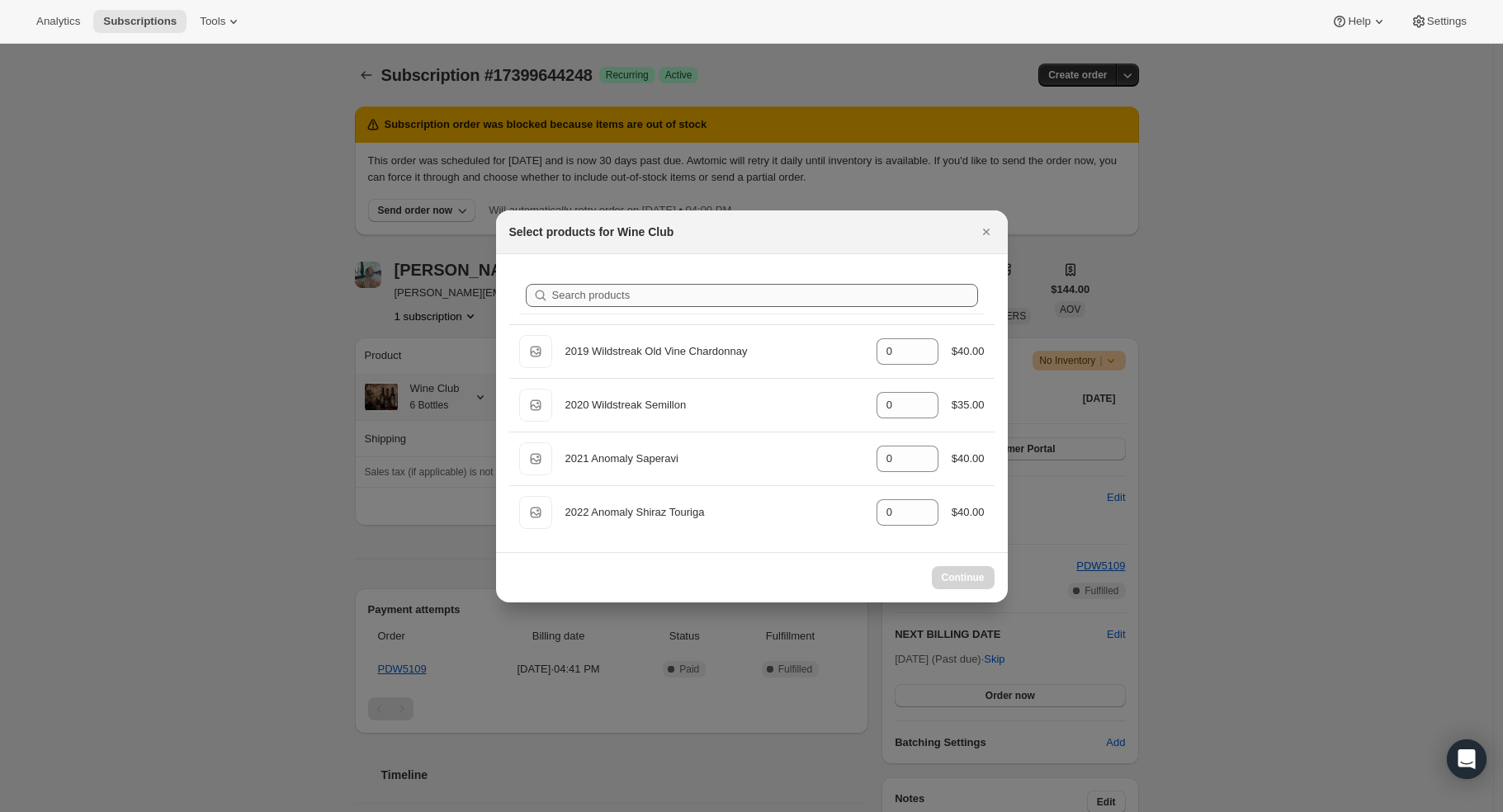
click at [638, 285] on div "Search products" at bounding box center [752, 295] width 466 height 37
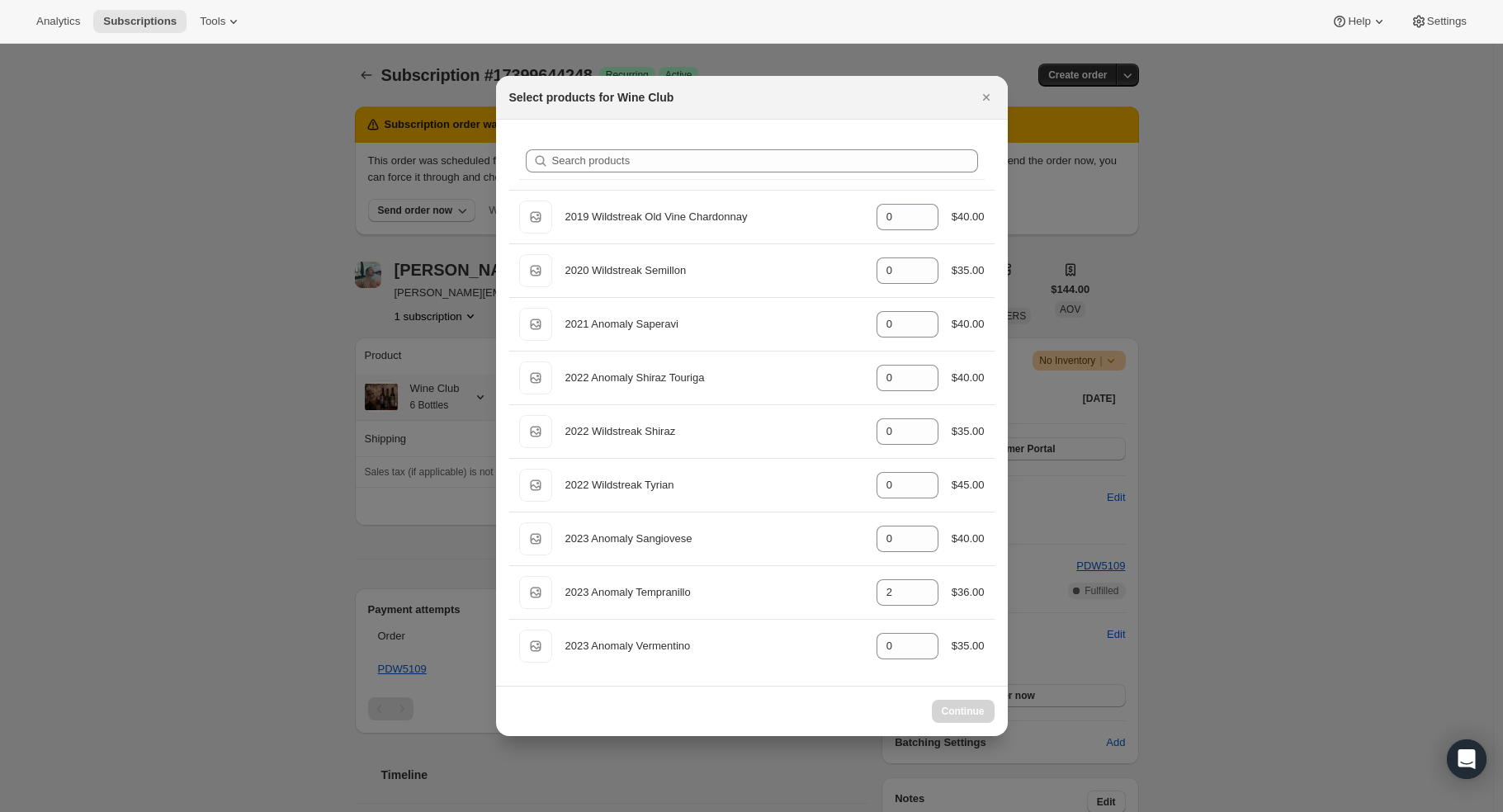
click at [640, 176] on div "Search products" at bounding box center [752, 161] width 466 height 36
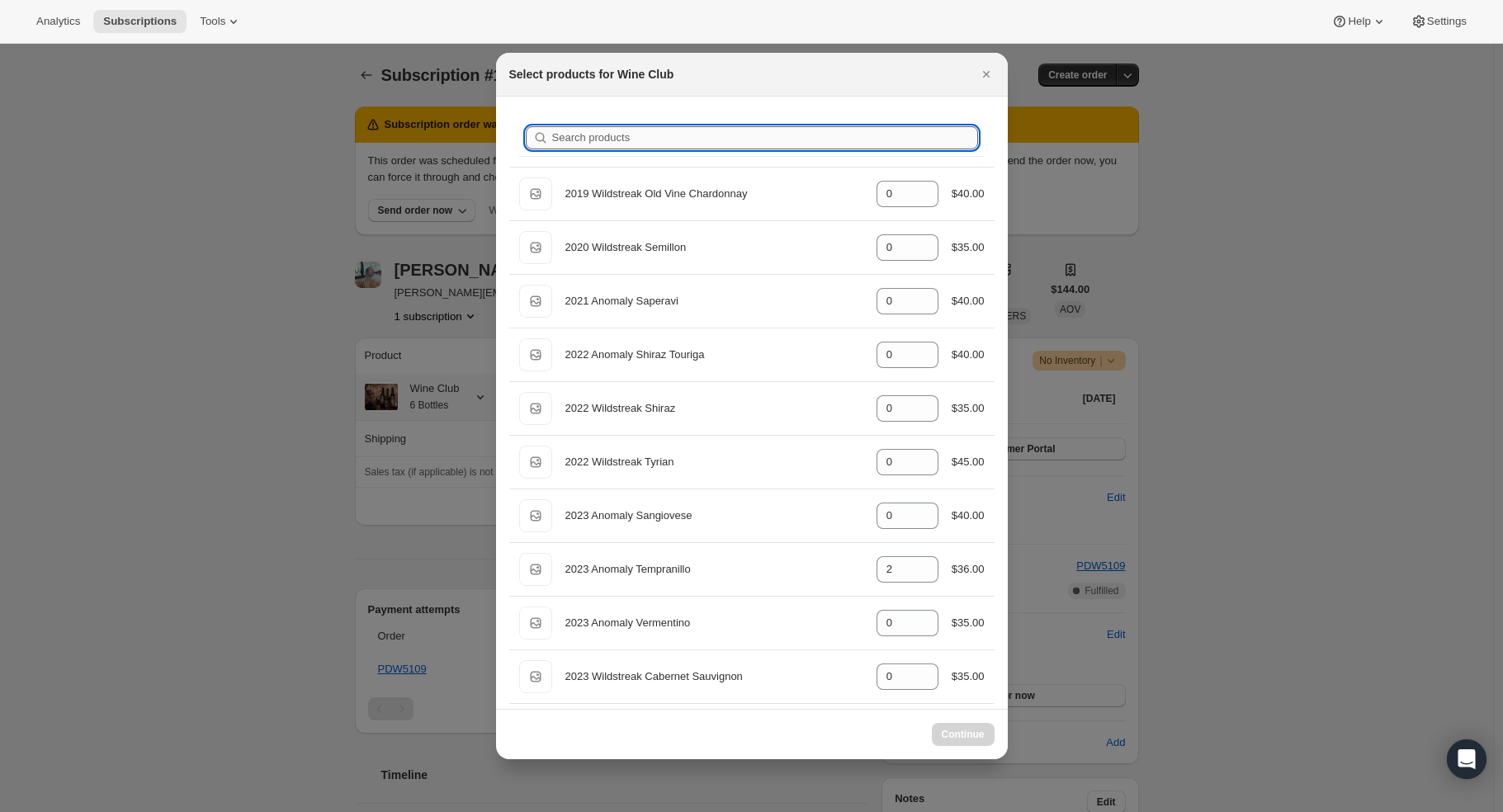
click at [634, 140] on input "Search products" at bounding box center [765, 138] width 426 height 23
type input "t"
type input "2"
type input "0"
type input "te"
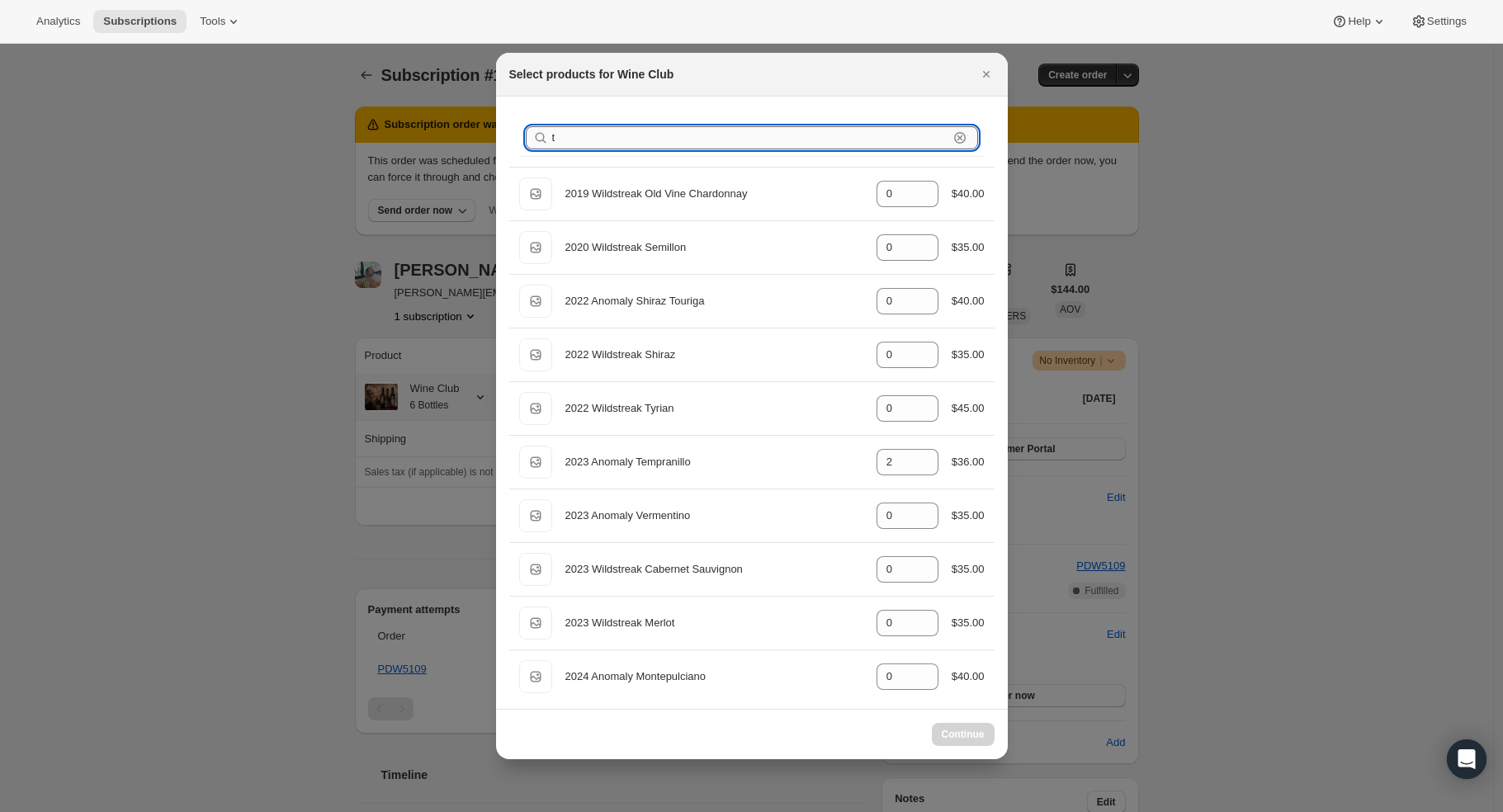
type input "2"
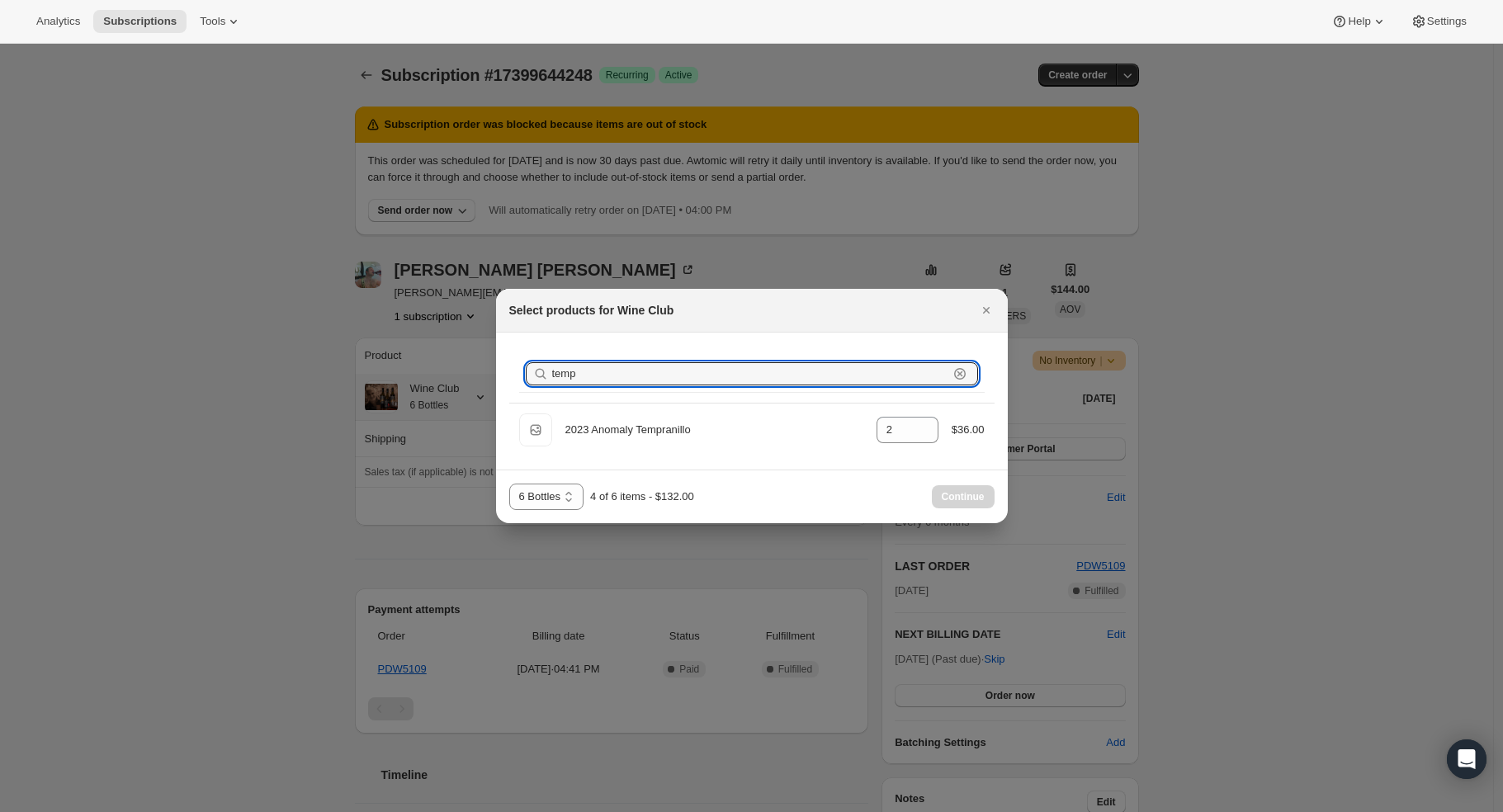
drag, startPoint x: 588, startPoint y: 366, endPoint x: 533, endPoint y: 362, distance: 55.1
click at [533, 362] on div "temp Clear" at bounding box center [752, 374] width 452 height 23
type input "c"
type input "0"
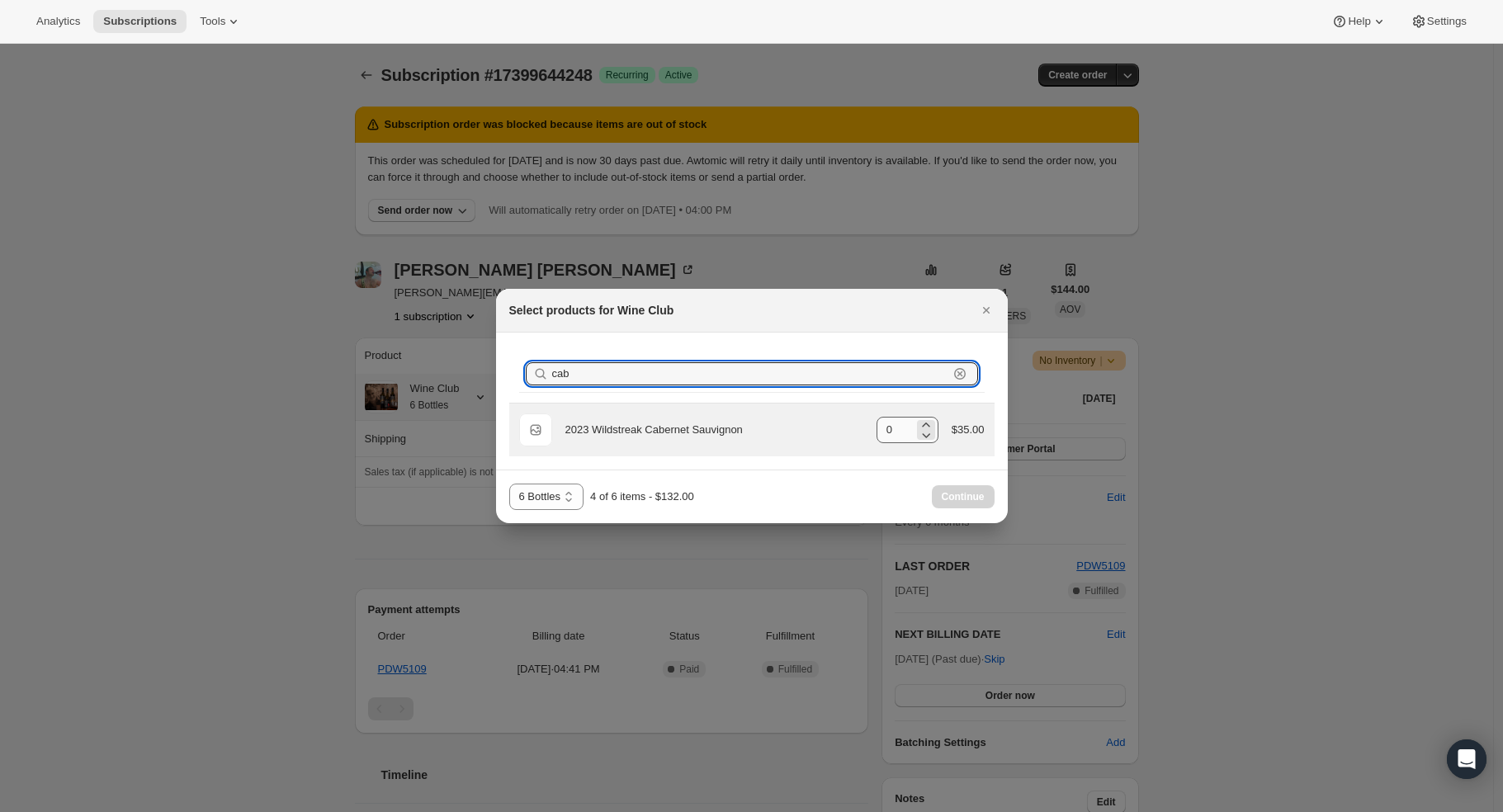
type input "cab"
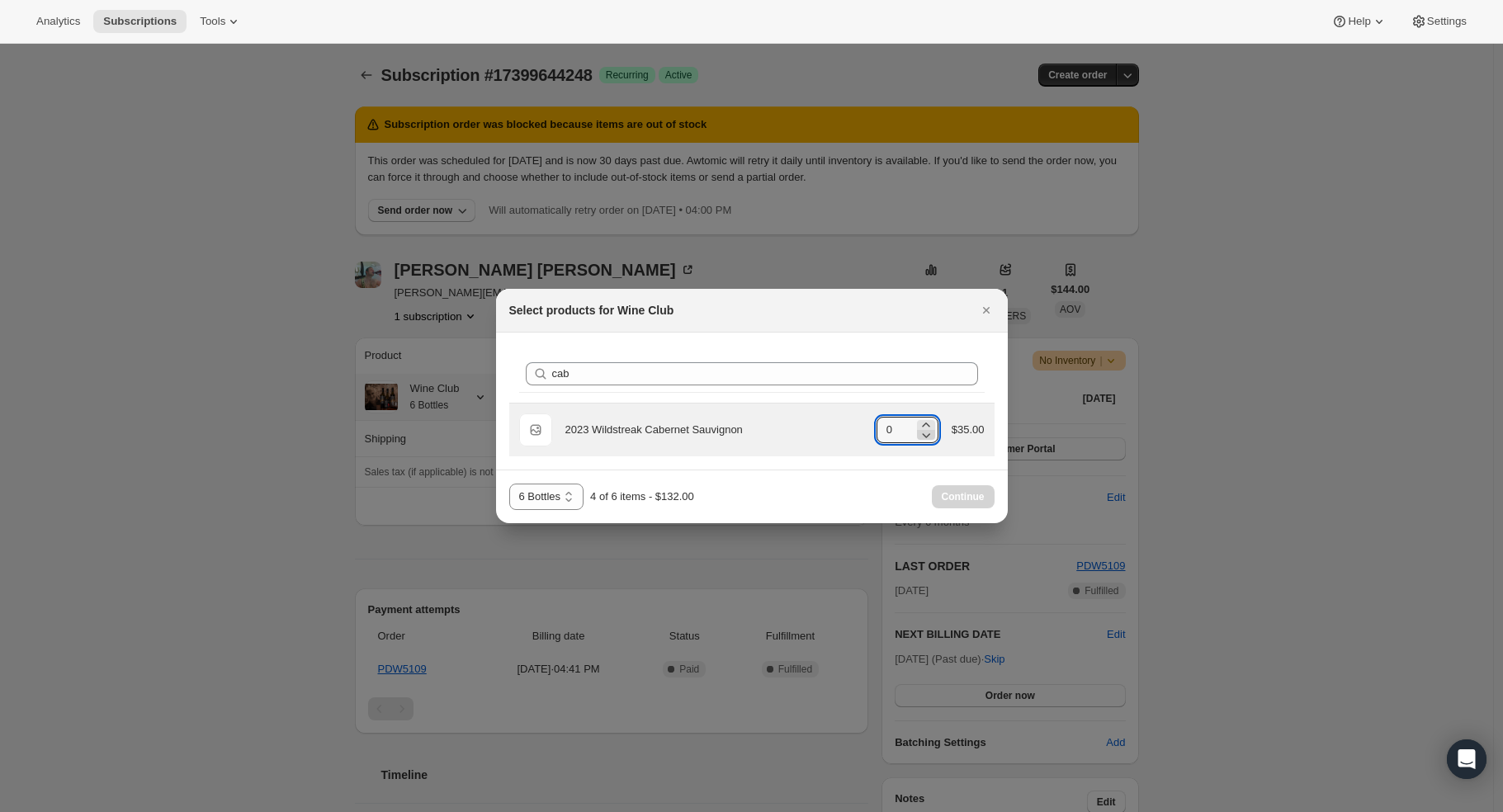
drag, startPoint x: 889, startPoint y: 421, endPoint x: 919, endPoint y: 435, distance: 33.1
click at [919, 435] on div "0" at bounding box center [908, 429] width 62 height 26
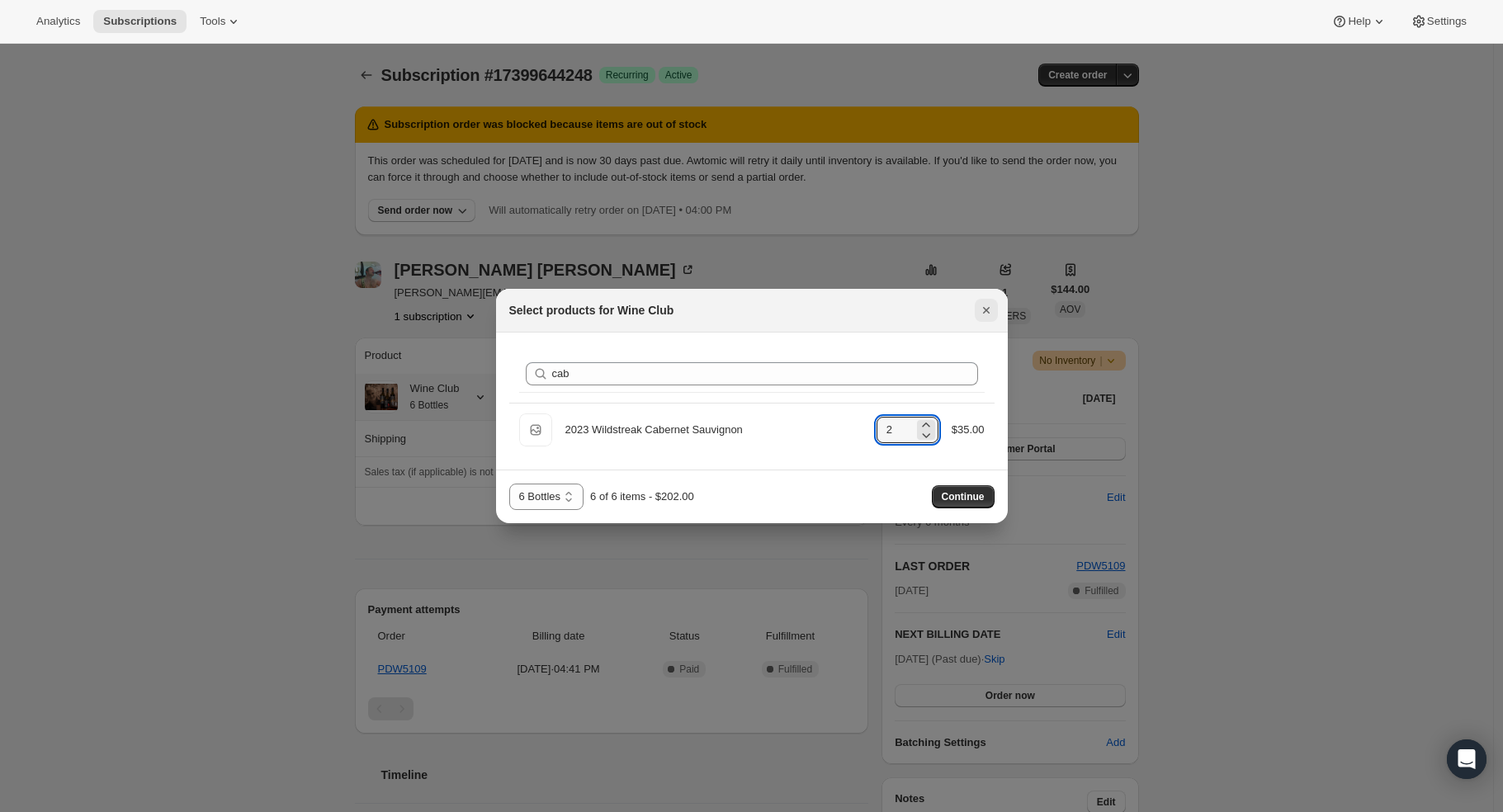
type input "2"
click at [984, 307] on icon "Close" at bounding box center [986, 311] width 16 height 16
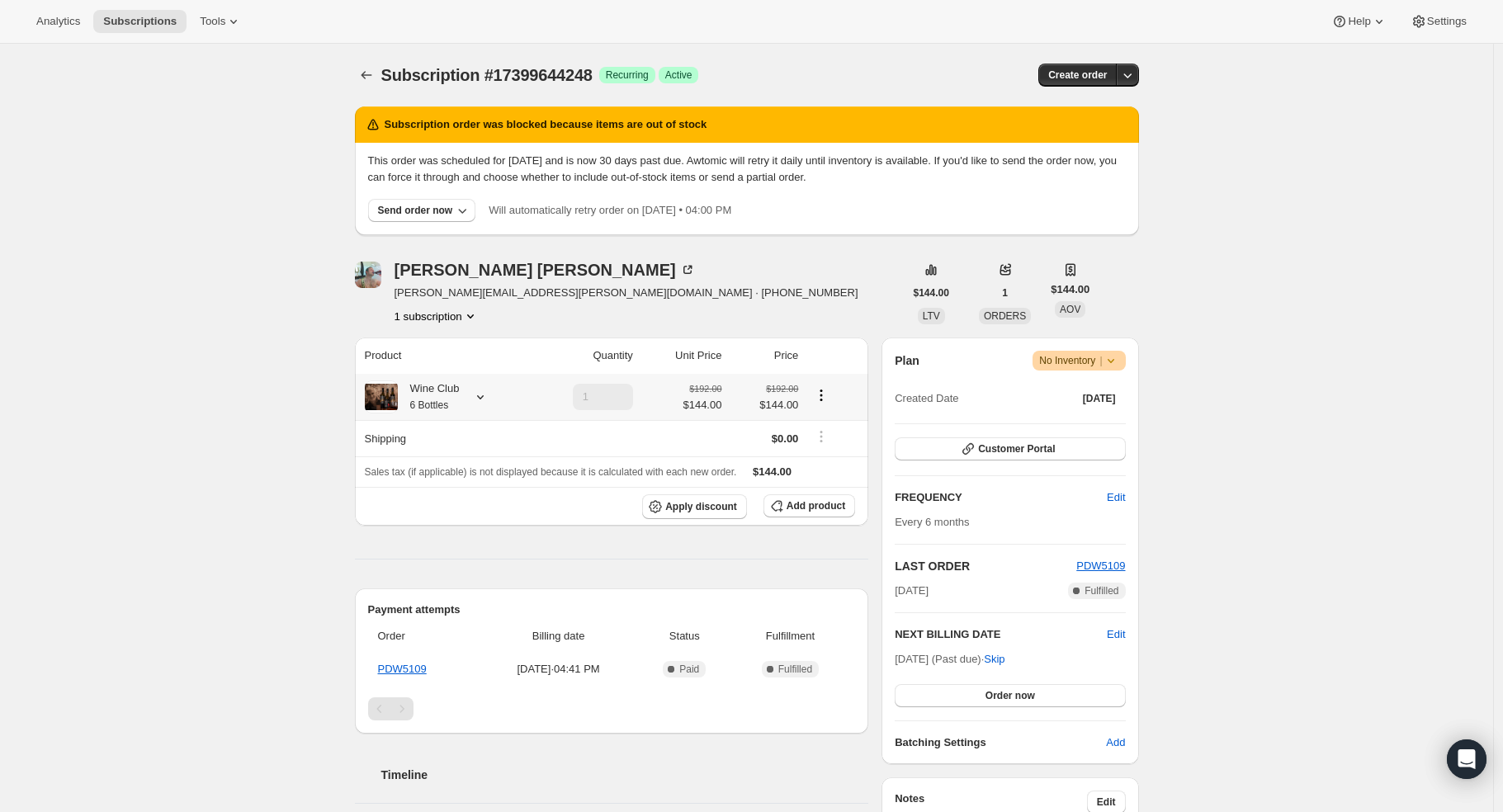
click at [481, 392] on icon at bounding box center [480, 397] width 16 height 16
click at [479, 551] on button "Edit box" at bounding box center [435, 563] width 230 height 23
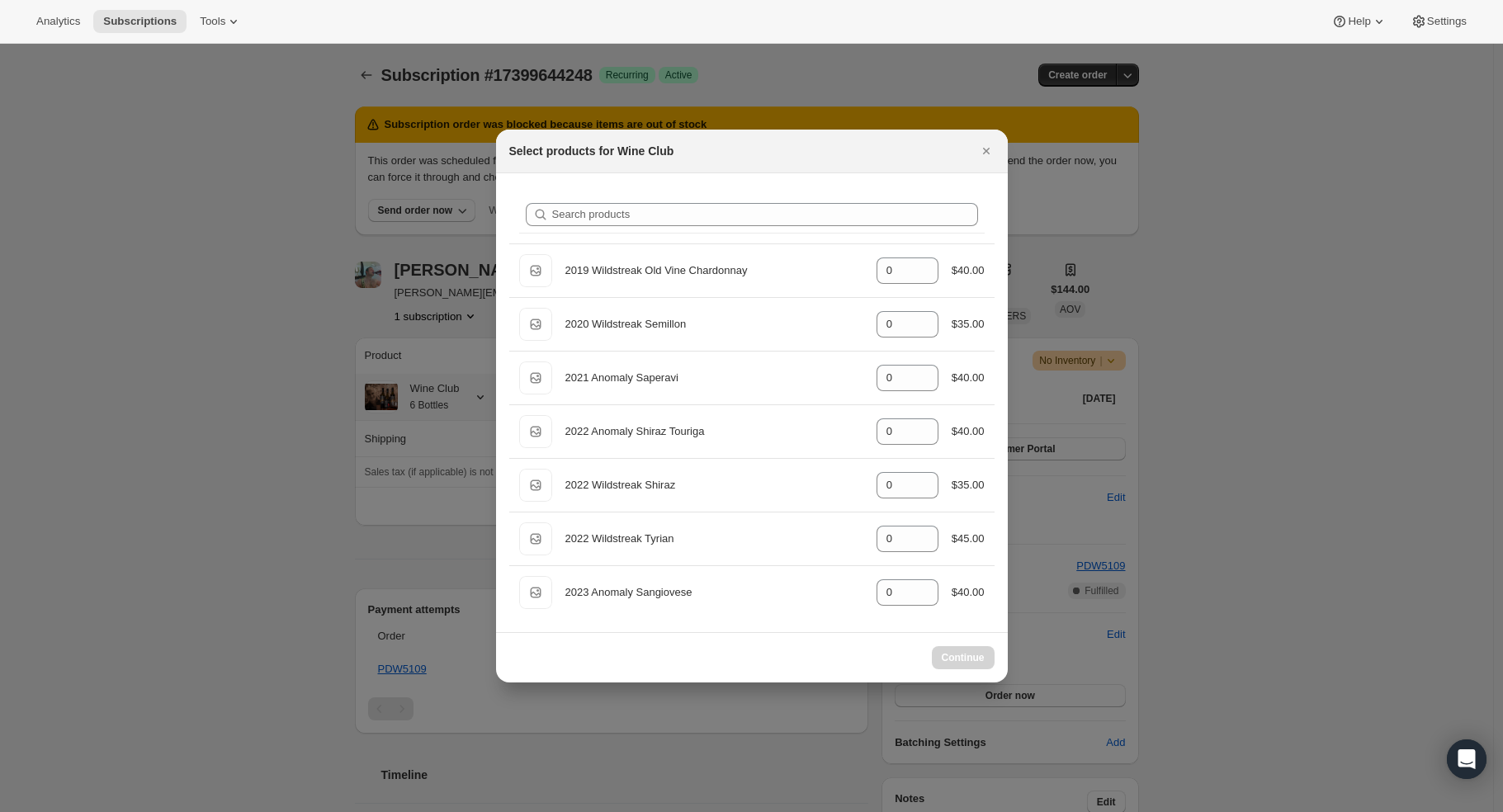
click at [640, 234] on div "Search products Default Title 2019 Wildstreak Old Vine Chardonnay gid://shopify…" at bounding box center [752, 403] width 512 height 459
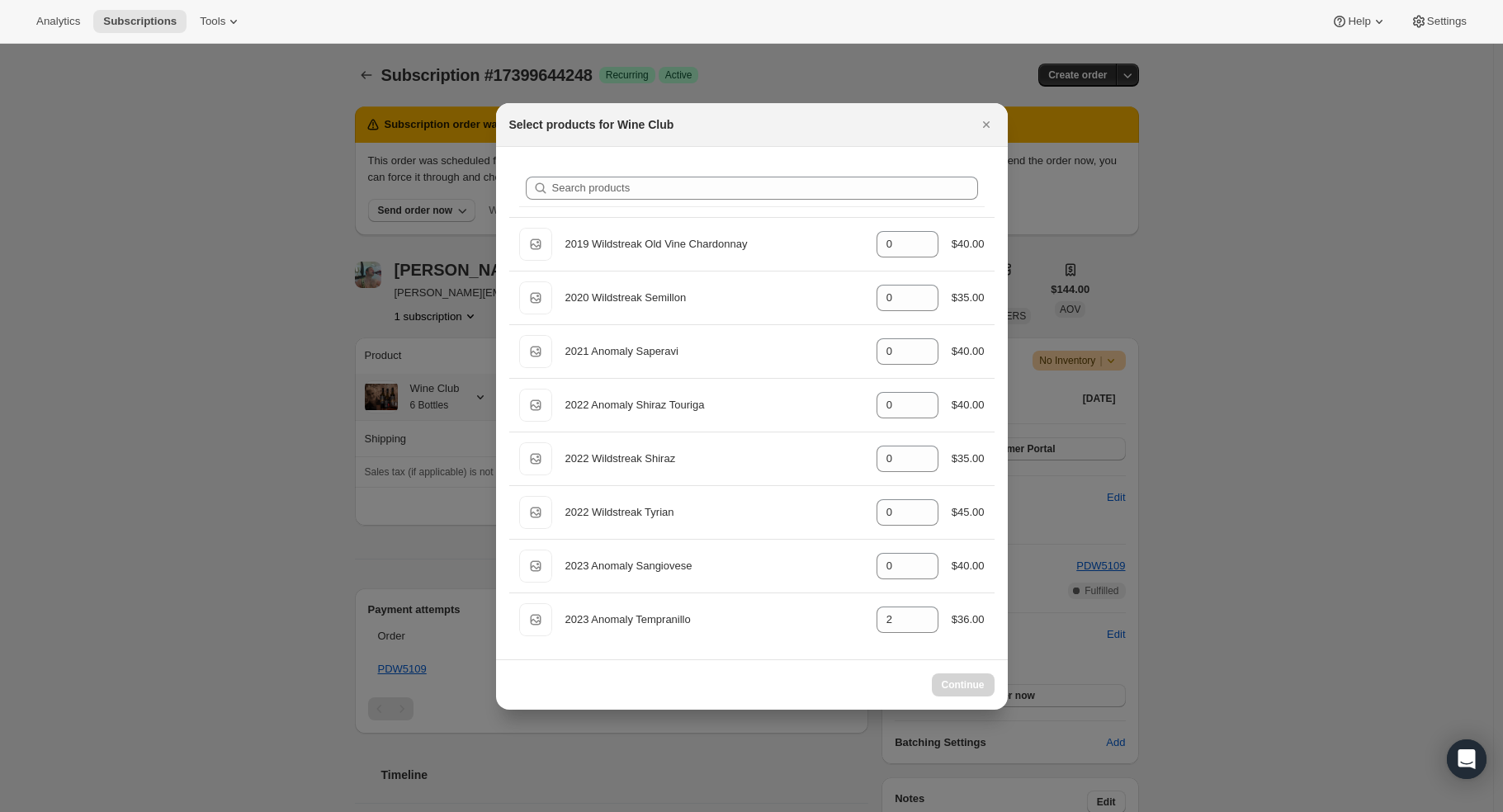
click at [607, 217] on ul "Default Title 2019 Wildstreak Old Vine Chardonnay gid://shopify/ProductVariant/…" at bounding box center [752, 431] width 485 height 429
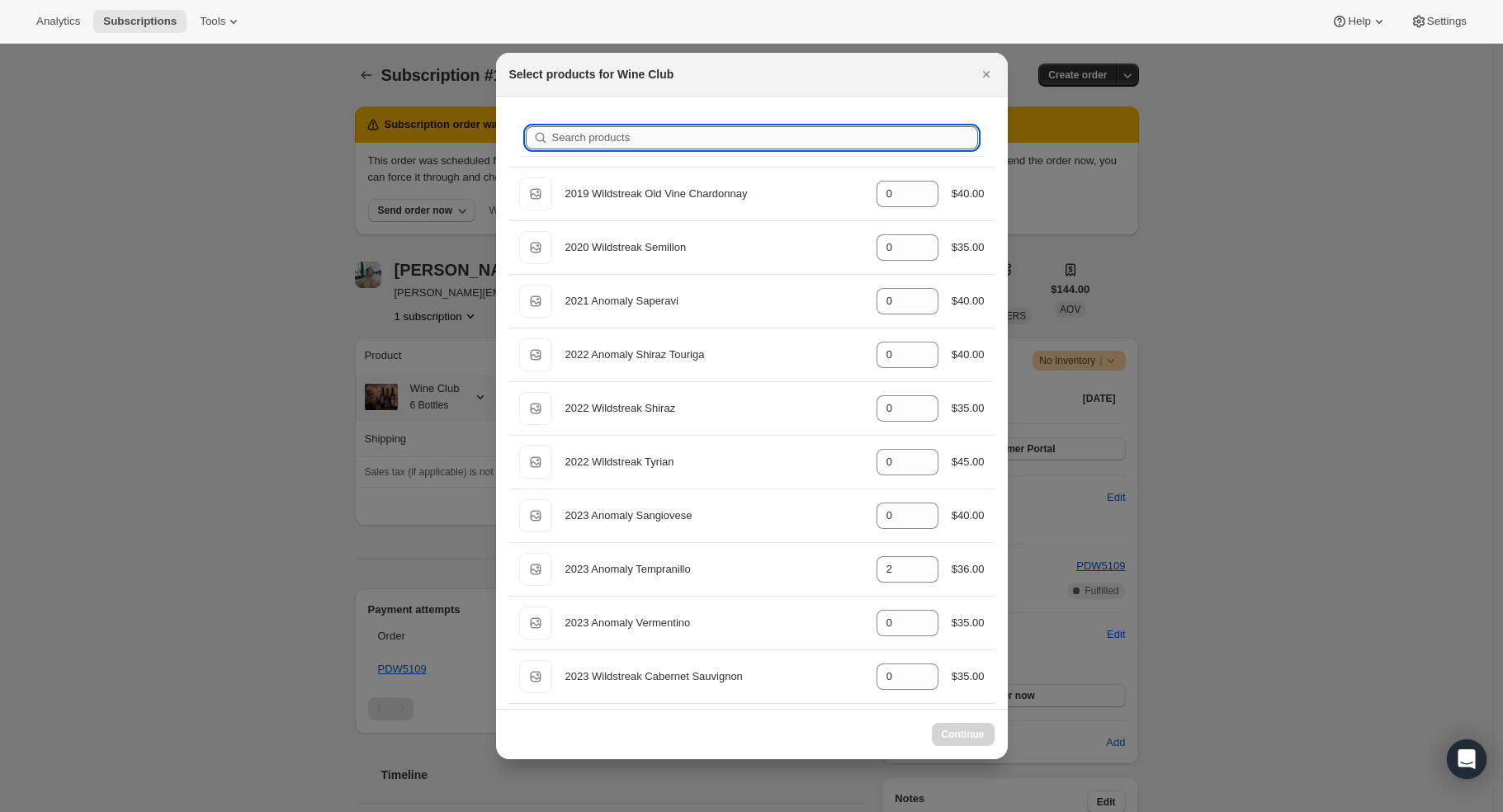
click at [590, 126] on input "Search products" at bounding box center [765, 138] width 426 height 23
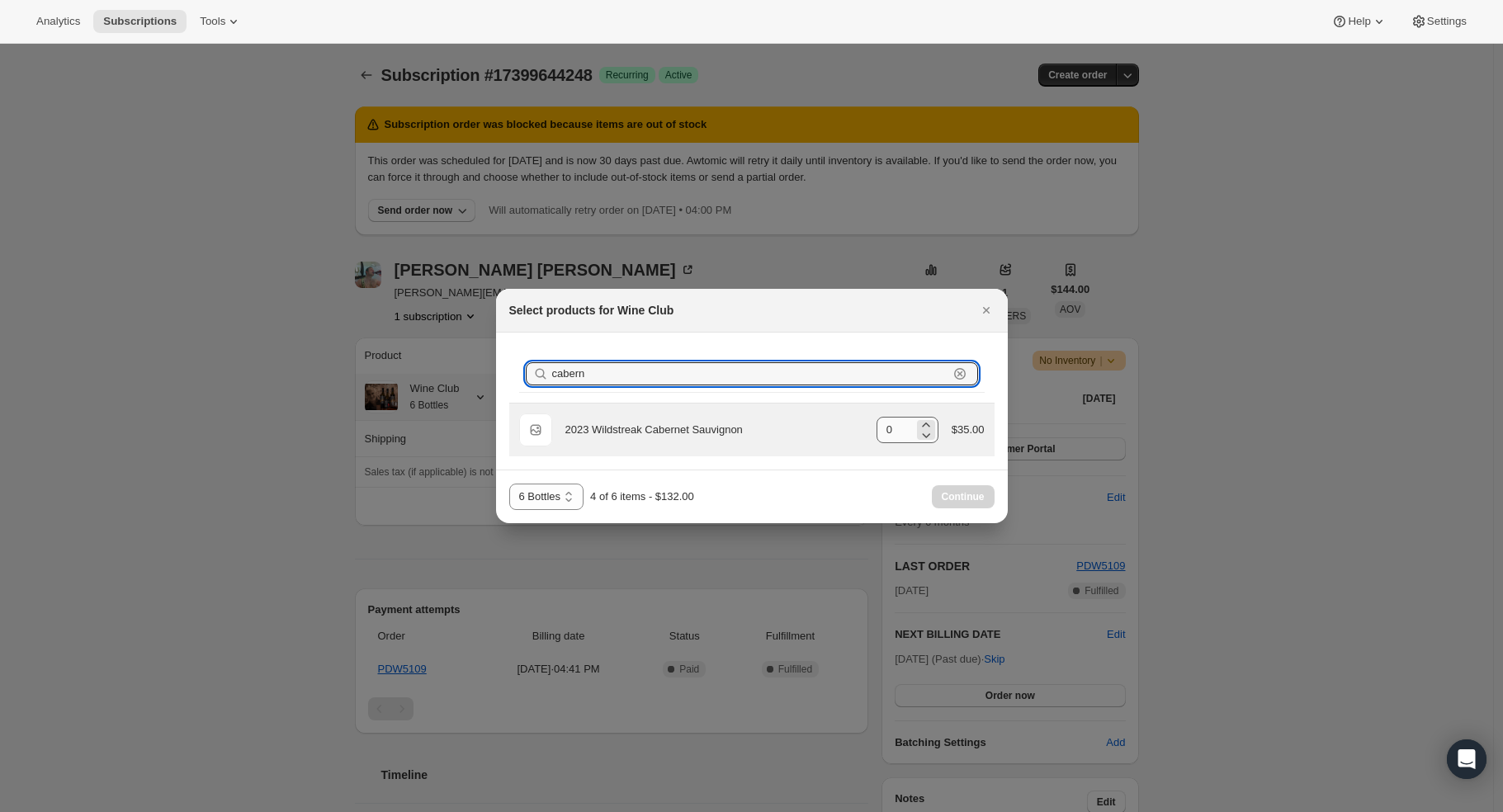
type input "cabern"
drag, startPoint x: 898, startPoint y: 425, endPoint x: 883, endPoint y: 430, distance: 15.8
click at [883, 430] on input "0" at bounding box center [895, 429] width 37 height 26
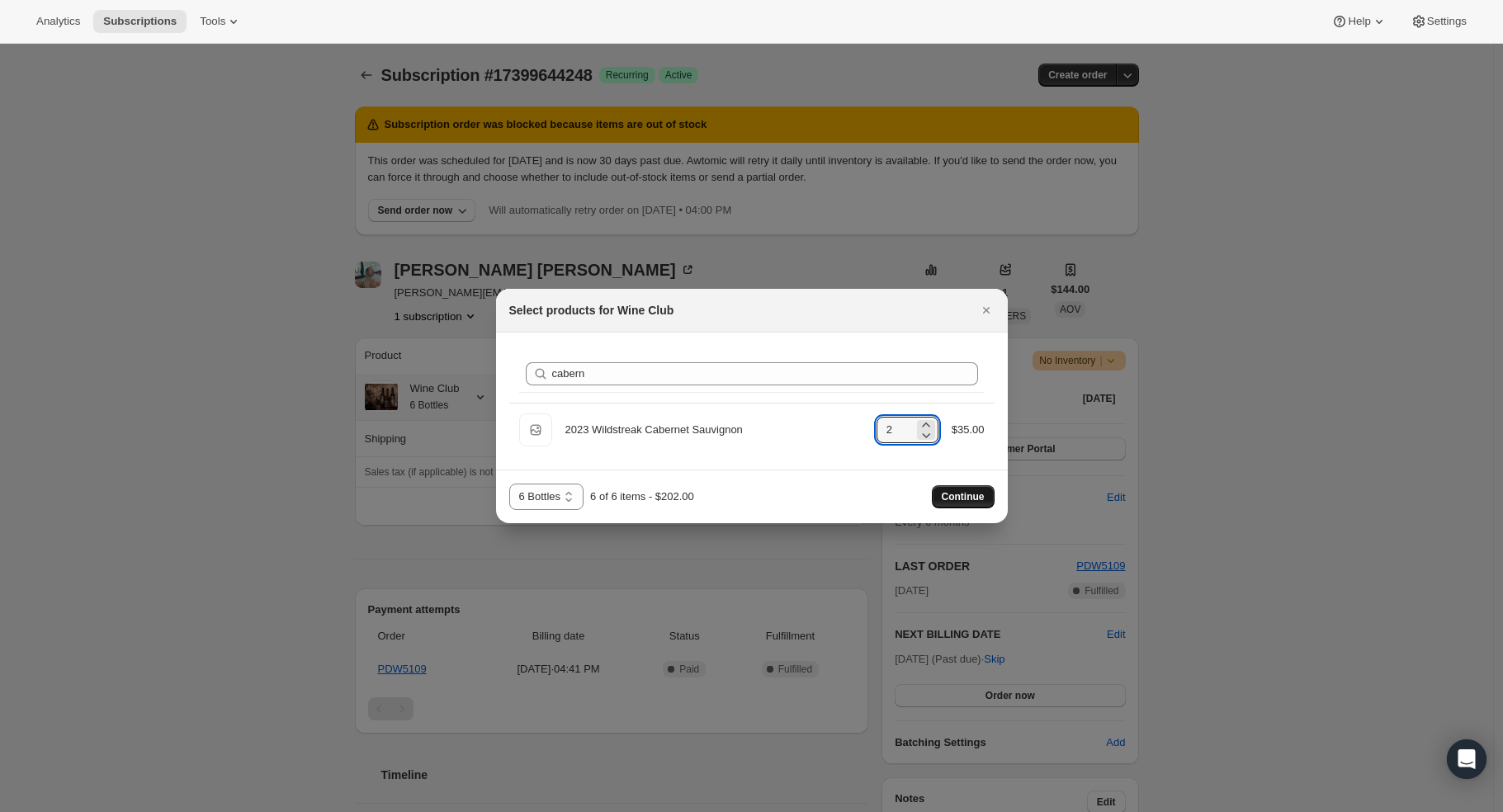
type input "2"
click at [964, 497] on span "Continue" at bounding box center [964, 497] width 43 height 14
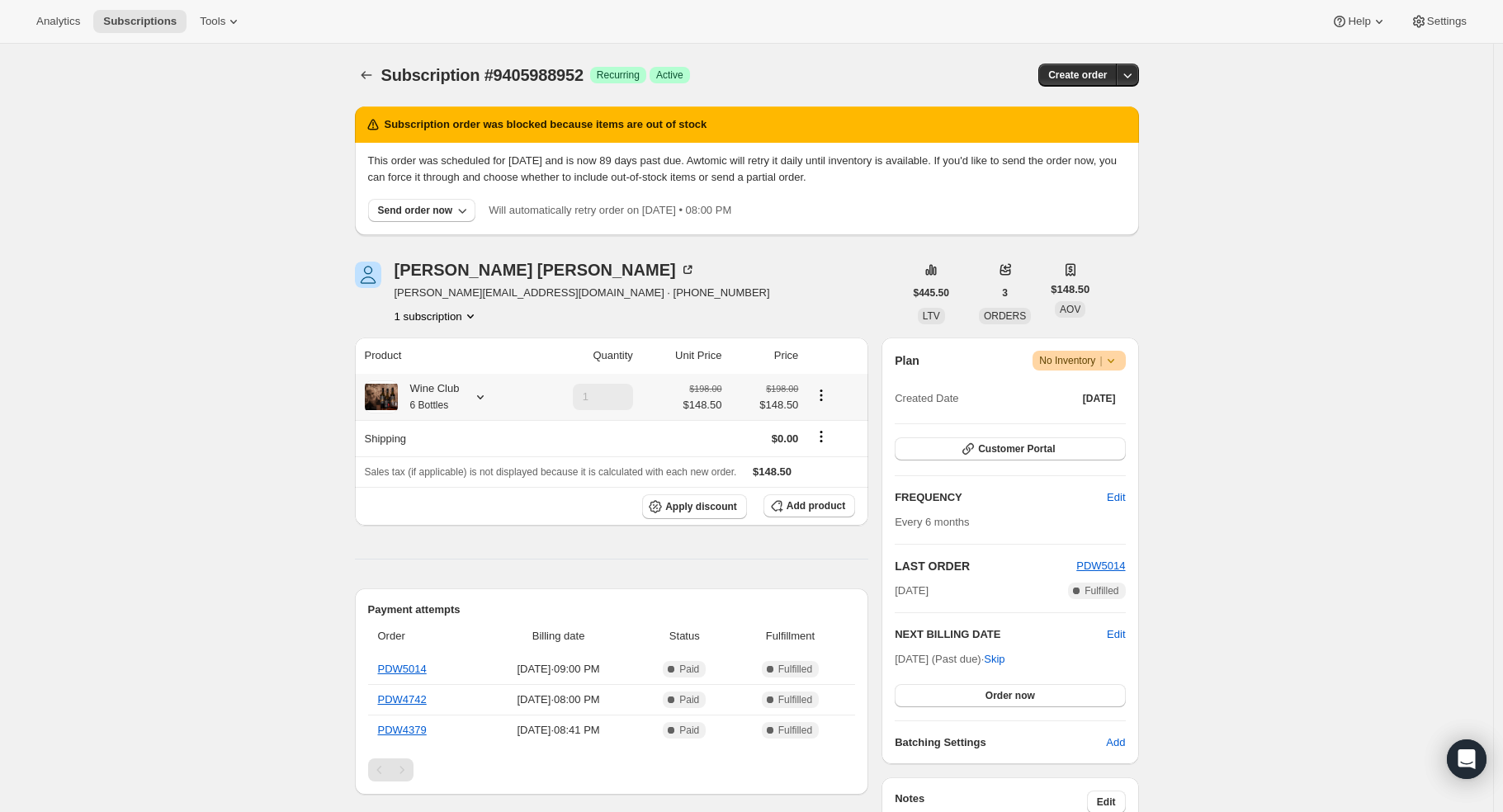
click at [479, 394] on icon at bounding box center [480, 397] width 16 height 16
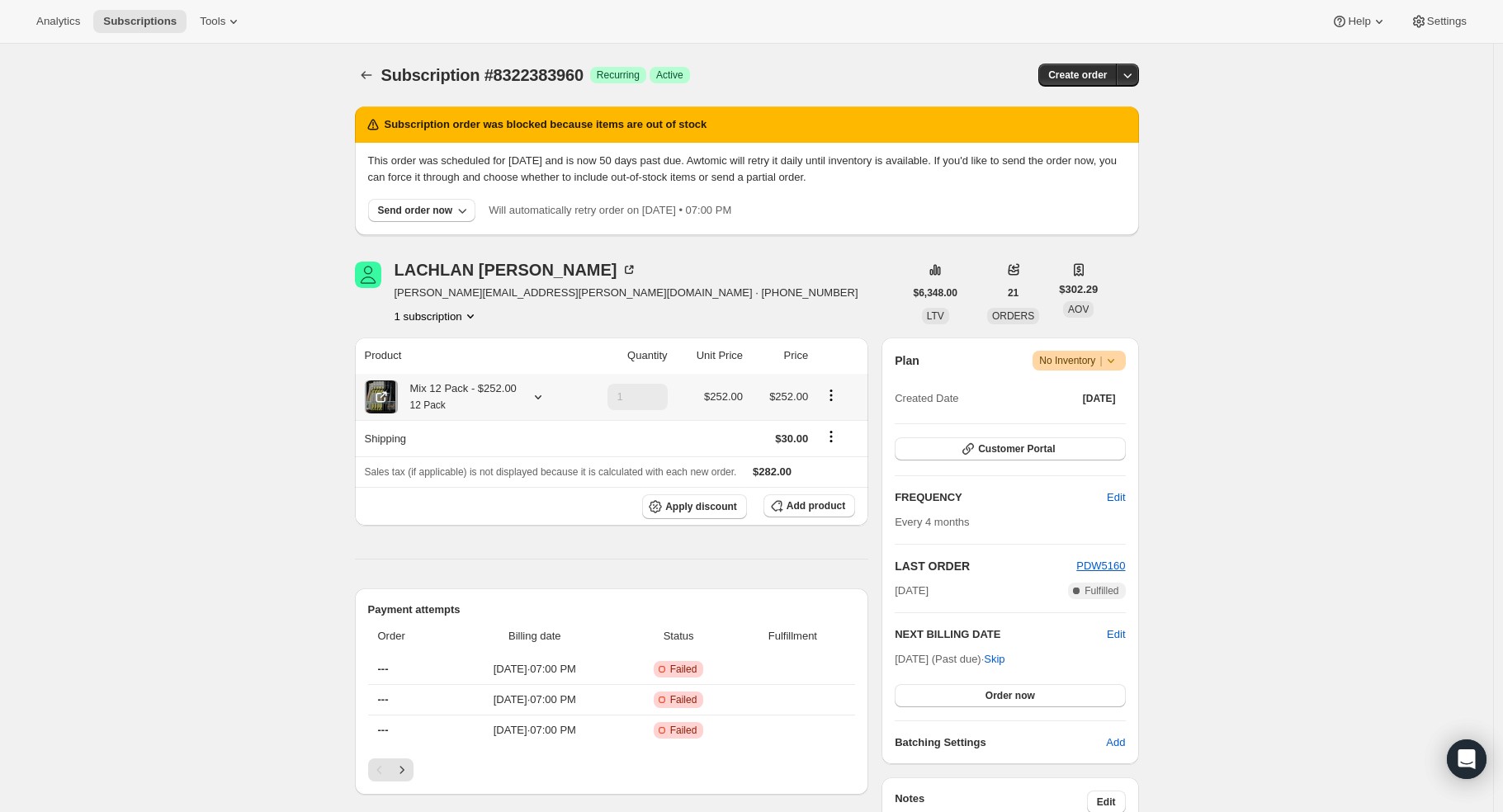
click at [534, 389] on icon at bounding box center [539, 397] width 16 height 16
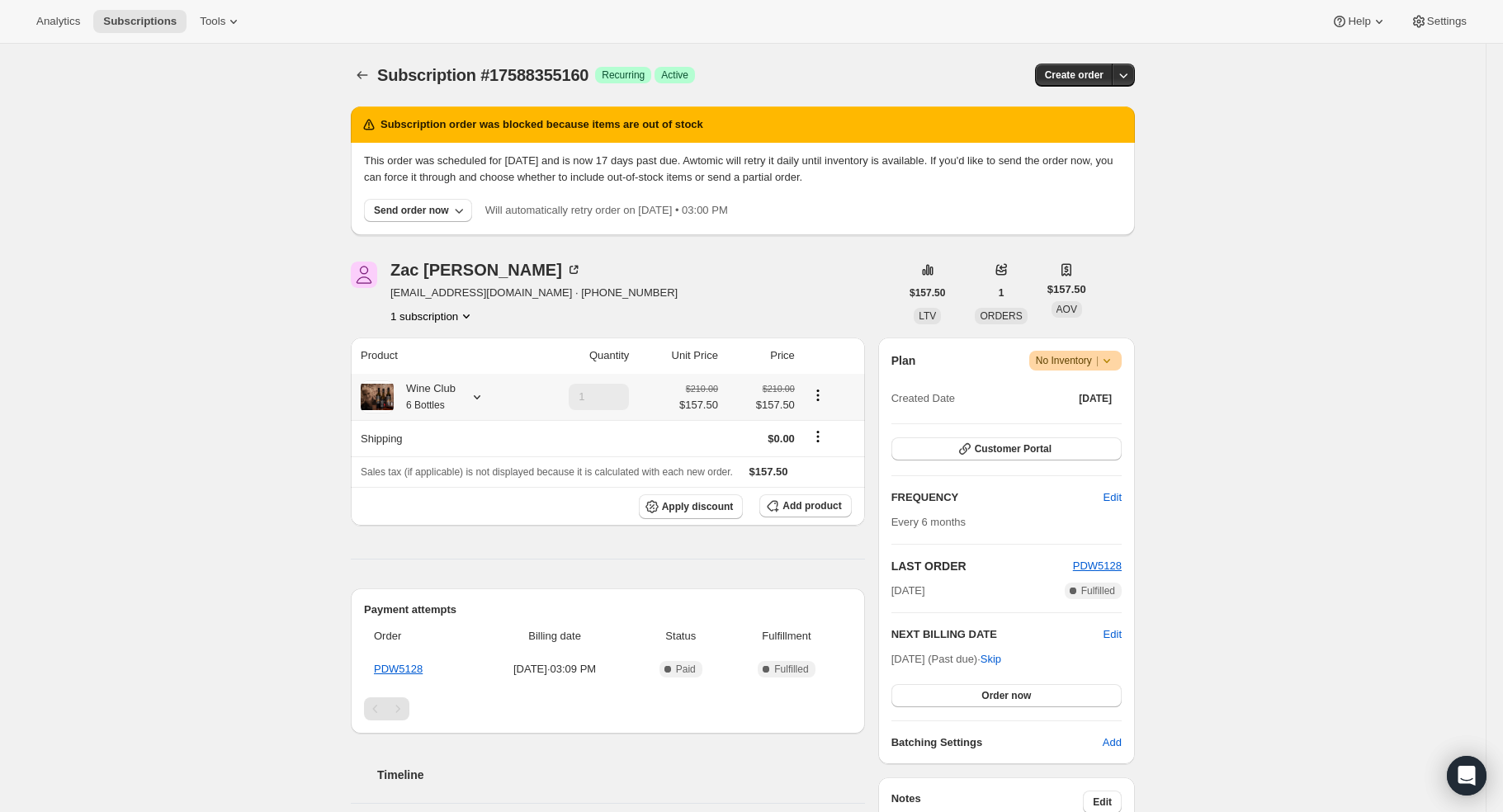
click at [484, 394] on icon at bounding box center [477, 397] width 16 height 16
click at [481, 396] on icon at bounding box center [476, 397] width 6 height 5
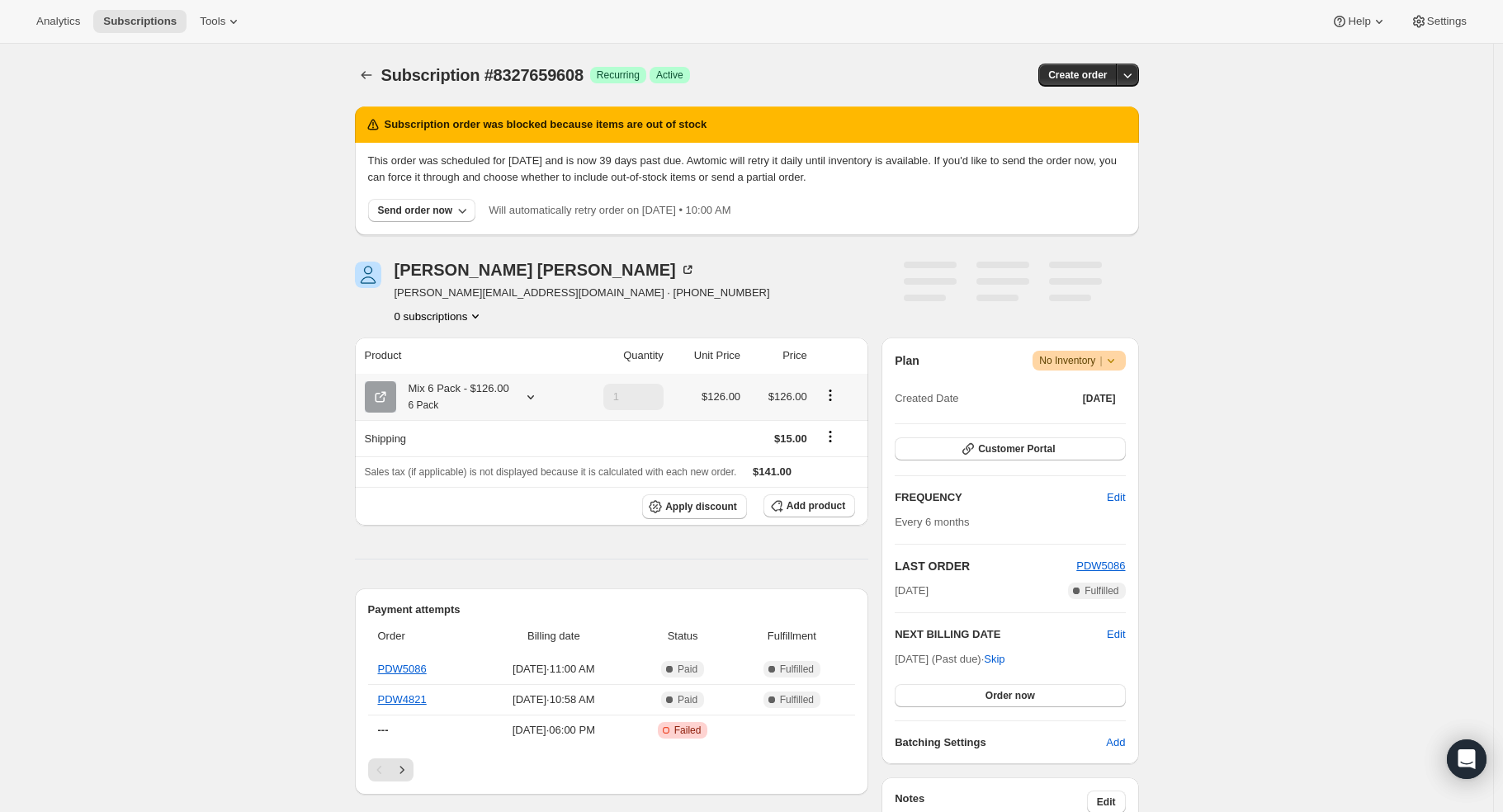
click at [531, 397] on icon at bounding box center [530, 397] width 16 height 16
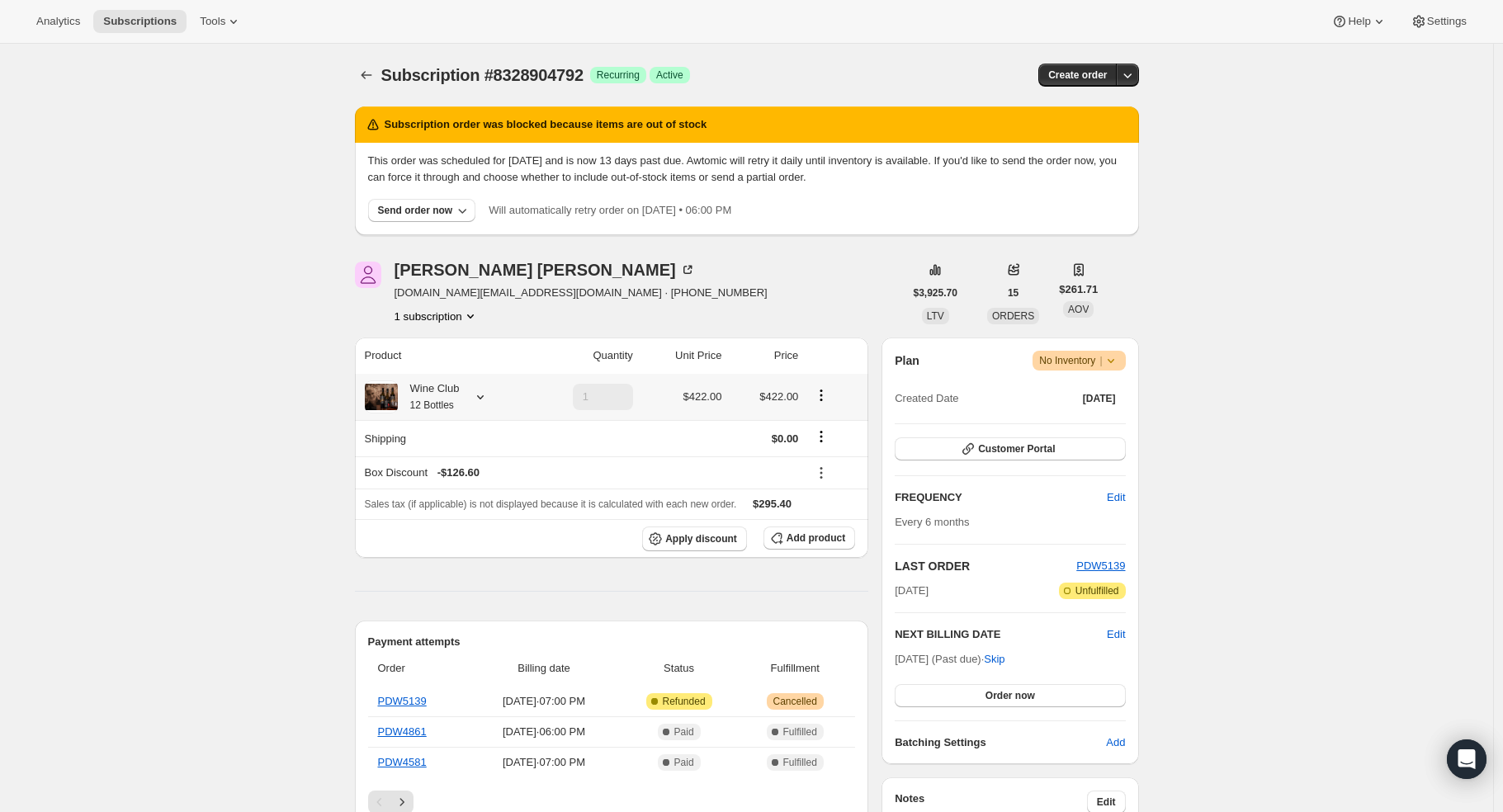
click at [481, 396] on icon at bounding box center [480, 397] width 16 height 16
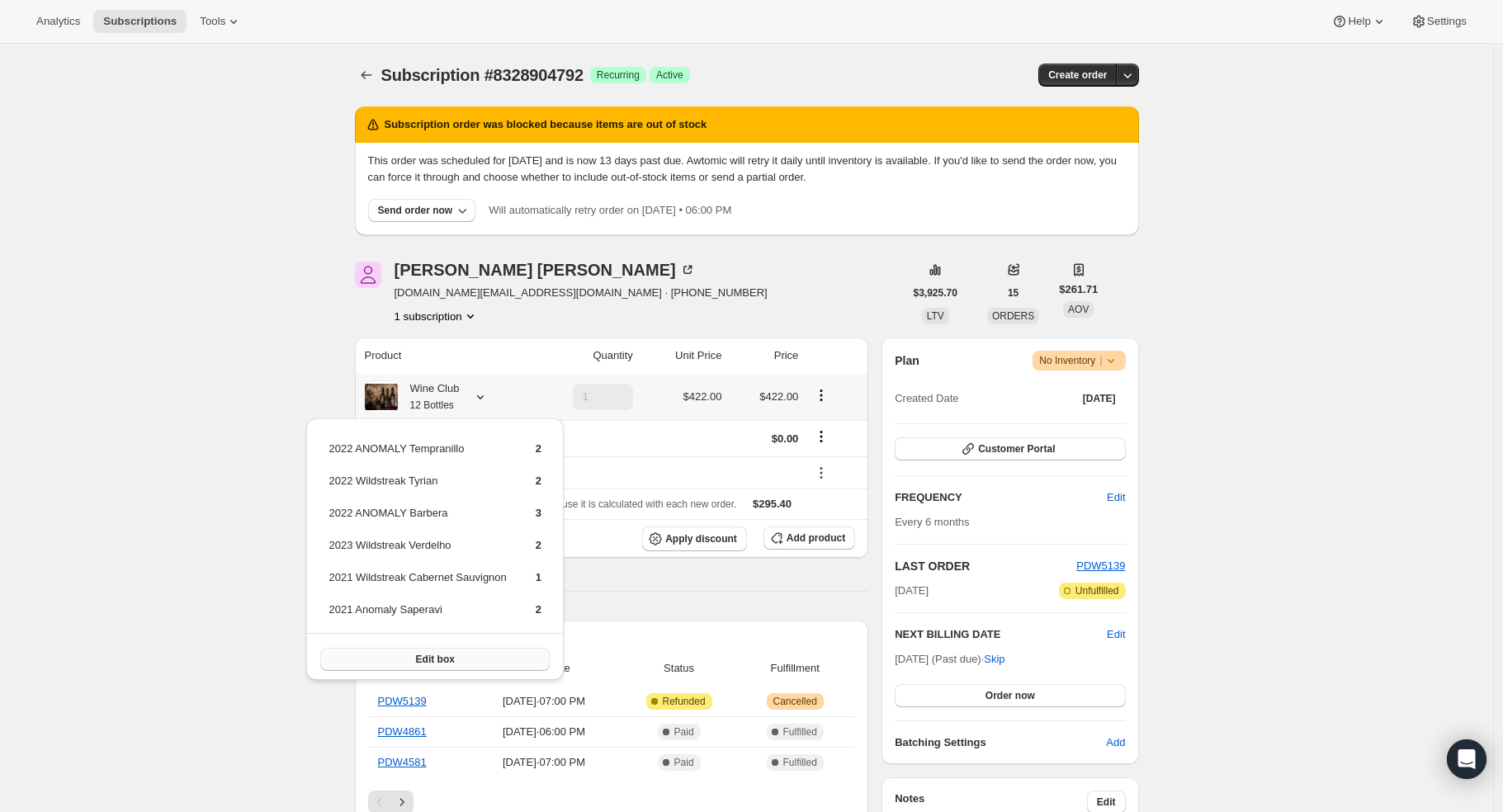
click at [431, 659] on span "Edit box" at bounding box center [435, 659] width 39 height 14
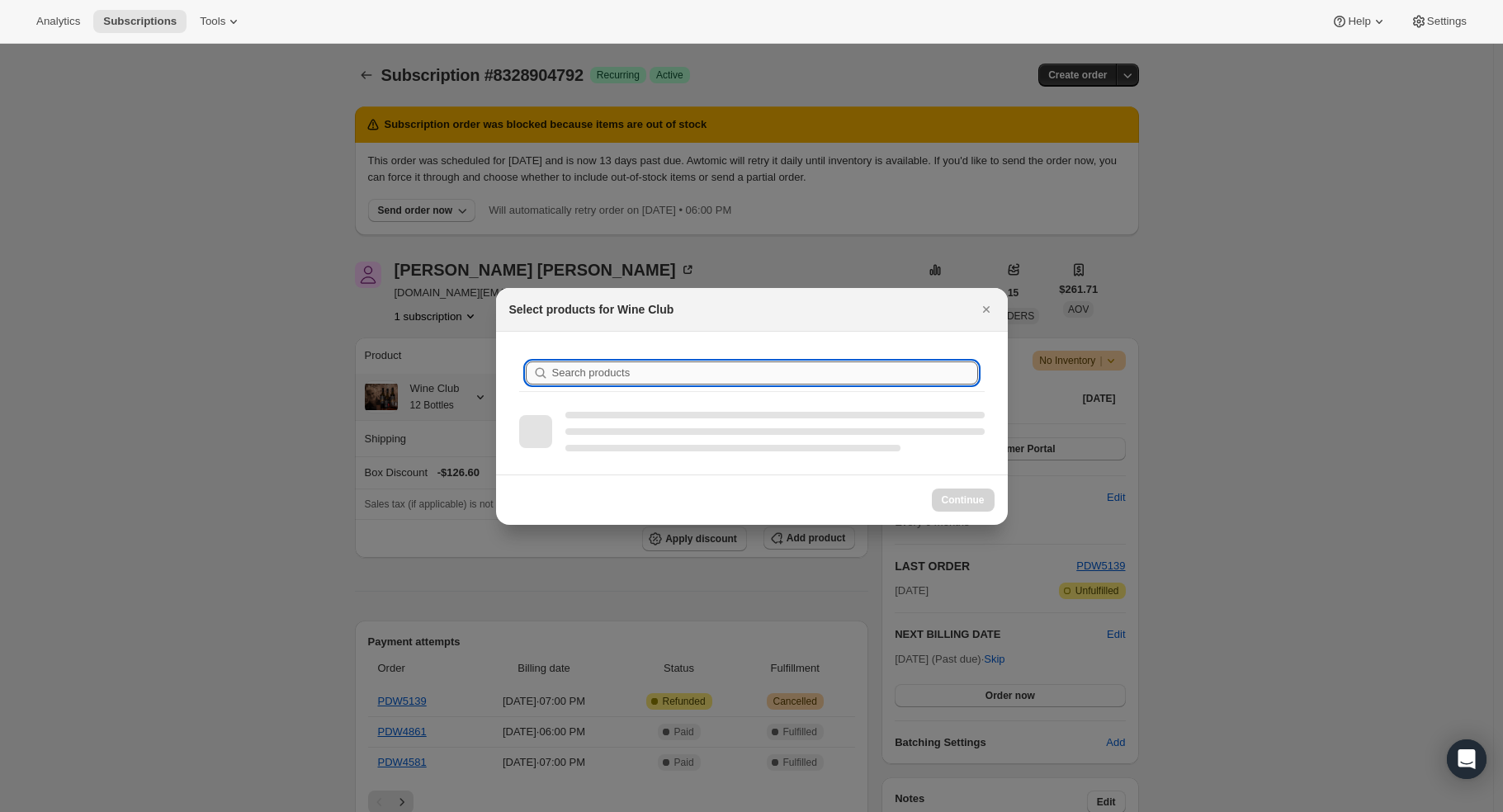
click at [625, 363] on input "Search products" at bounding box center [765, 374] width 426 height 23
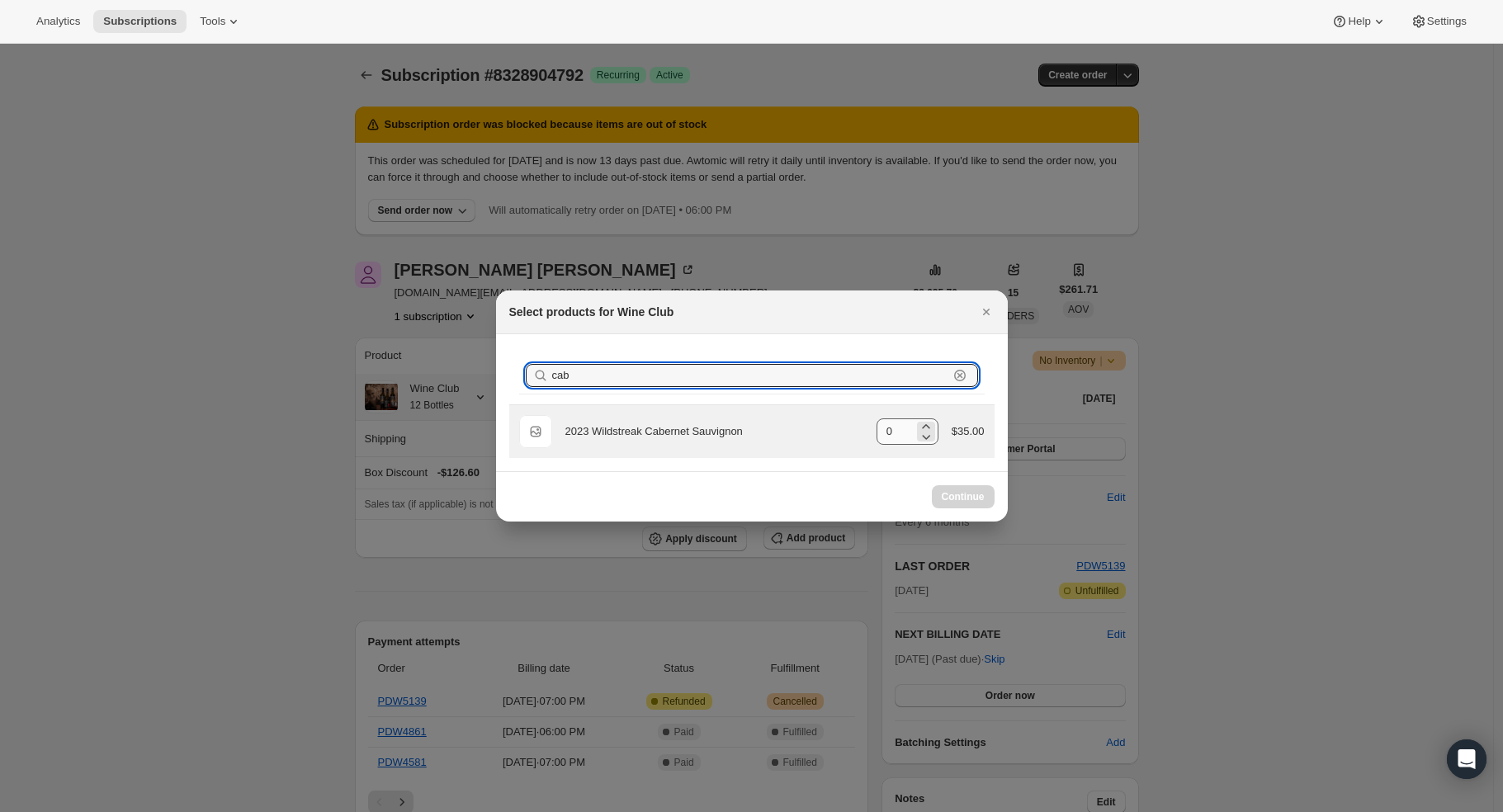
type input "cab"
select select "gid://shopify/ProductVariant/40218709000280"
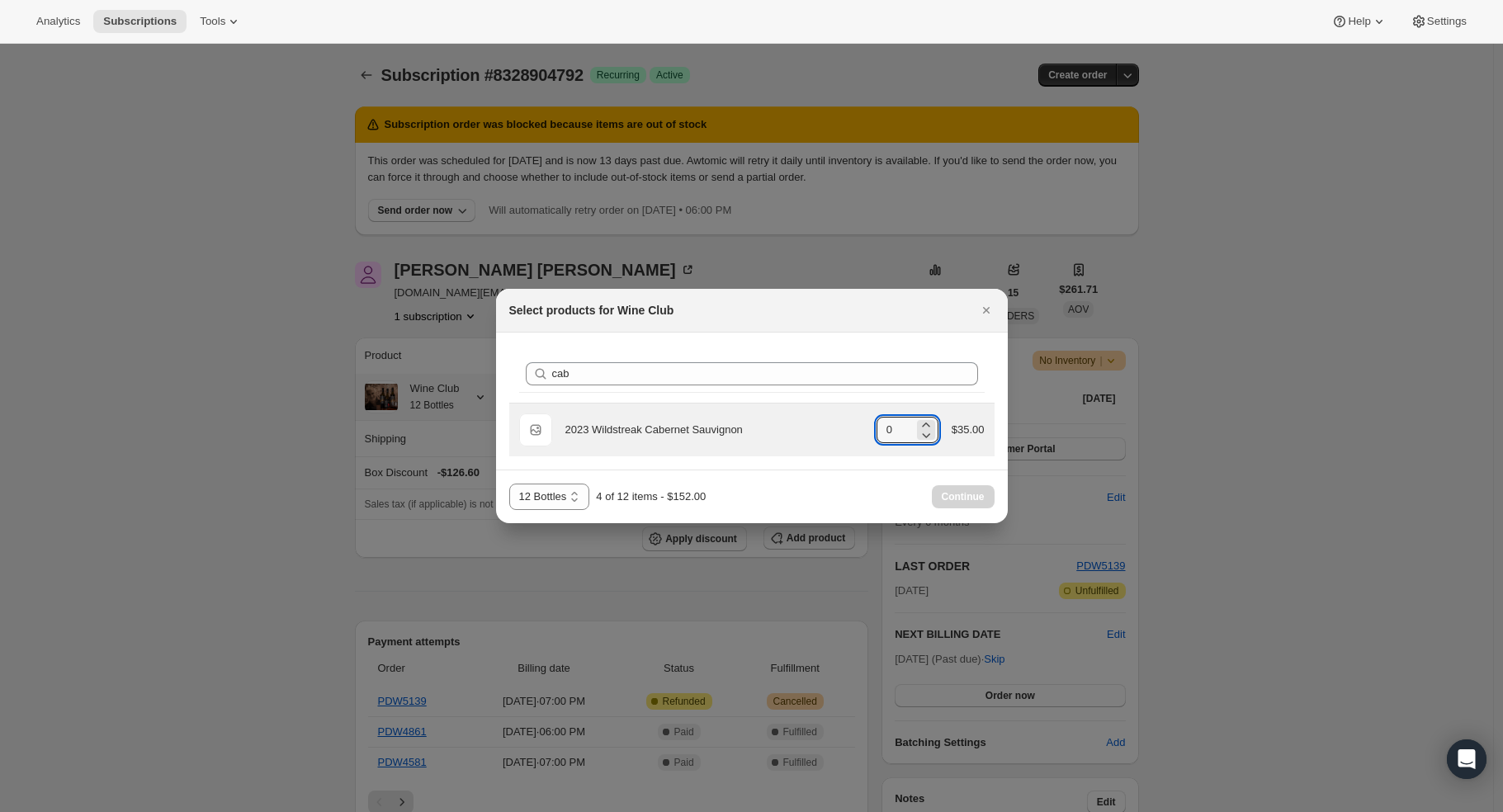
drag, startPoint x: 909, startPoint y: 432, endPoint x: 871, endPoint y: 431, distance: 38.0
click at [871, 431] on div "Default Title 2023 Wildstreak Cabernet Sauvignon gid://shopify/ProductVariant/4…" at bounding box center [752, 429] width 466 height 33
type input "1"
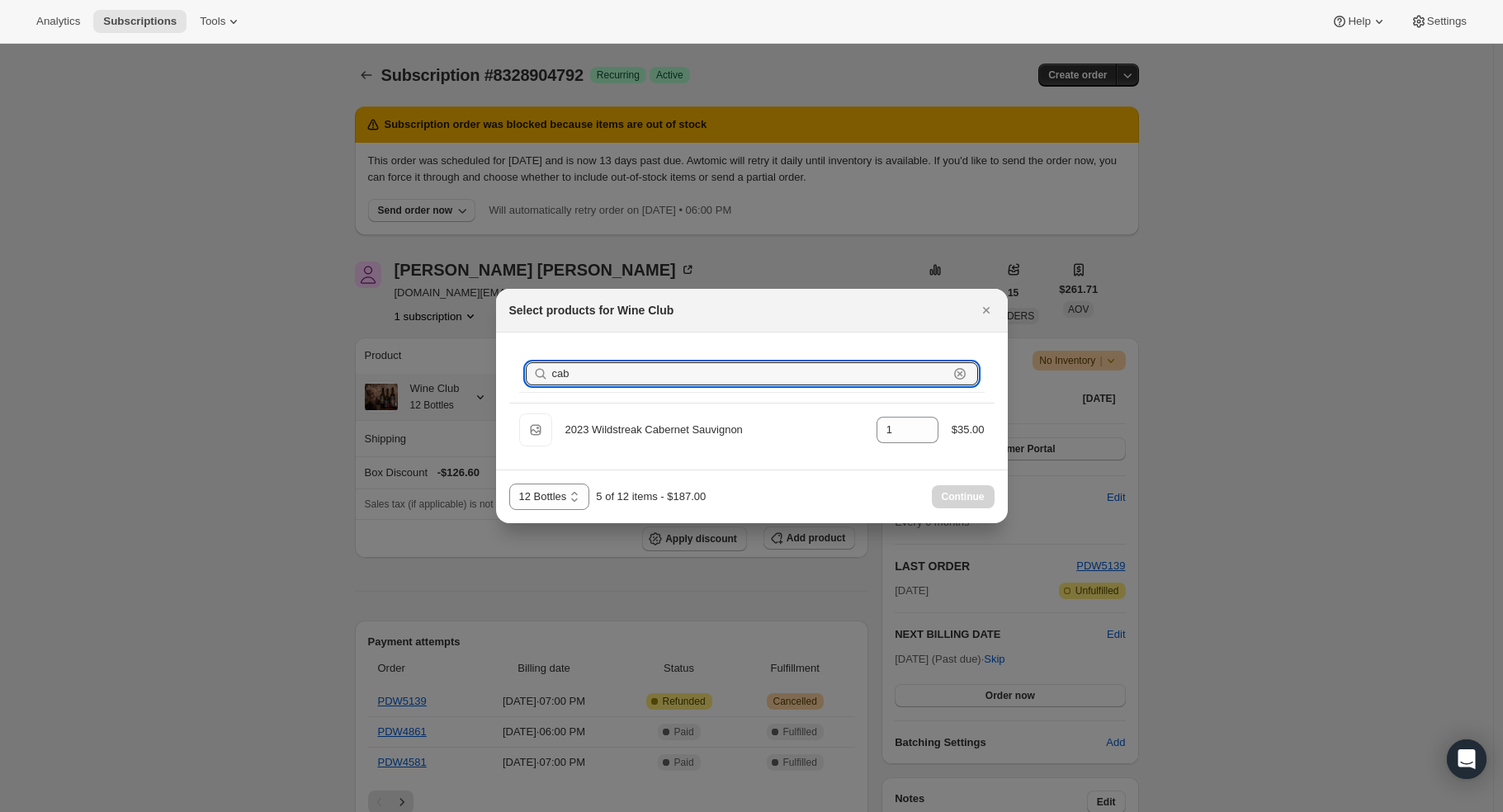
drag, startPoint x: 670, startPoint y: 365, endPoint x: 448, endPoint y: 334, distance: 224.2
type input "0"
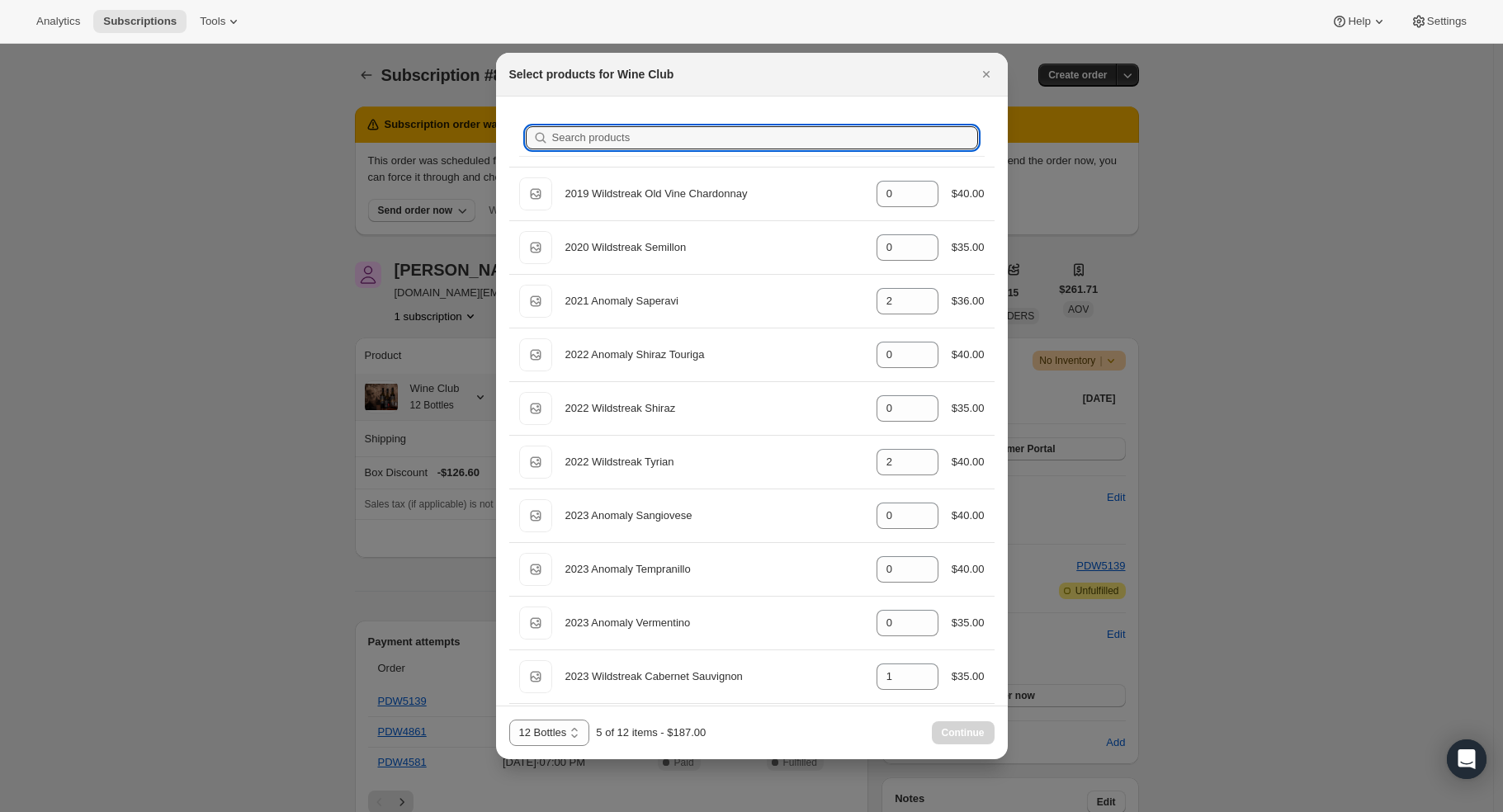
type input "t"
type input "0"
type input "2"
type input "0"
type input "1"
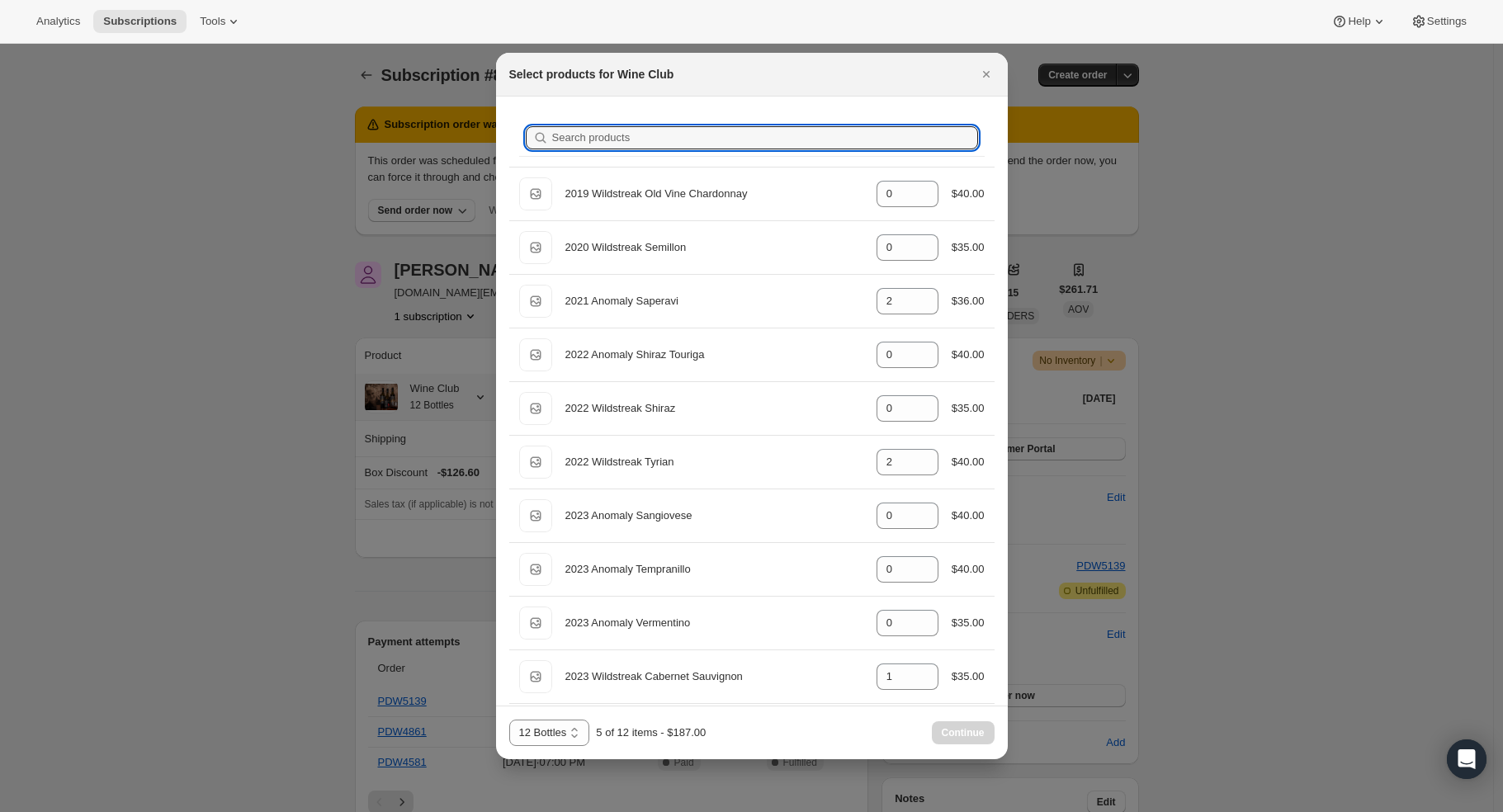
type input "0"
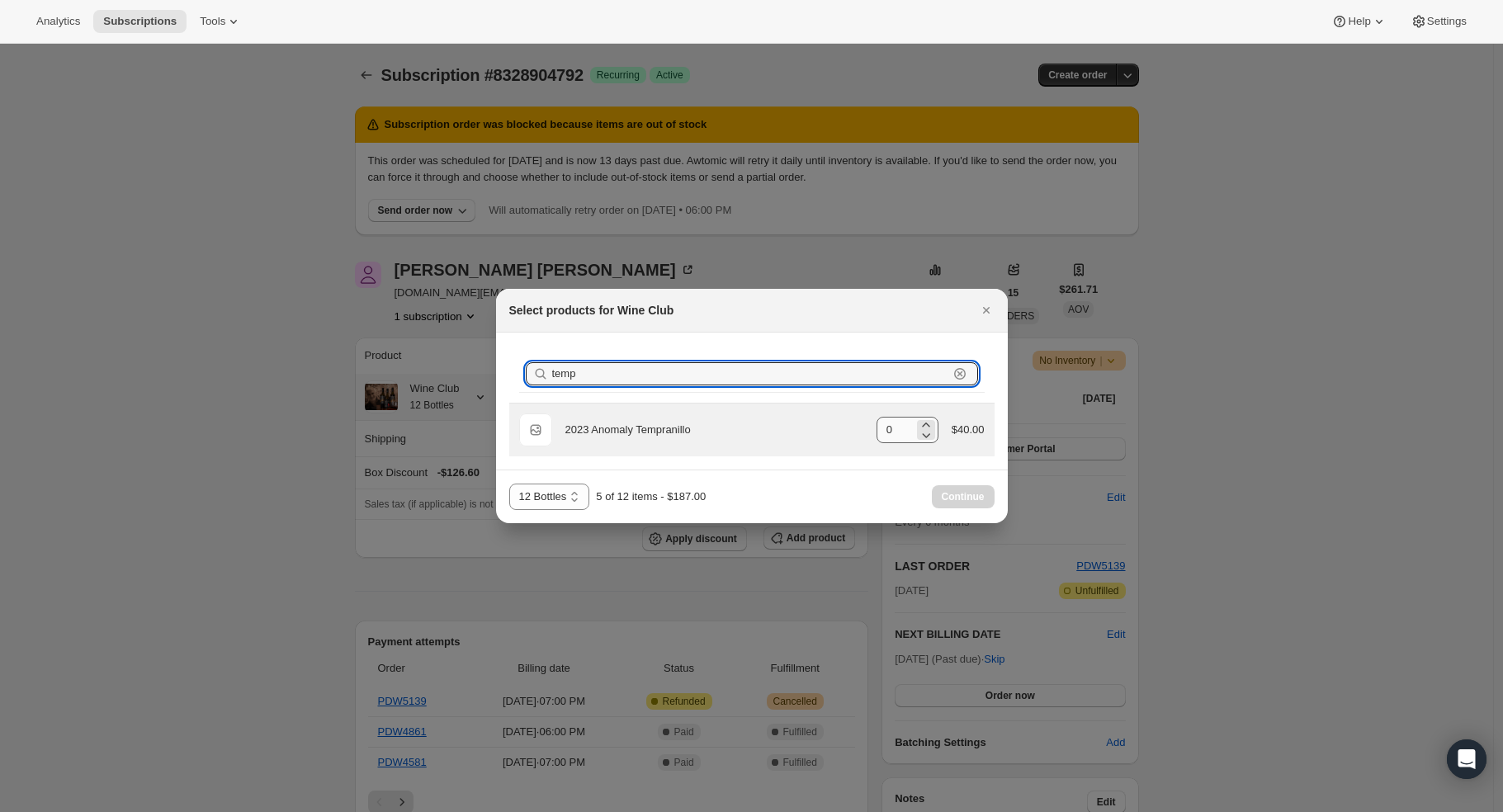
type input "temp"
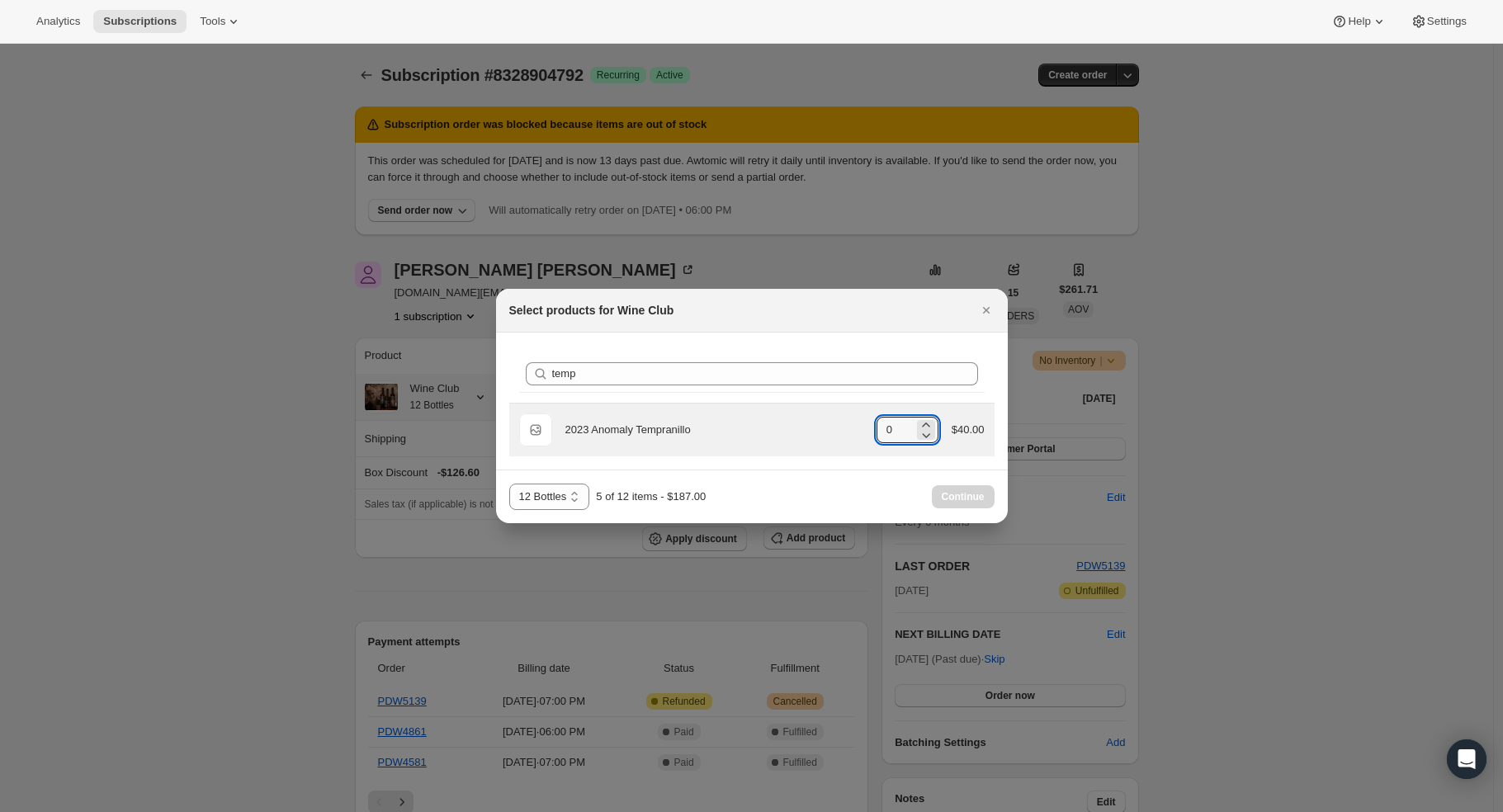
drag, startPoint x: 900, startPoint y: 424, endPoint x: 848, endPoint y: 423, distance: 52.0
click at [848, 423] on div "Default Title 2023 Anomaly Tempranillo gid://shopify/ProductVariant/42088843214…" at bounding box center [752, 429] width 466 height 33
type input "2"
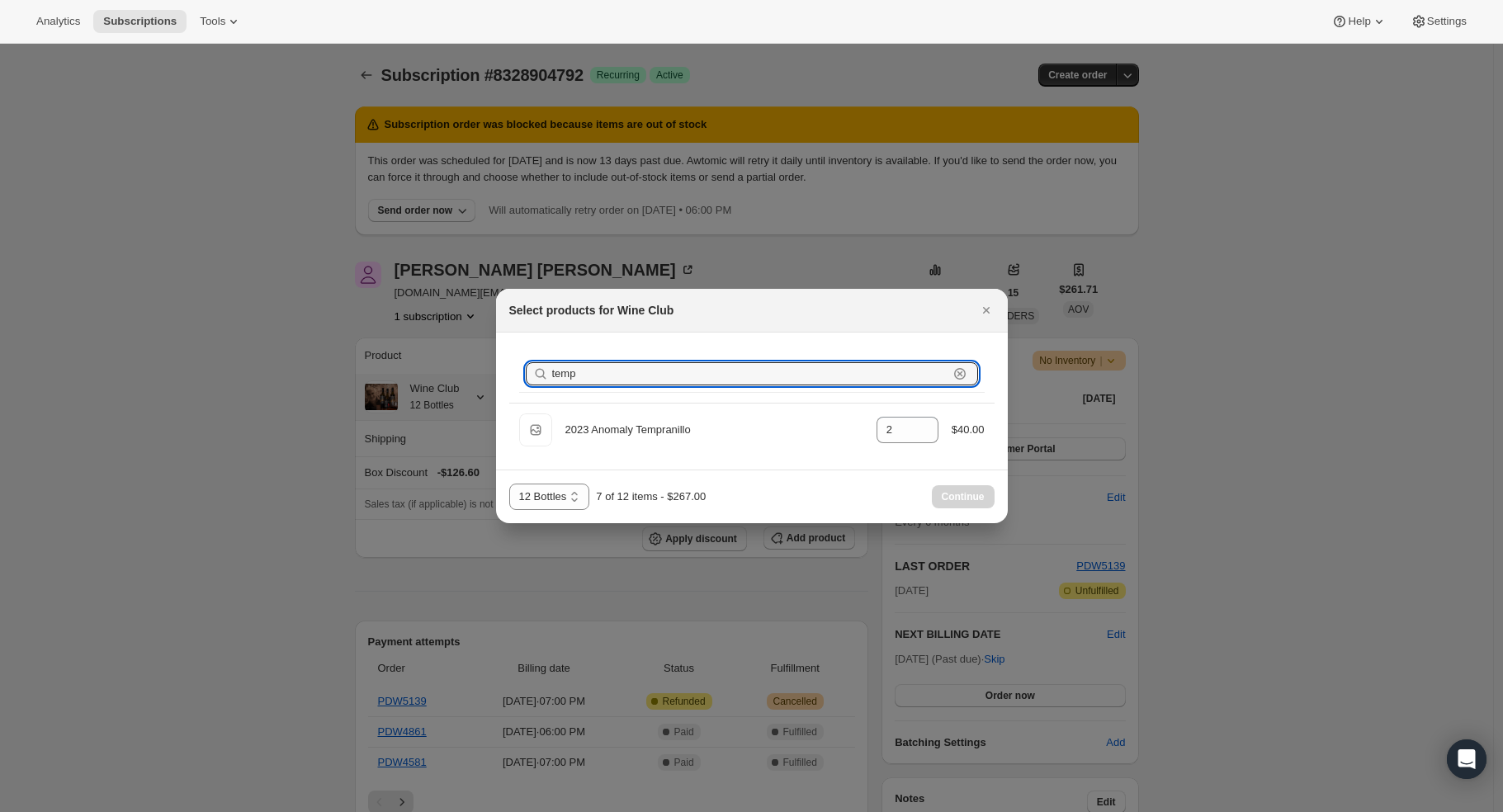
drag, startPoint x: 604, startPoint y: 375, endPoint x: 503, endPoint y: 365, distance: 101.5
click at [503, 365] on div "Search products temp Clear Default Title 2023 Anomaly Tempranillo gid://shopify…" at bounding box center [752, 401] width 512 height 137
type input "0"
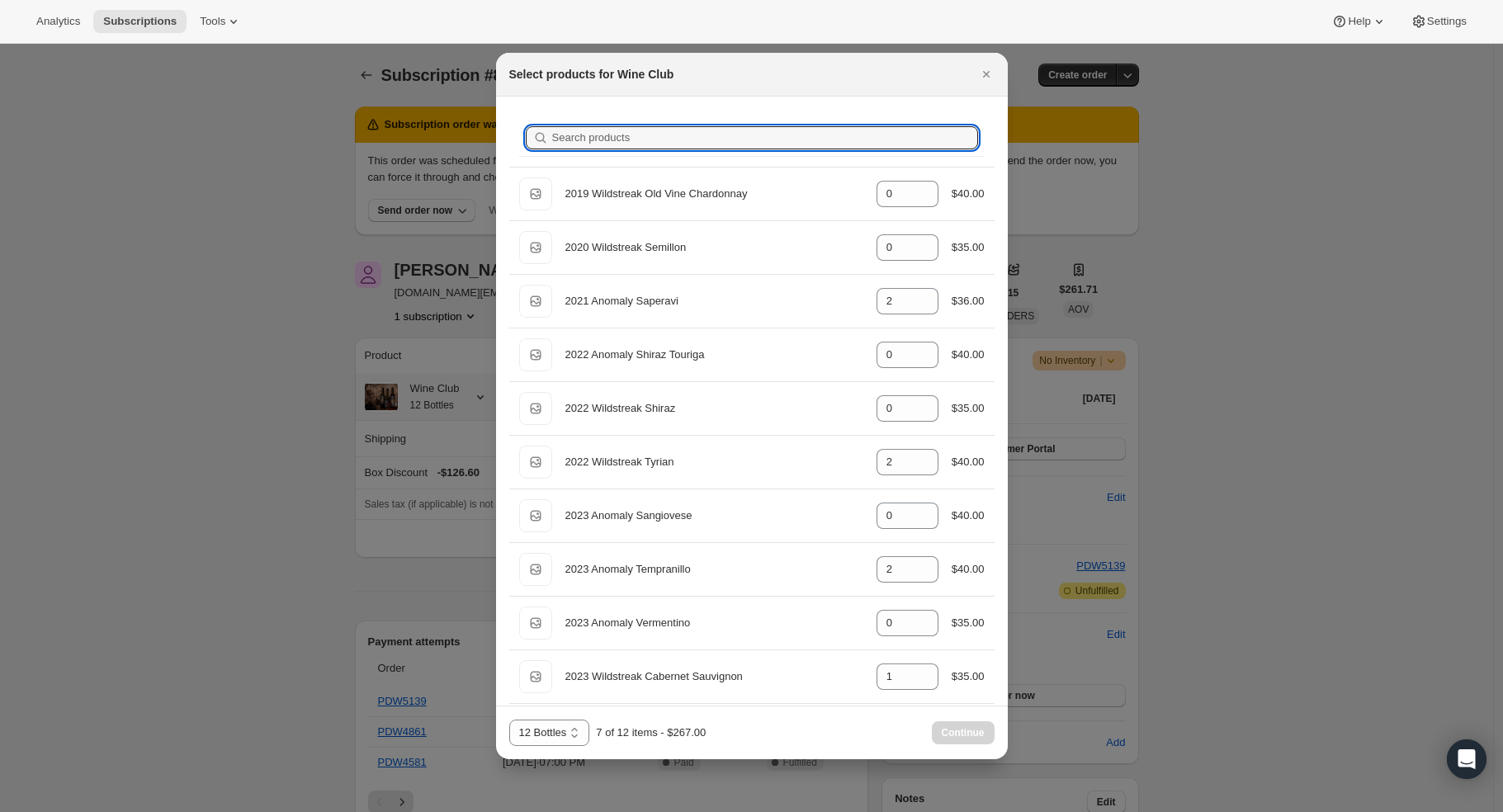
type input "t"
type input "0"
type input "2"
type input "1"
type input "0"
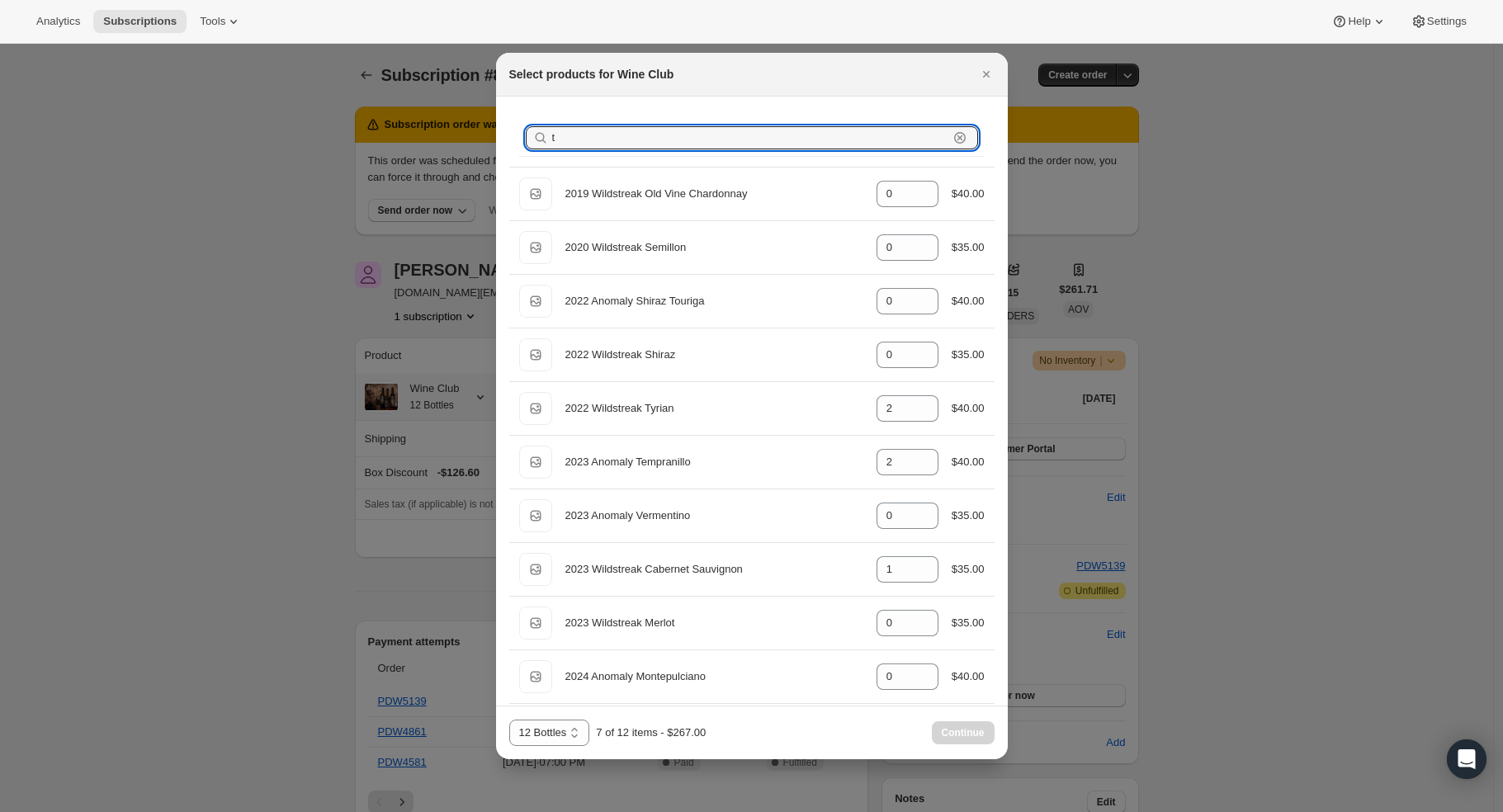
type input "ty"
type input "2"
type input "tyr"
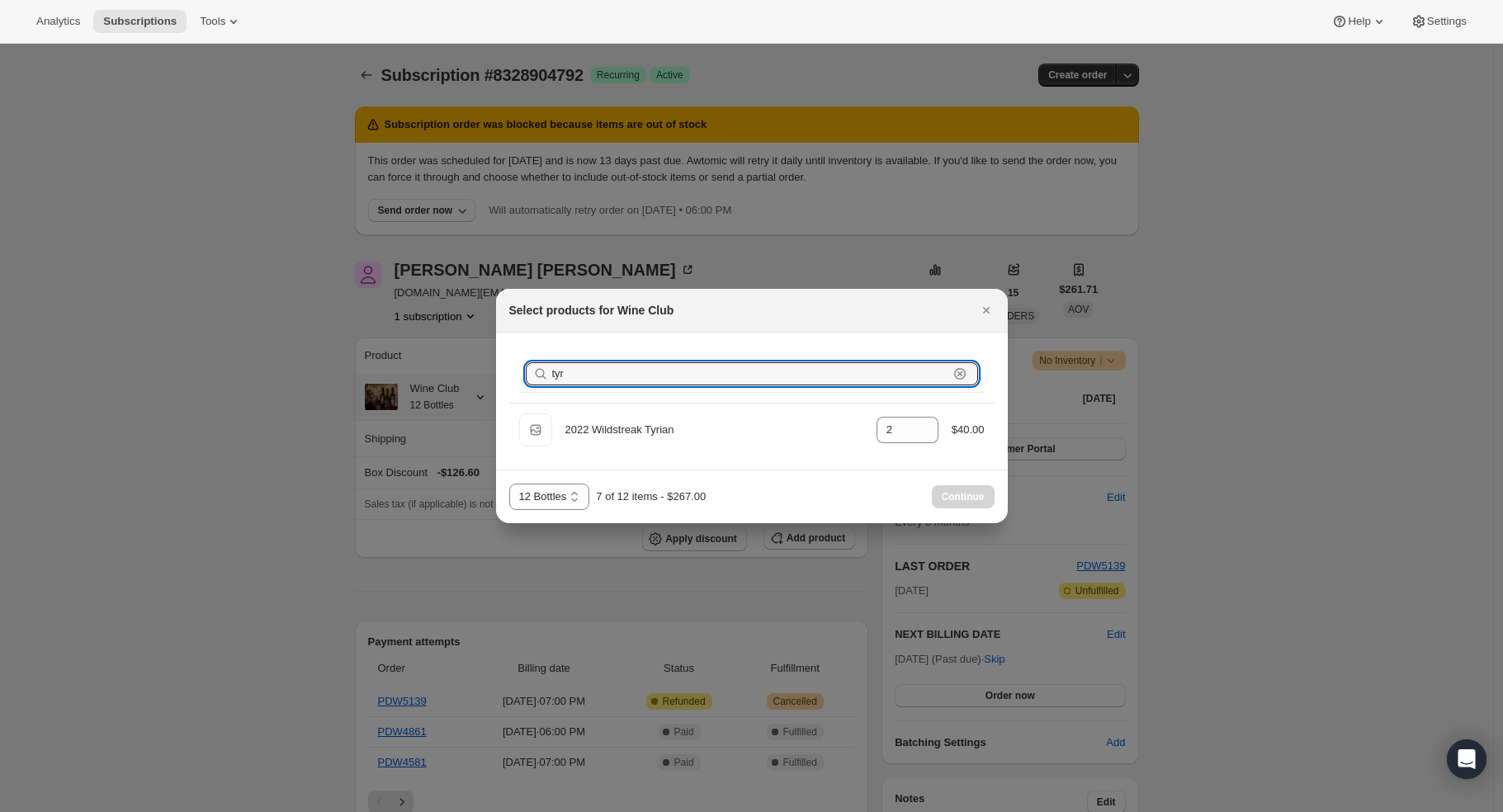
drag, startPoint x: 588, startPoint y: 374, endPoint x: 512, endPoint y: 372, distance: 76.0
click at [512, 372] on div "Search products tyr Clear" at bounding box center [752, 374] width 485 height 57
type input "0"
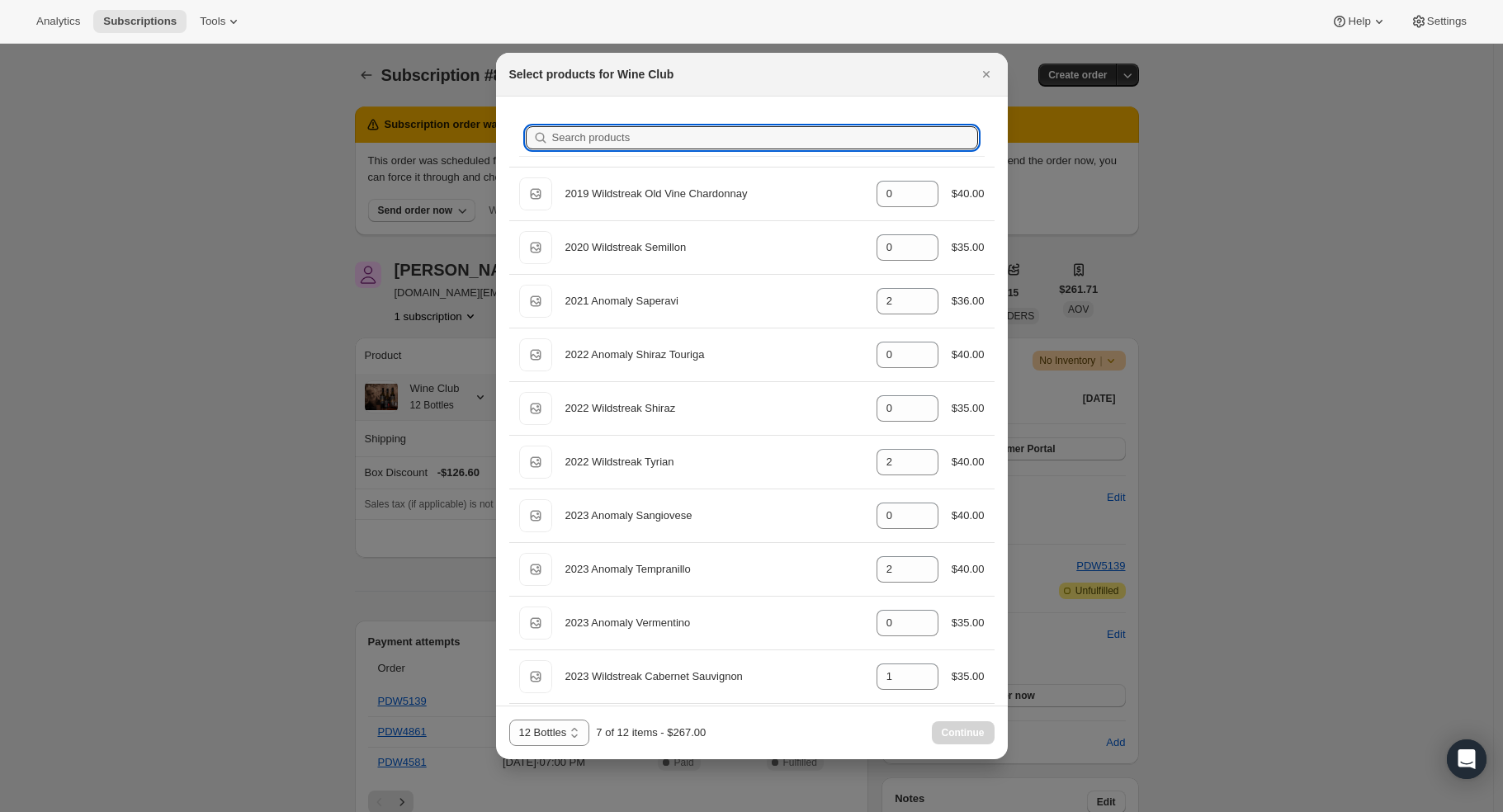
type input "b"
type input "1"
type input "0"
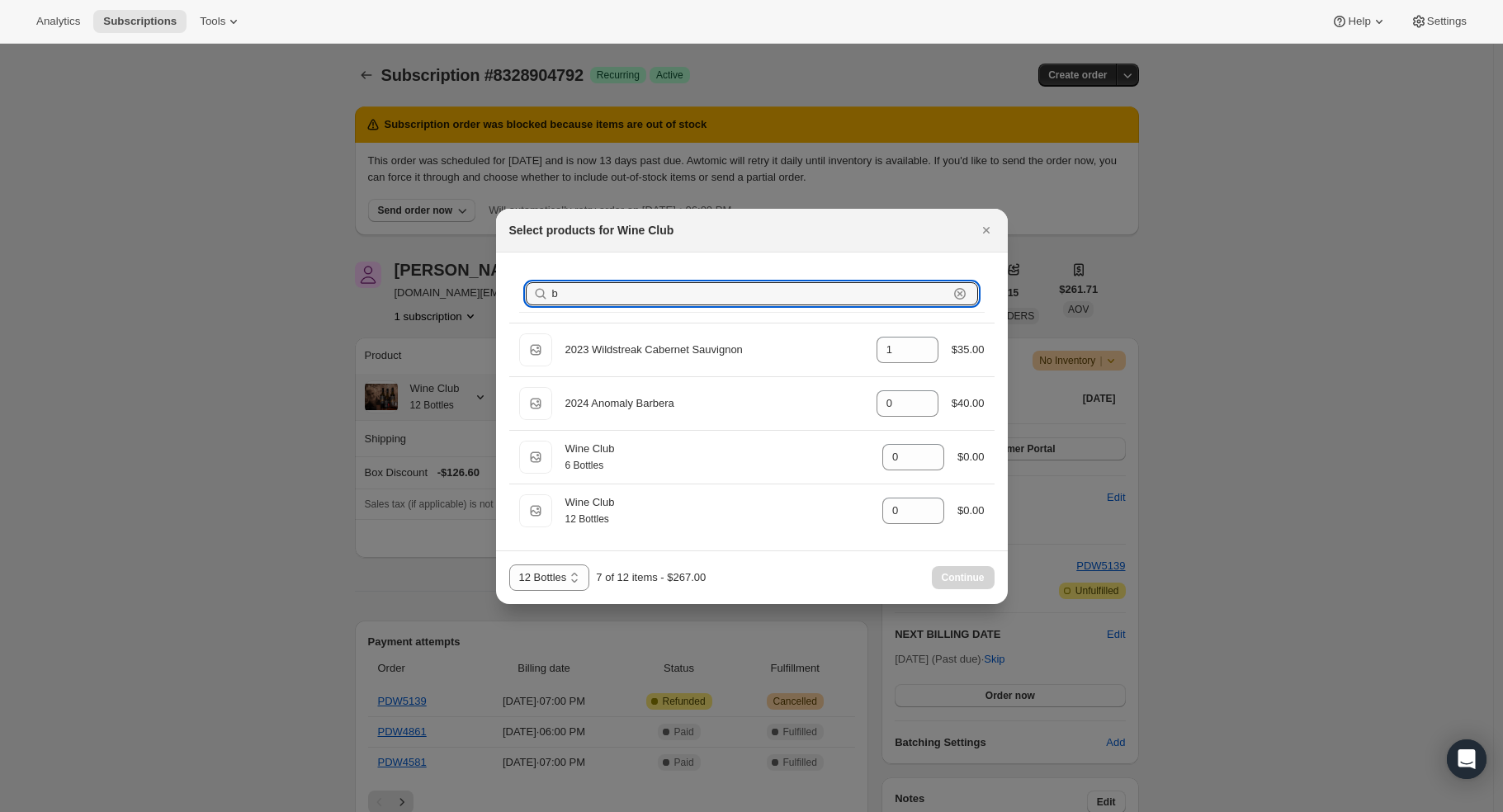
type input "ba"
type input "0"
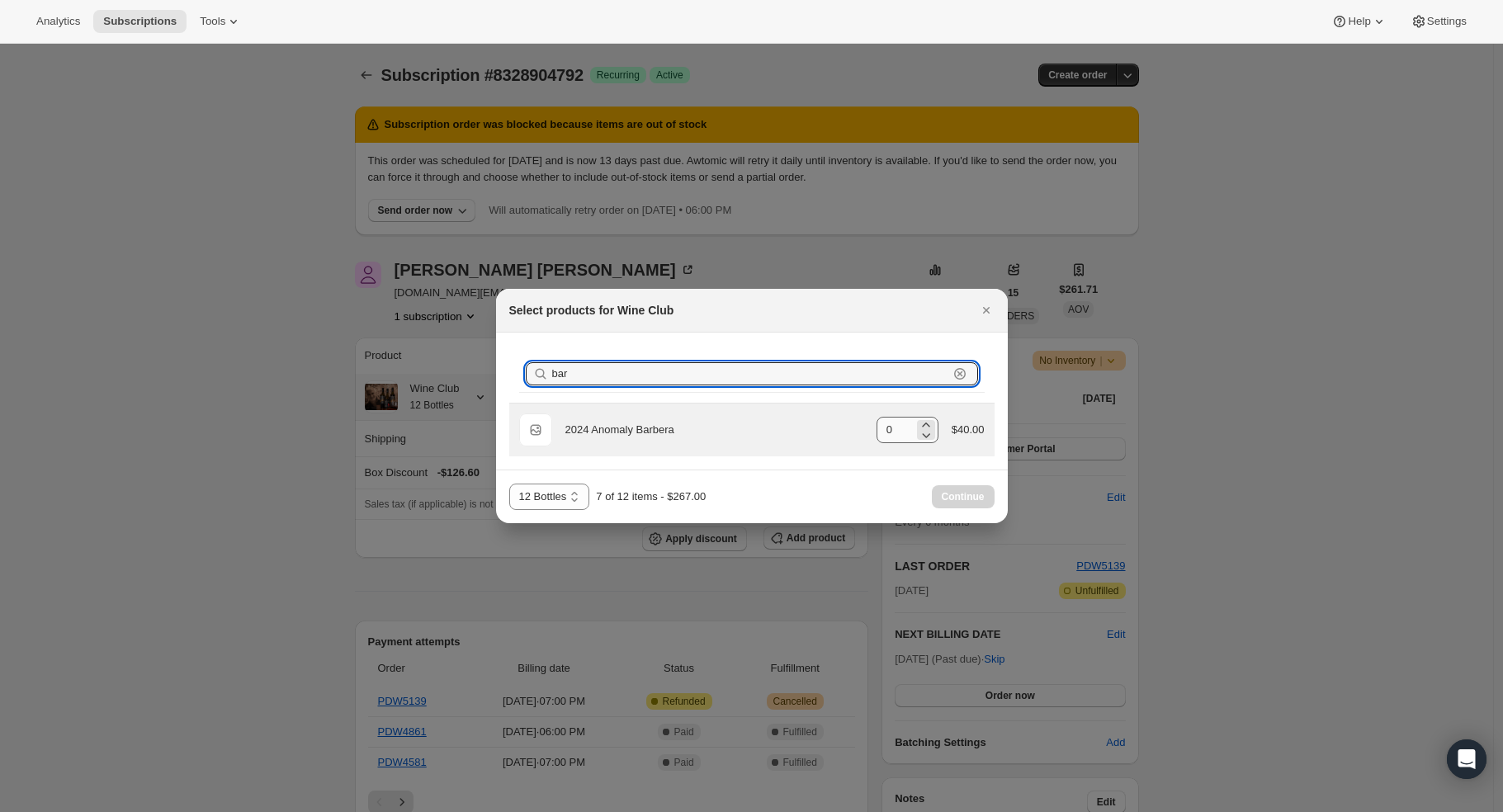
type input "bar"
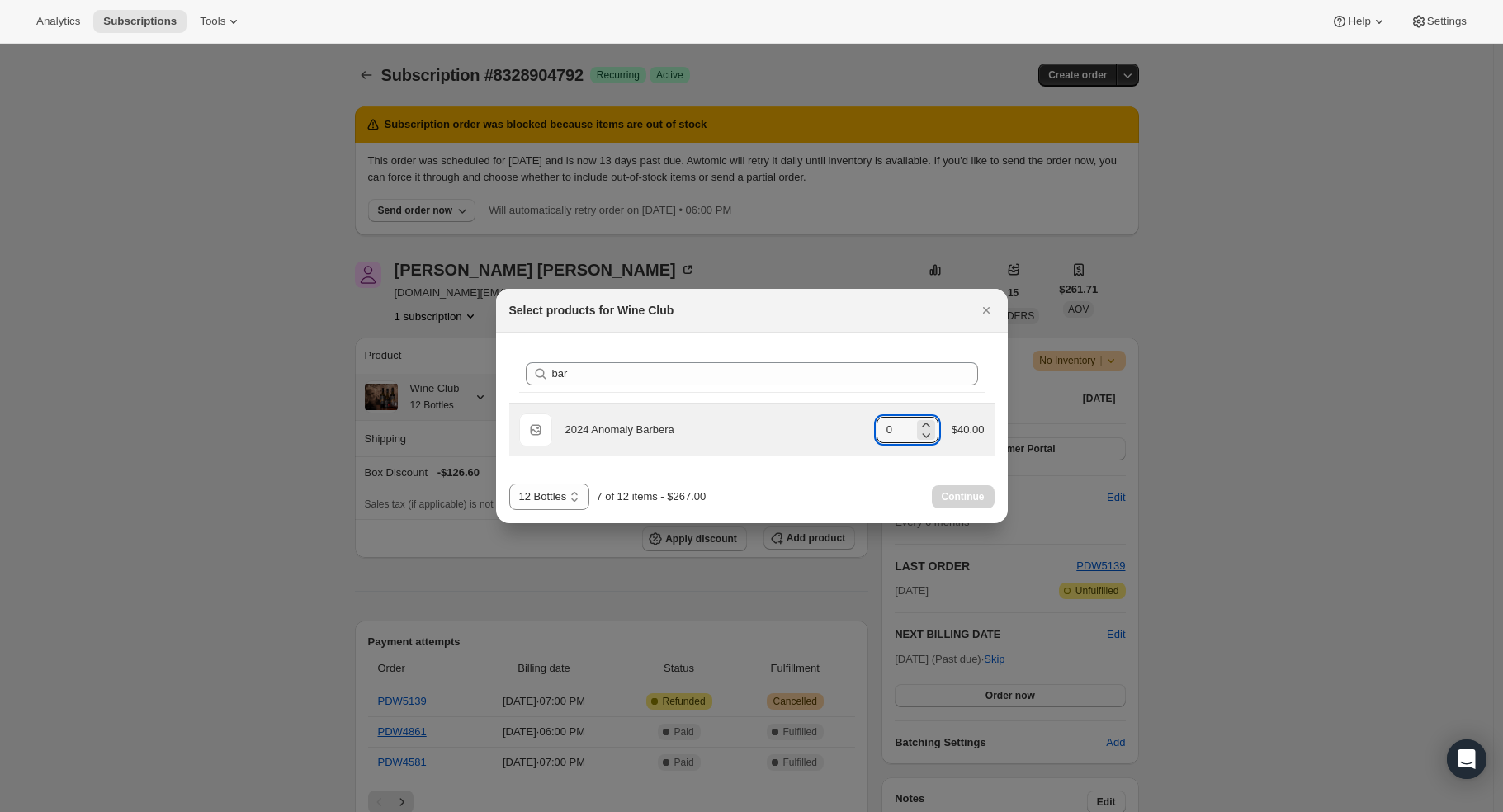
drag, startPoint x: 908, startPoint y: 434, endPoint x: 839, endPoint y: 428, distance: 69.3
click at [839, 427] on div "Default Title 2024 Anomaly Barbera gid://shopify/ProductVariant/42847412617304 …" at bounding box center [752, 429] width 466 height 33
type input "3"
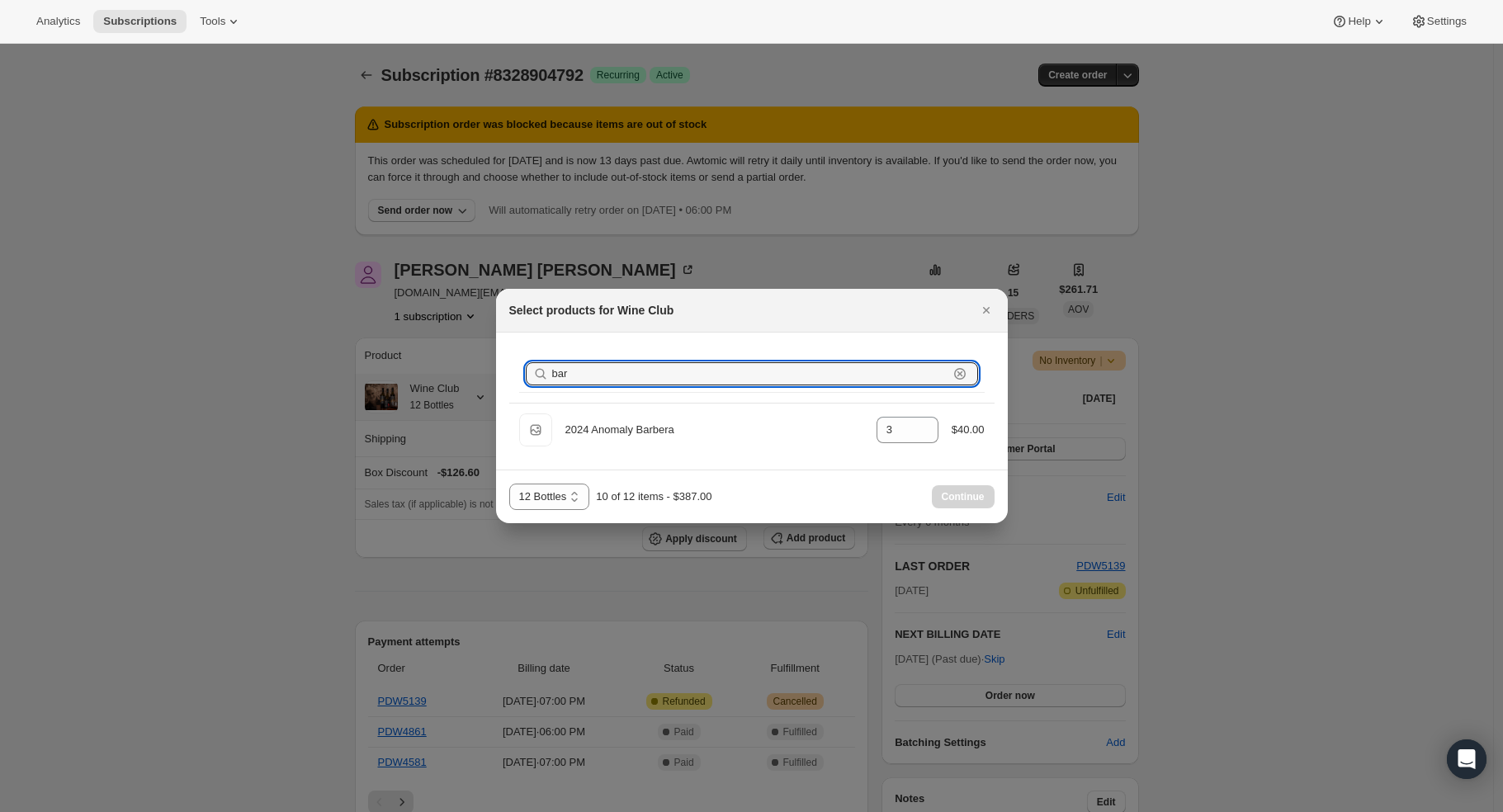
drag, startPoint x: 620, startPoint y: 373, endPoint x: 533, endPoint y: 371, distance: 87.0
click at [533, 370] on div "bar Clear" at bounding box center [752, 374] width 452 height 23
type input "0"
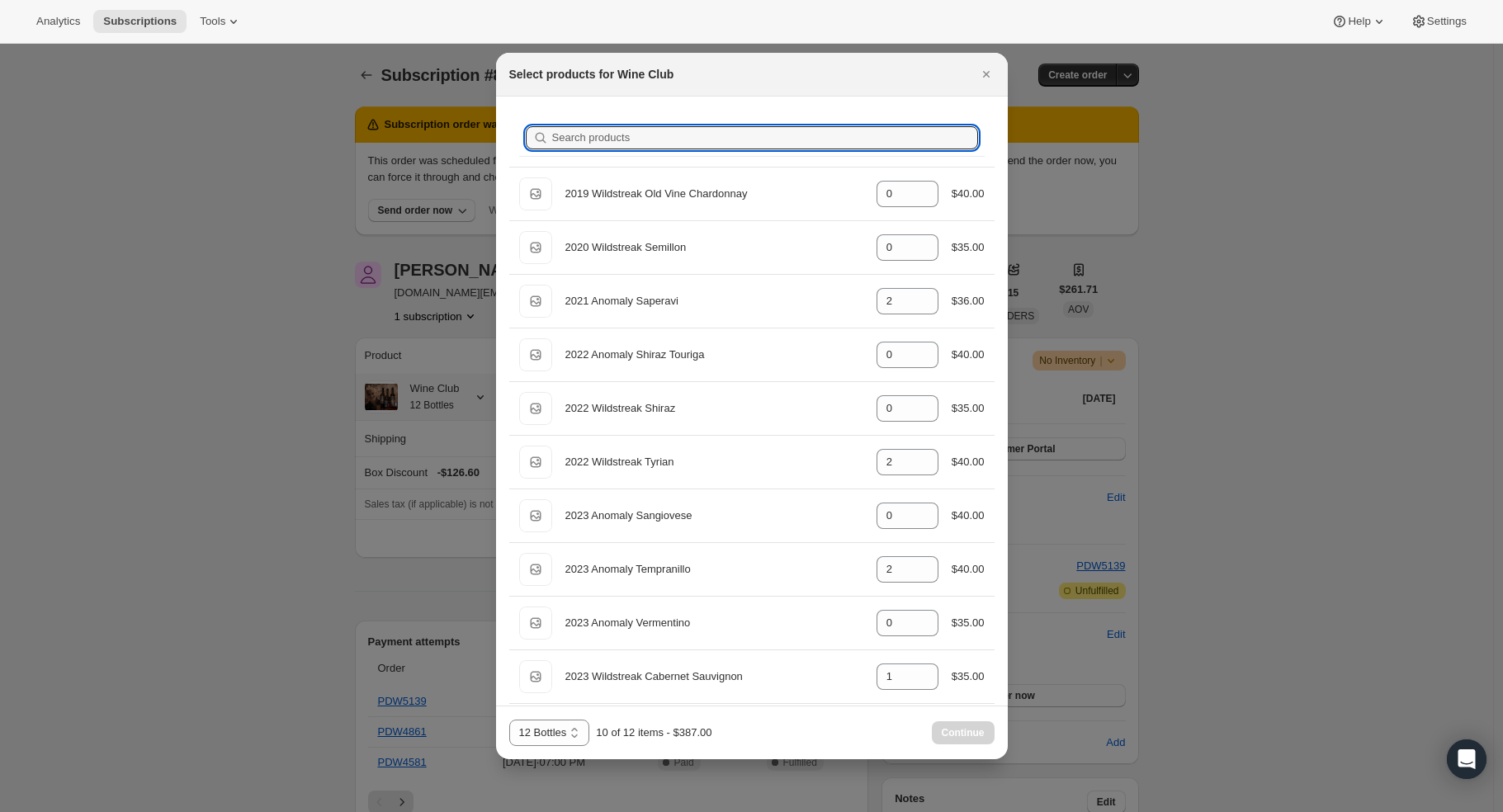
type input "v"
type input "2"
type input "0"
type input "1"
type input "0"
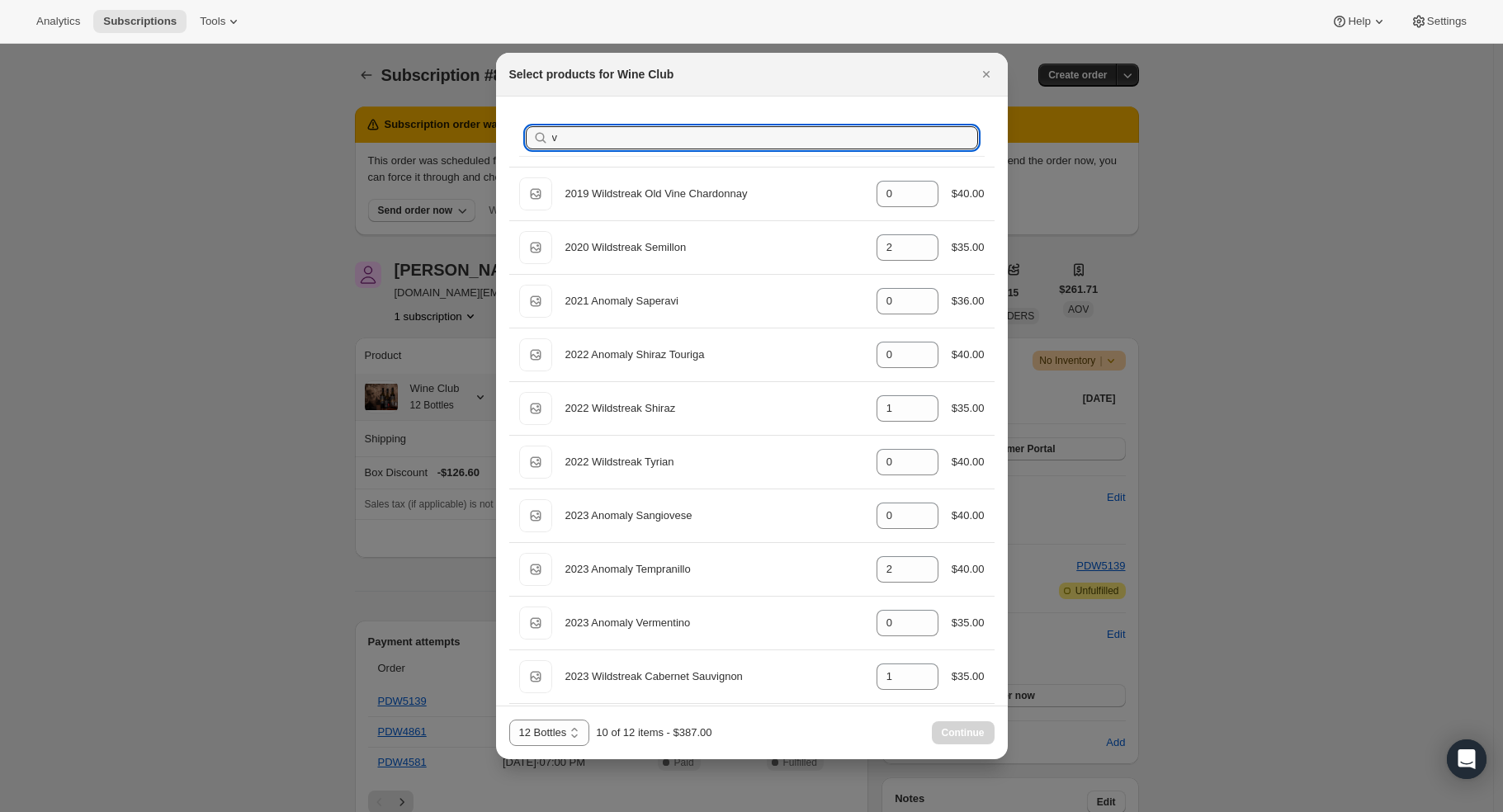
type input "ve"
type input "0"
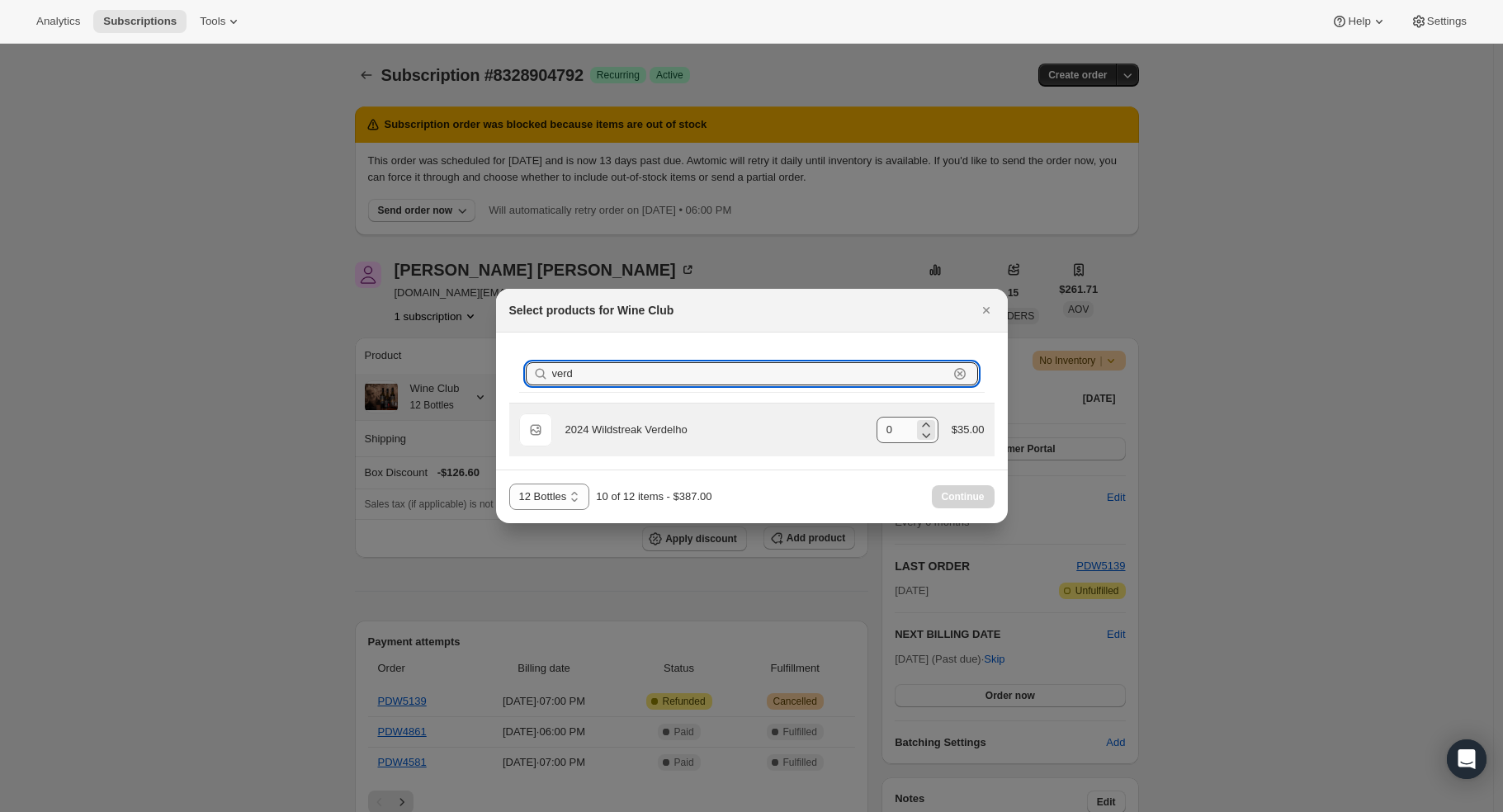
type input "verd"
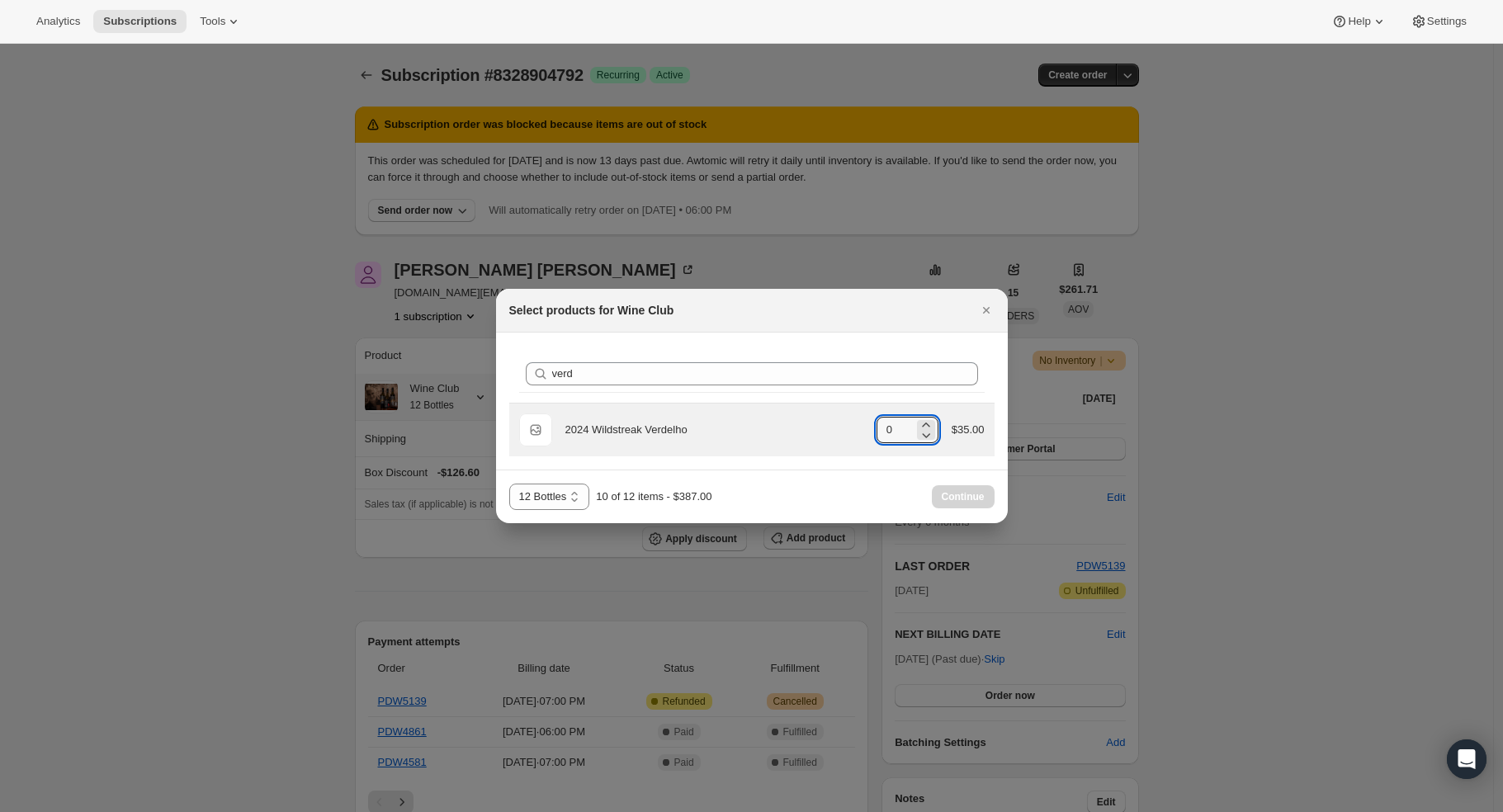
drag, startPoint x: 898, startPoint y: 423, endPoint x: 863, endPoint y: 433, distance: 36.4
click at [863, 433] on div "Default Title 2024 Wildstreak Verdelho gid://shopify/ProductVariant/42229677949…" at bounding box center [752, 429] width 466 height 33
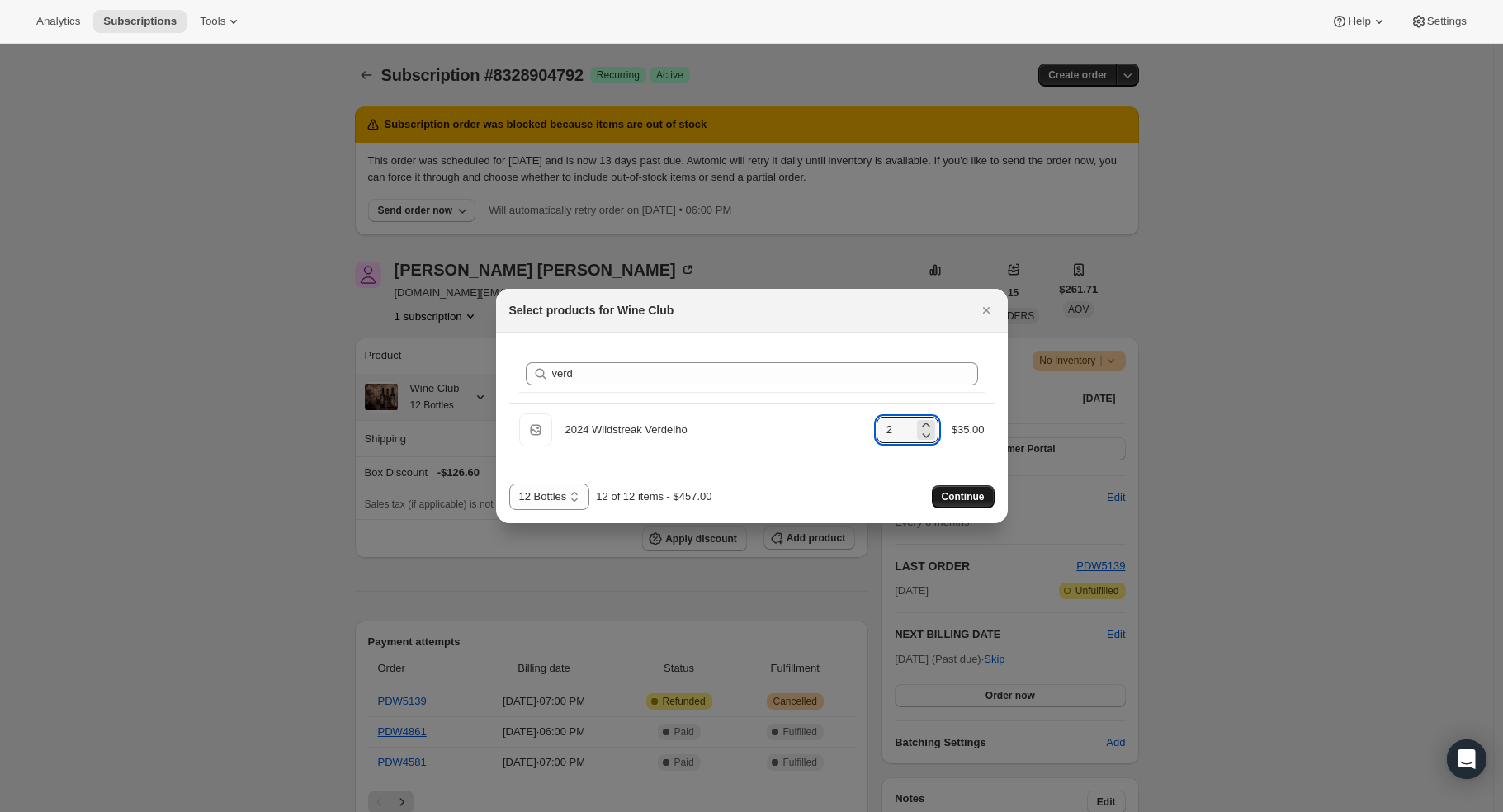
type input "2"
click at [982, 493] on span "Continue" at bounding box center [964, 497] width 43 height 14
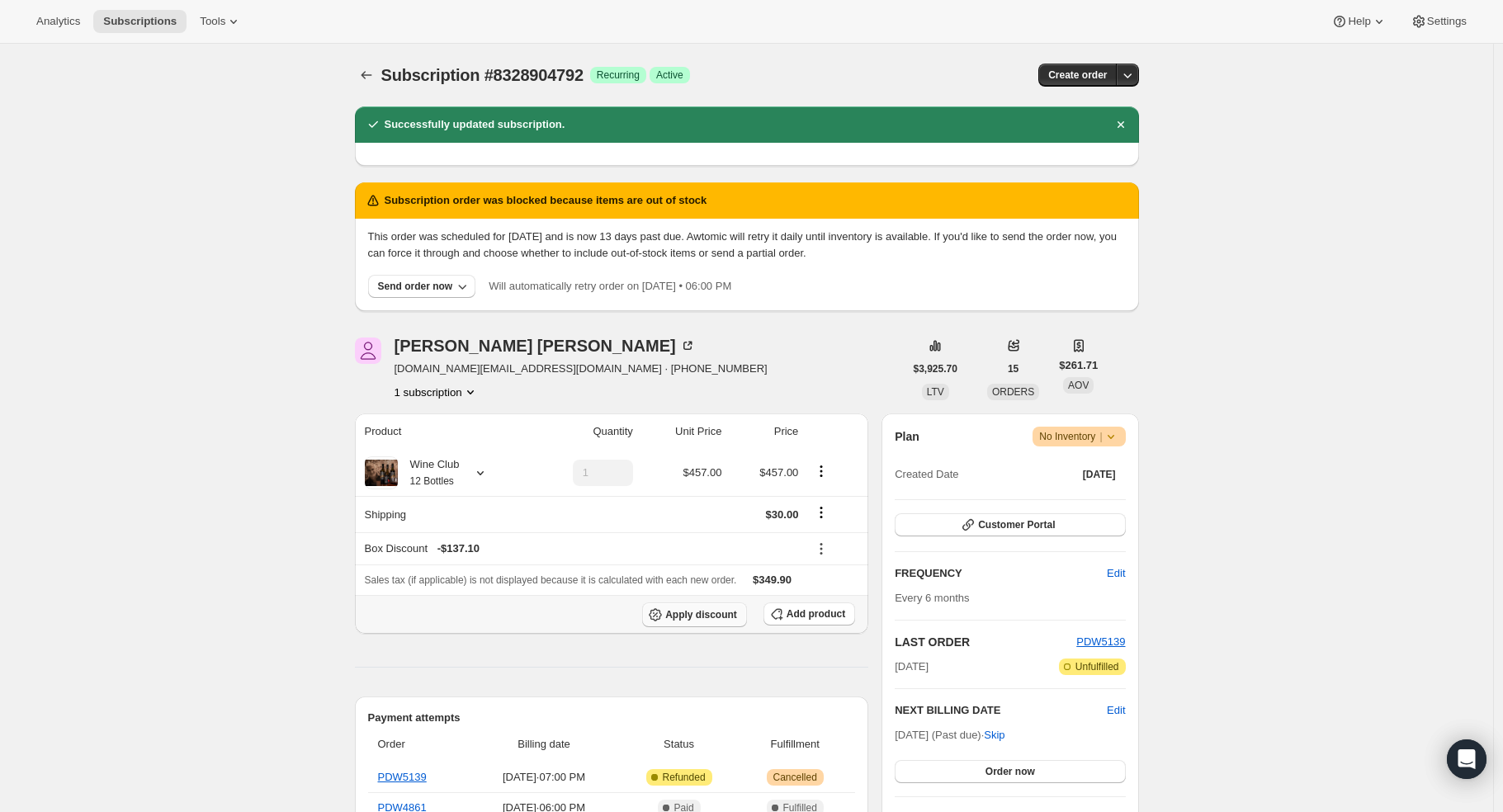
click at [738, 614] on span "Apply discount" at bounding box center [702, 615] width 72 height 14
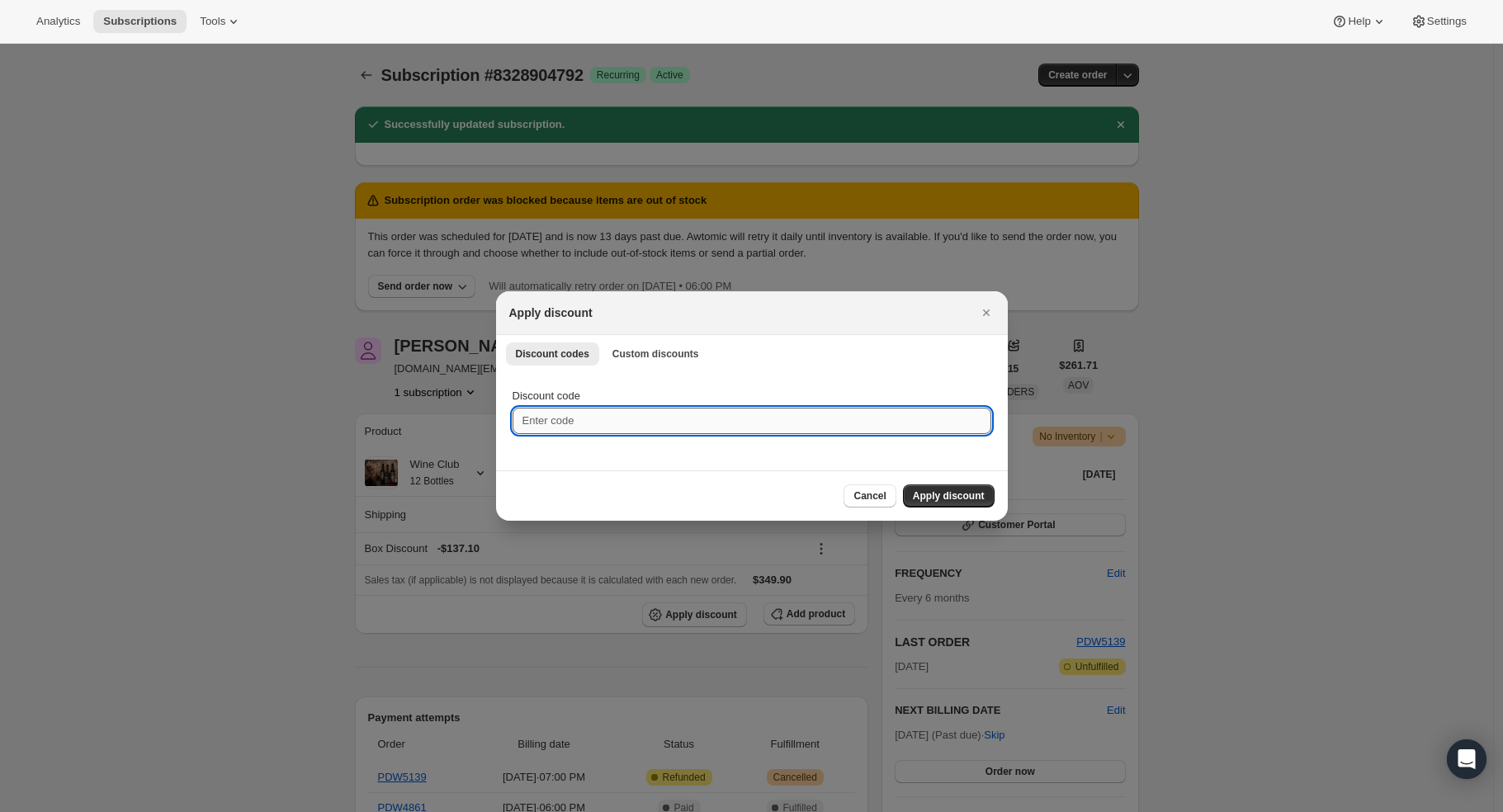
click at [603, 423] on input "Discount code" at bounding box center [752, 420] width 479 height 26
type input "wcfs9999"
click at [963, 501] on span "Apply discount" at bounding box center [949, 496] width 72 height 14
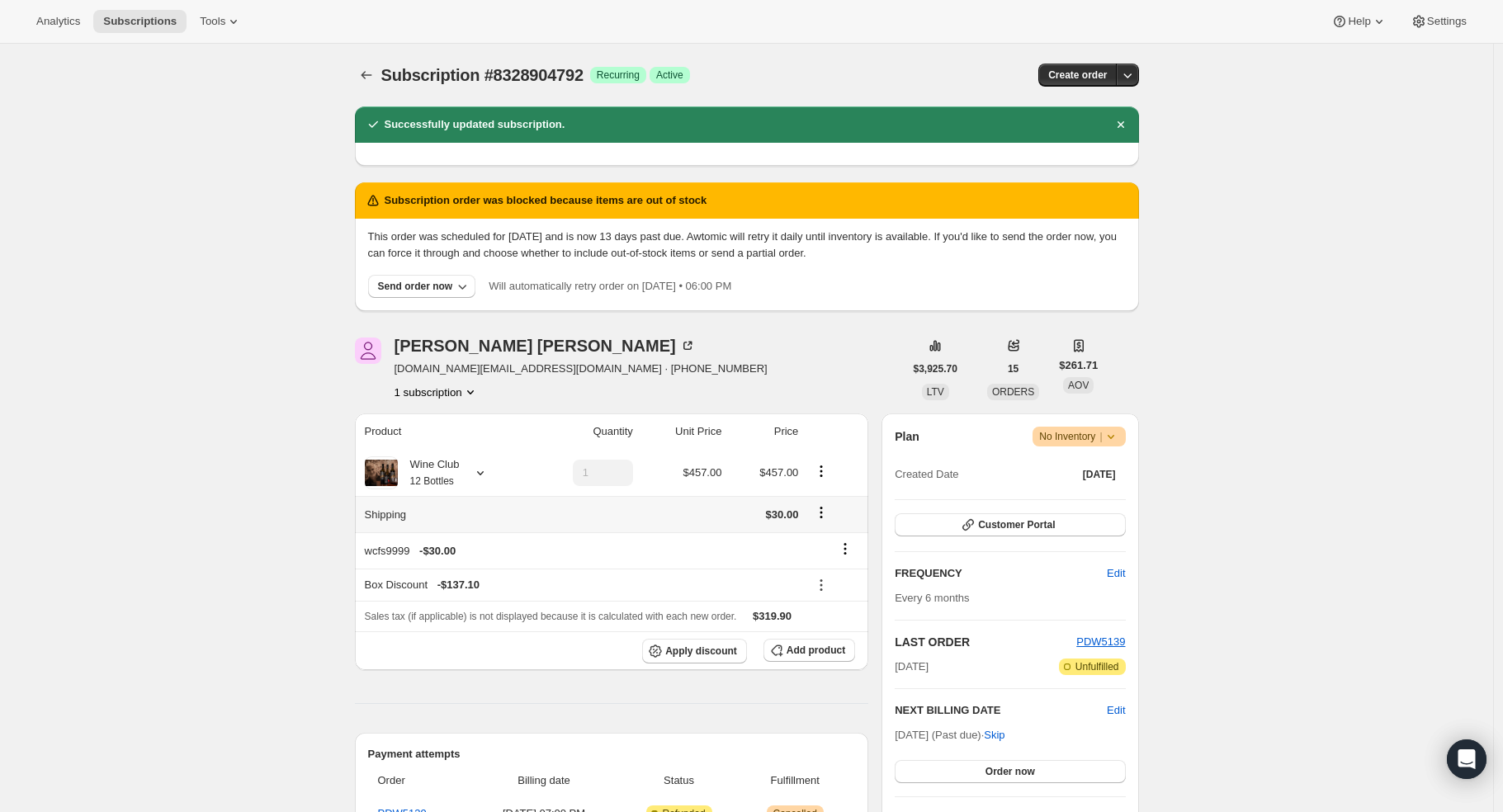
click at [826, 515] on icon "Shipping actions" at bounding box center [821, 512] width 16 height 16
click at [731, 392] on div "Amy Singh amyjones.email@gmail.com · +61404055687 1 subscription" at bounding box center [629, 369] width 549 height 63
click at [820, 585] on icon at bounding box center [821, 585] width 16 height 16
click at [828, 612] on span "Edit" at bounding box center [828, 616] width 18 height 13
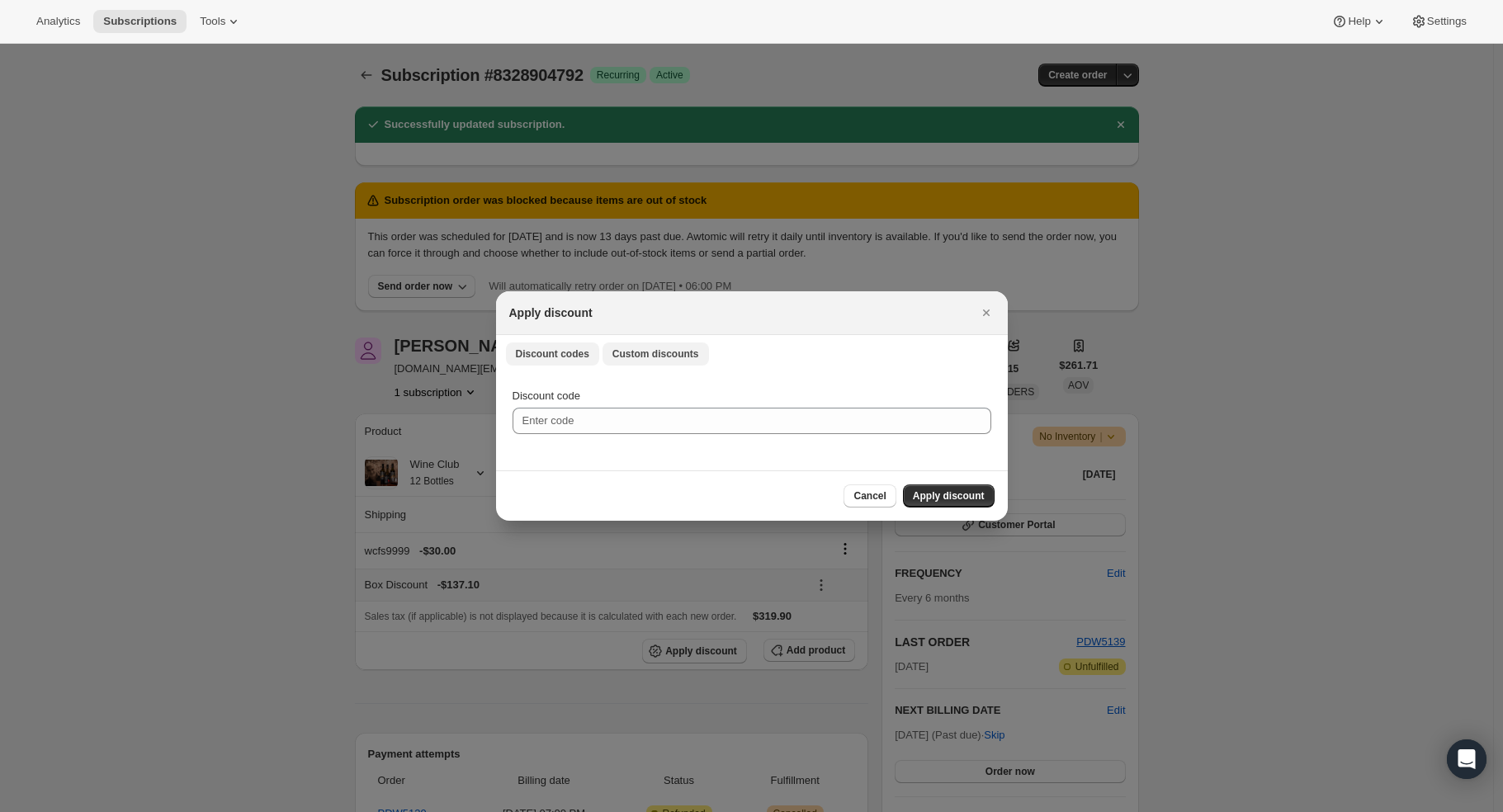
click at [624, 350] on span "Custom discounts" at bounding box center [656, 354] width 86 height 14
select select "indefinitely"
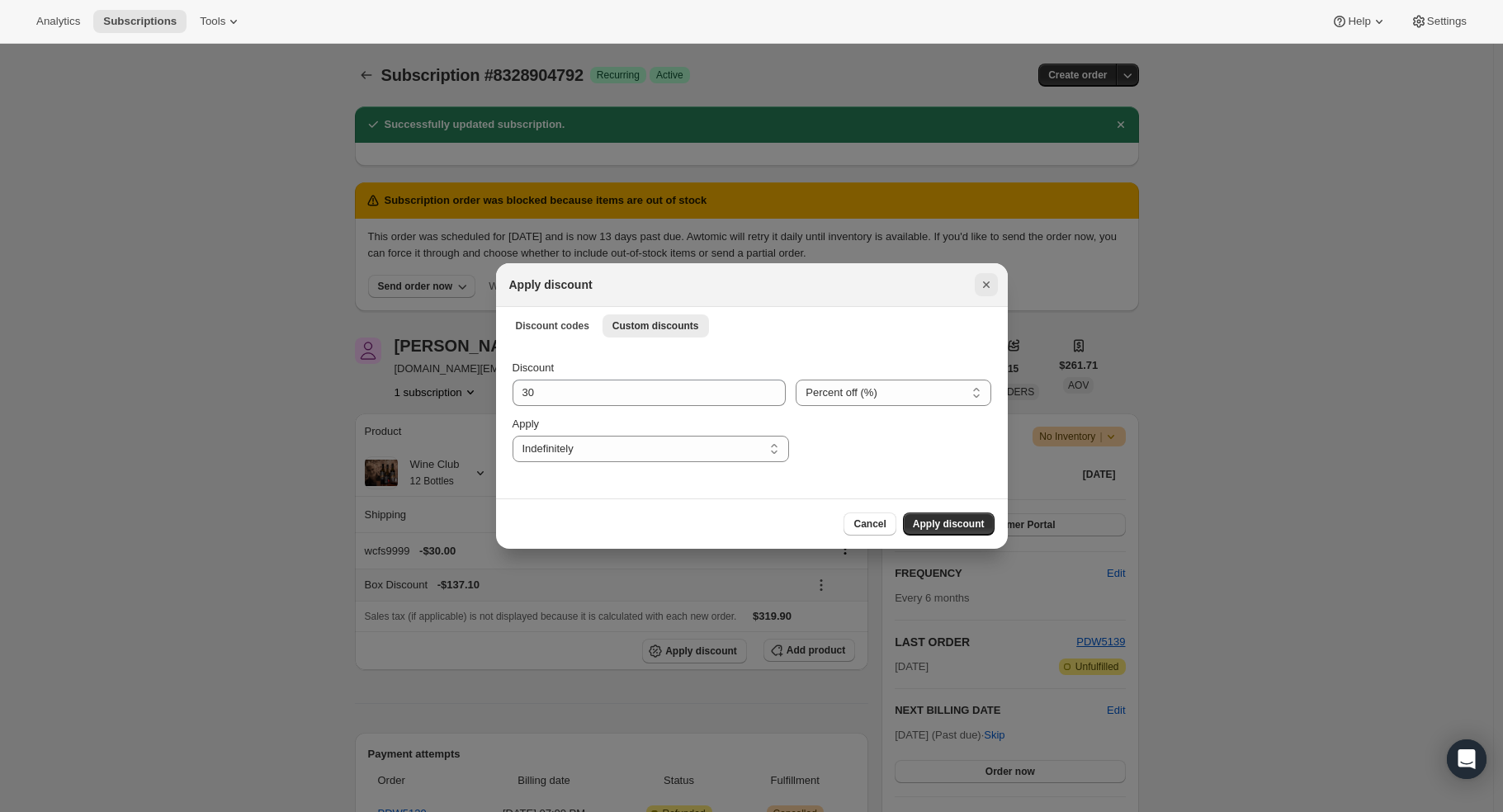
click at [981, 281] on icon "Close" at bounding box center [986, 284] width 16 height 16
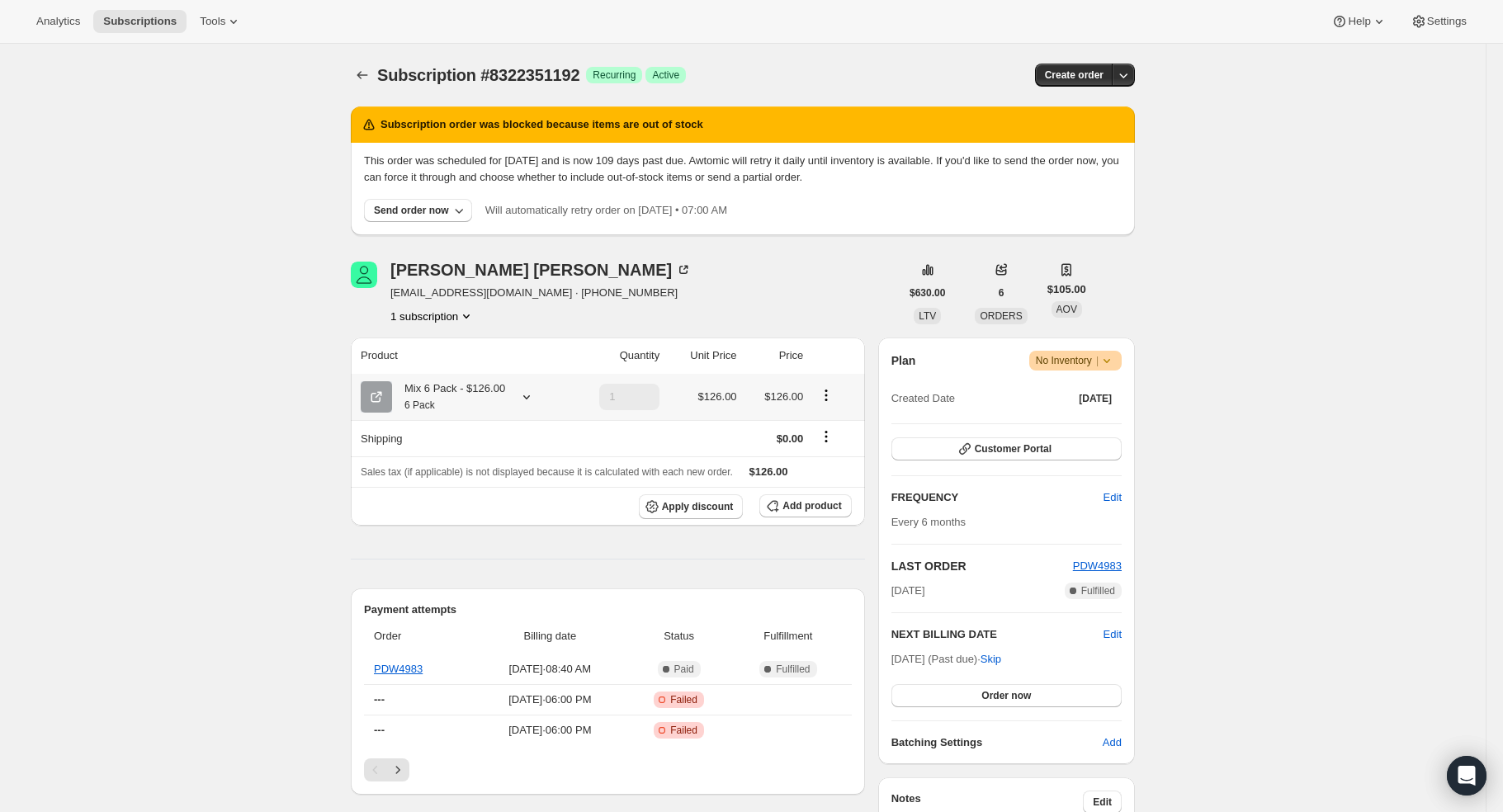
click at [529, 395] on icon at bounding box center [527, 397] width 16 height 16
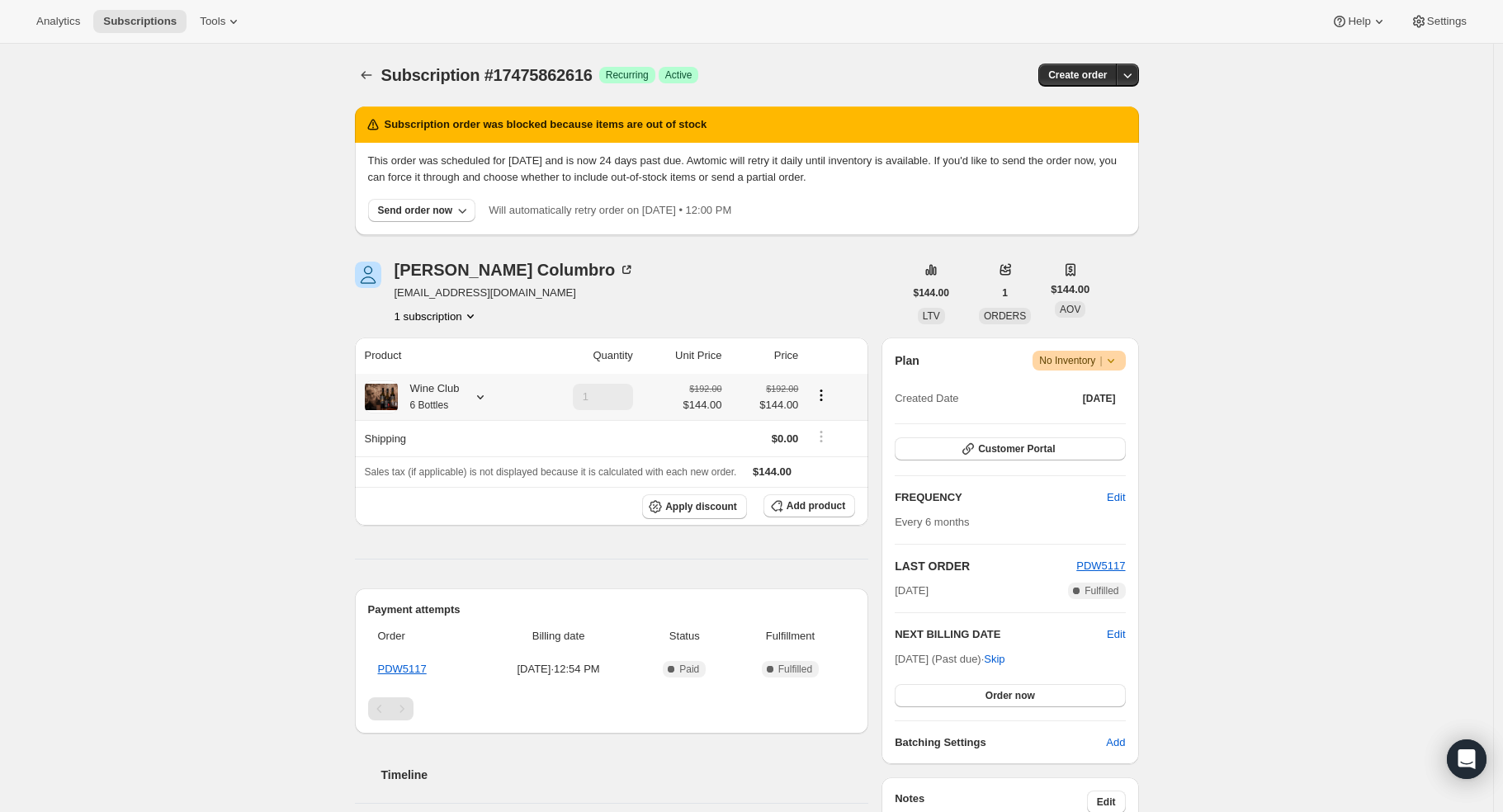
click at [489, 392] on icon at bounding box center [480, 397] width 16 height 16
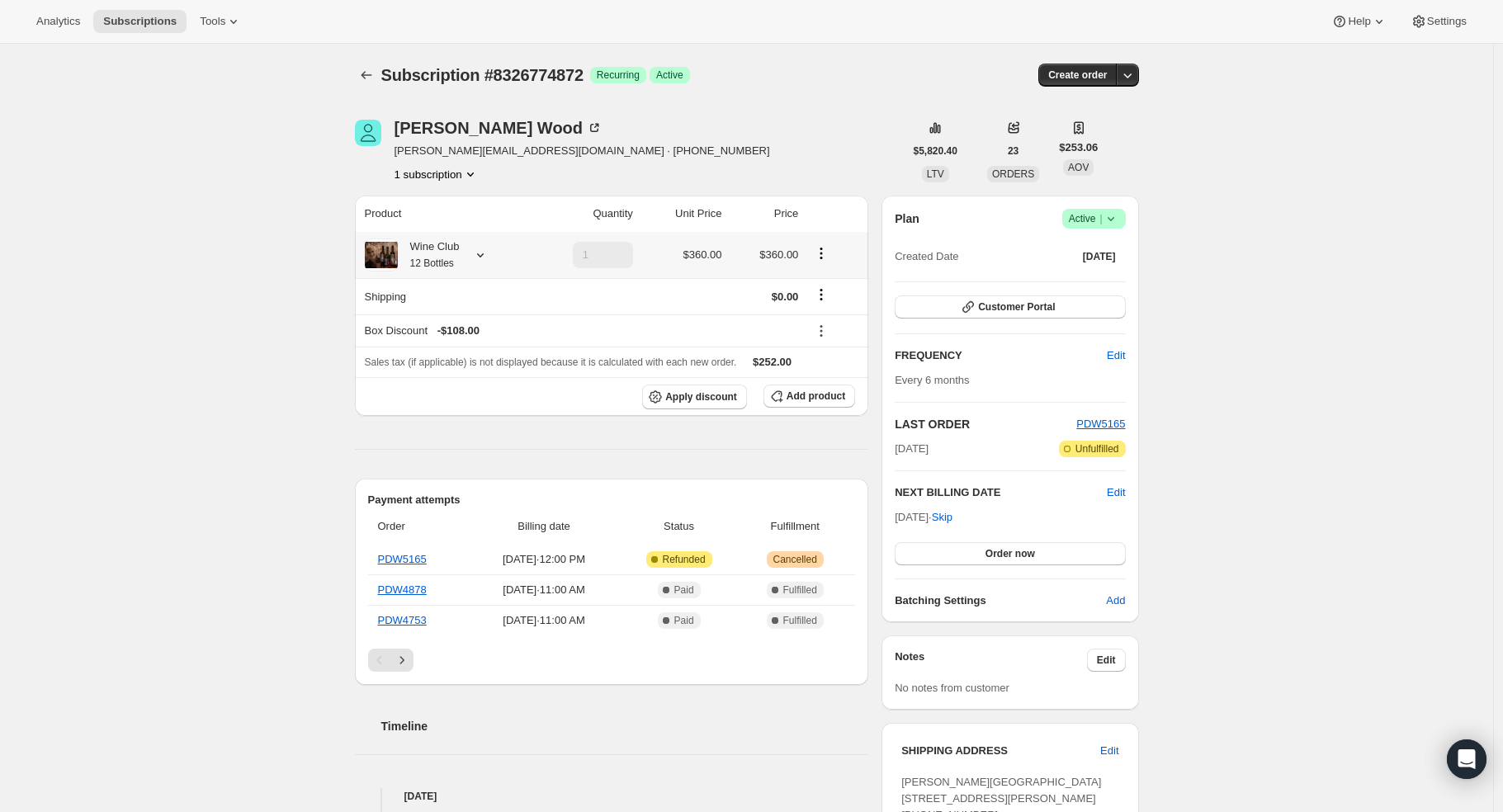
click at [482, 257] on icon at bounding box center [480, 255] width 16 height 16
click at [468, 383] on button "Edit box" at bounding box center [435, 389] width 230 height 23
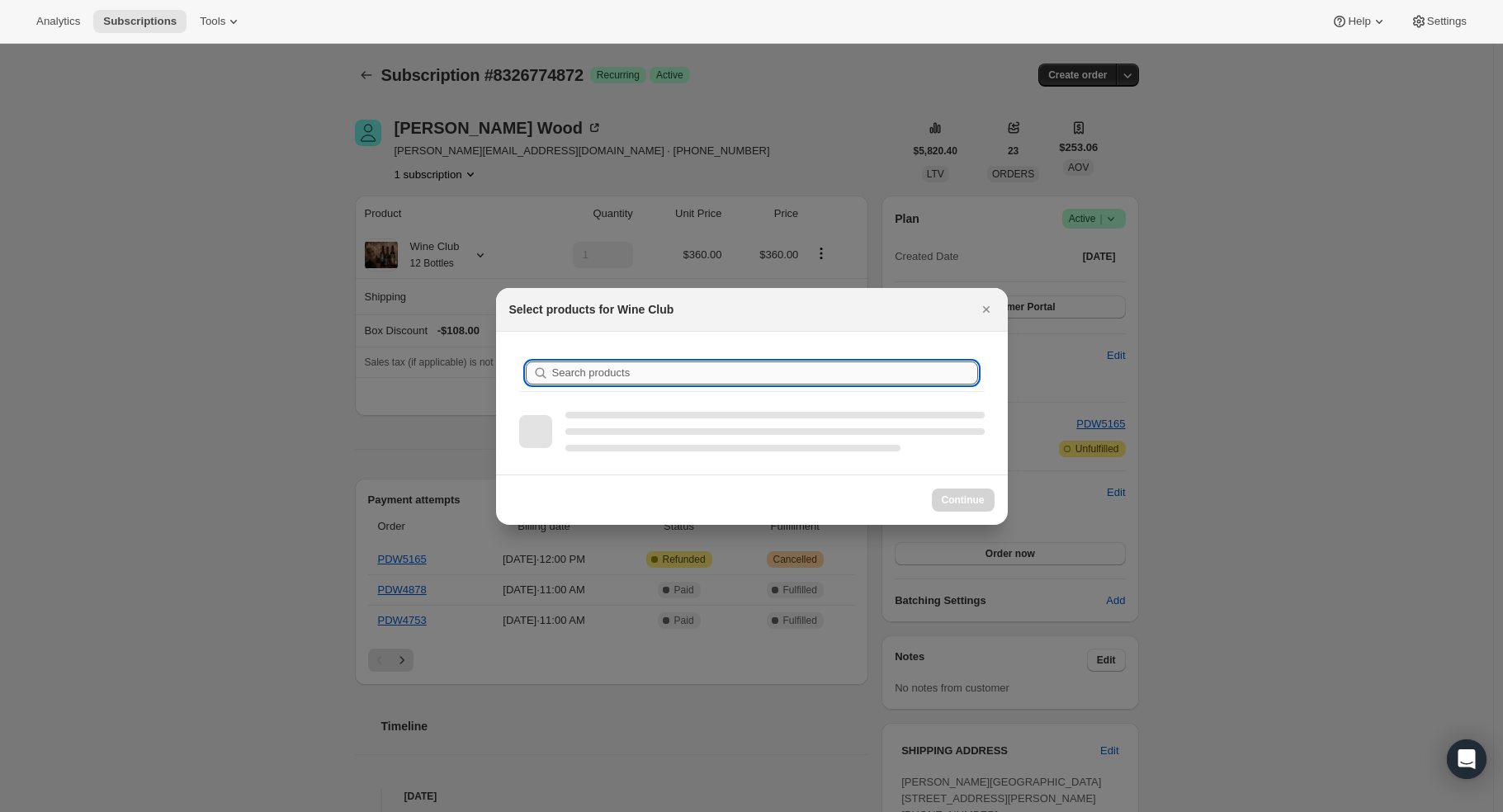
click at [650, 370] on input "Search products" at bounding box center [765, 374] width 426 height 23
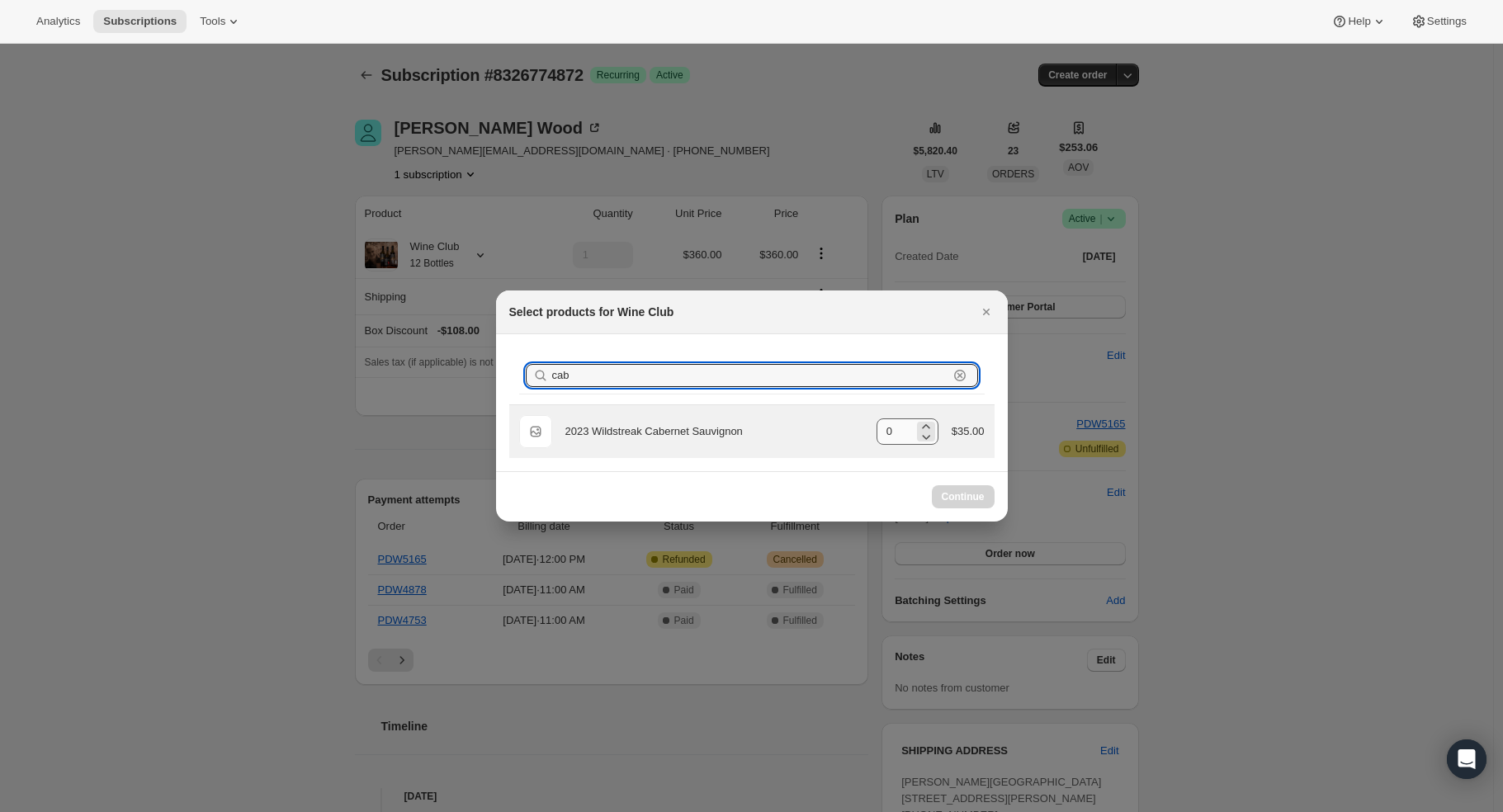
type input "cab"
drag, startPoint x: 905, startPoint y: 426, endPoint x: 865, endPoint y: 431, distance: 40.3
click at [865, 431] on div "Default Title 2023 Wildstreak Cabernet Sauvignon gid://shopify/ProductVariant/4…" at bounding box center [752, 431] width 466 height 33
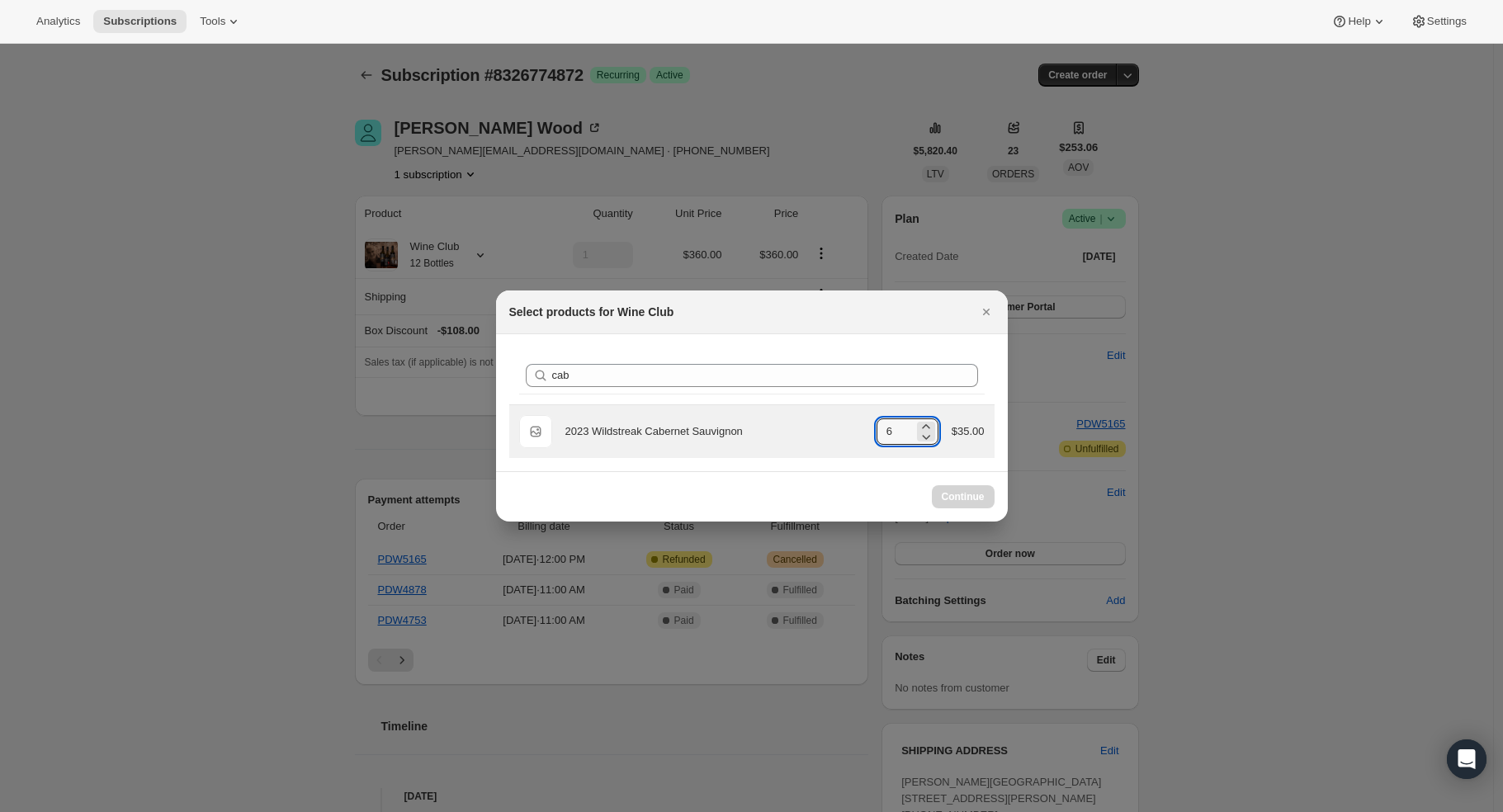
type input "0"
select select "gid://shopify/ProductVariant/40218709000280"
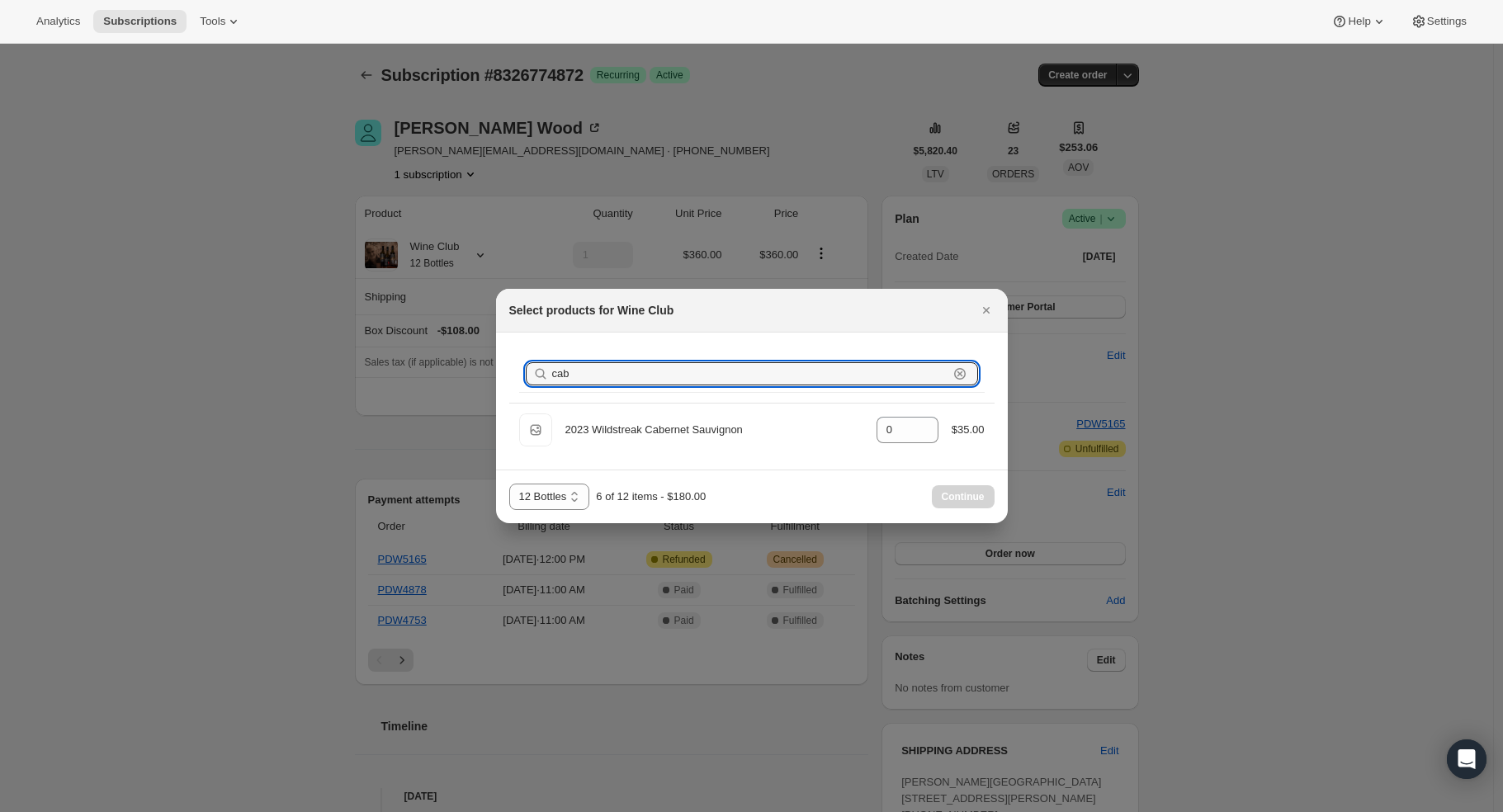
drag, startPoint x: 571, startPoint y: 372, endPoint x: 512, endPoint y: 369, distance: 59.1
click at [512, 369] on div "Search products cab Clear" at bounding box center [752, 374] width 485 height 57
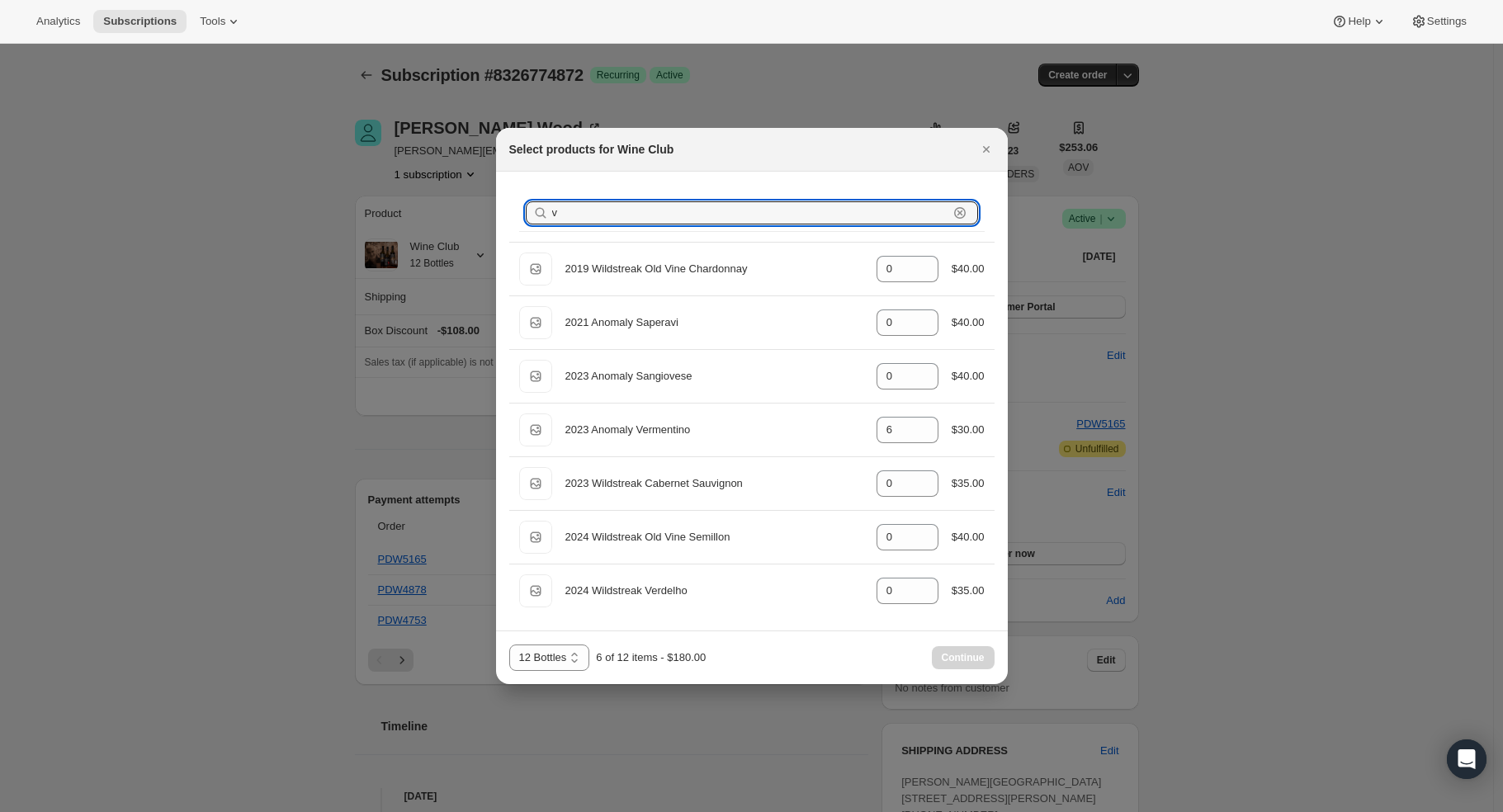
type input "ve"
type input "6"
type input "ver"
type input "6"
type input "0"
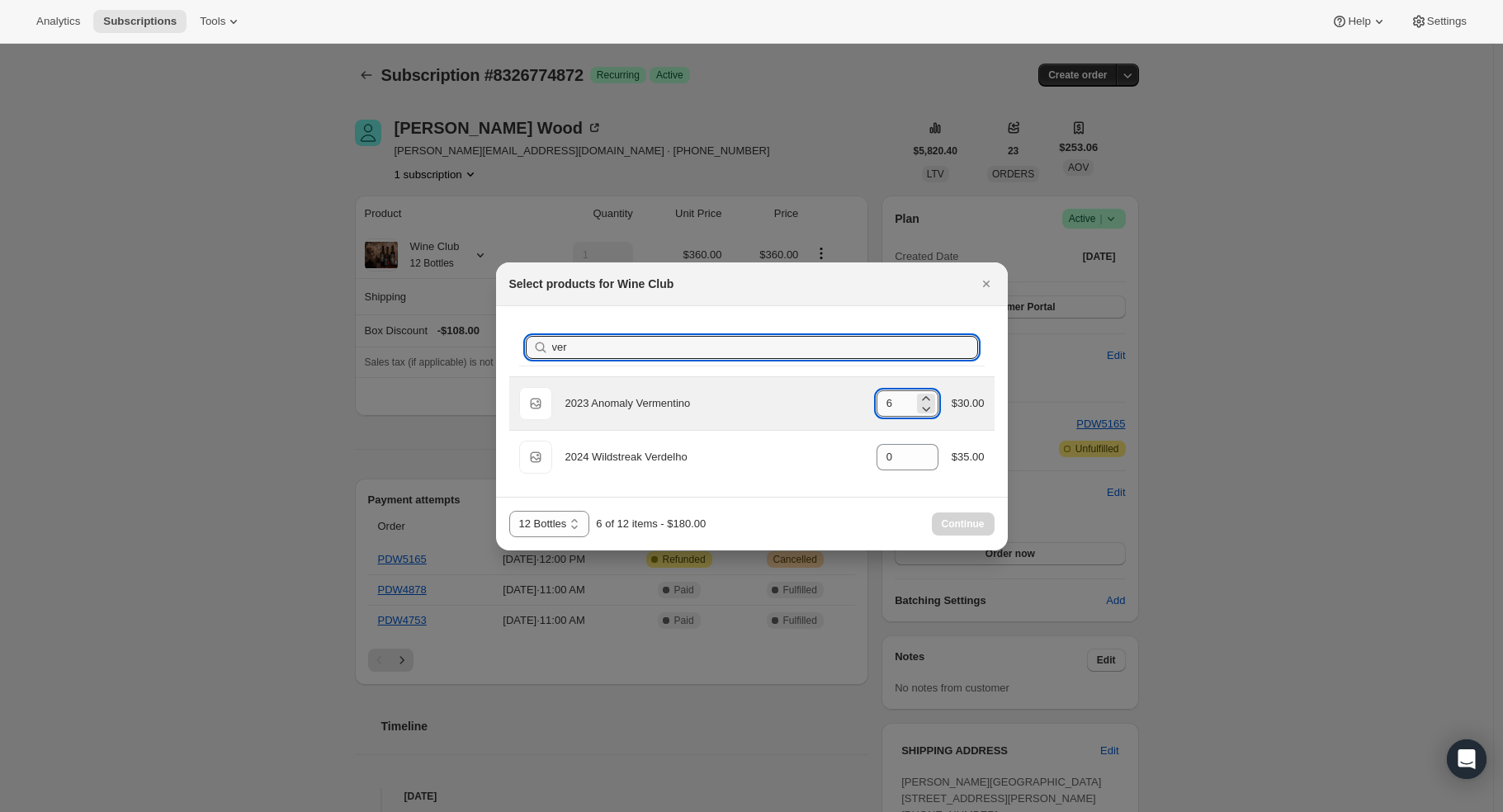
click at [898, 406] on input "6" at bounding box center [895, 403] width 37 height 26
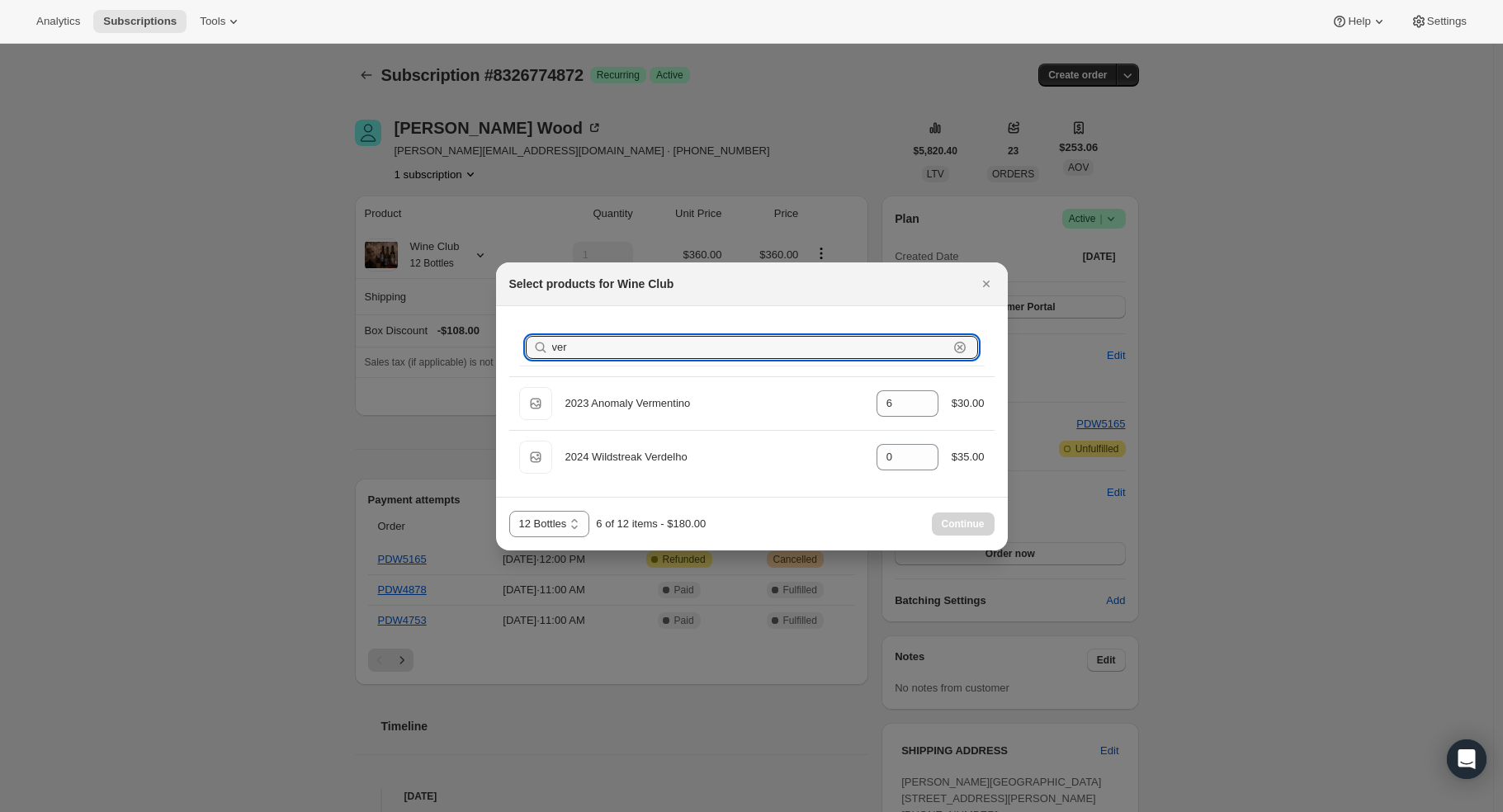
drag, startPoint x: 658, startPoint y: 349, endPoint x: 464, endPoint y: 323, distance: 195.7
type input "c"
type input "0"
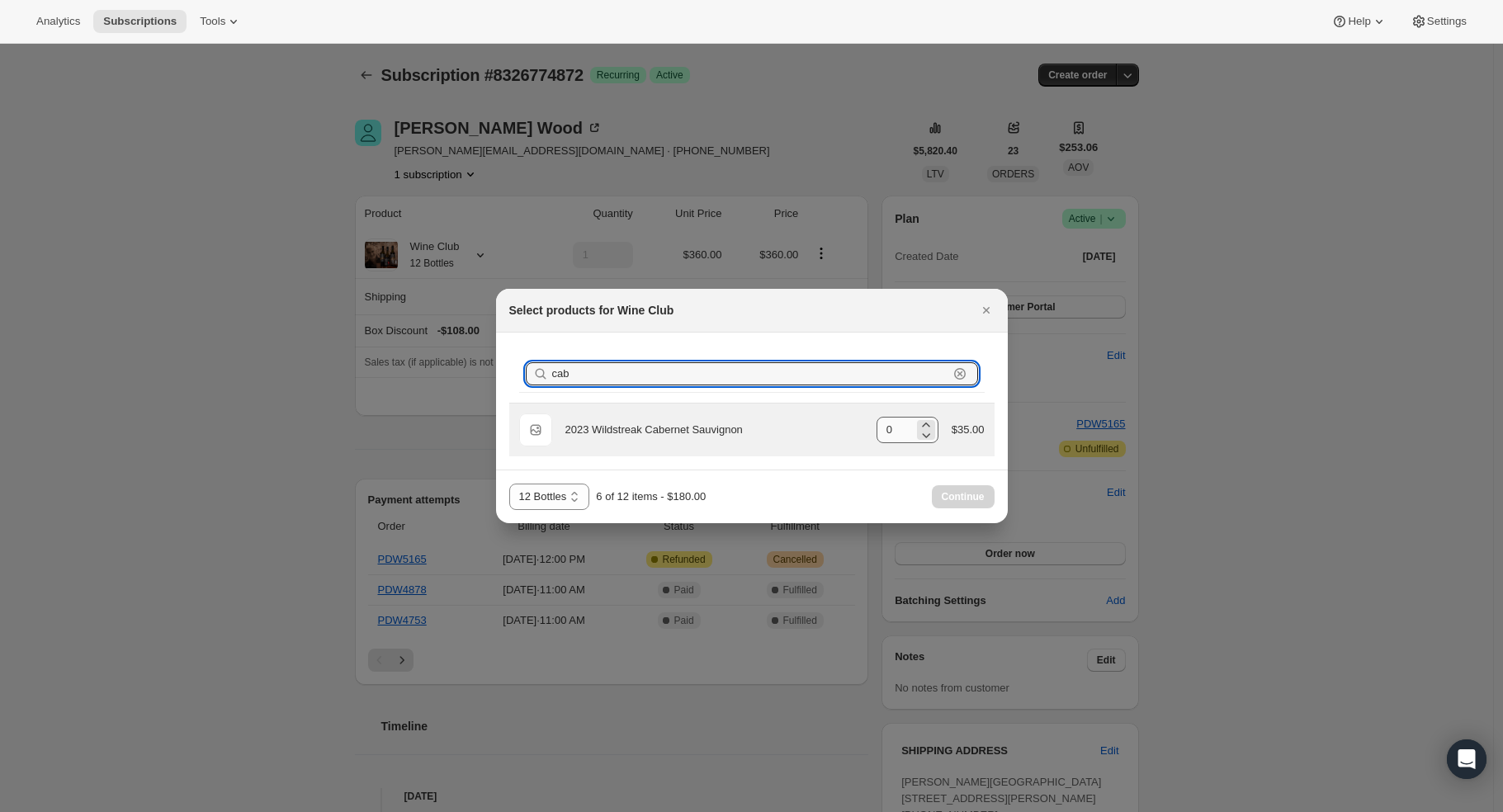
type input "cab"
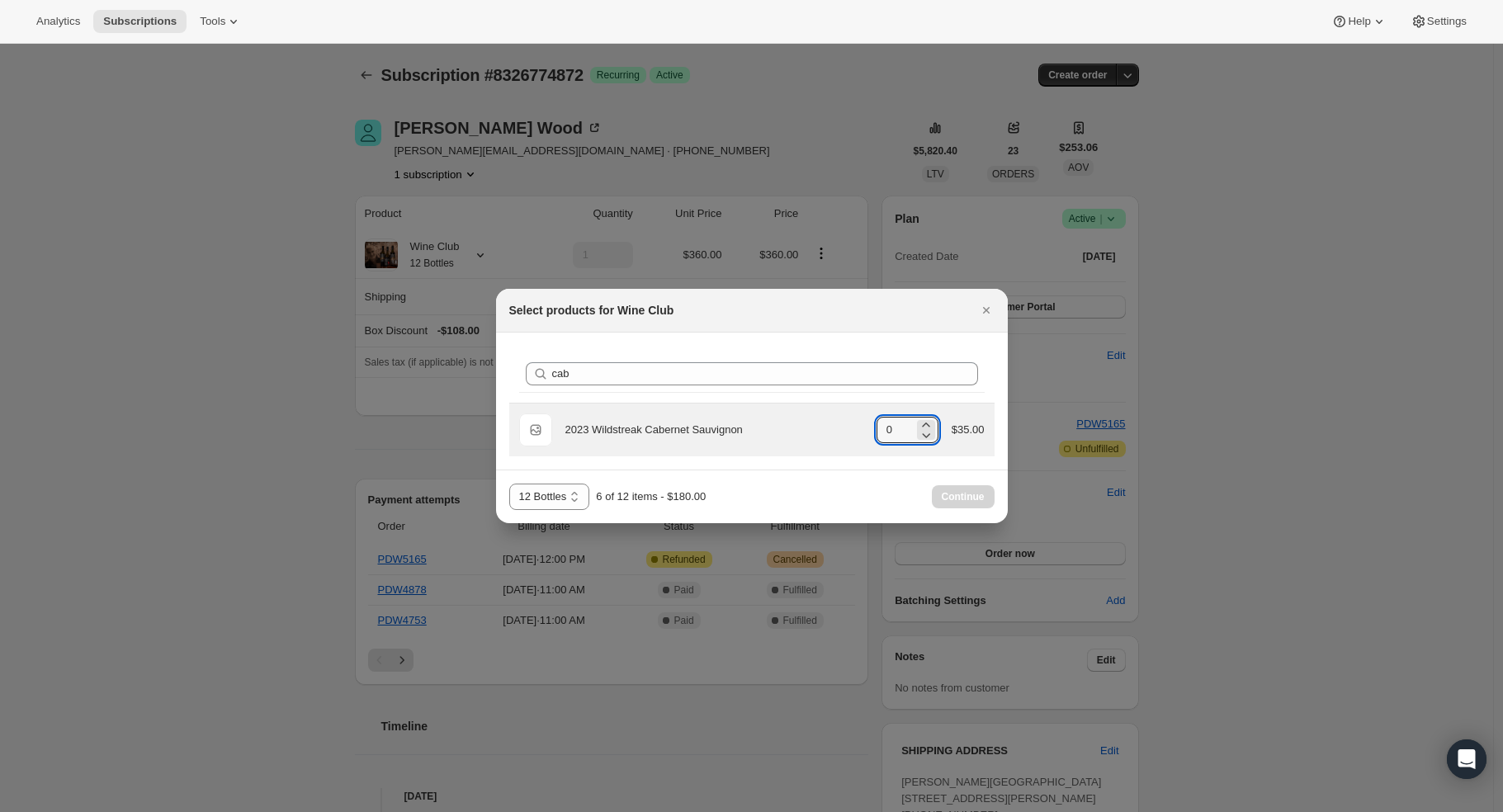
drag, startPoint x: 896, startPoint y: 433, endPoint x: 854, endPoint y: 434, distance: 42.0
click at [854, 434] on div "Default Title 2023 Wildstreak Cabernet Sauvignon gid://shopify/ProductVariant/4…" at bounding box center [752, 429] width 466 height 33
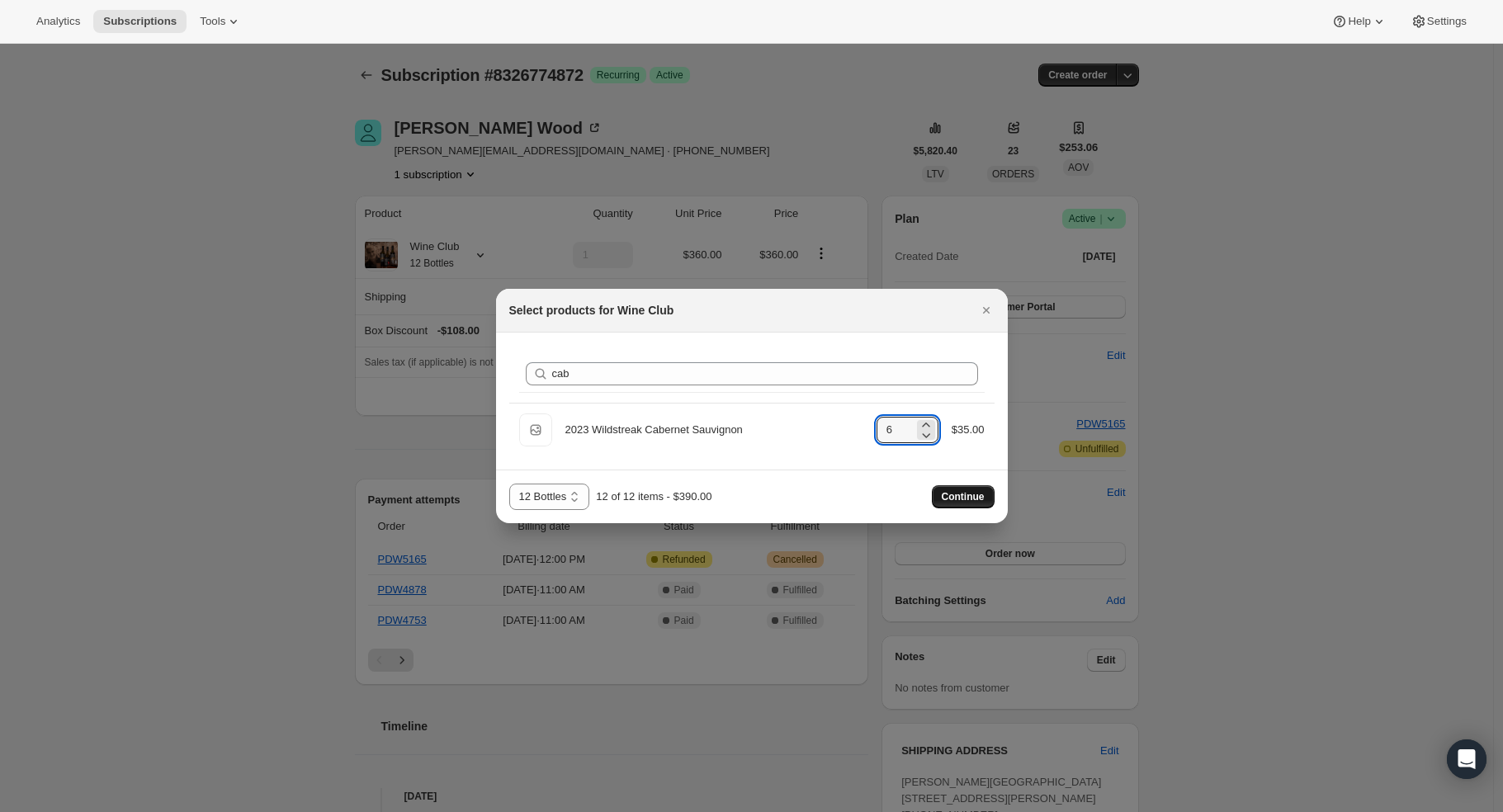
type input "6"
click at [976, 493] on span "Continue" at bounding box center [964, 497] width 43 height 14
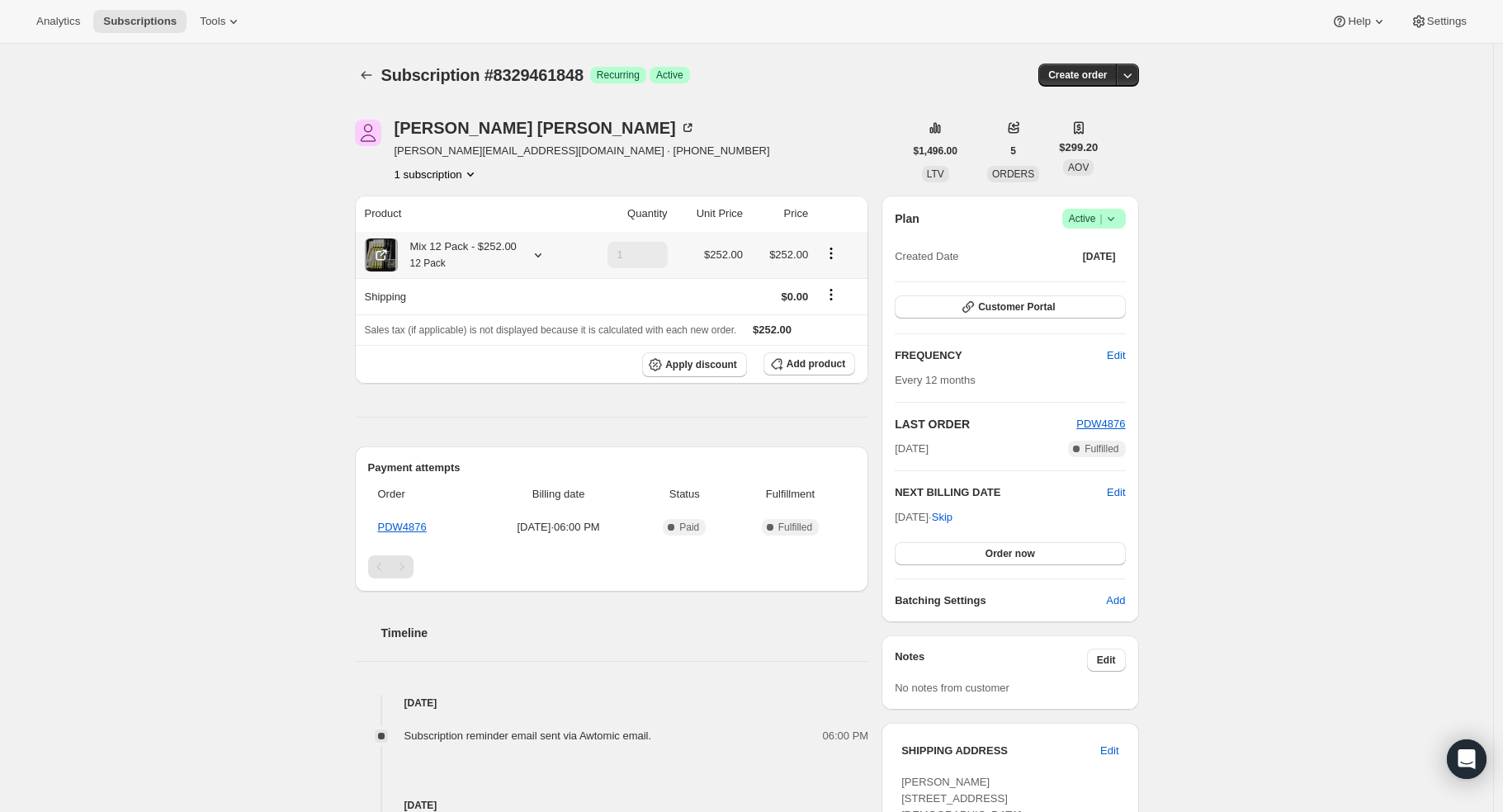
click at [534, 256] on icon at bounding box center [539, 255] width 16 height 16
click at [507, 347] on button "Edit box" at bounding box center [461, 356] width 193 height 23
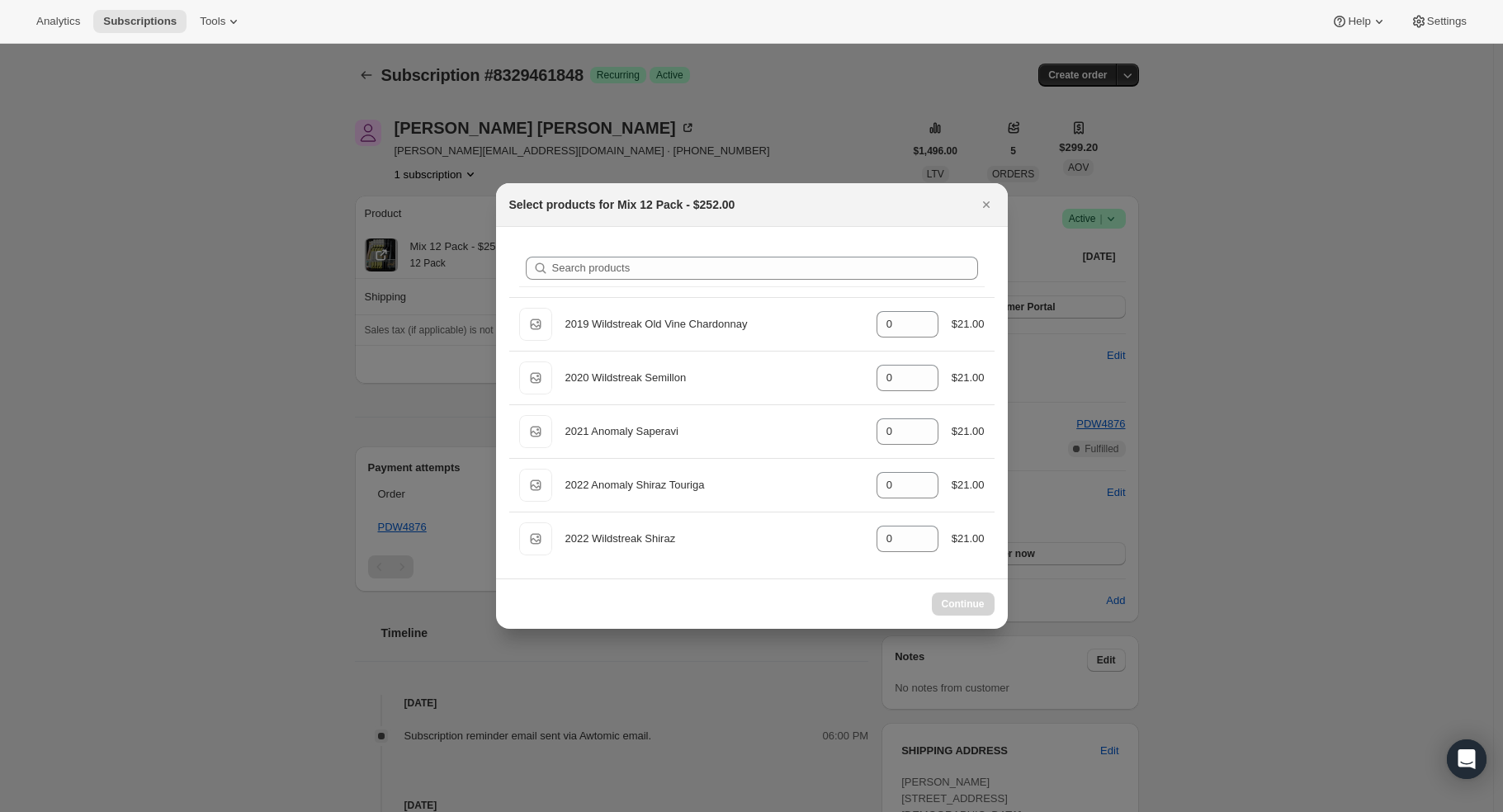
click at [649, 291] on div "Search products" at bounding box center [752, 268] width 485 height 57
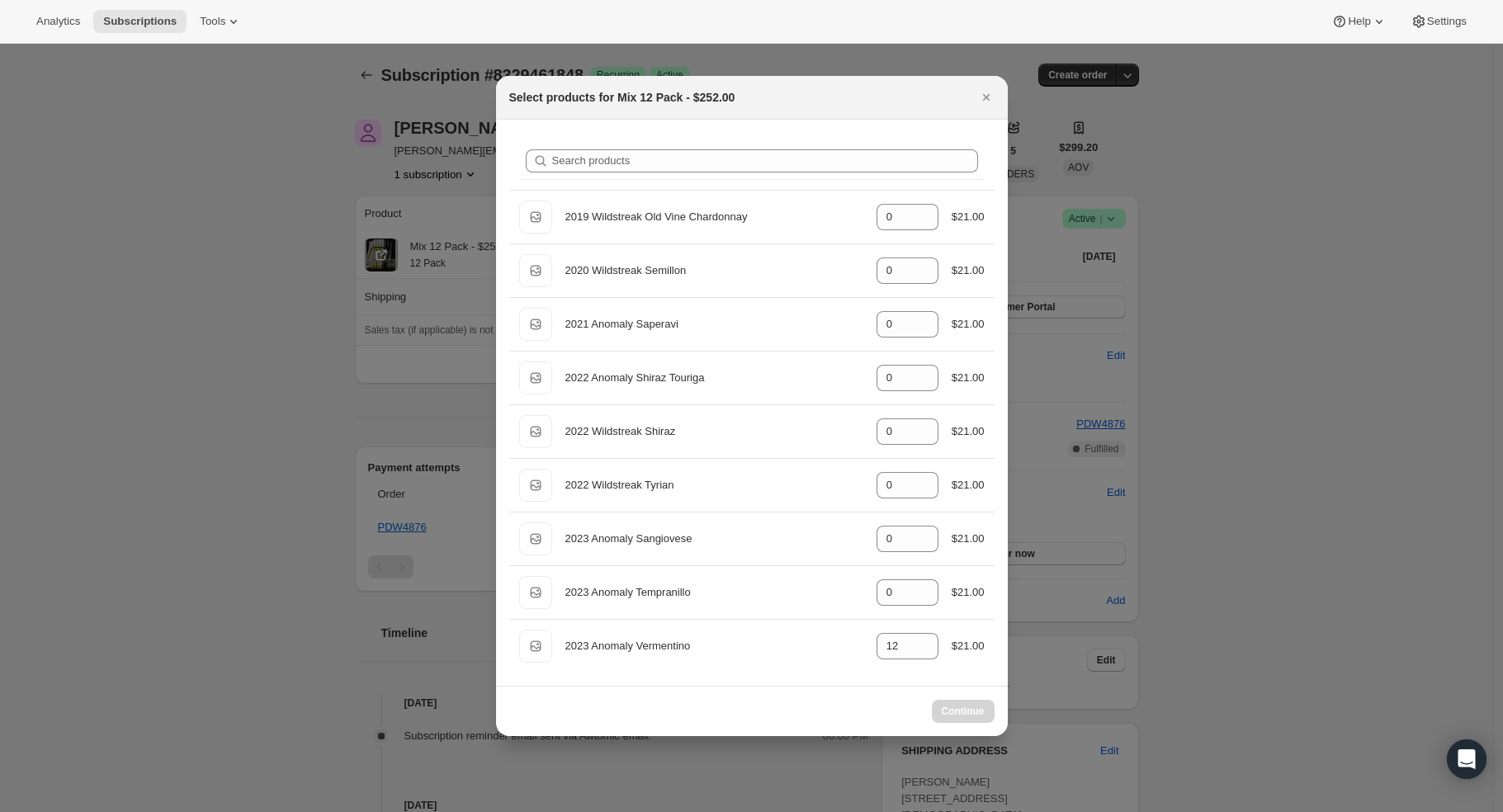
click at [626, 178] on div "Search products Default Title 2019 Wildstreak Old Vine Chardonnay gid://shopify…" at bounding box center [752, 402] width 512 height 566
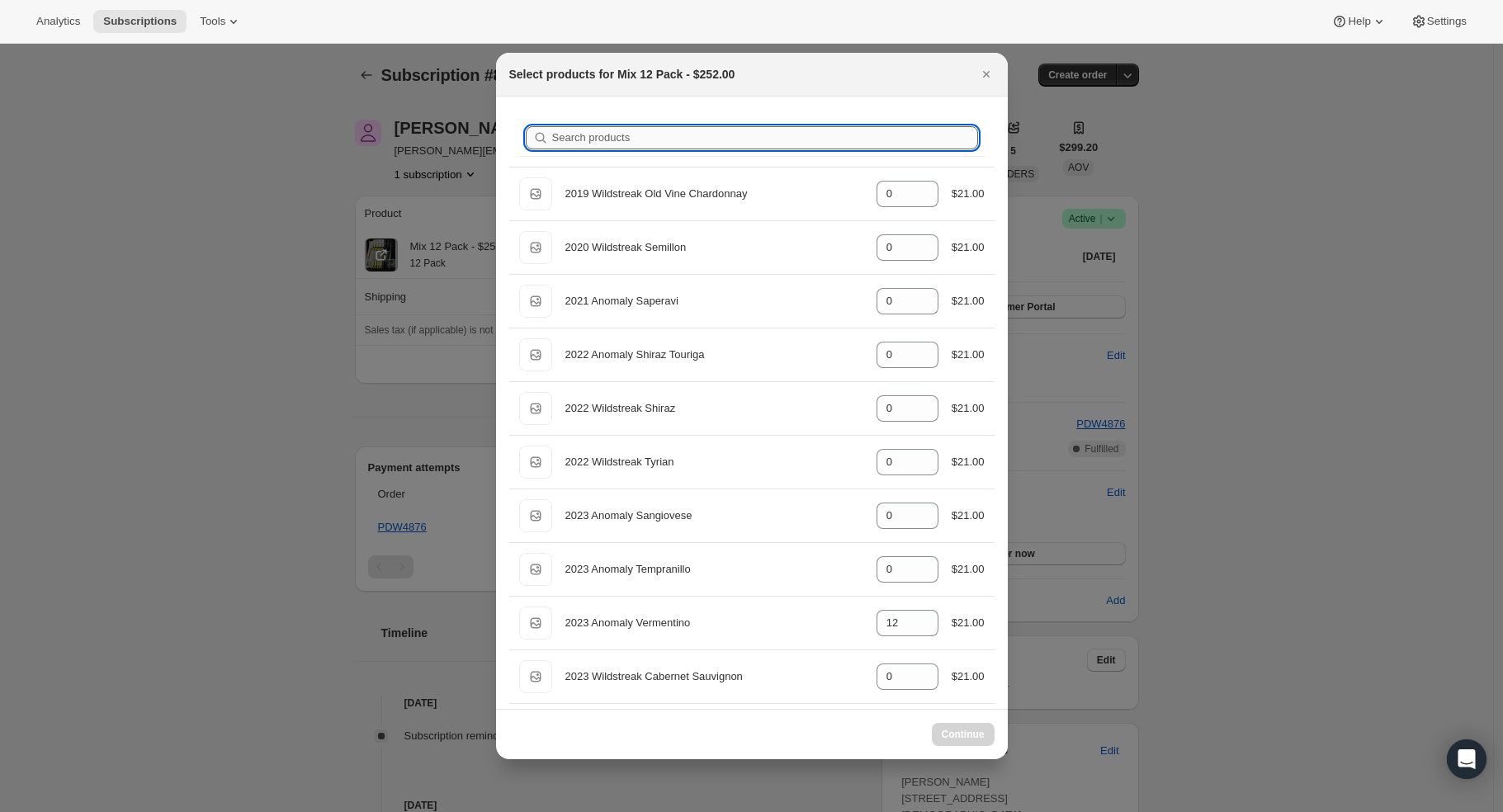
click at [620, 136] on input "Search products" at bounding box center [765, 138] width 426 height 23
type input "v"
type input "12"
type input "ve"
type input "12"
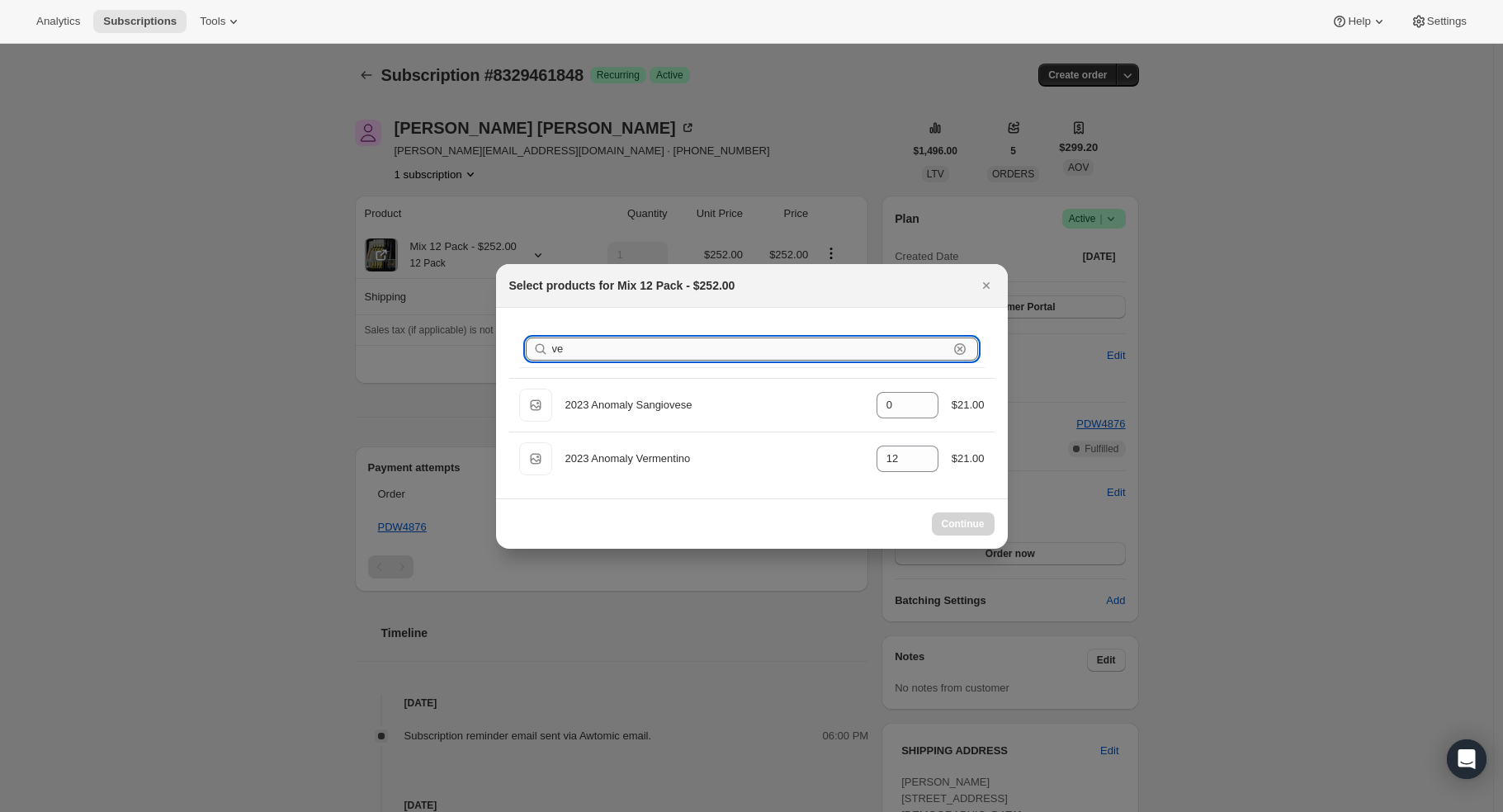
type input "ver"
type input "12"
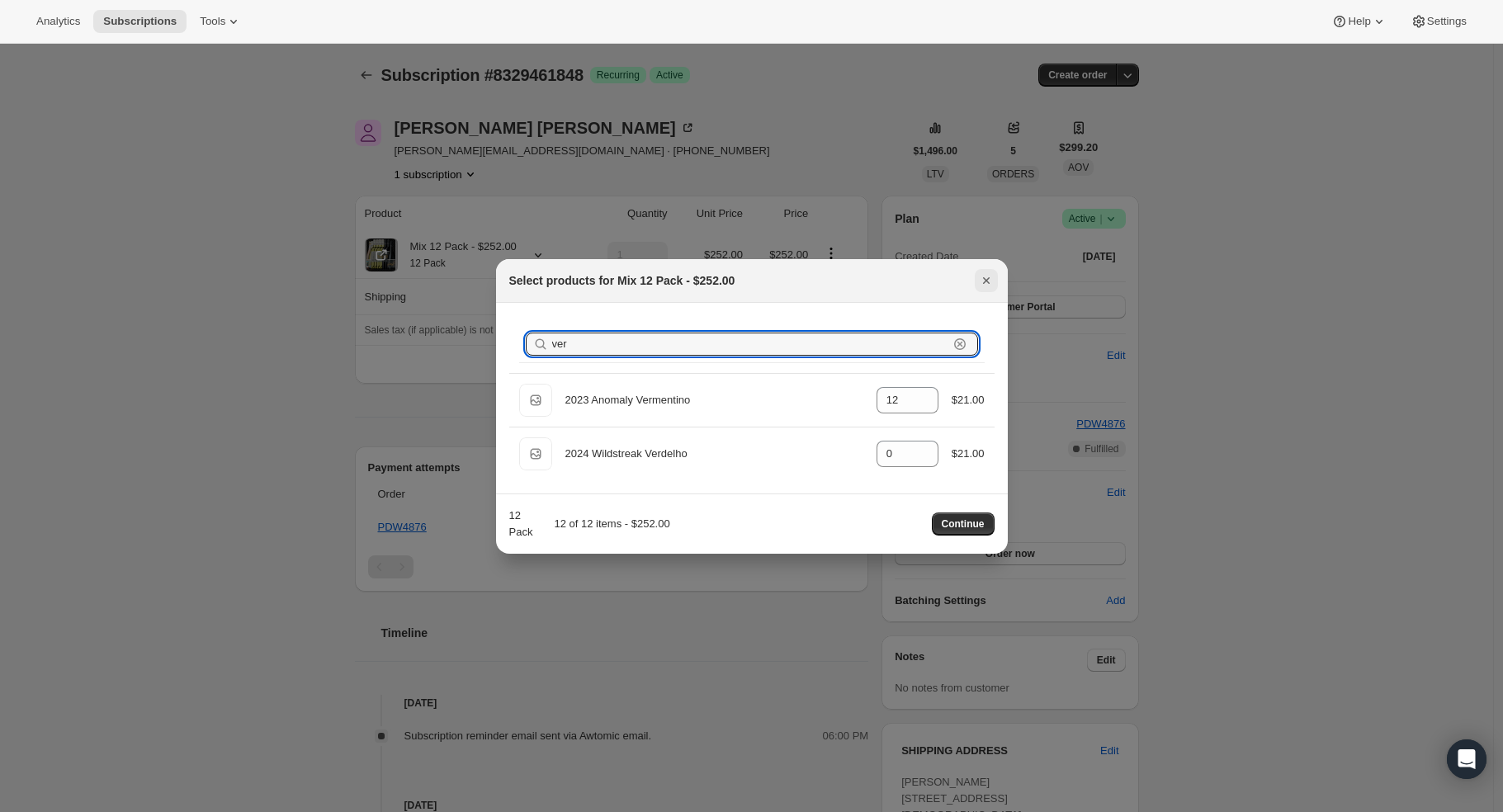
type input "ver"
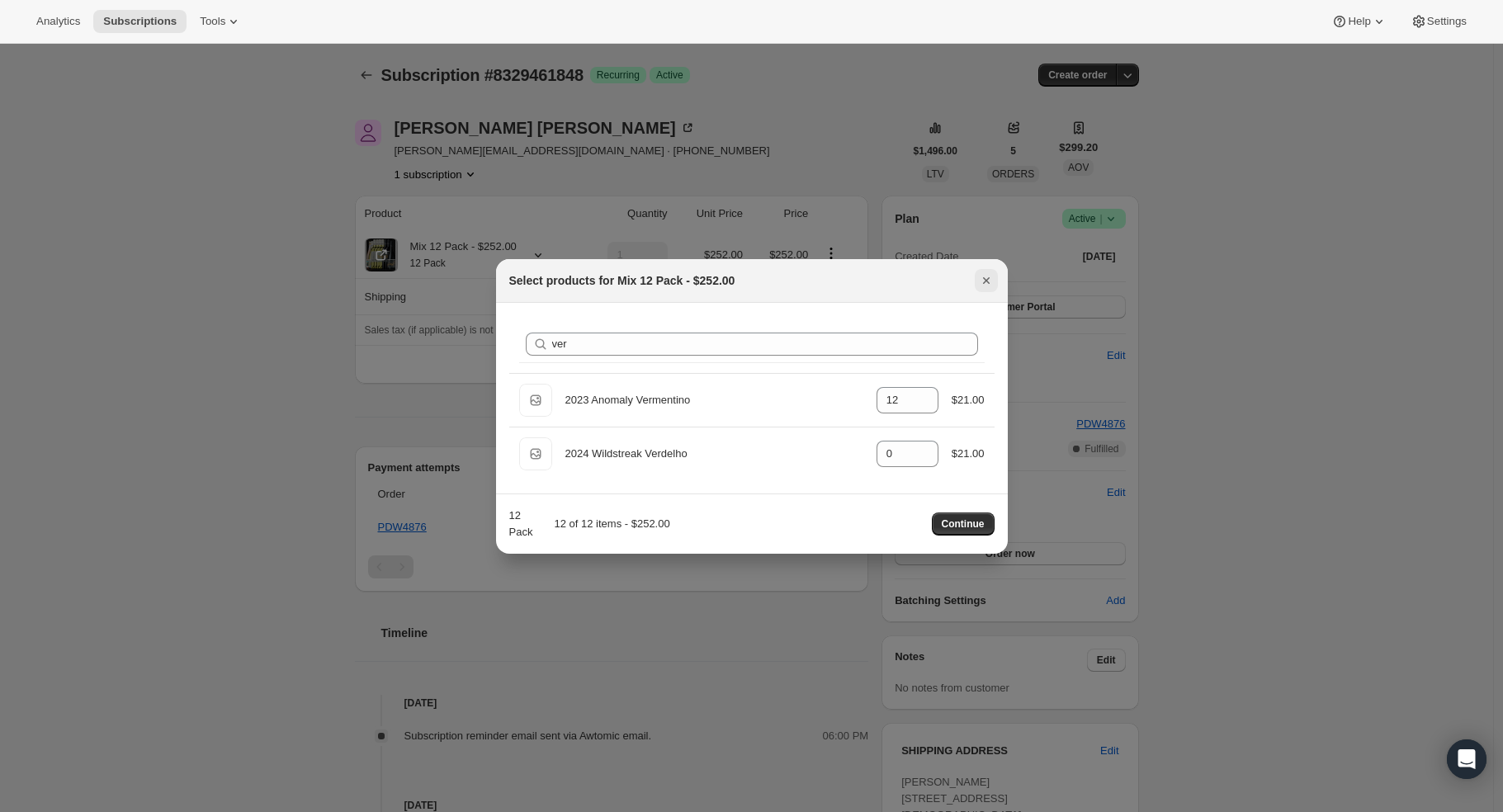
click at [981, 281] on icon "Close" at bounding box center [986, 281] width 16 height 16
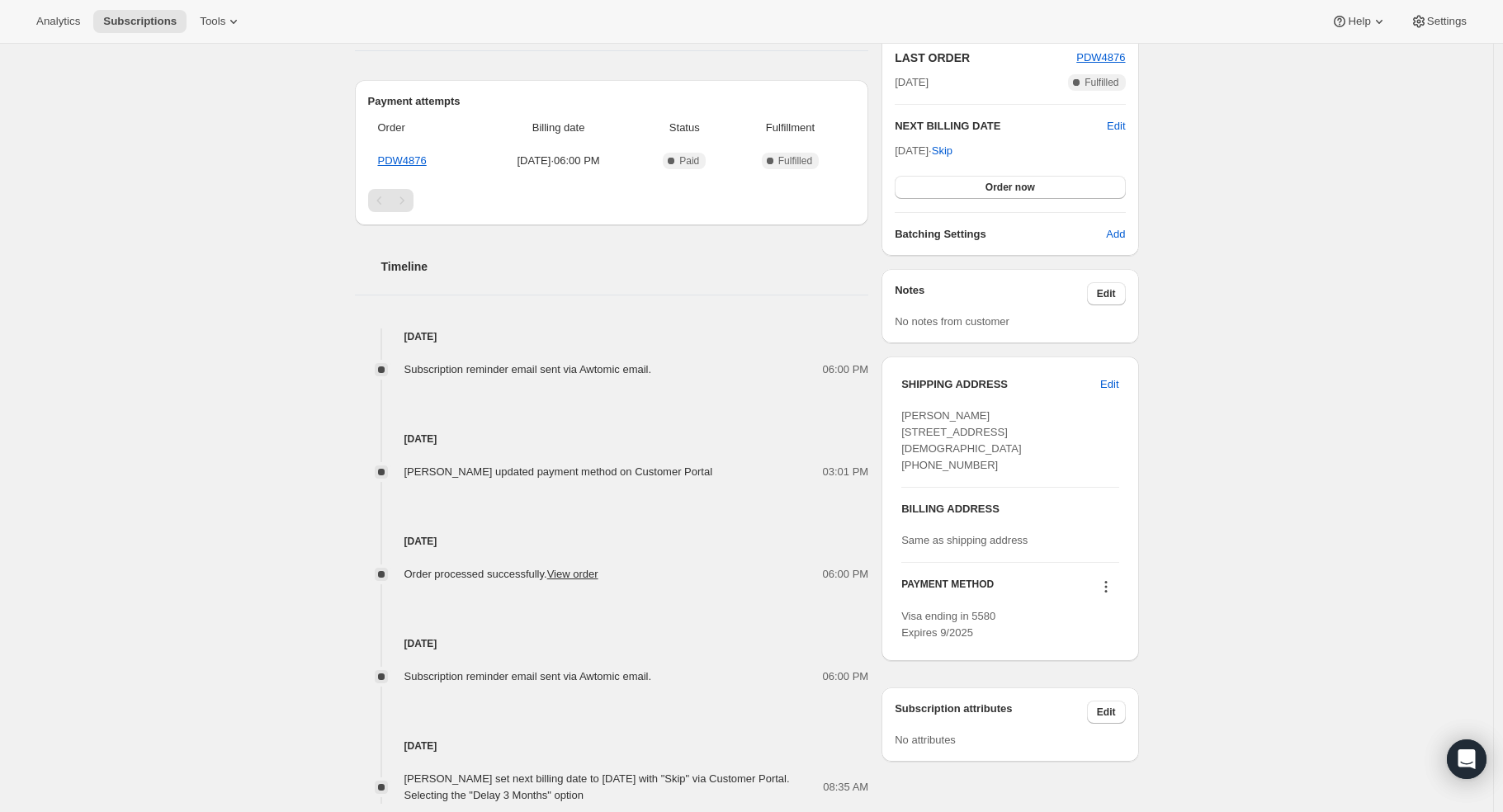
scroll to position [457, 0]
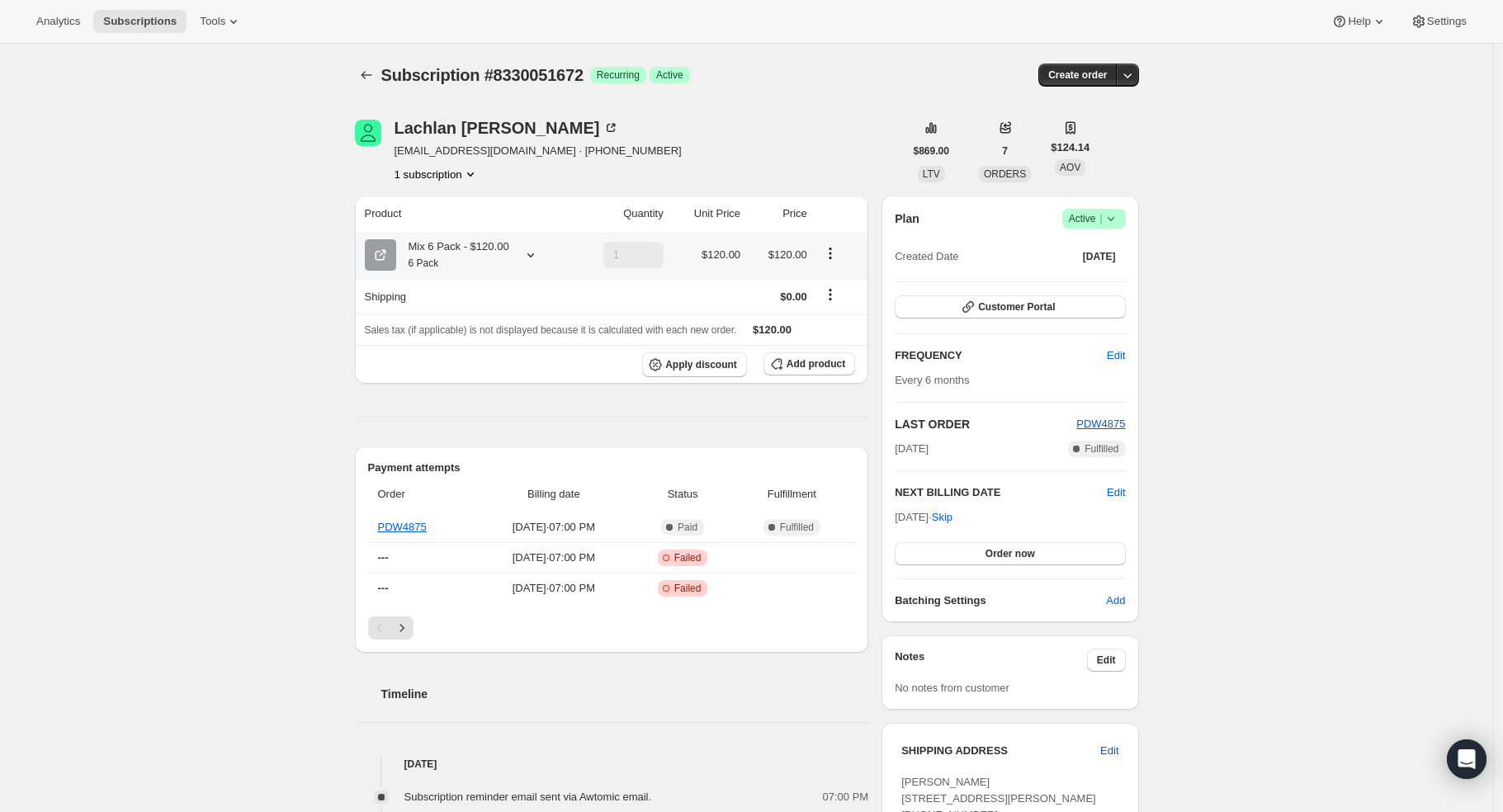
click at [529, 251] on icon at bounding box center [530, 255] width 16 height 16
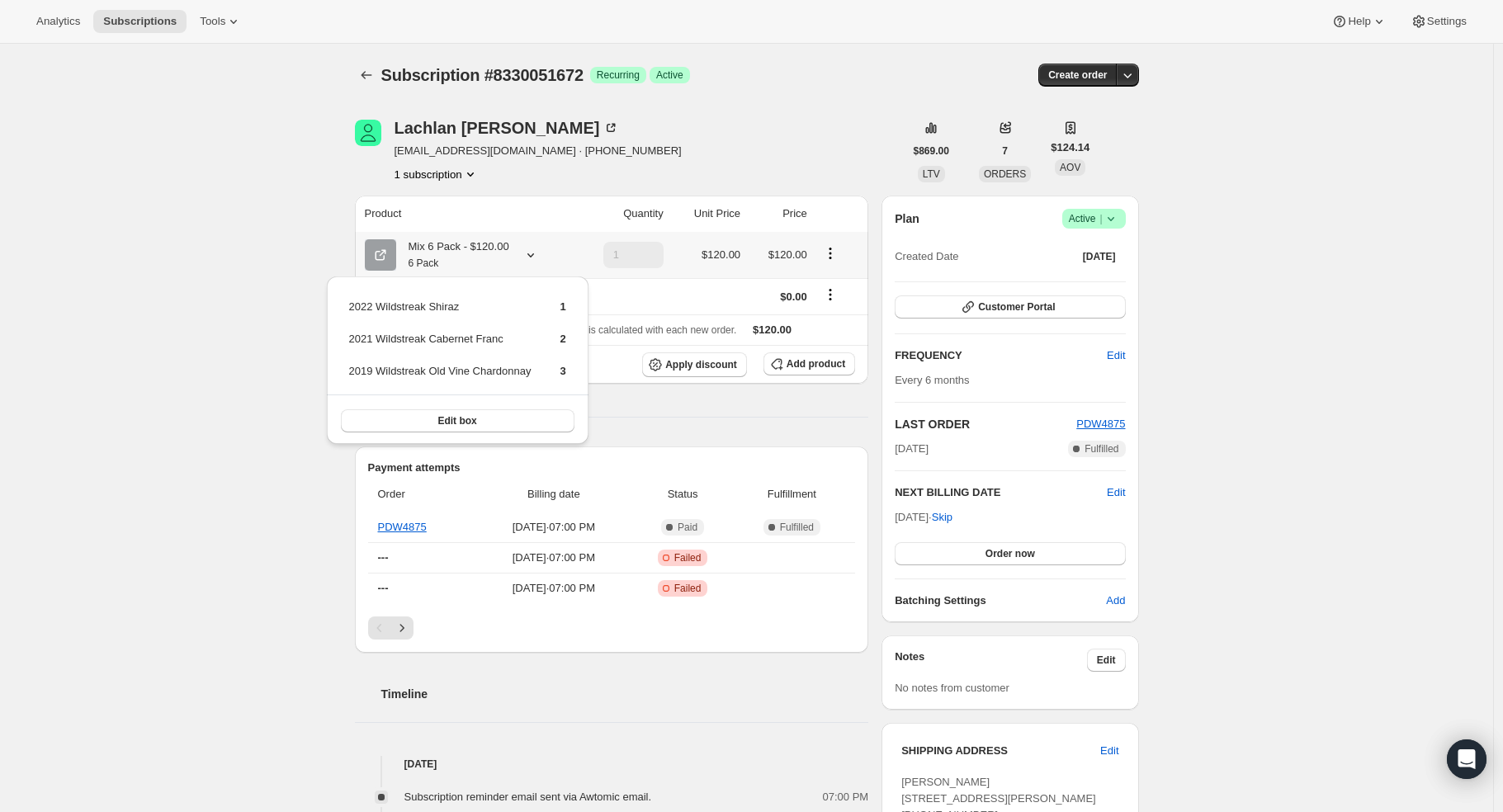
click at [529, 251] on icon at bounding box center [530, 255] width 16 height 16
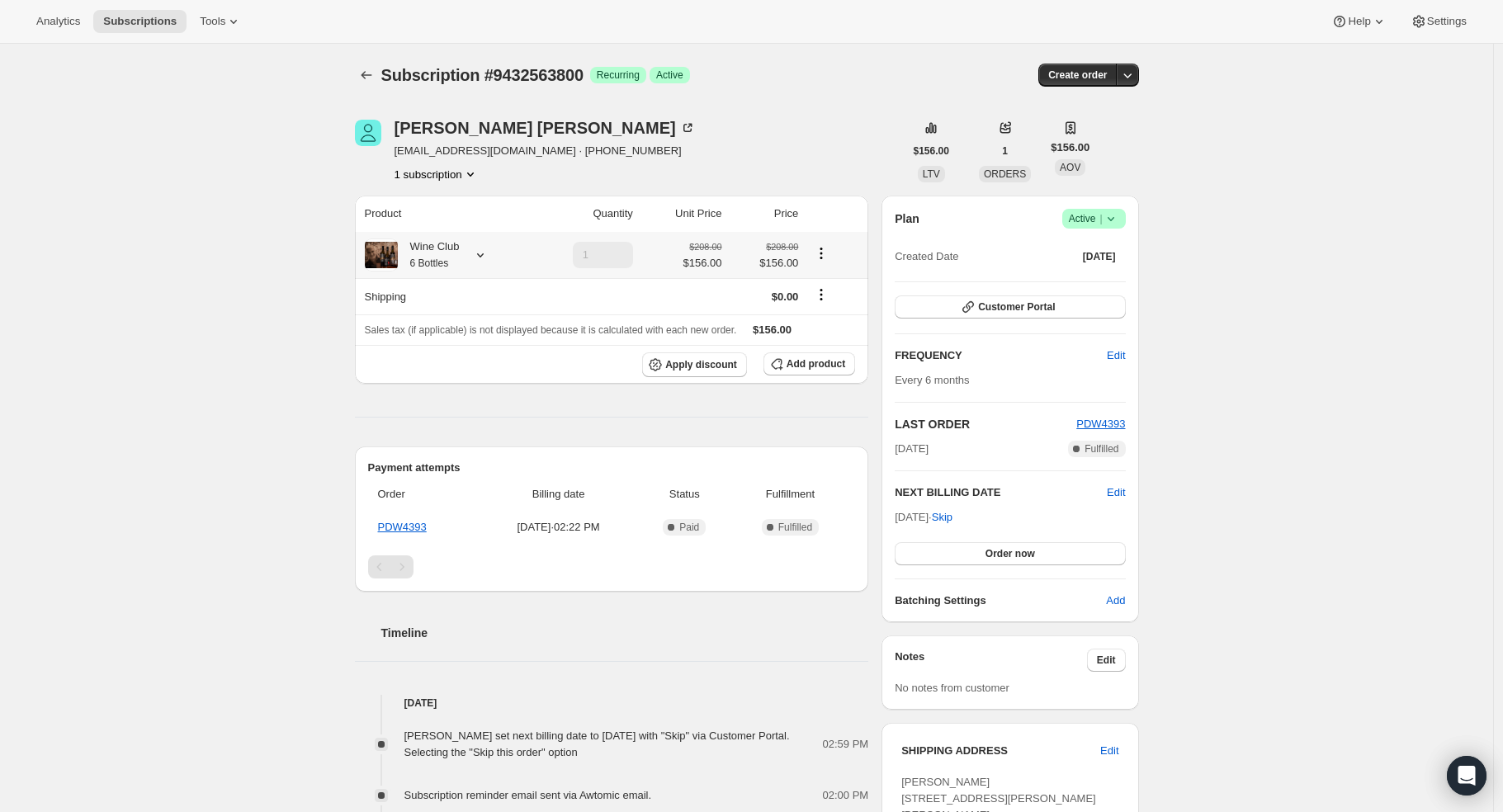
click at [482, 257] on icon at bounding box center [480, 255] width 16 height 16
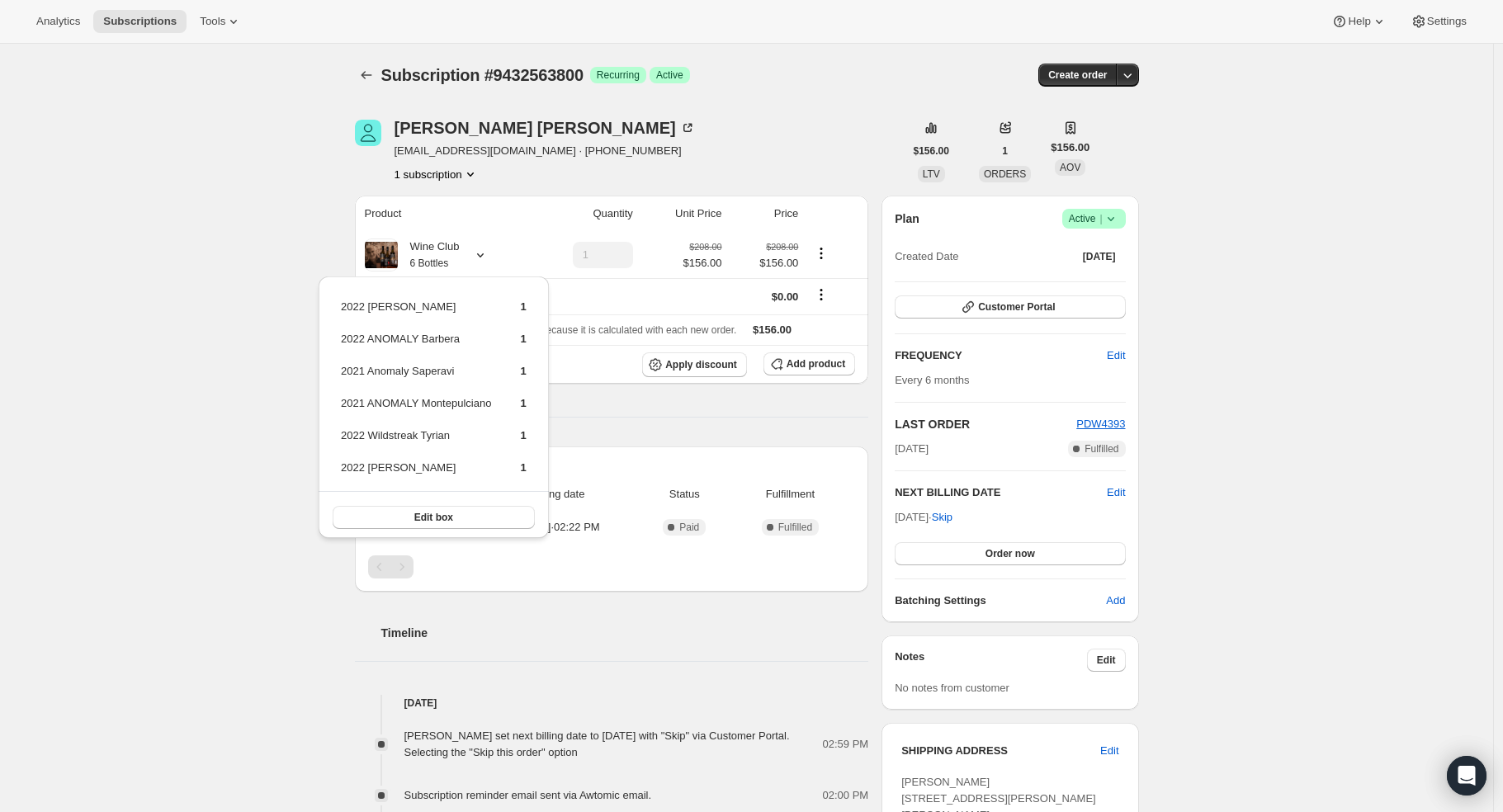
click at [201, 346] on div "Subscription #9432563800. This page is ready Subscription #9432563800 Success R…" at bounding box center [747, 683] width 1493 height 1278
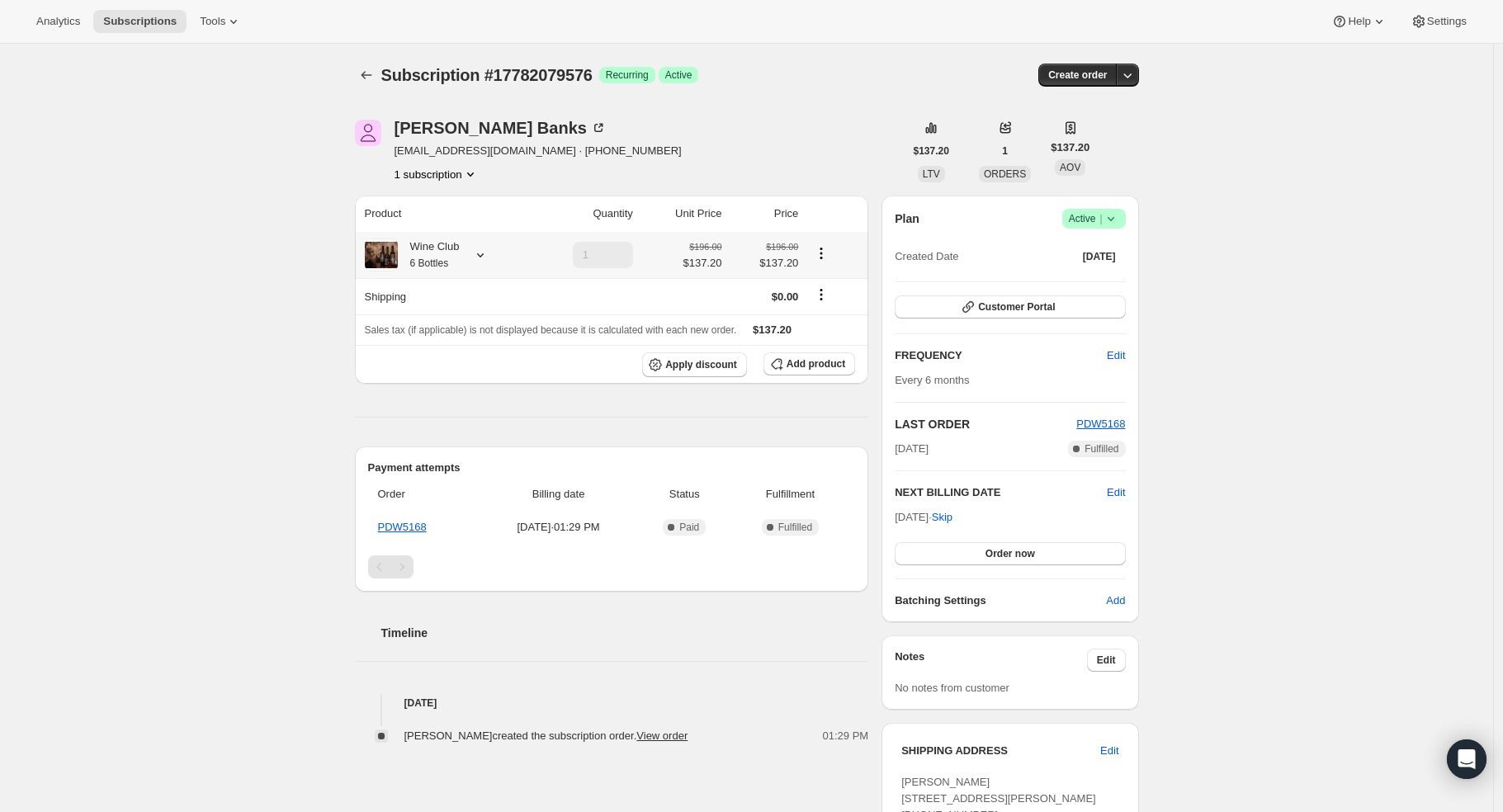
click at [483, 254] on icon at bounding box center [480, 255] width 16 height 16
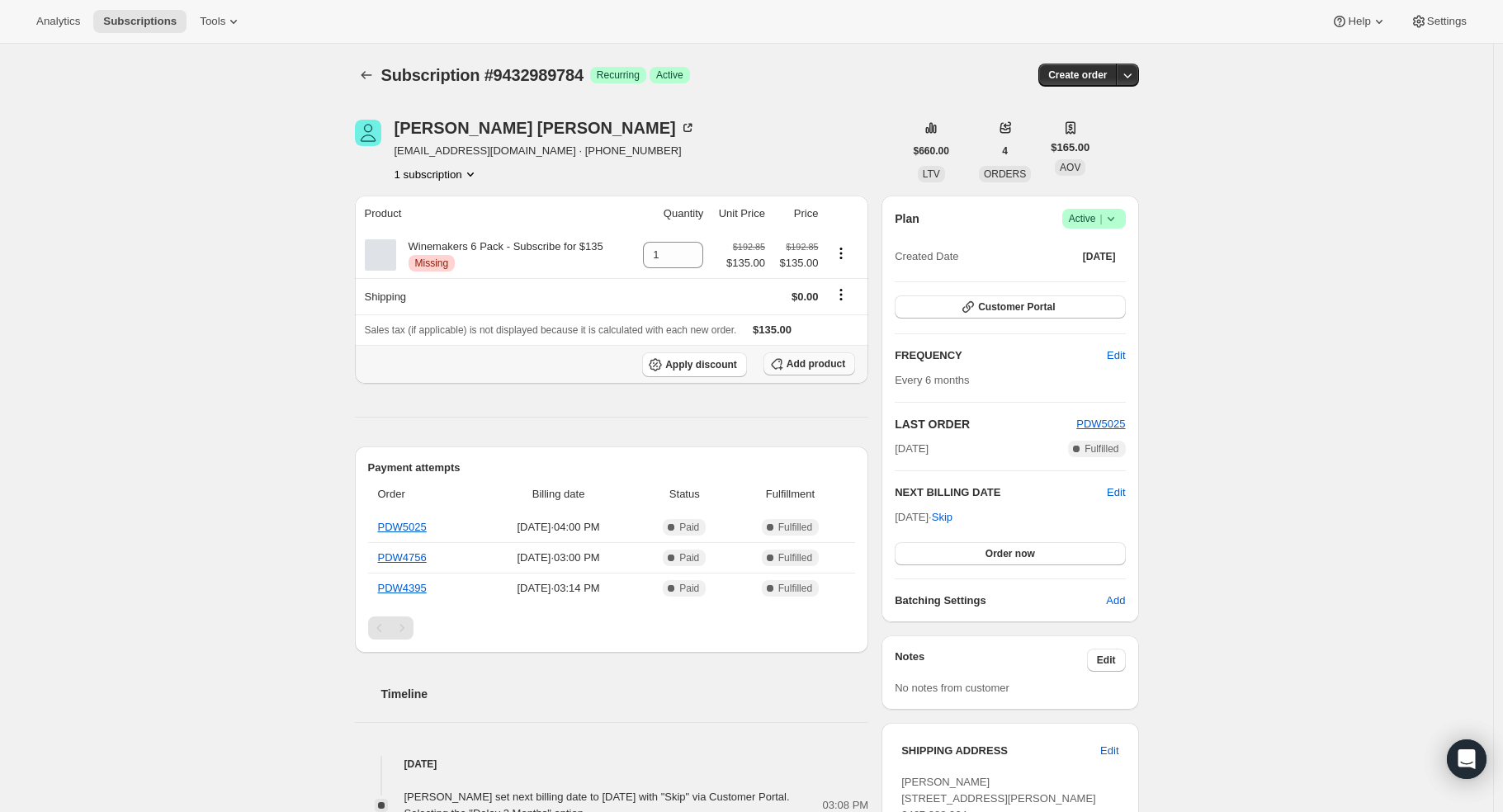
click at [809, 365] on span "Add product" at bounding box center [816, 364] width 59 height 14
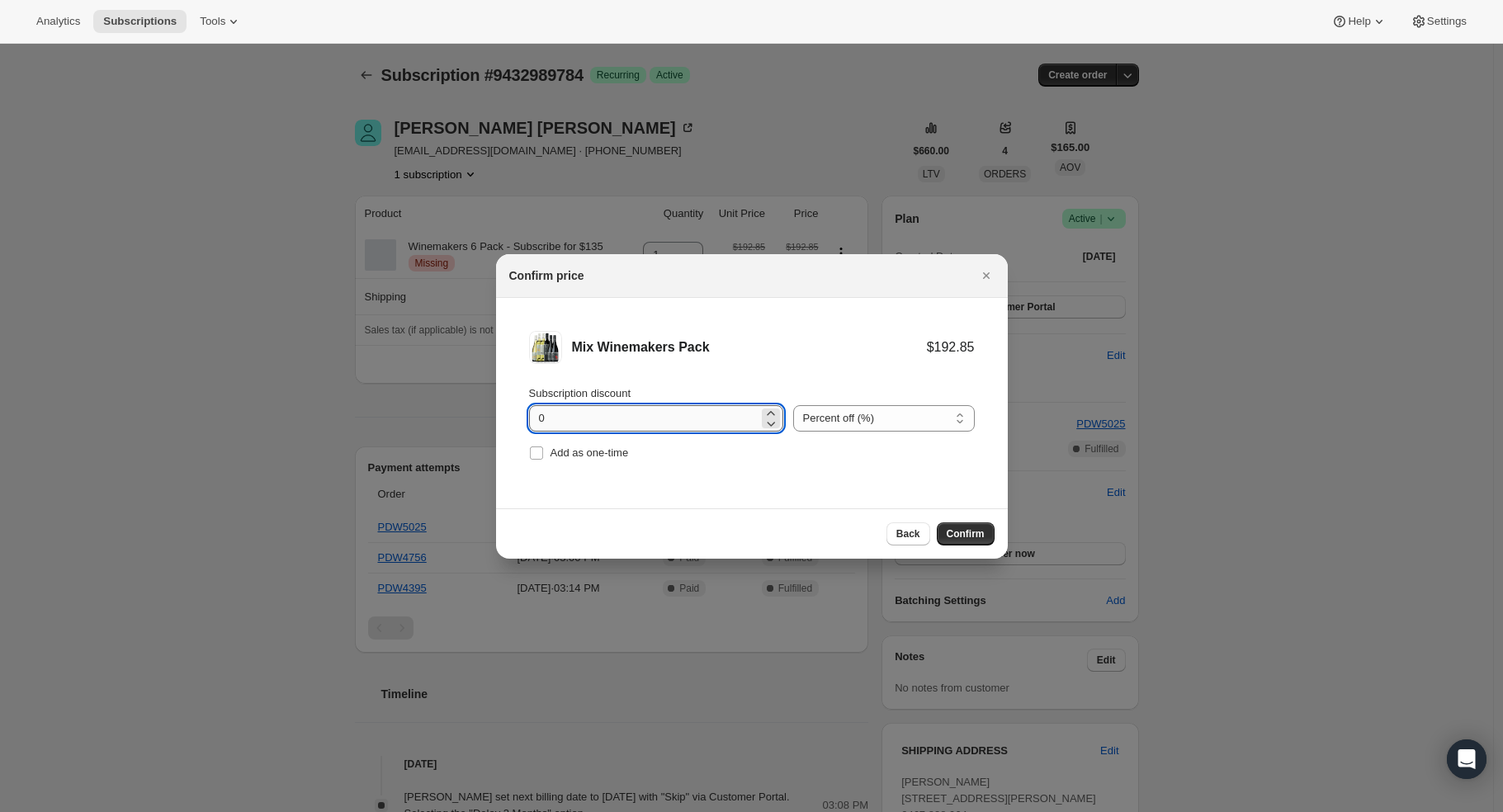
drag, startPoint x: 628, startPoint y: 412, endPoint x: 545, endPoint y: 417, distance: 83.2
click at [545, 417] on input "0" at bounding box center [644, 418] width 230 height 26
type input "30"
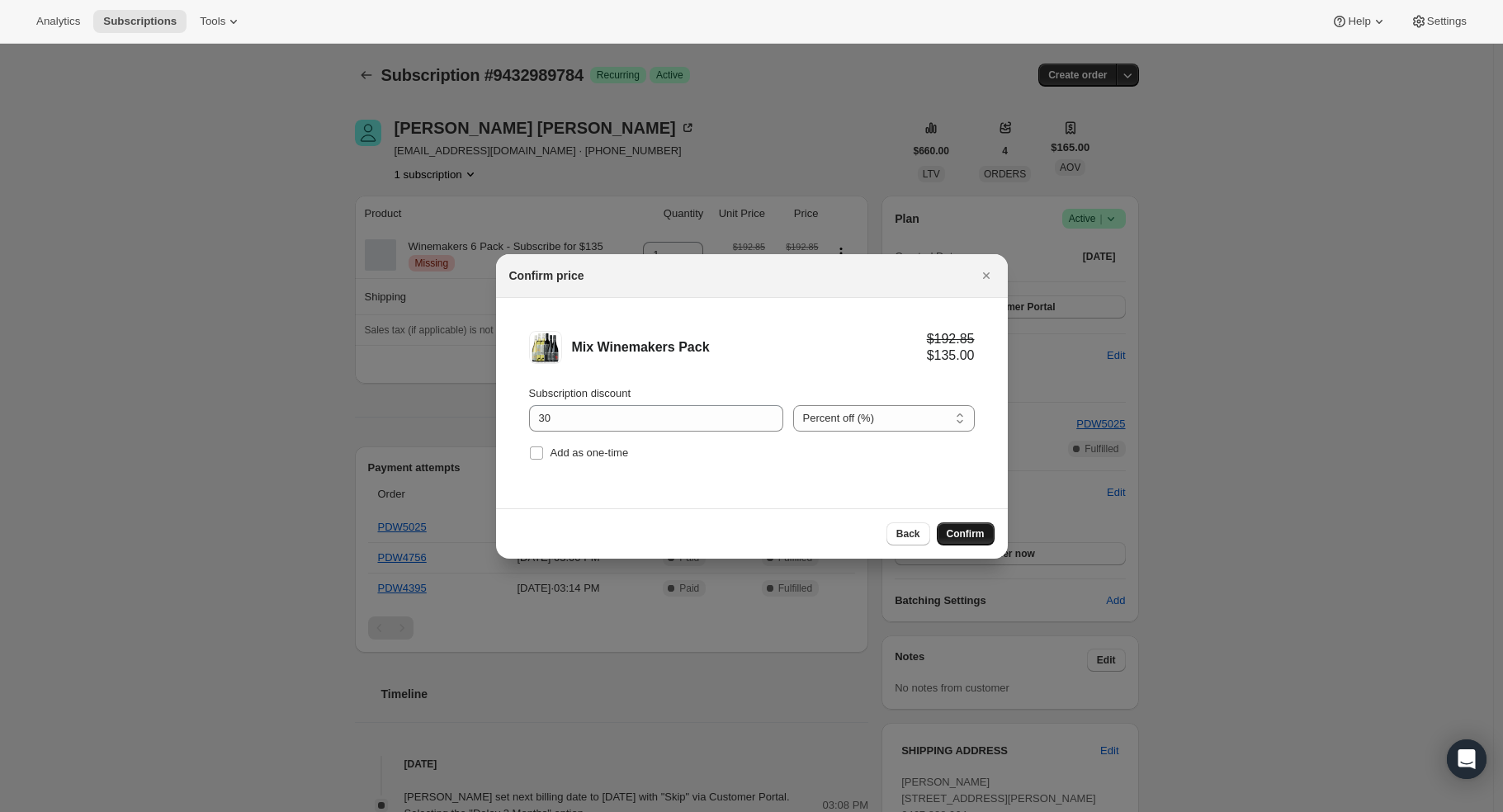
click at [967, 535] on span "Confirm" at bounding box center [966, 534] width 38 height 14
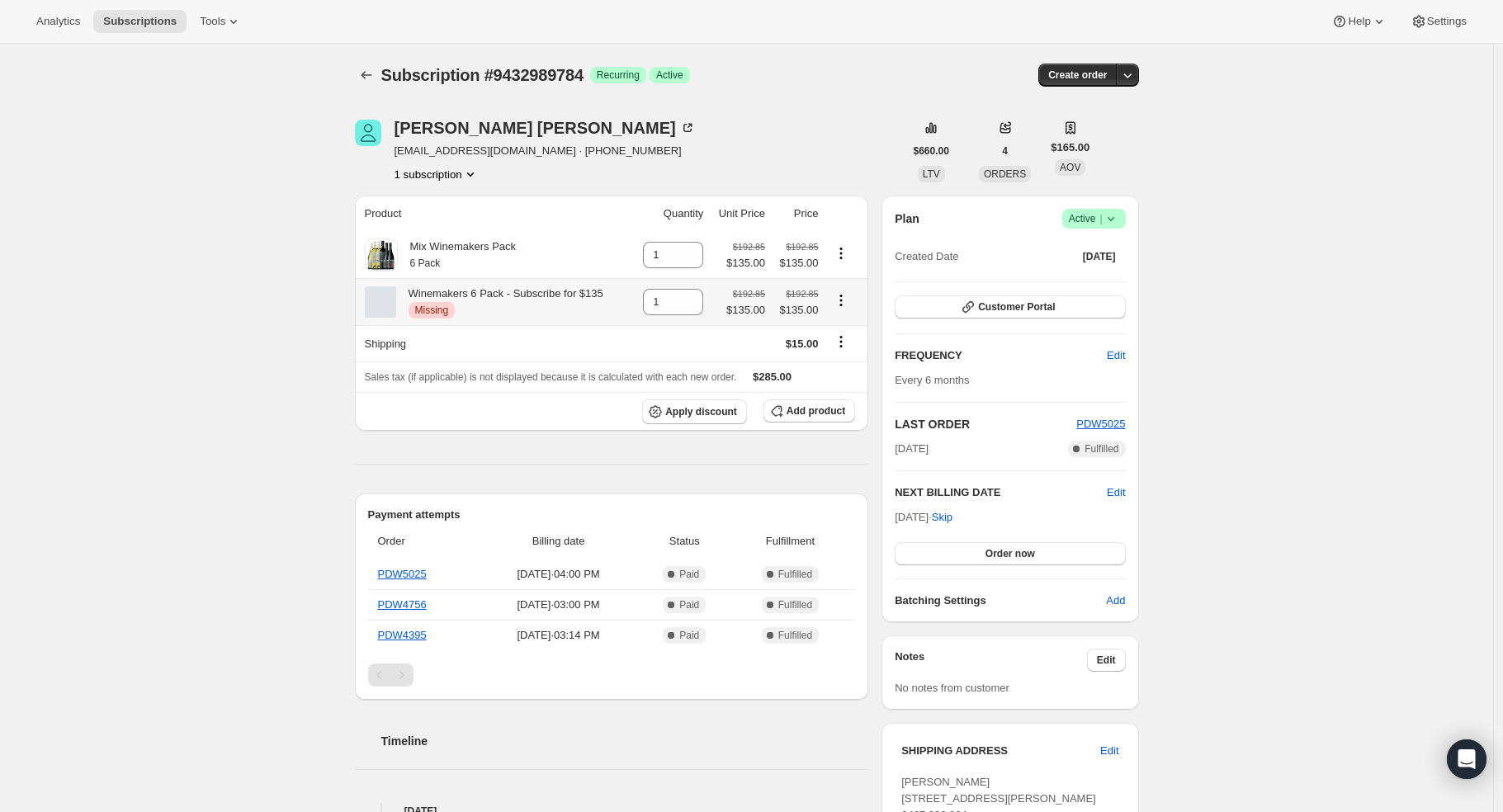
click at [847, 298] on icon "Product actions" at bounding box center [841, 301] width 16 height 16
click at [843, 333] on span "Remove" at bounding box center [847, 334] width 40 height 13
type input "0"
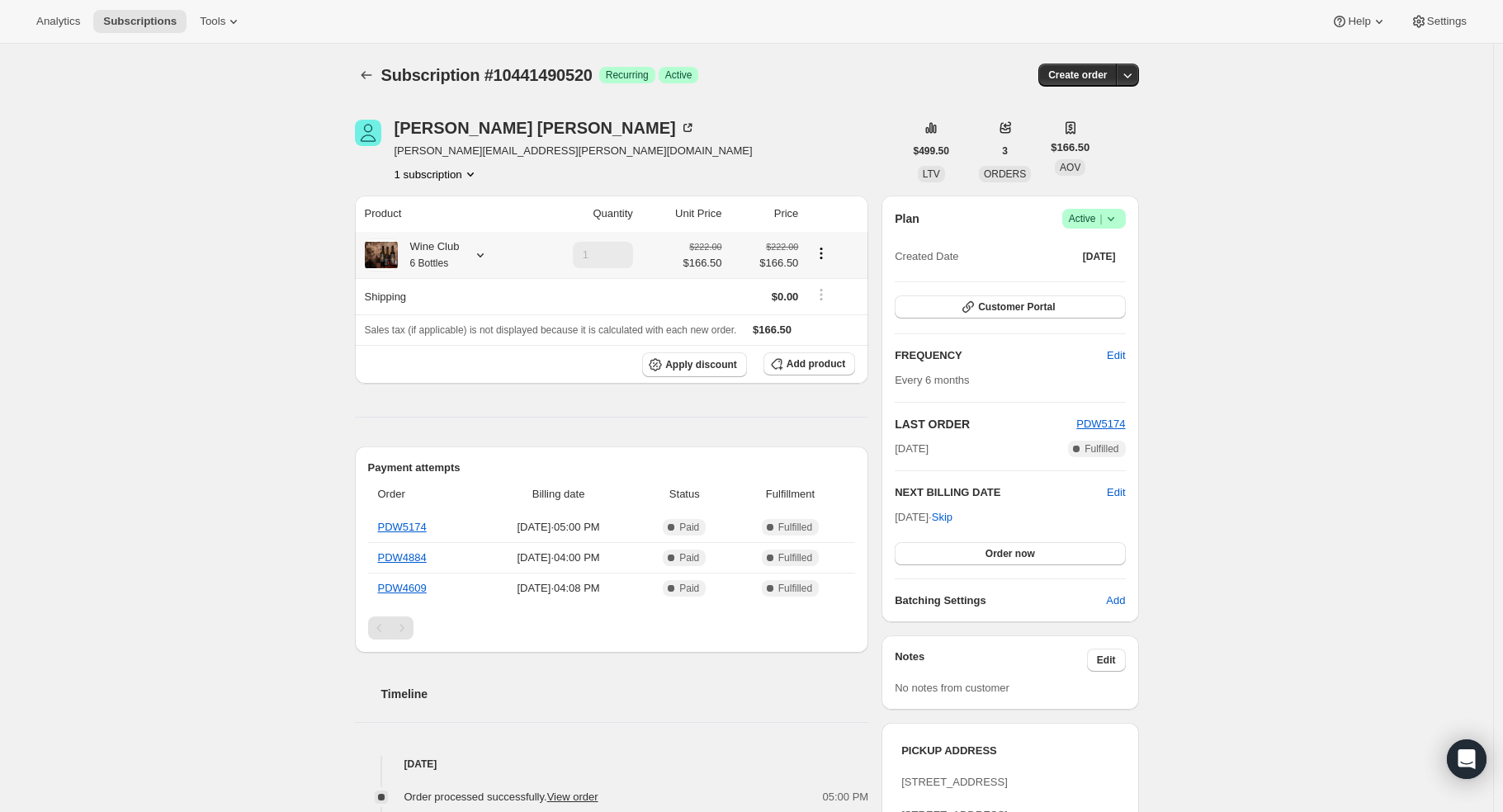
click at [488, 255] on icon at bounding box center [480, 255] width 16 height 16
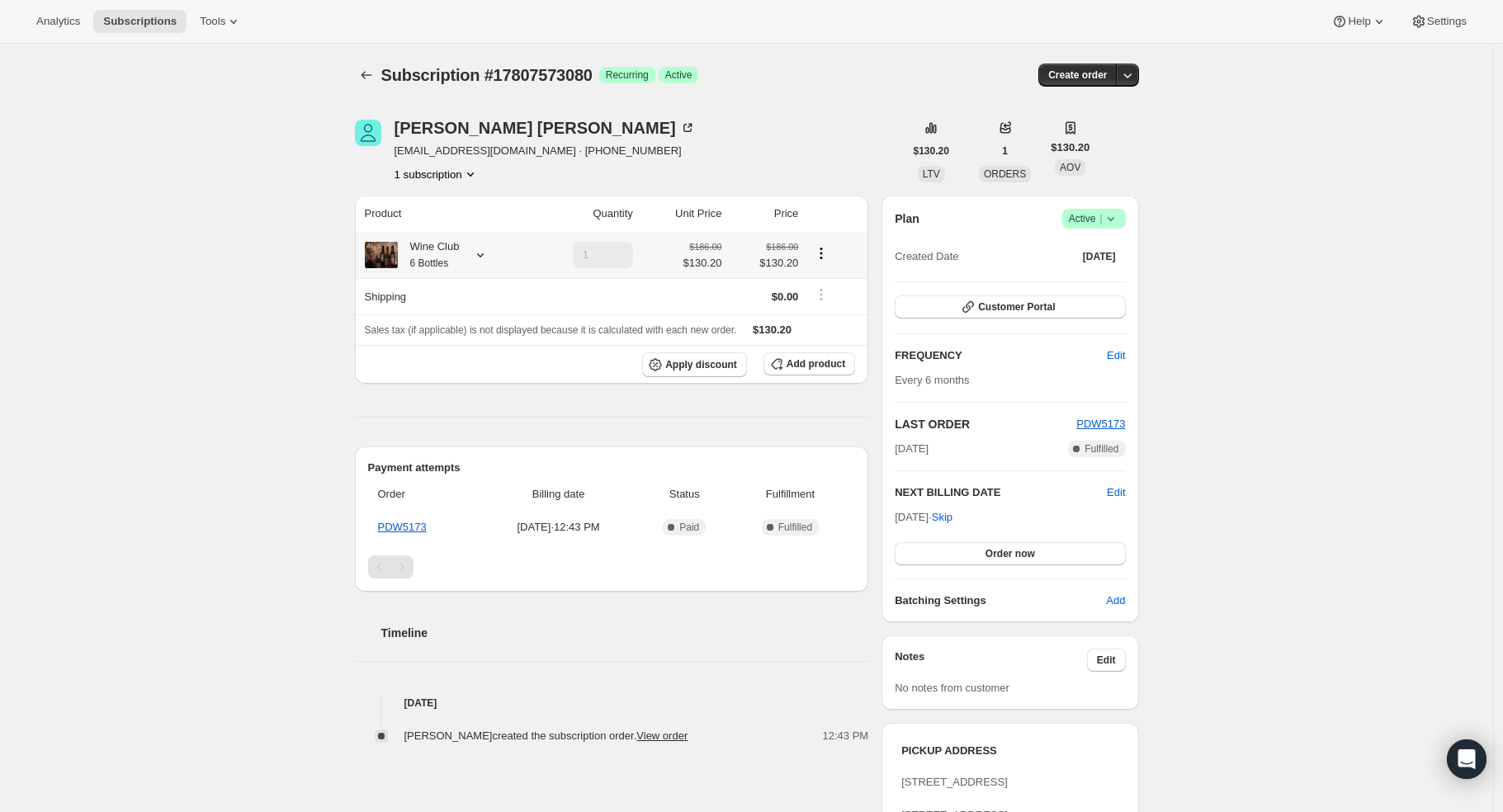
click at [483, 255] on icon at bounding box center [480, 255] width 6 height 5
click at [459, 413] on button "Edit box" at bounding box center [433, 421] width 177 height 23
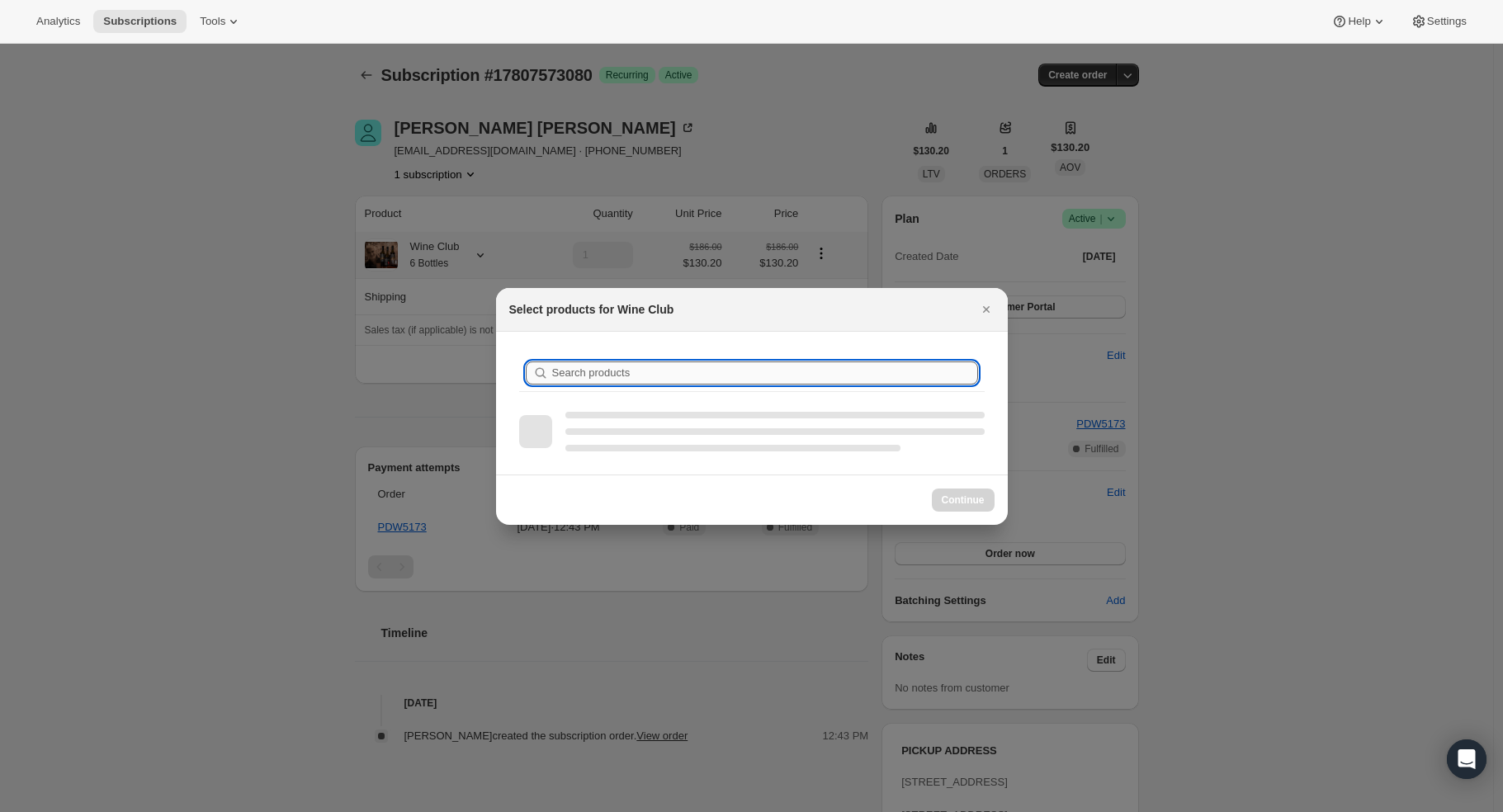
click at [615, 362] on input "Search products" at bounding box center [765, 374] width 426 height 23
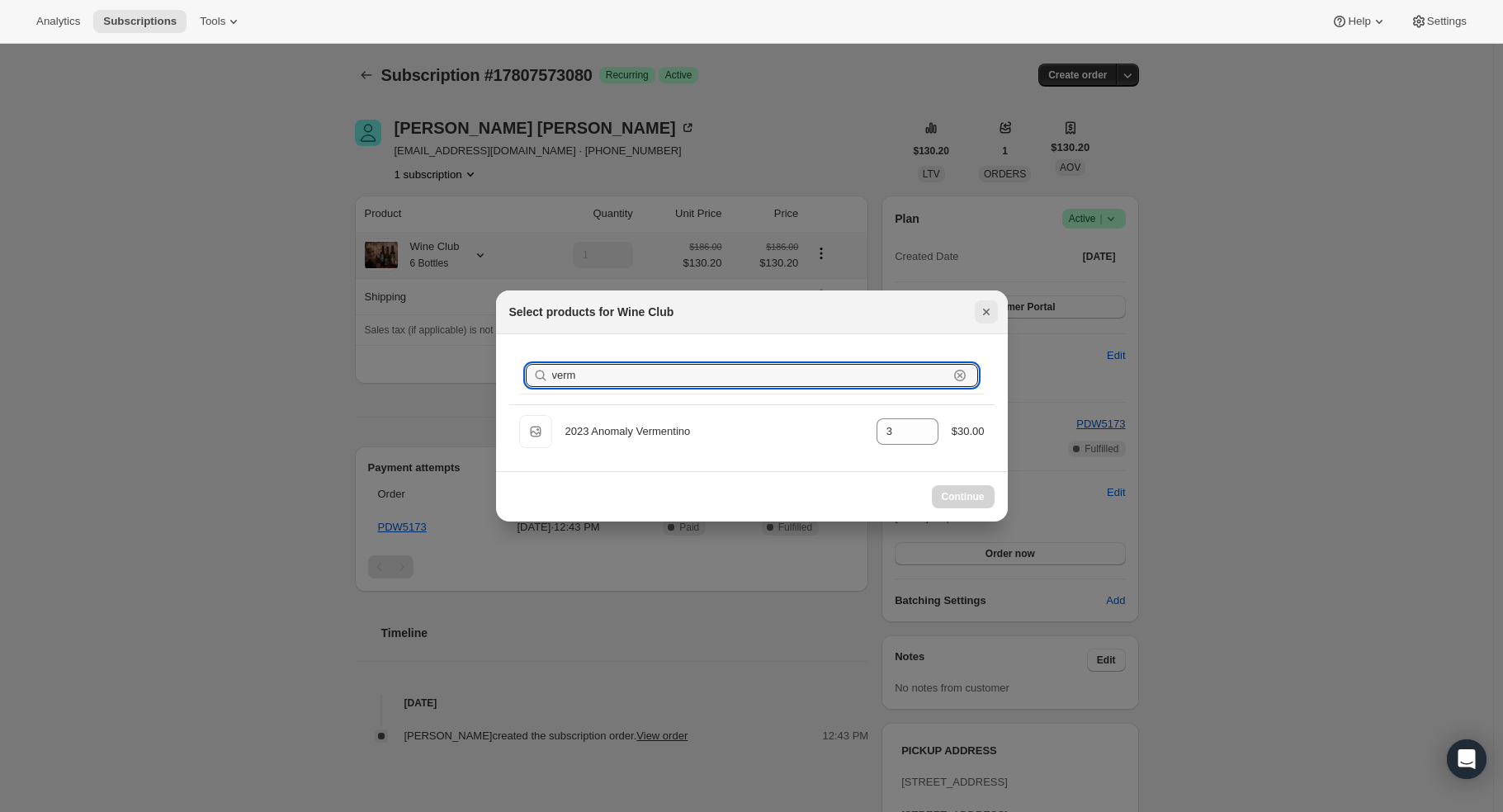
type input "verm"
click at [991, 309] on icon "Close" at bounding box center [986, 311] width 16 height 16
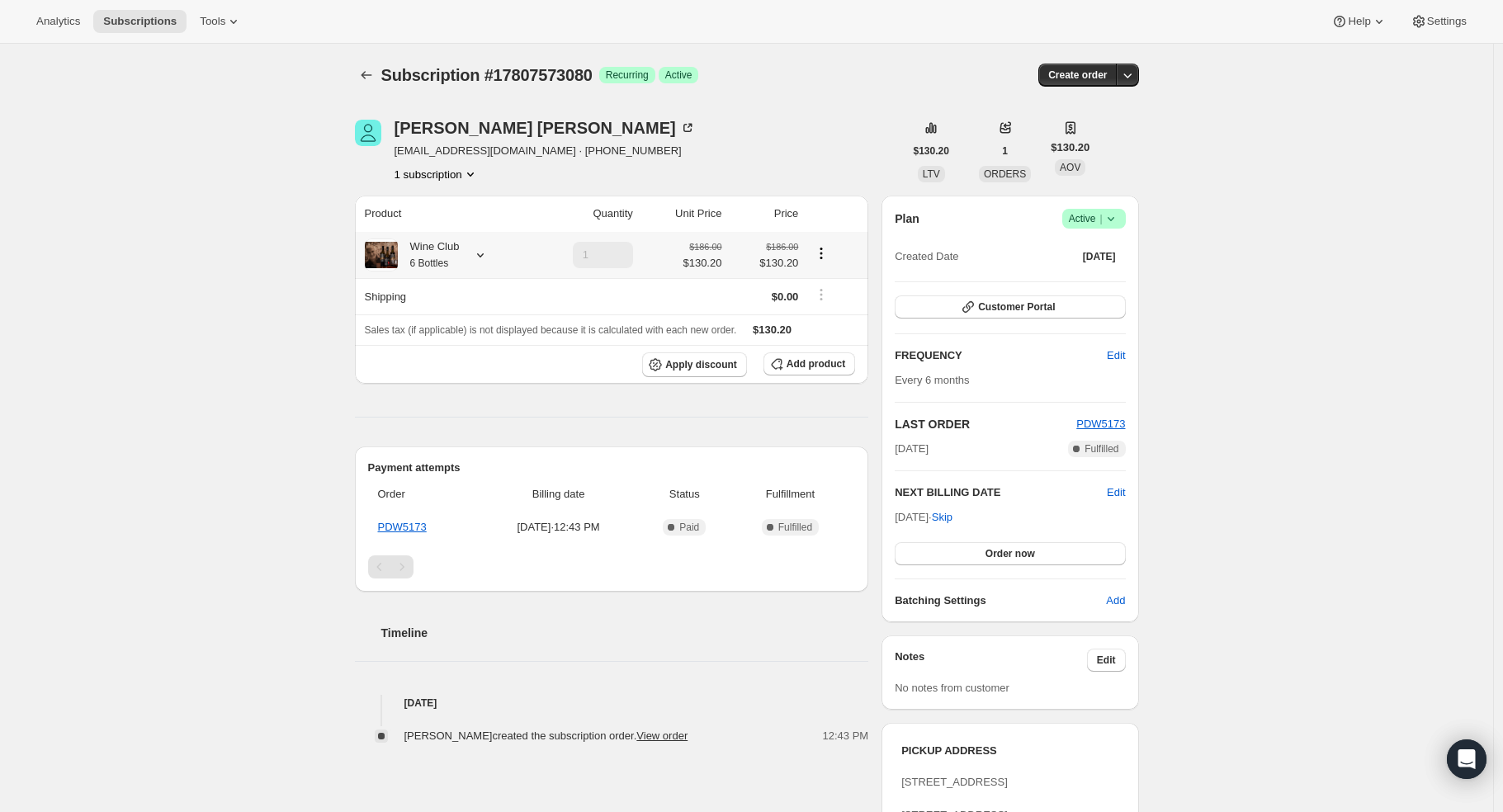
click at [484, 260] on icon at bounding box center [480, 255] width 16 height 16
click at [36, 224] on div "Subscription #17807573080. This page is ready Subscription #17807573080 Success…" at bounding box center [747, 611] width 1493 height 1134
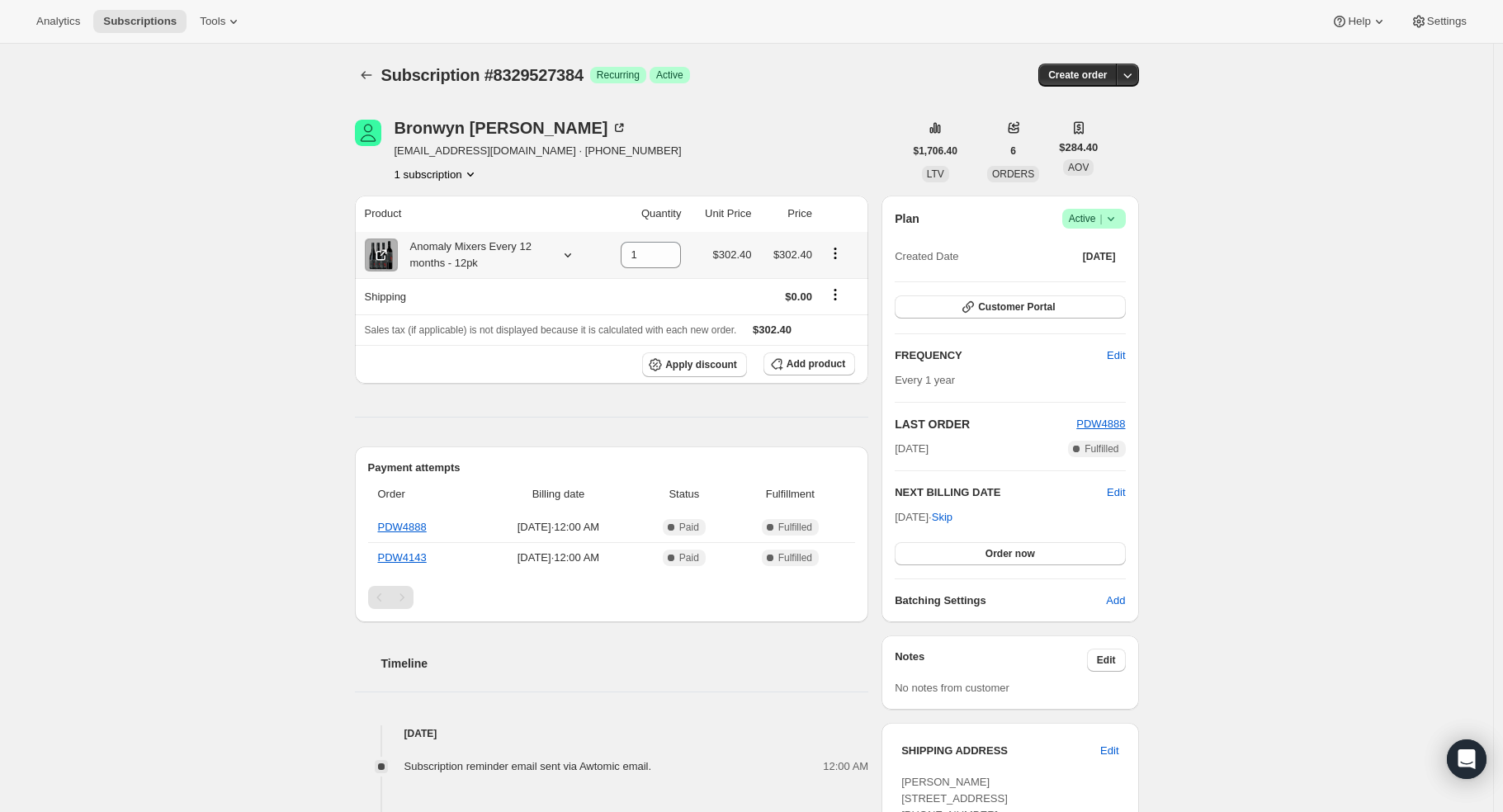
click at [570, 254] on icon at bounding box center [566, 255] width 6 height 5
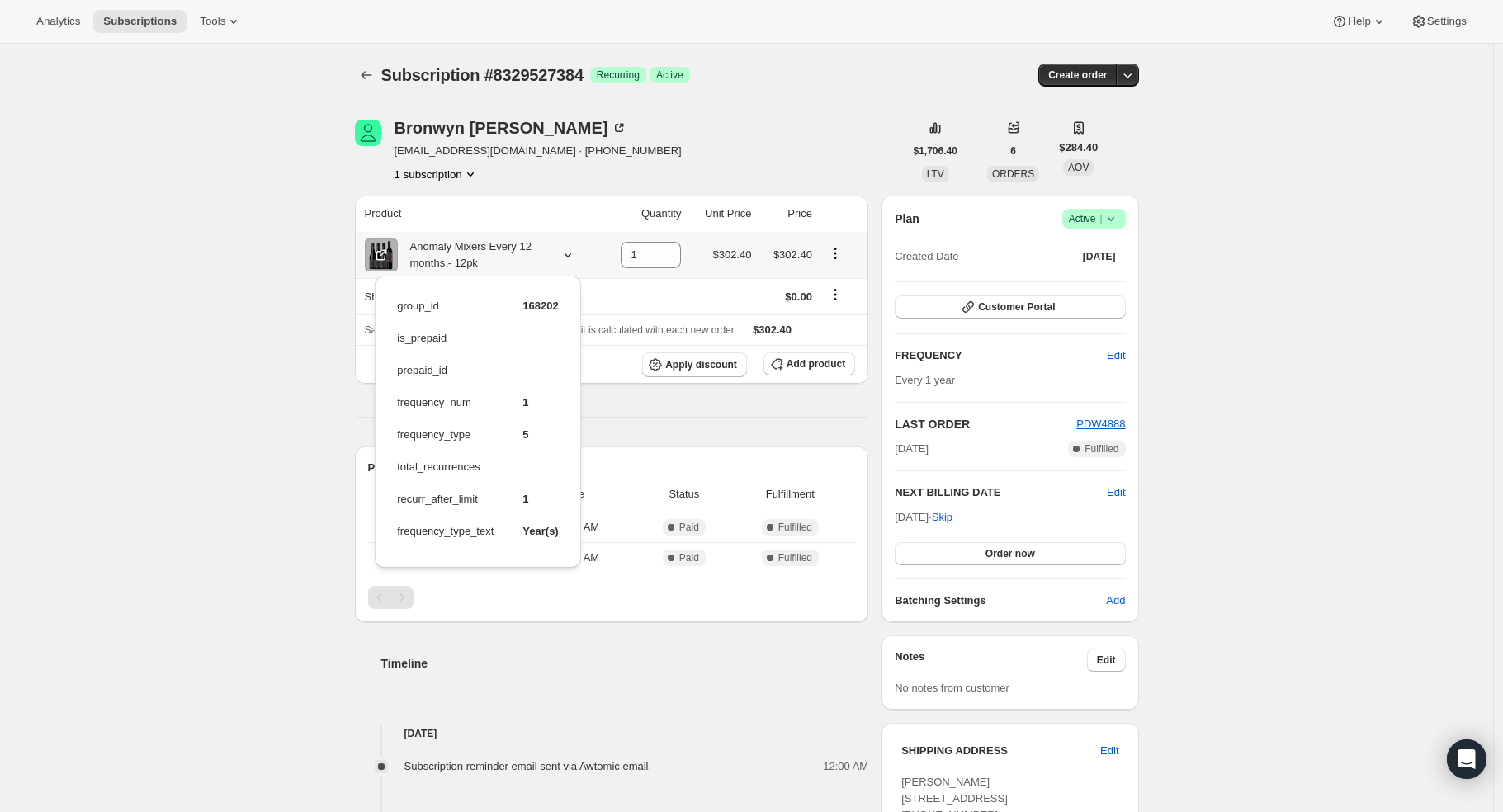
click at [570, 254] on icon at bounding box center [566, 255] width 6 height 5
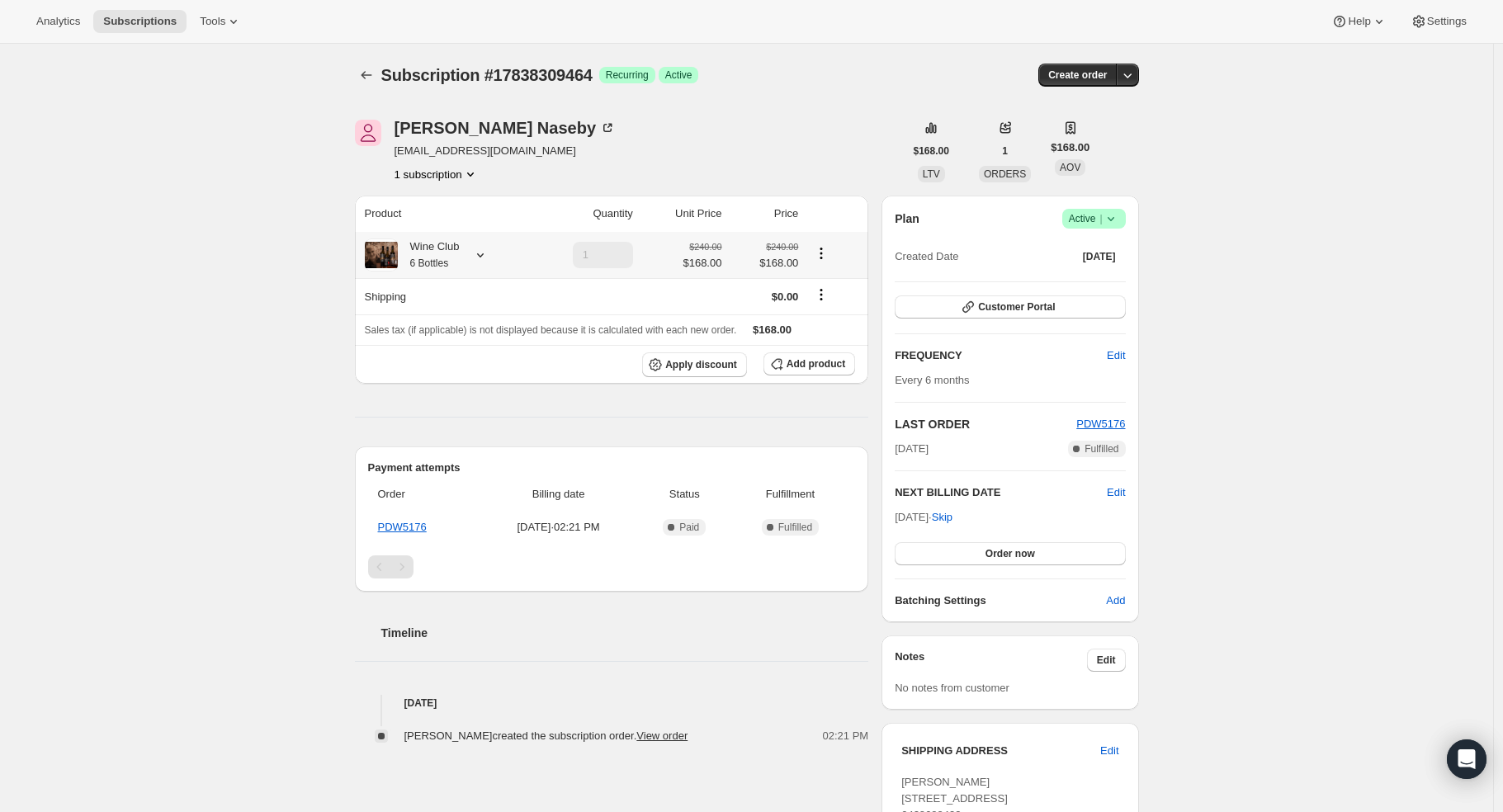
click at [483, 255] on icon at bounding box center [480, 255] width 6 height 5
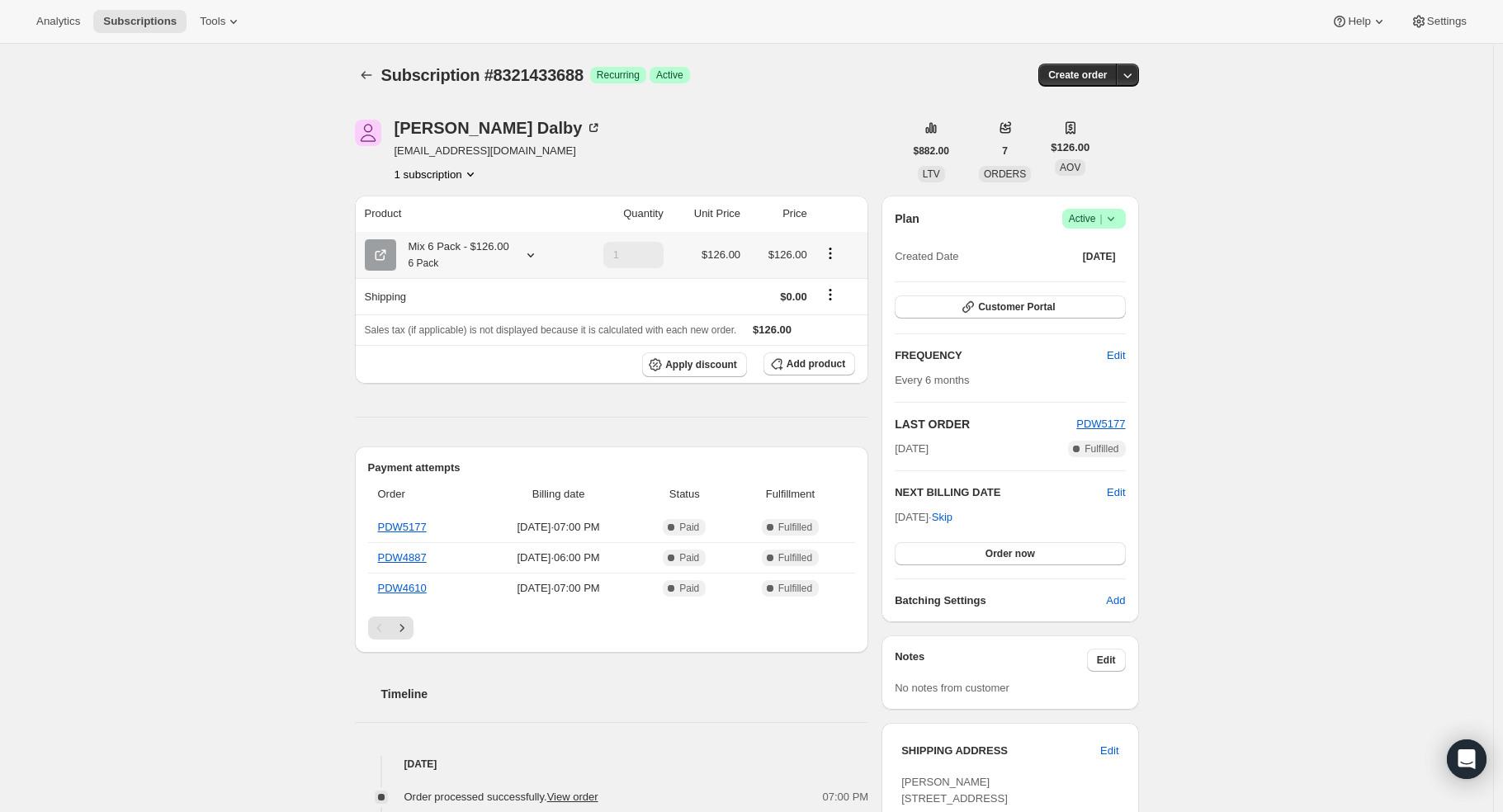
click at [530, 254] on icon at bounding box center [530, 255] width 6 height 5
click at [471, 389] on span "Edit box" at bounding box center [457, 388] width 39 height 14
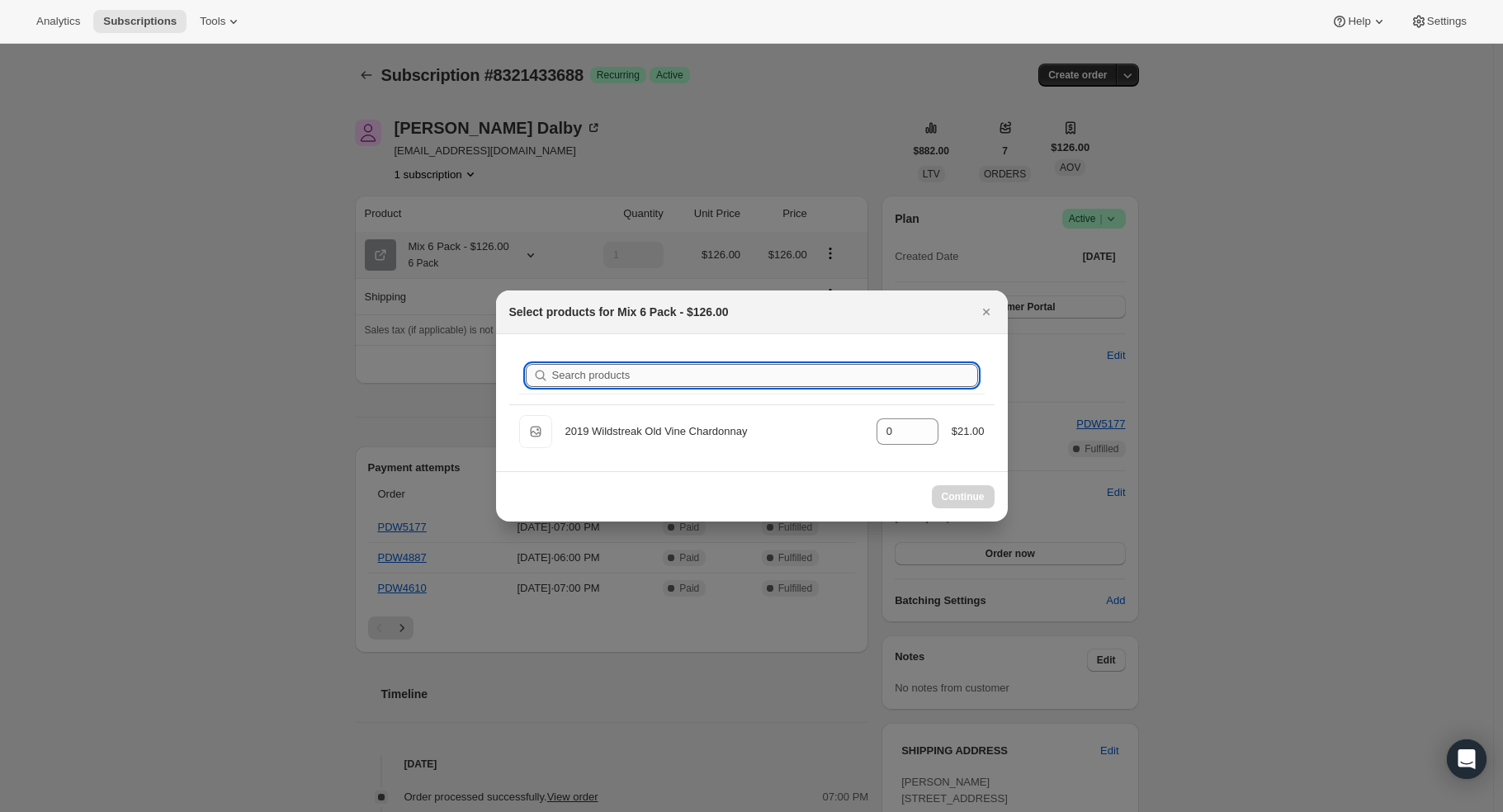
click at [580, 368] on div "Search products" at bounding box center [752, 375] width 485 height 57
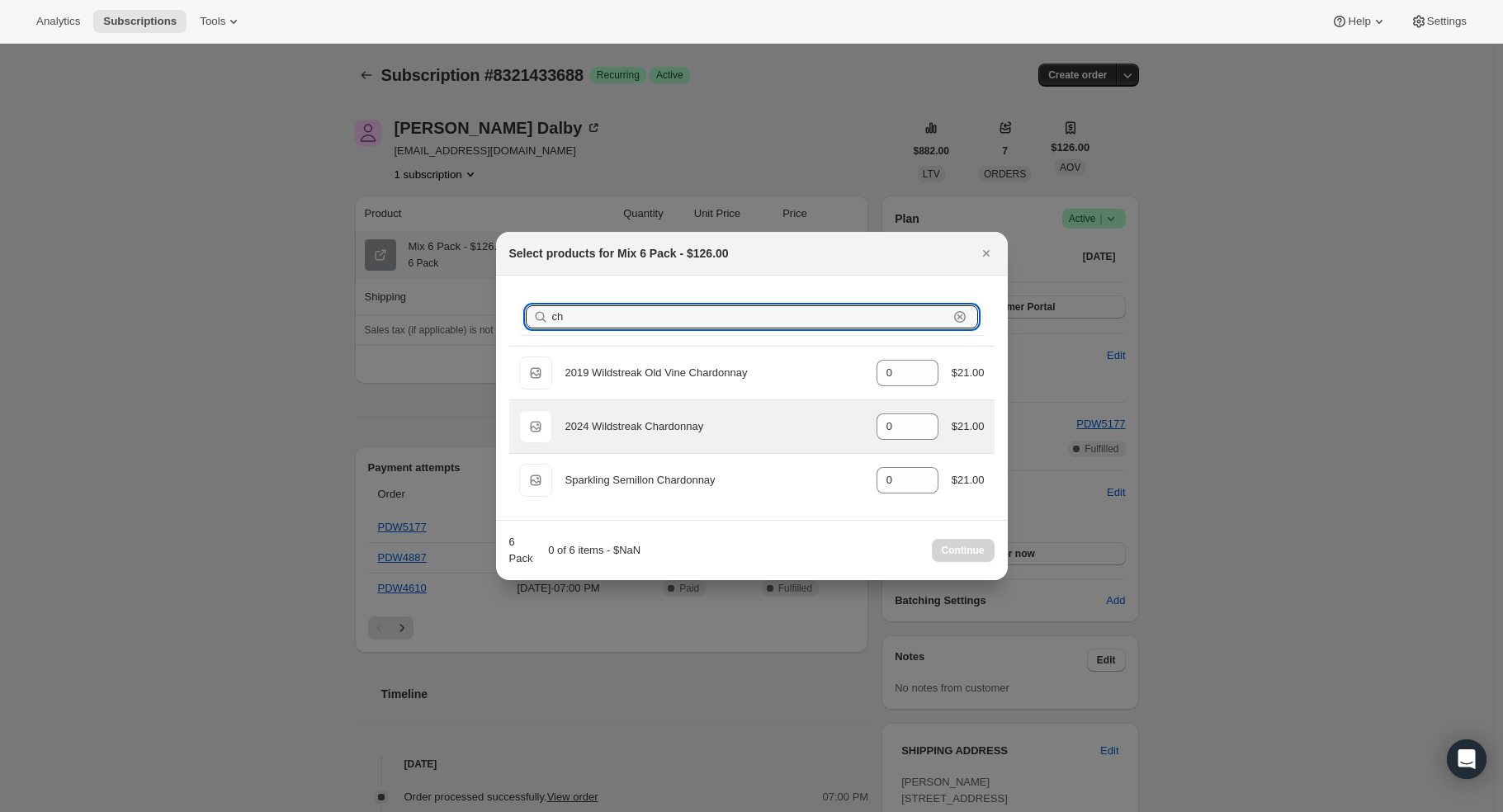
type input "ch"
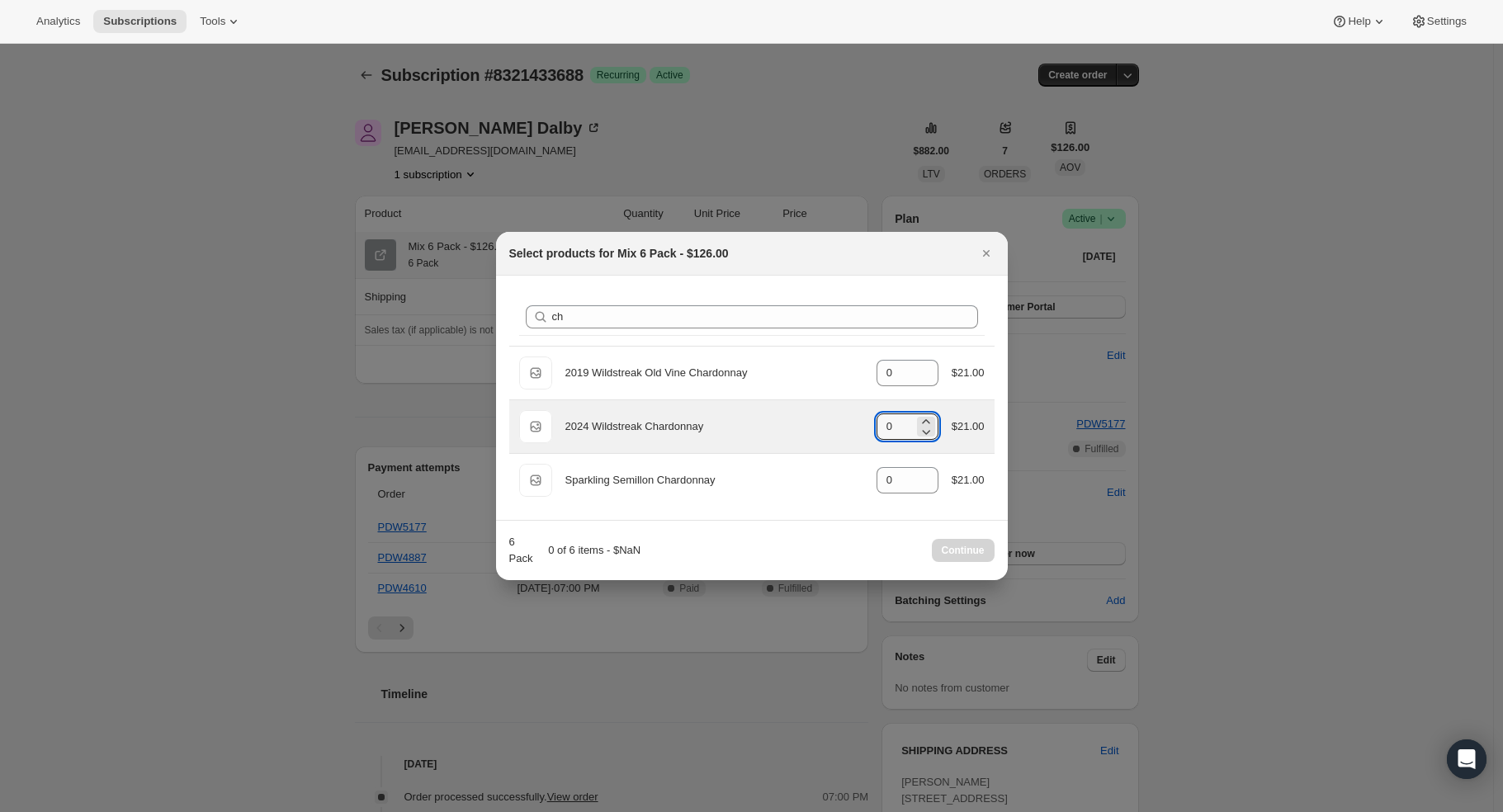
drag, startPoint x: 875, startPoint y: 427, endPoint x: 846, endPoint y: 426, distance: 29.0
click at [847, 426] on div "Default Title 2024 Wildstreak Chardonnay gid://shopify/ProductVariant/426581191…" at bounding box center [752, 427] width 466 height 33
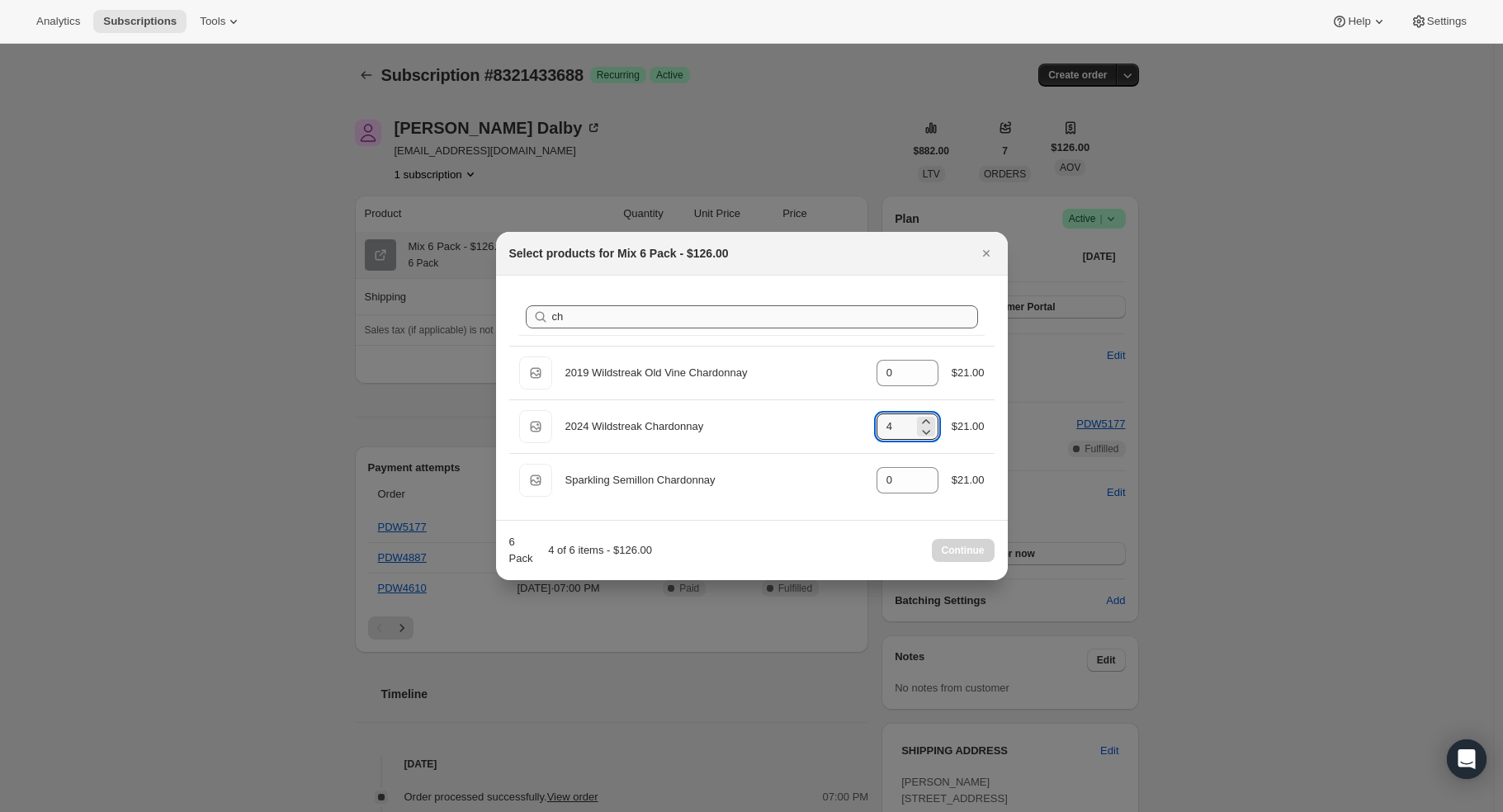
type input "4"
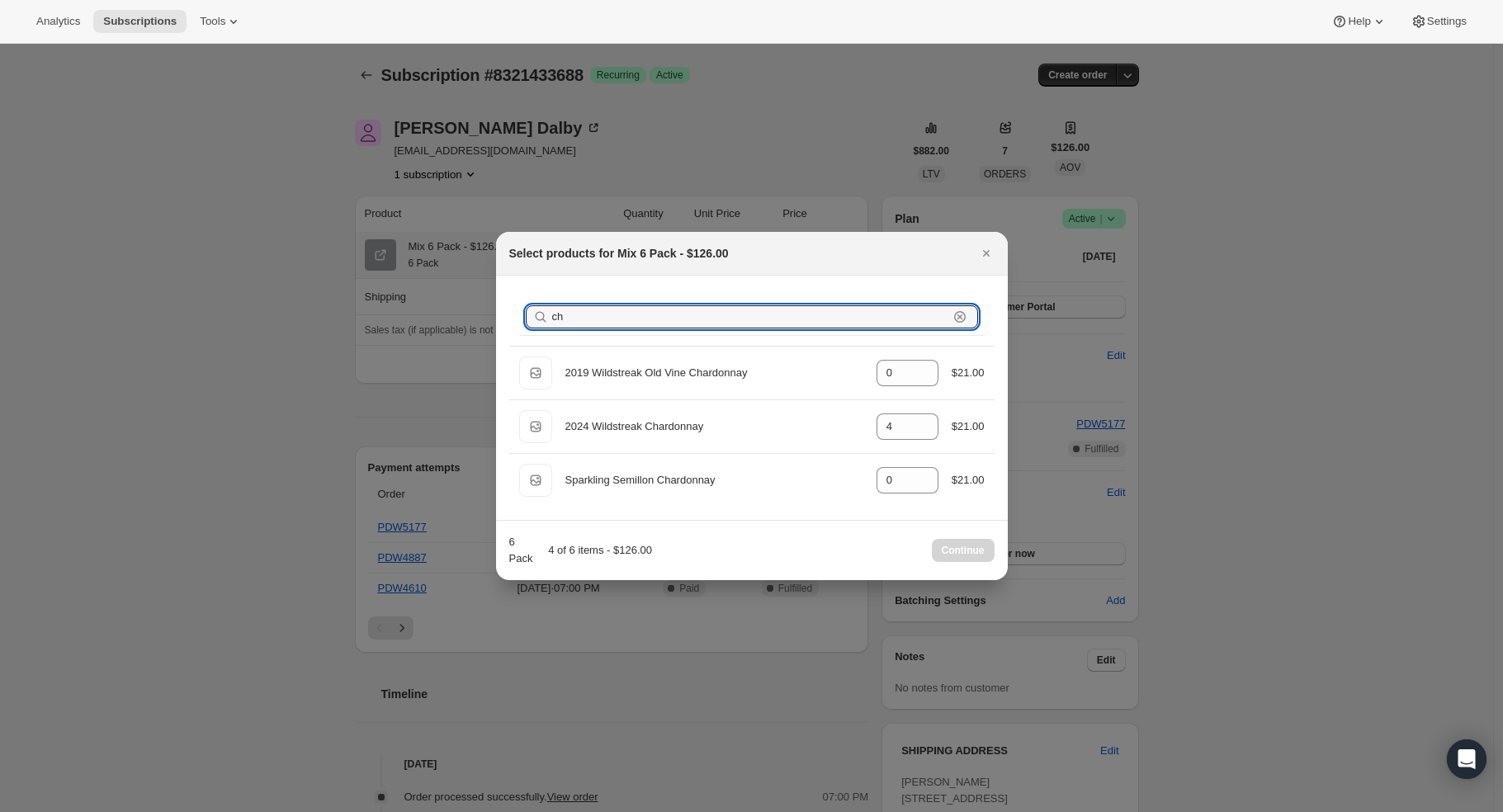
drag, startPoint x: 693, startPoint y: 317, endPoint x: 457, endPoint y: 297, distance: 236.8
type input "0"
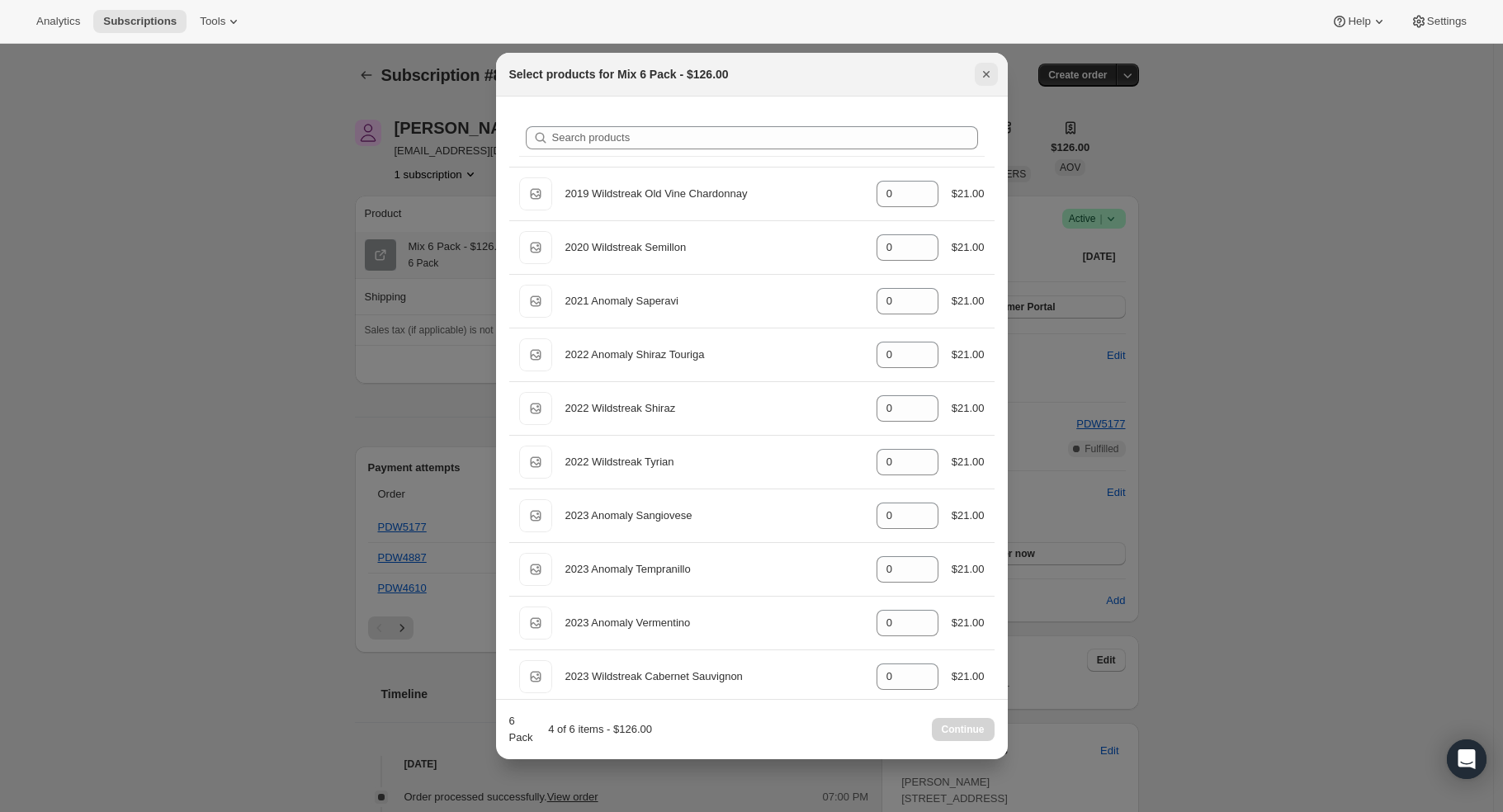
click at [978, 63] on button "Close" at bounding box center [987, 75] width 23 height 23
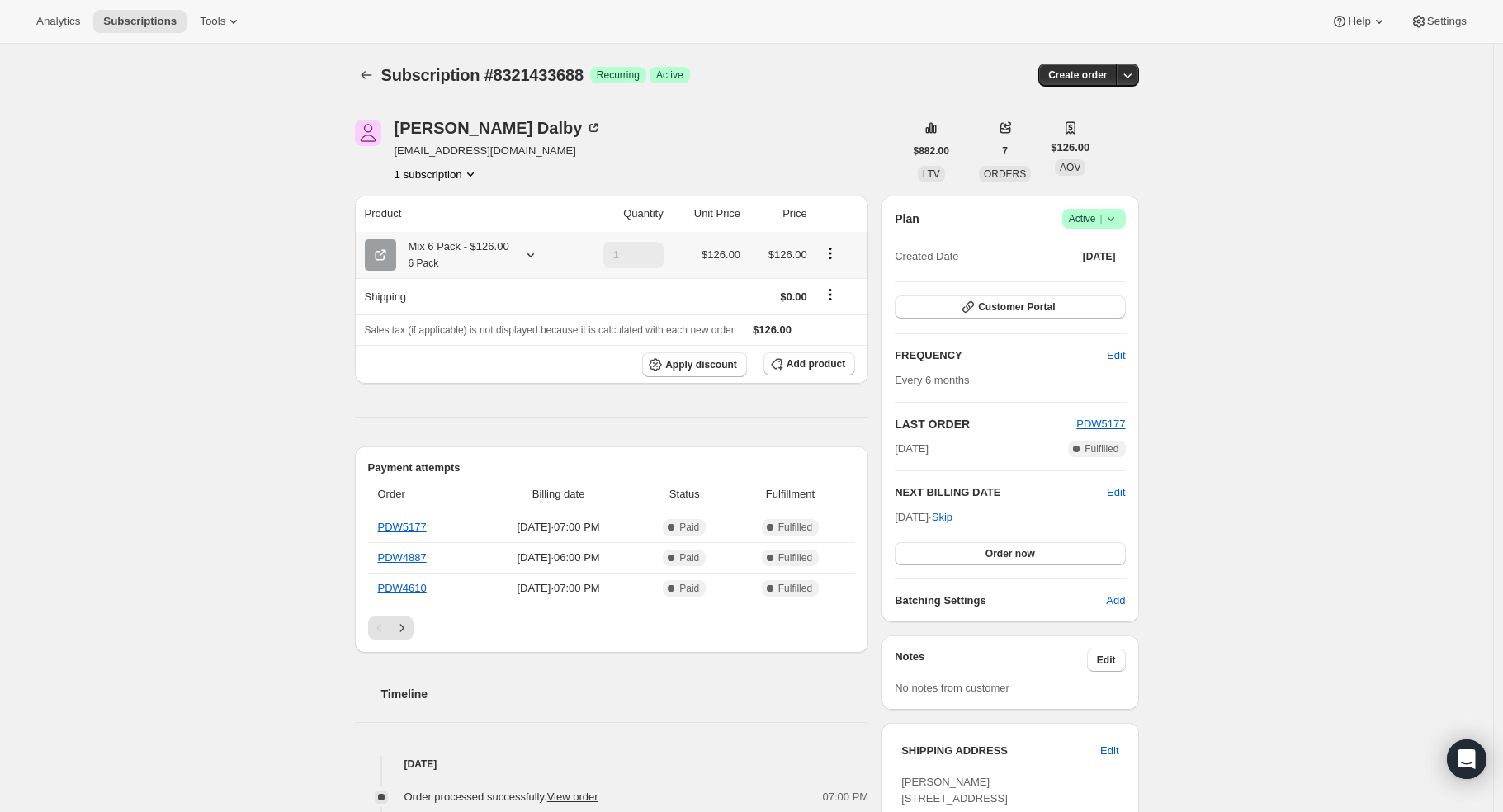
click at [531, 252] on icon at bounding box center [530, 255] width 16 height 16
click at [468, 383] on span "Edit box" at bounding box center [457, 388] width 39 height 14
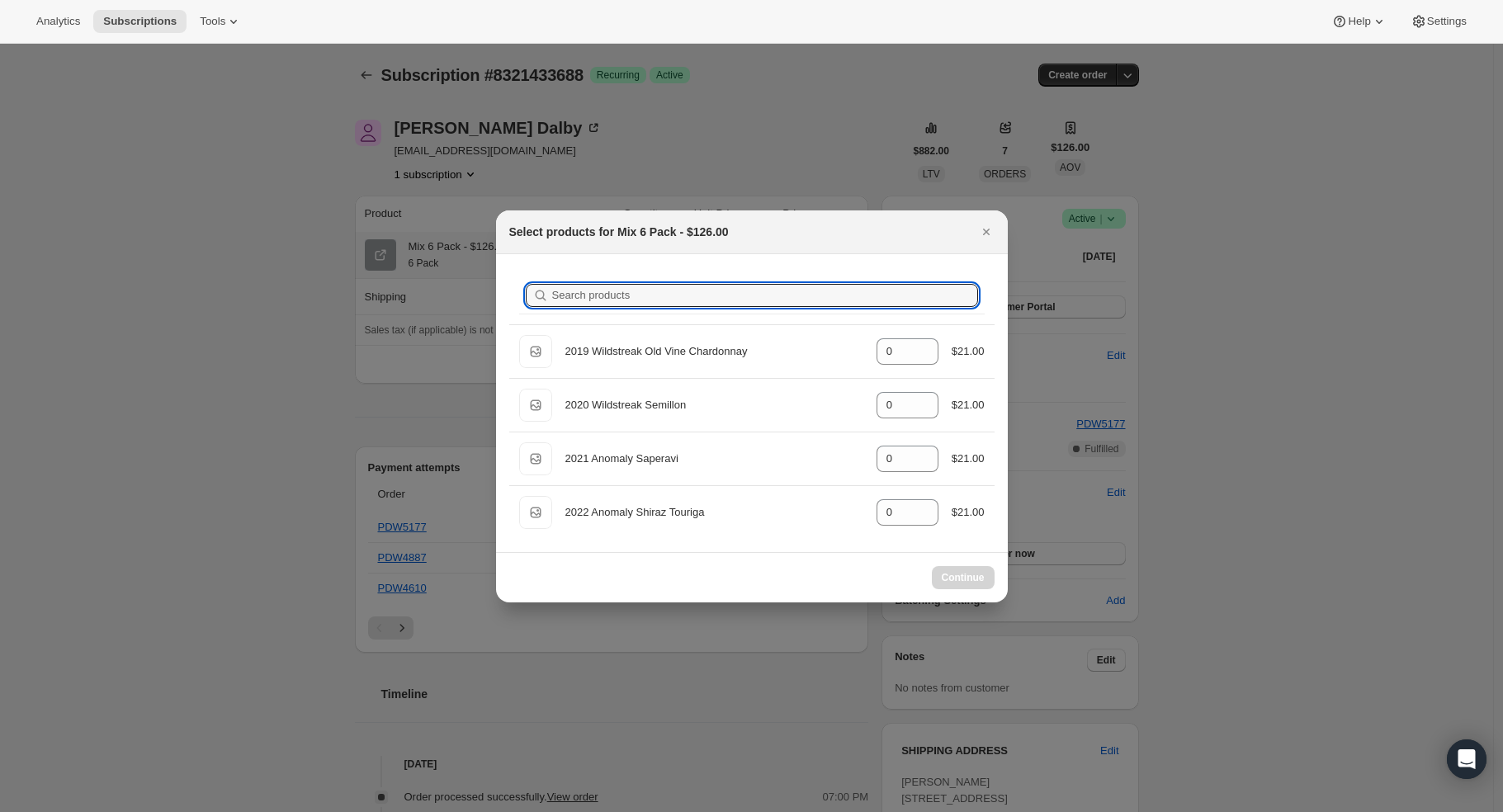
click at [631, 306] on input "Search products" at bounding box center [765, 295] width 426 height 23
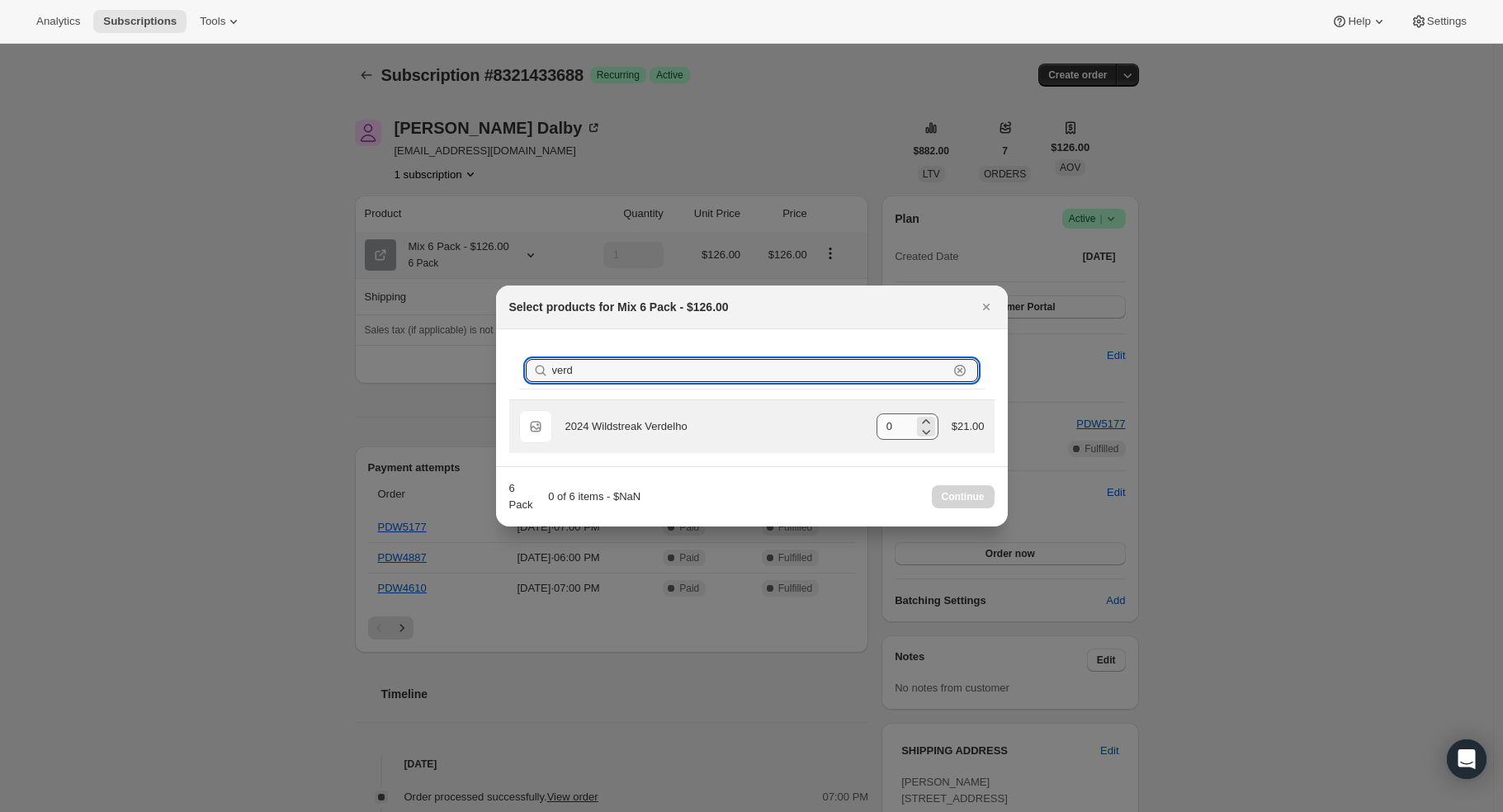
type input "verd"
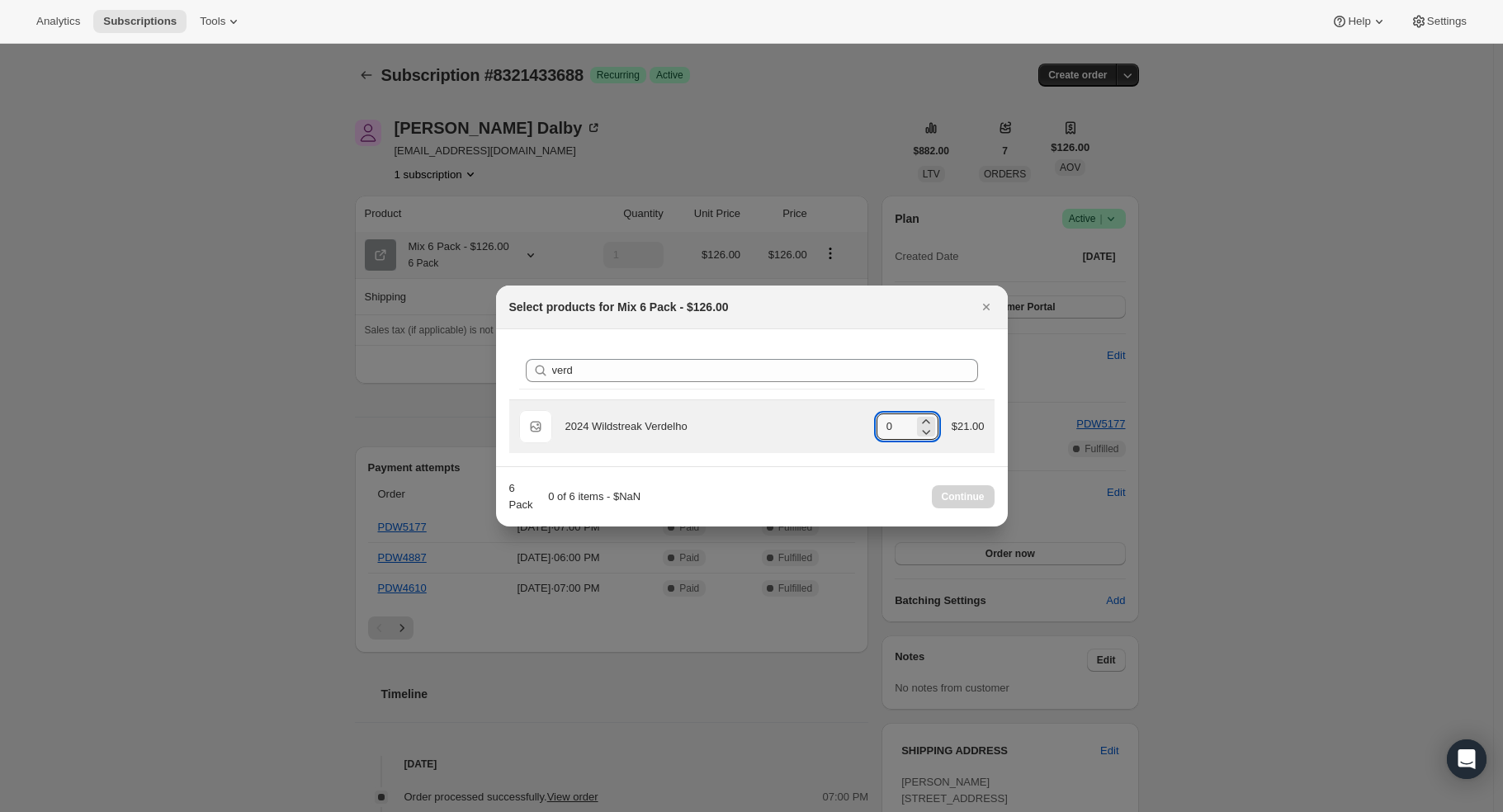
drag, startPoint x: 896, startPoint y: 420, endPoint x: 819, endPoint y: 411, distance: 77.5
click at [819, 411] on div "Default Title 2024 Wildstreak Verdelho gid://shopify/ProductVariant/42229677949…" at bounding box center [752, 427] width 466 height 33
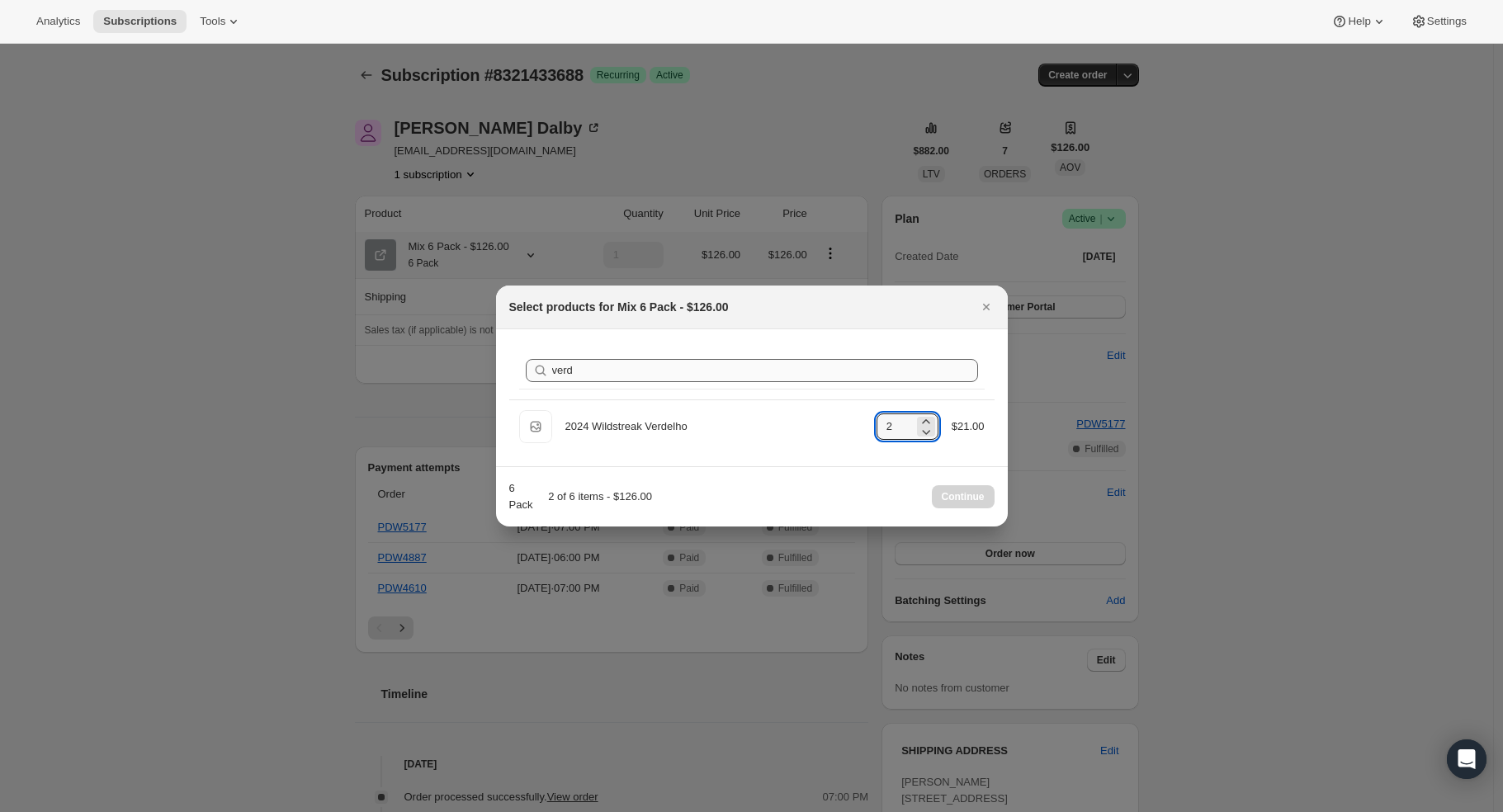
type input "2"
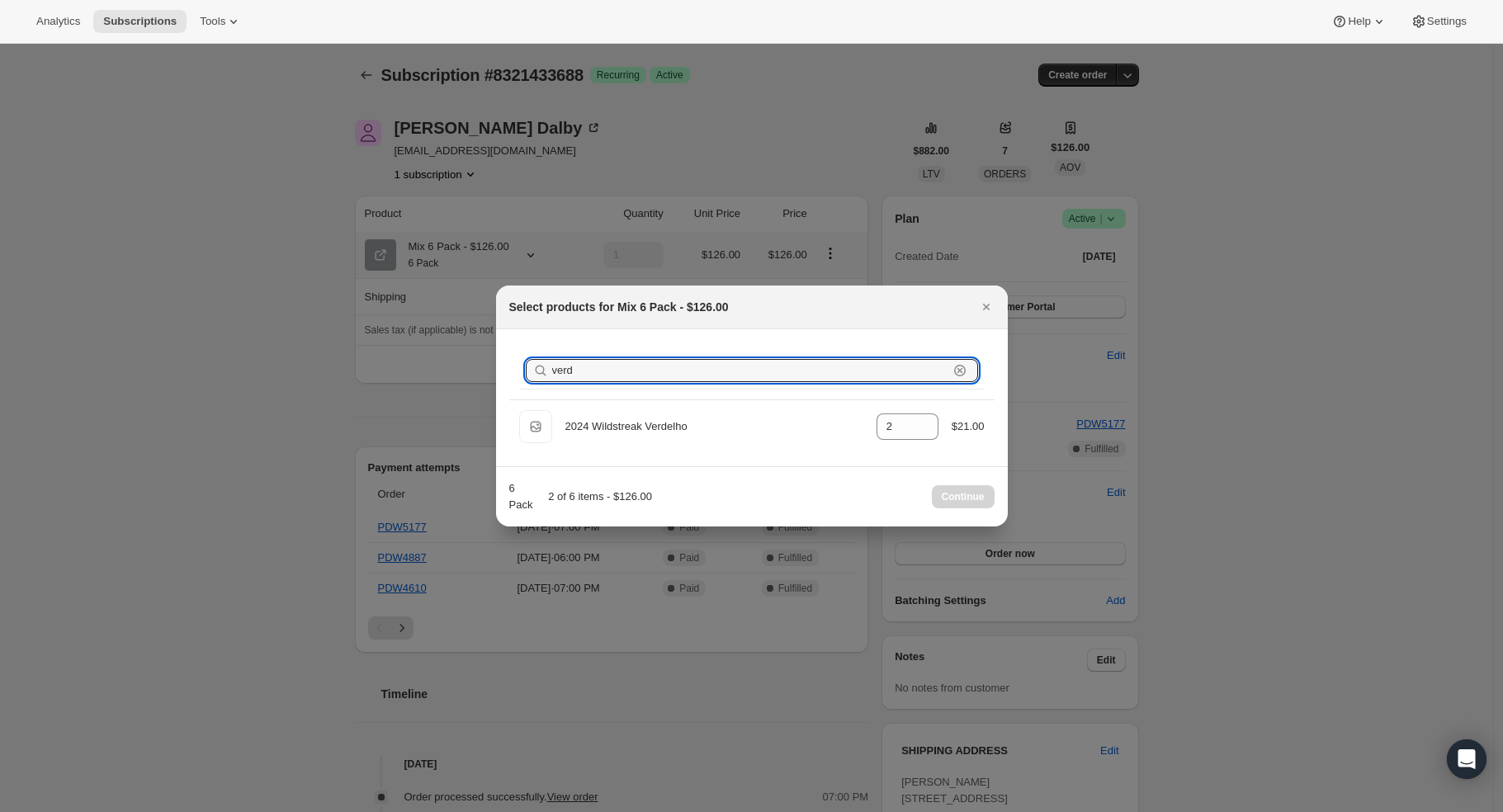
drag, startPoint x: 751, startPoint y: 374, endPoint x: 412, endPoint y: 365, distance: 339.1
type input "c"
type input "0"
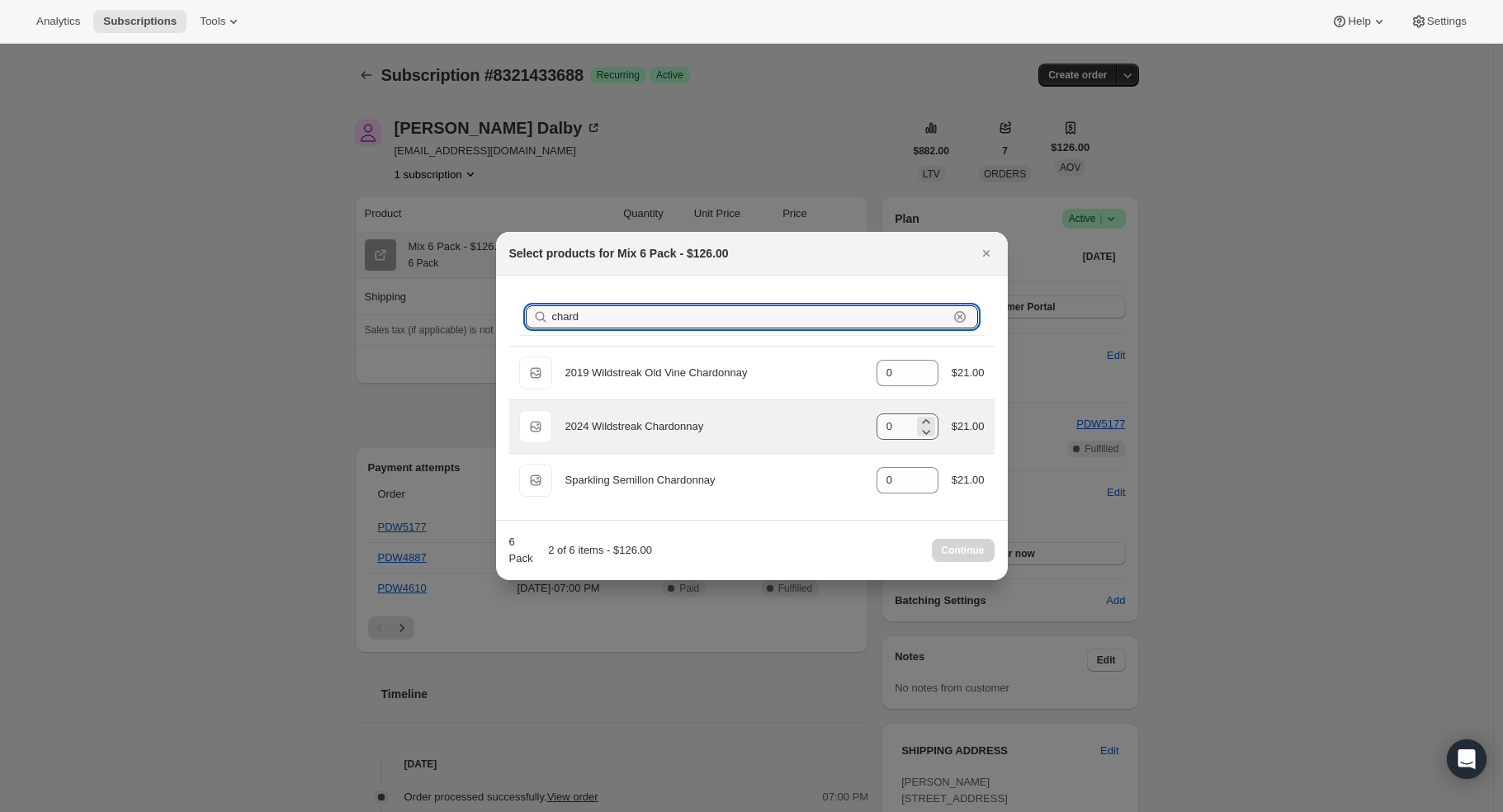
type input "chard"
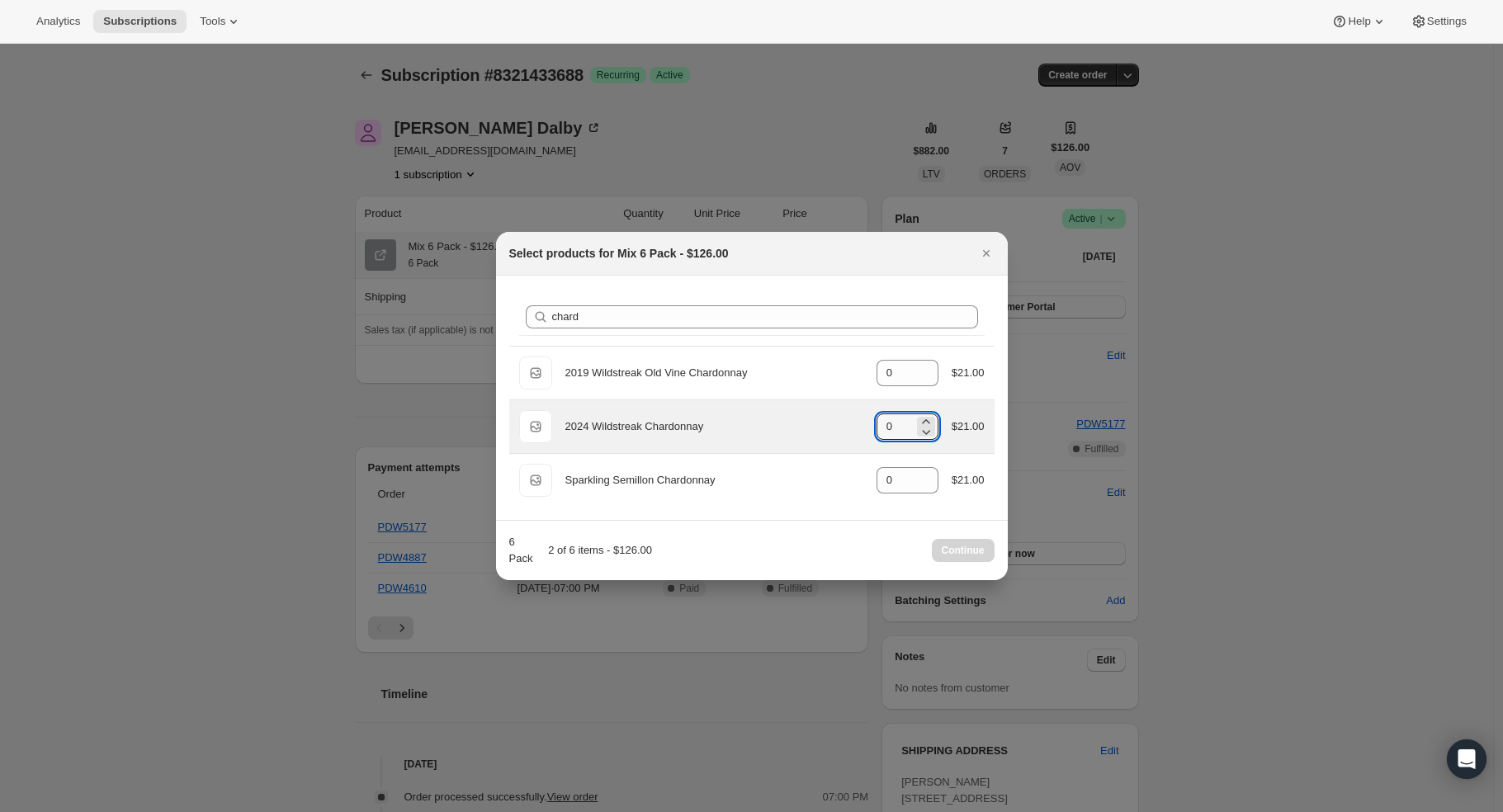
drag, startPoint x: 898, startPoint y: 426, endPoint x: 831, endPoint y: 419, distance: 67.4
click at [831, 419] on div "Default Title 2024 Wildstreak Chardonnay gid://shopify/ProductVariant/426581191…" at bounding box center [752, 427] width 466 height 33
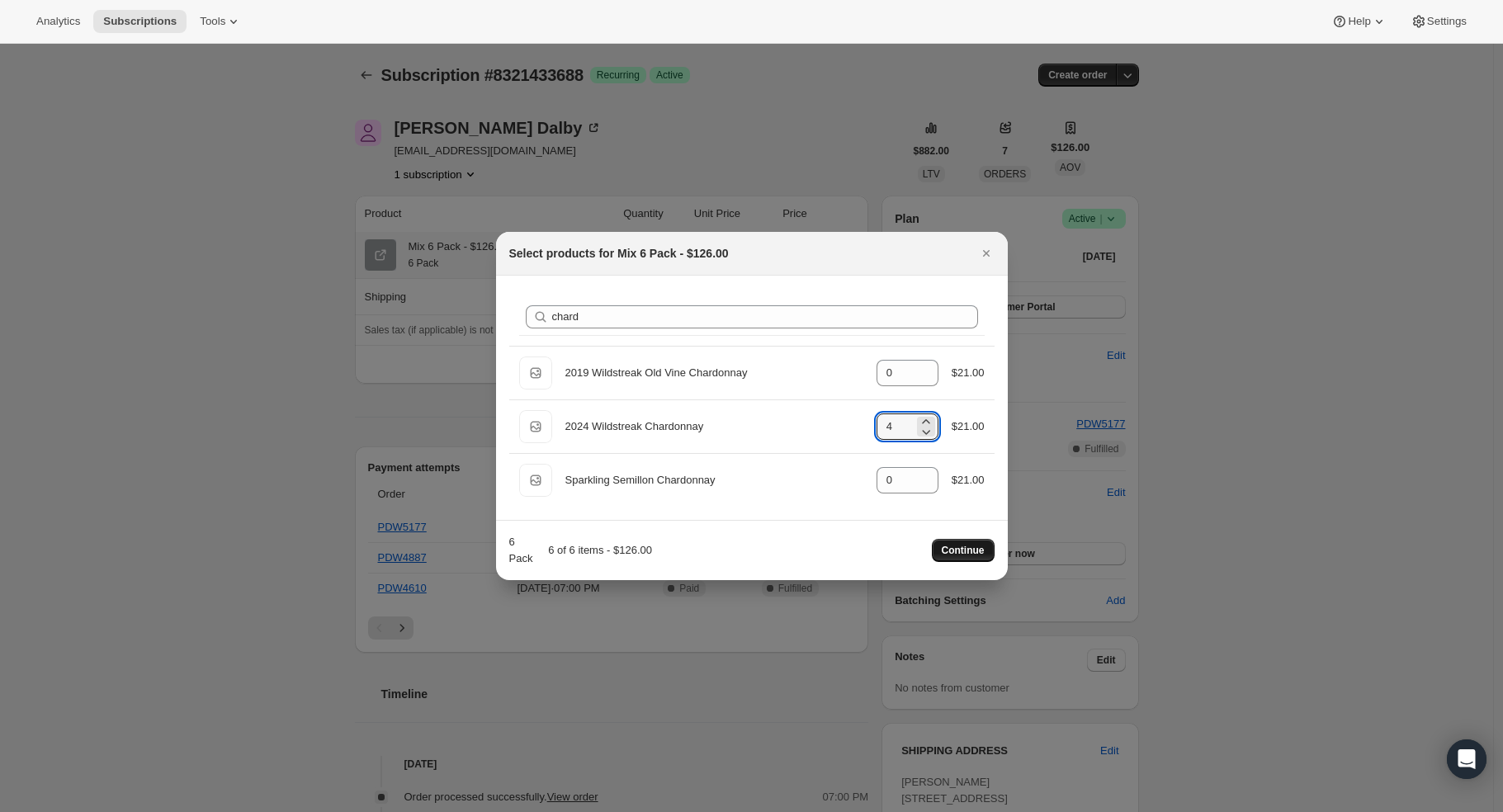
type input "4"
click at [989, 554] on button "Continue" at bounding box center [964, 551] width 63 height 23
